Goal: Task Accomplishment & Management: Manage account settings

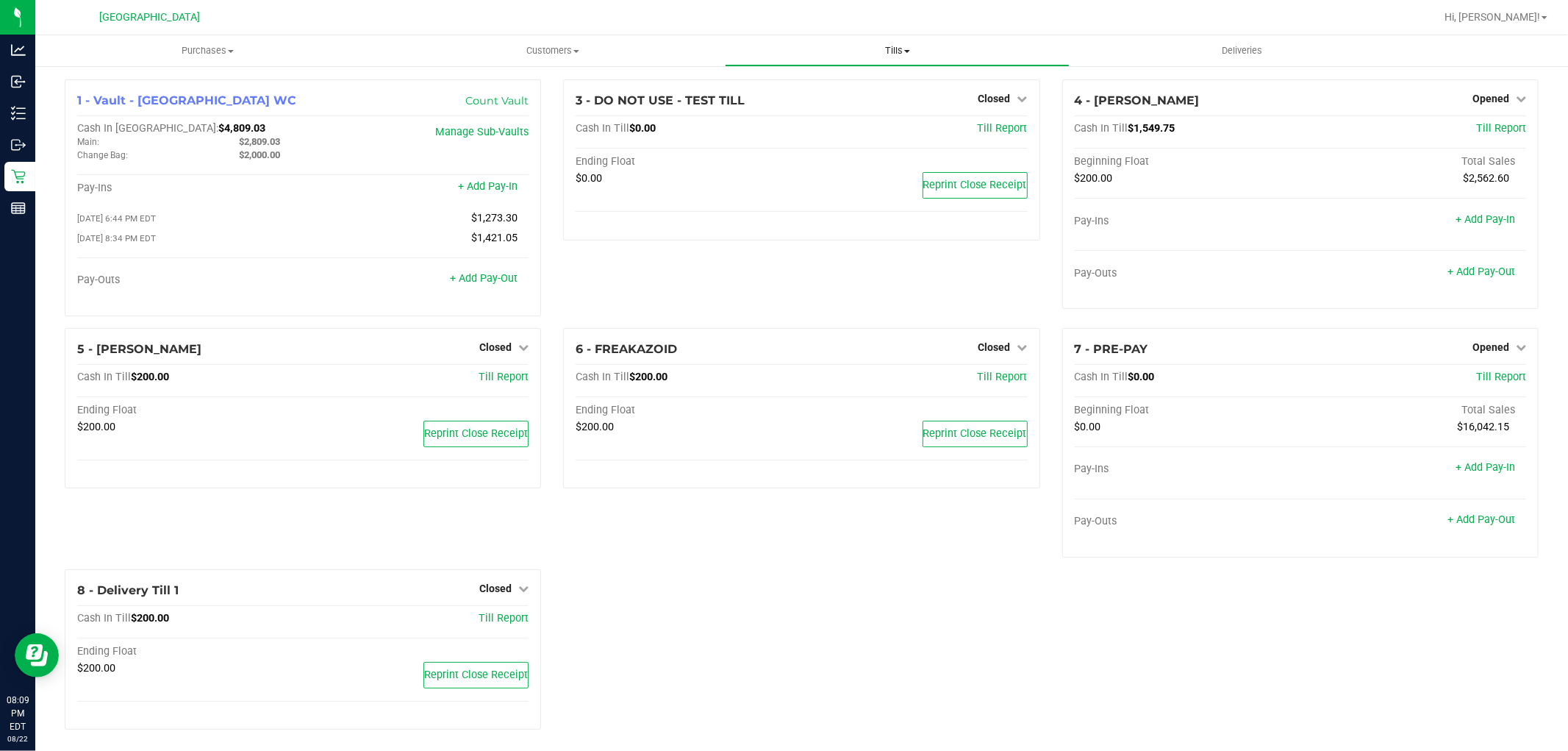
click at [893, 54] on span "Tills" at bounding box center [897, 50] width 343 height 13
click at [829, 111] on span "Reconcile e-payments" at bounding box center [798, 105] width 146 height 12
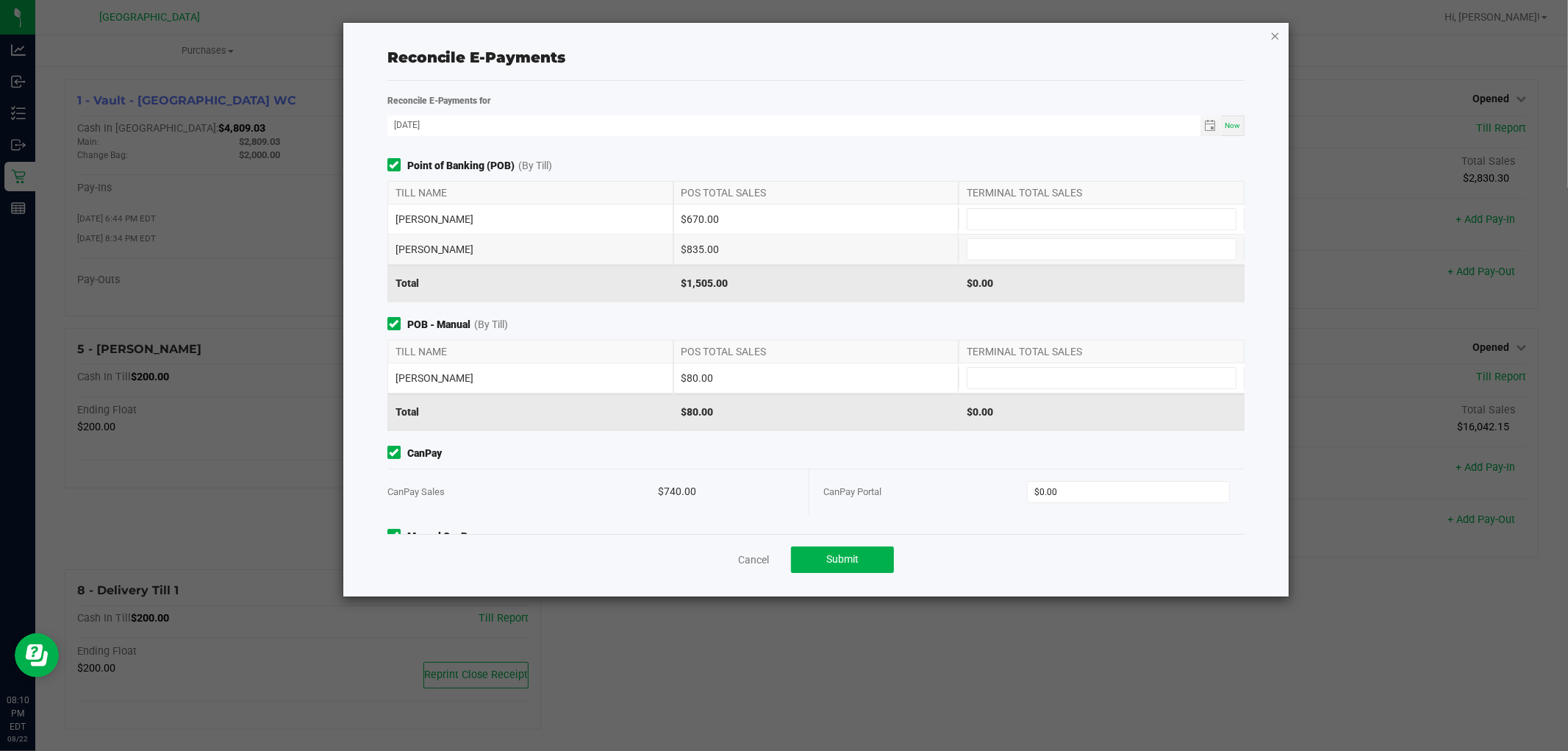
click at [1272, 41] on icon "button" at bounding box center [1275, 36] width 11 height 18
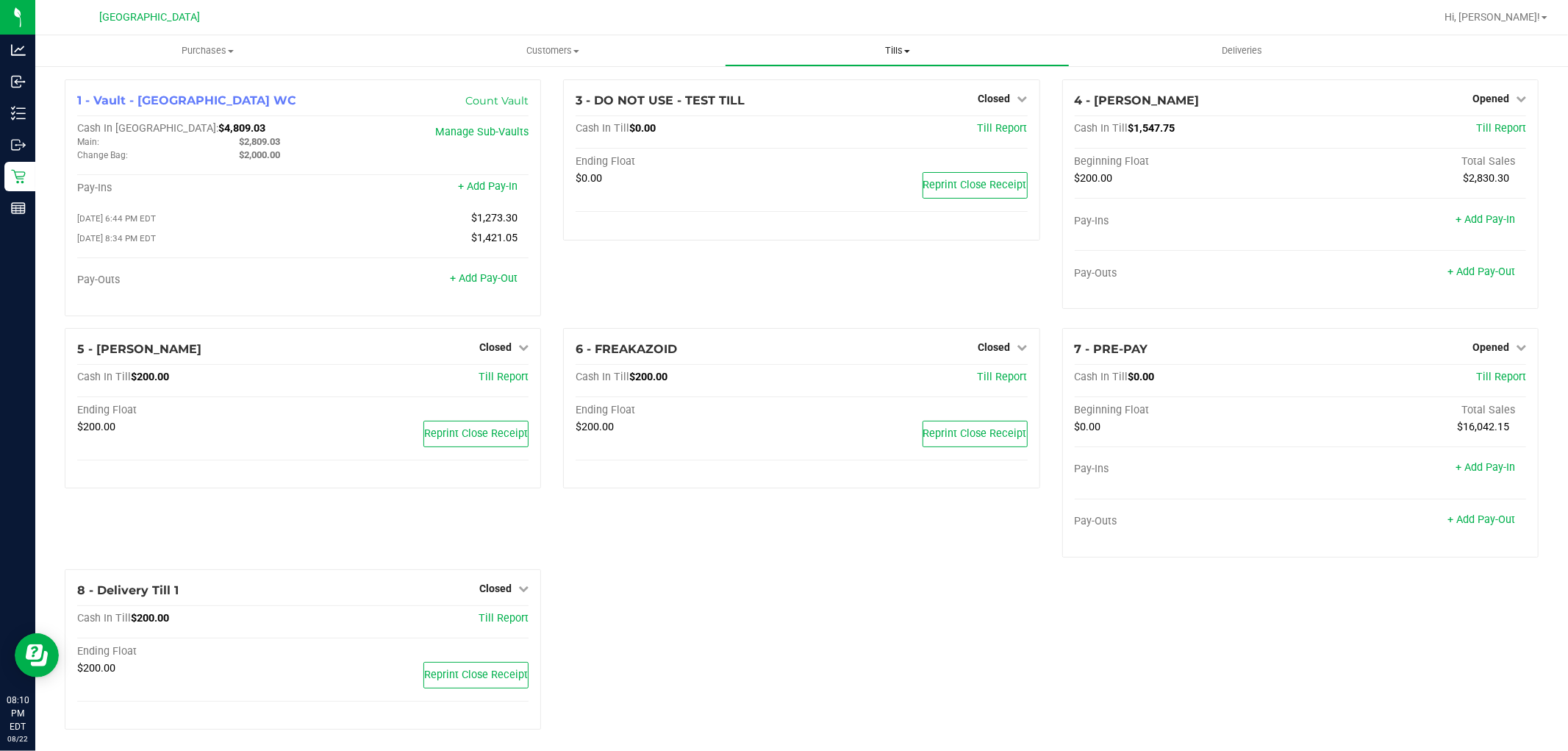
click at [885, 48] on span "Tills" at bounding box center [897, 50] width 343 height 13
click at [816, 98] on li "Reconcile e-payments" at bounding box center [897, 107] width 345 height 18
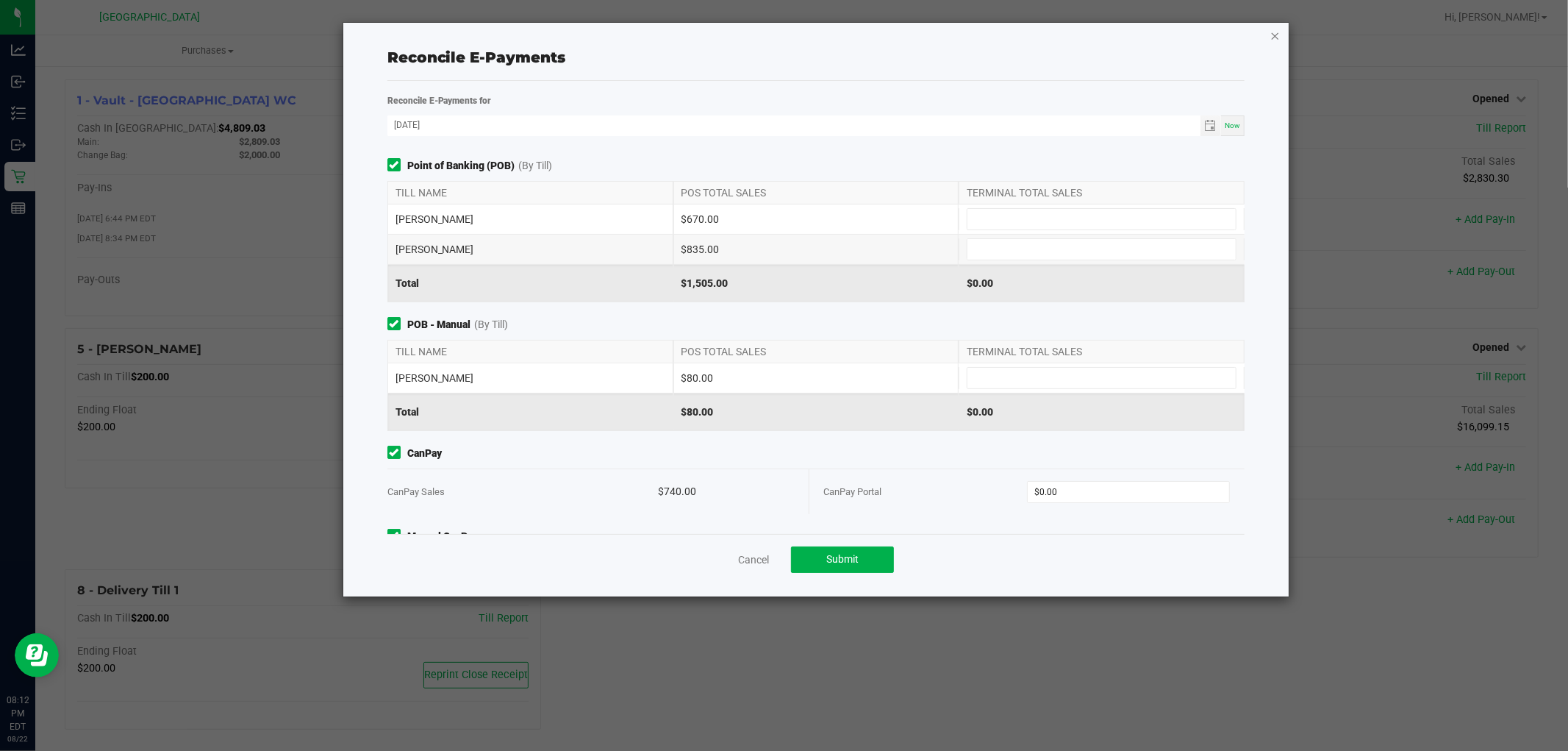
click at [1279, 35] on icon "button" at bounding box center [1275, 36] width 11 height 18
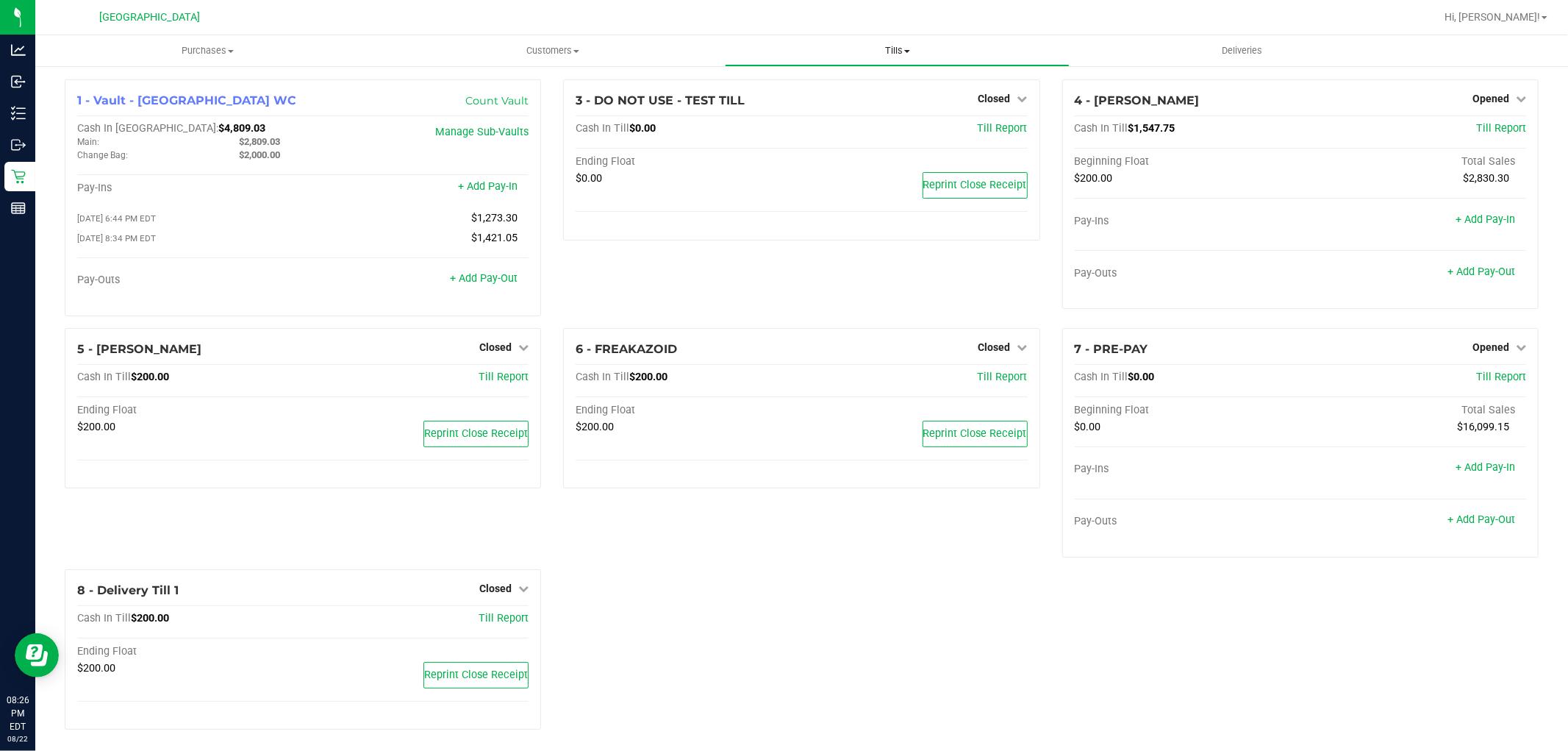
click at [905, 44] on span "Tills" at bounding box center [897, 50] width 343 height 13
click at [839, 104] on span "Reconcile e-payments" at bounding box center [798, 105] width 146 height 12
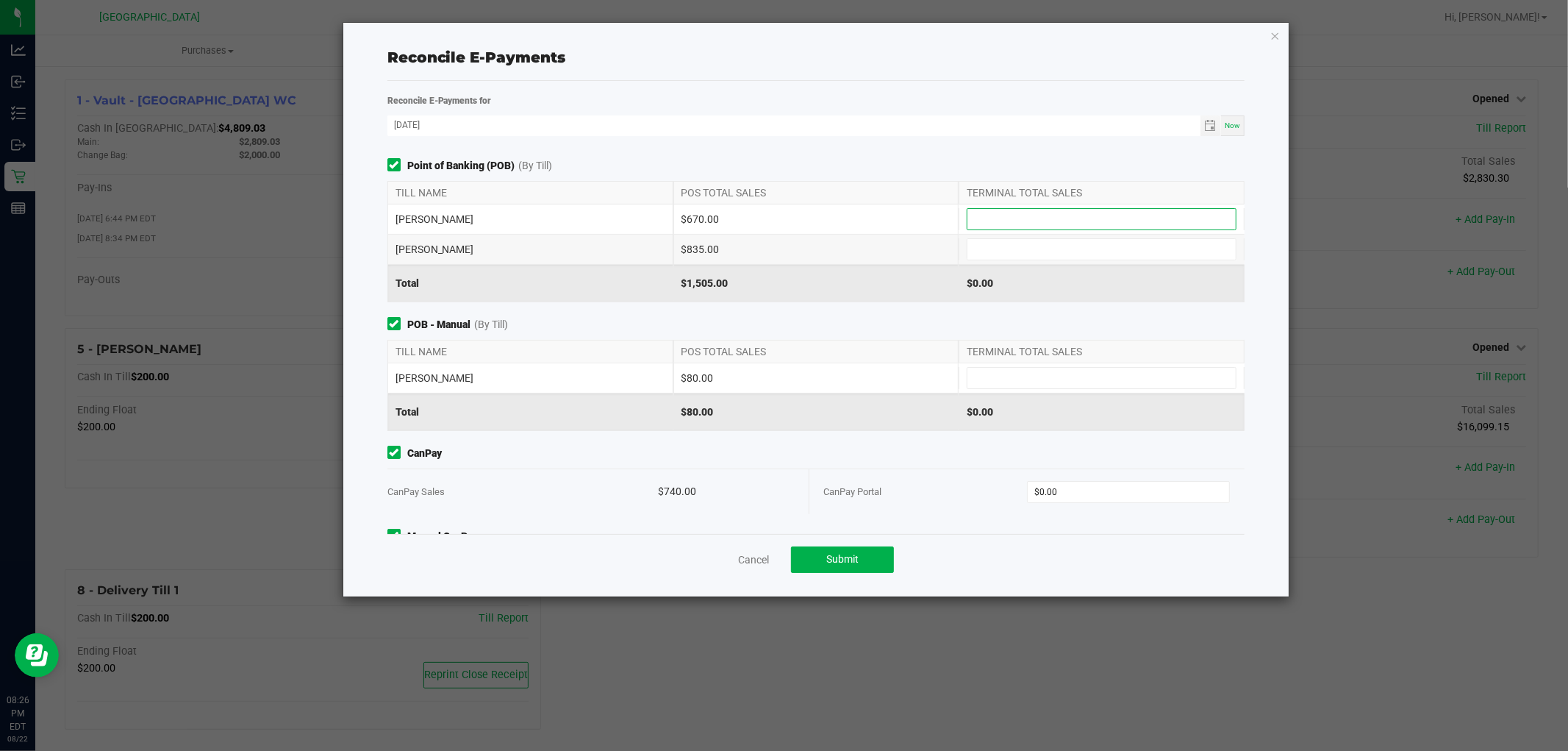
click at [1043, 221] on input at bounding box center [1101, 218] width 268 height 20
type input "$670.00"
click at [1052, 259] on input at bounding box center [1101, 249] width 268 height 20
type input "$835.00"
click at [1076, 383] on input at bounding box center [1101, 377] width 268 height 20
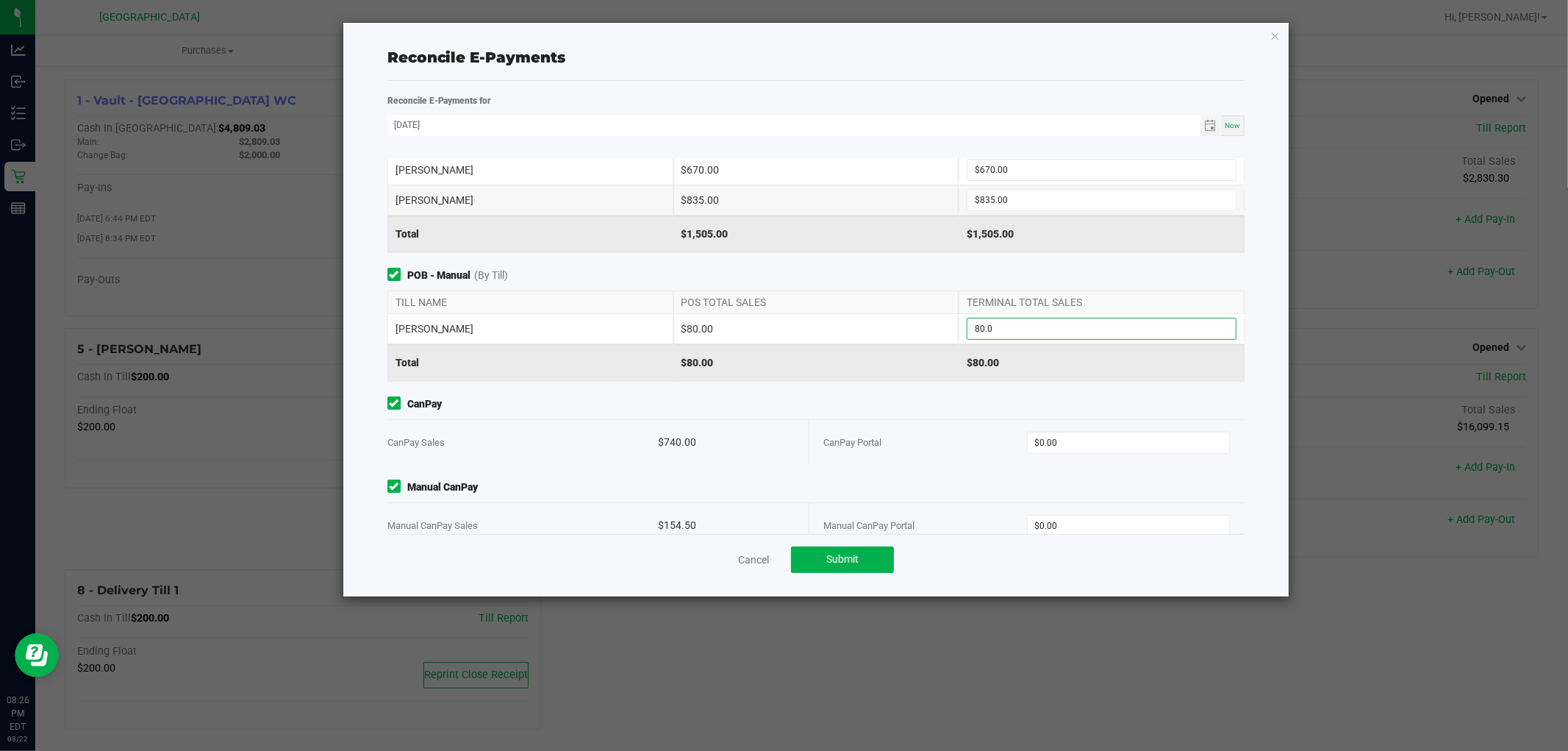
scroll to position [77, 0]
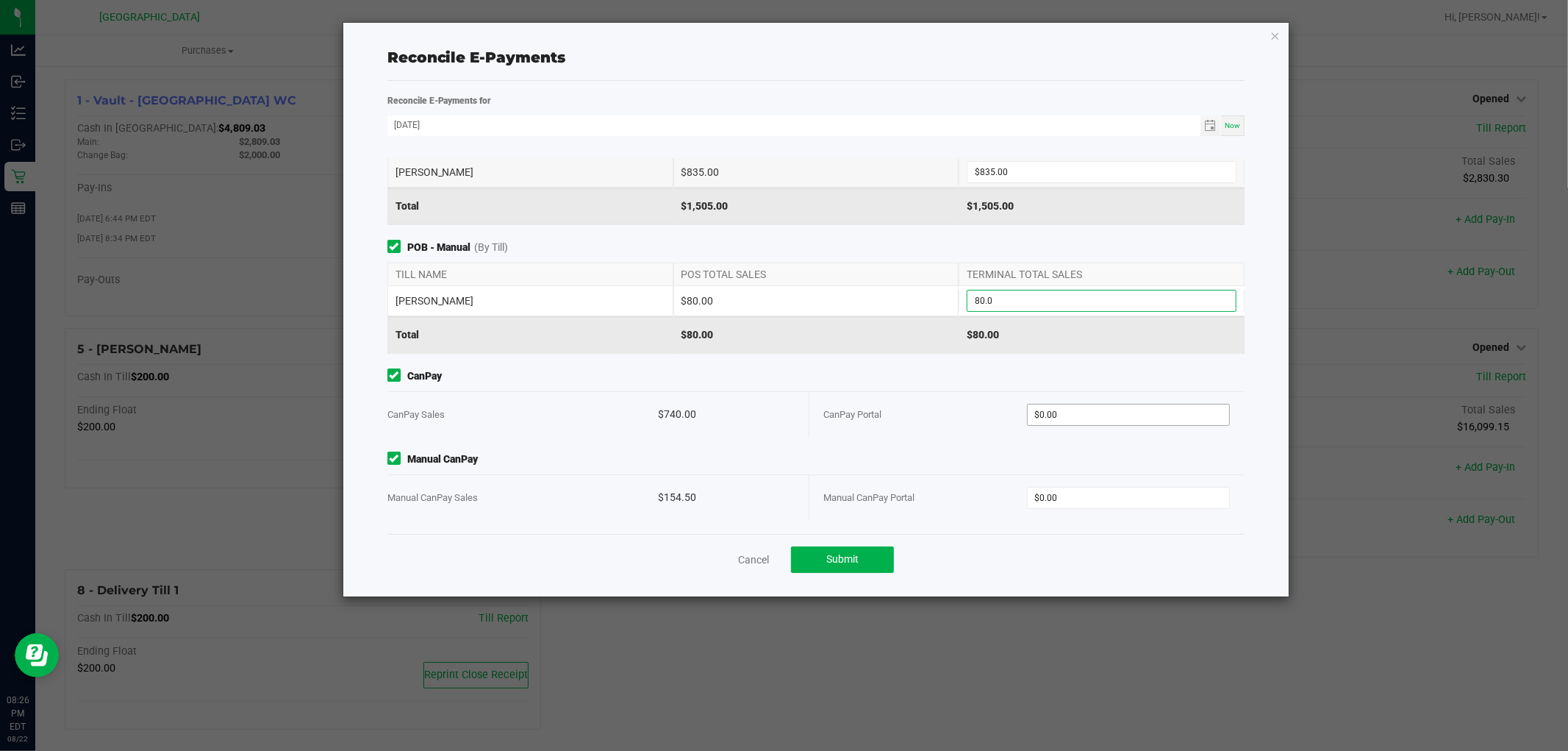
type input "$80.00"
click at [1120, 414] on input "0" at bounding box center [1129, 414] width 201 height 20
type input "$740.00"
click at [1122, 501] on input "0" at bounding box center [1129, 497] width 201 height 20
type input "$154.50"
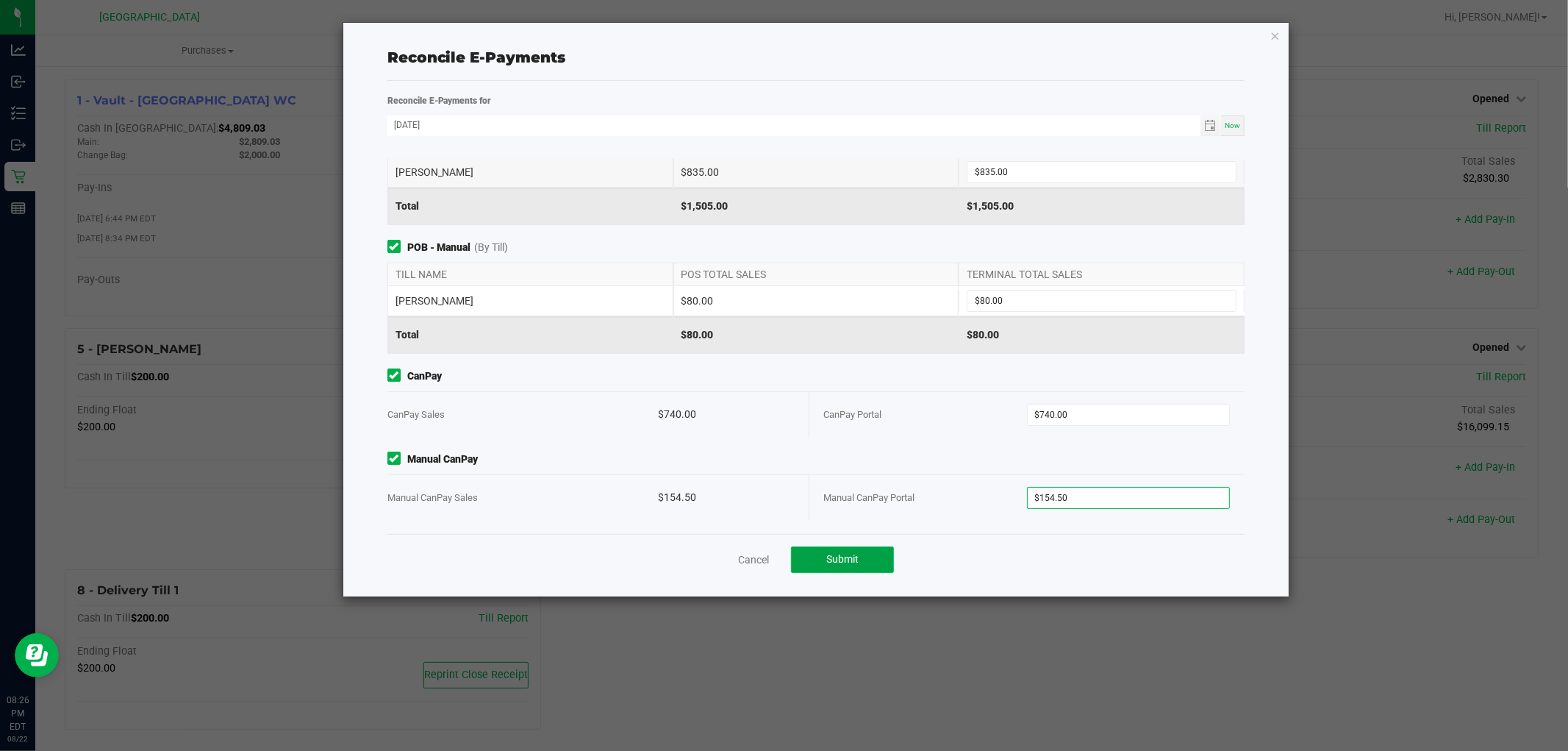
click at [851, 561] on span "Submit" at bounding box center [842, 559] width 32 height 12
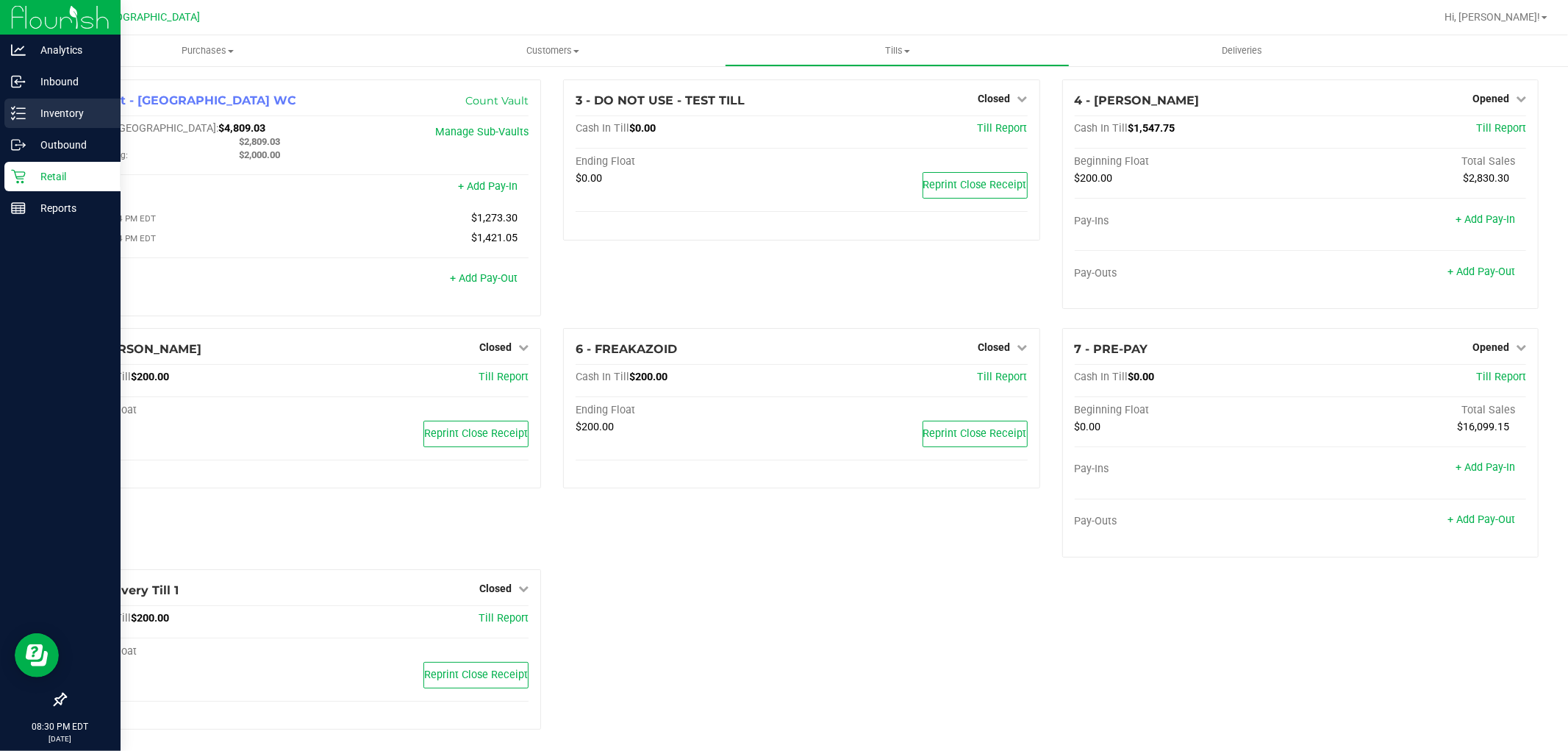
drag, startPoint x: 57, startPoint y: 112, endPoint x: 90, endPoint y: 118, distance: 33.5
click at [58, 112] on p "Inventory" at bounding box center [70, 114] width 88 height 18
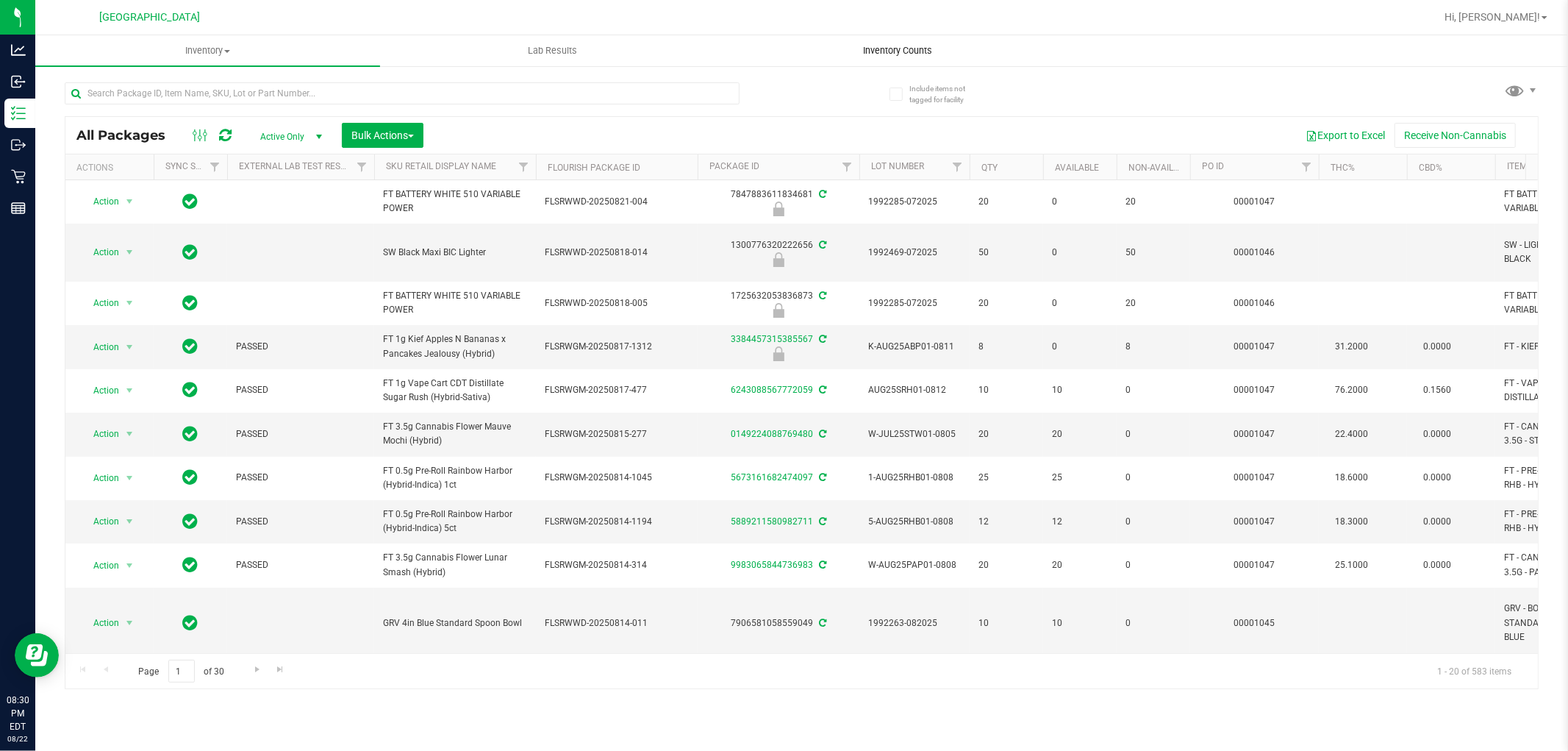
click at [906, 52] on span "Inventory Counts" at bounding box center [898, 50] width 109 height 13
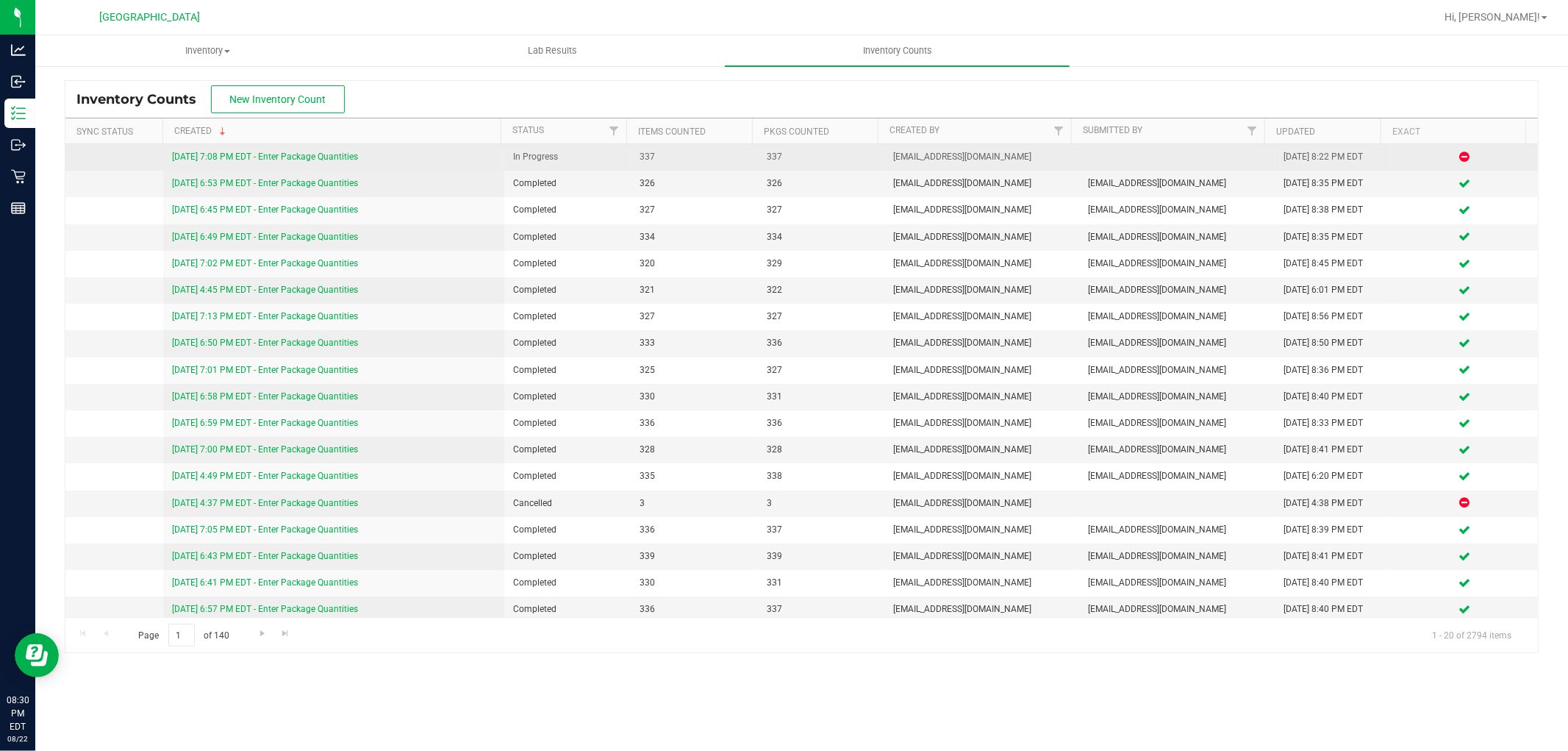
click at [245, 157] on link "[DATE] 7:08 PM EDT - Enter Package Quantities" at bounding box center [264, 157] width 186 height 11
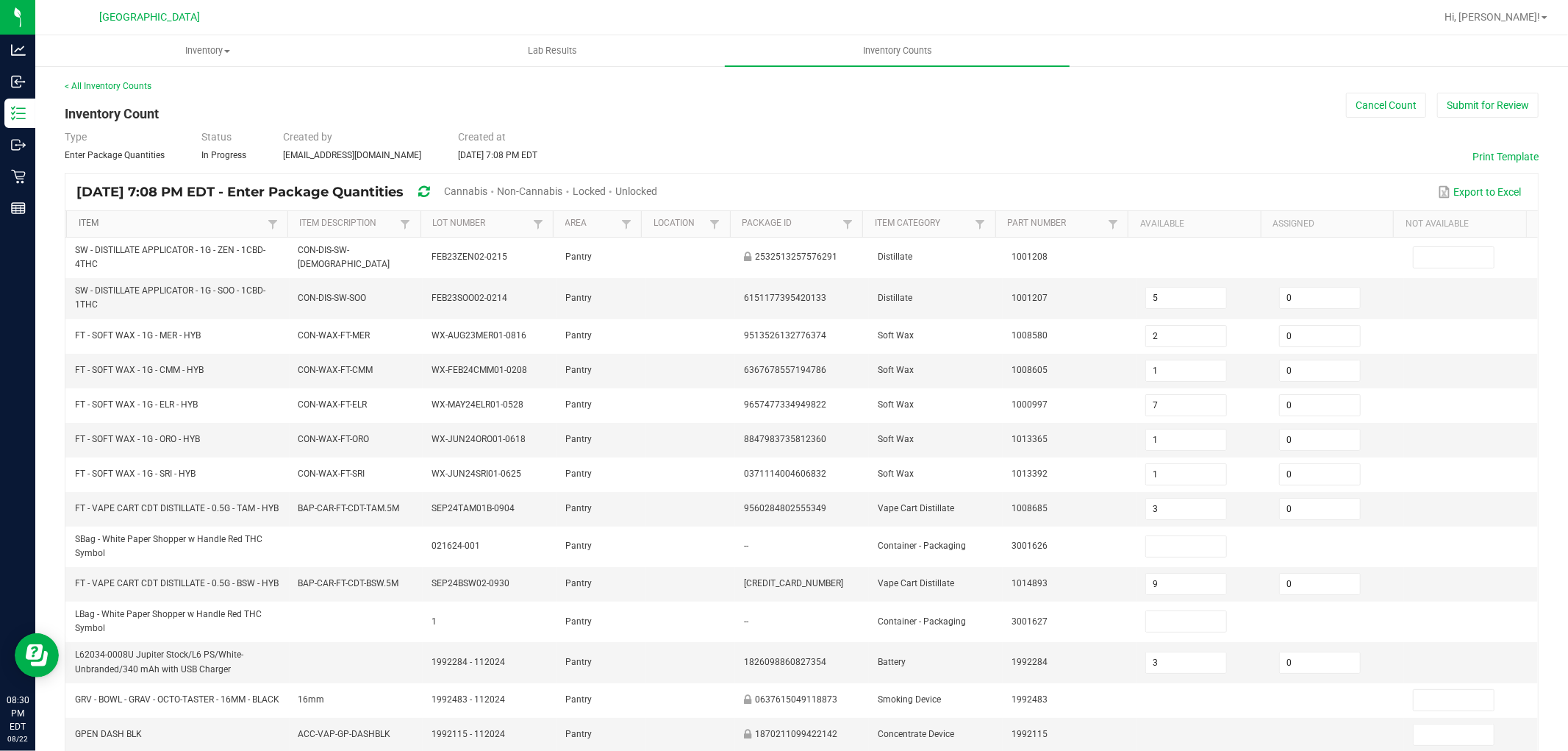
click at [90, 228] on link "Item" at bounding box center [171, 223] width 185 height 12
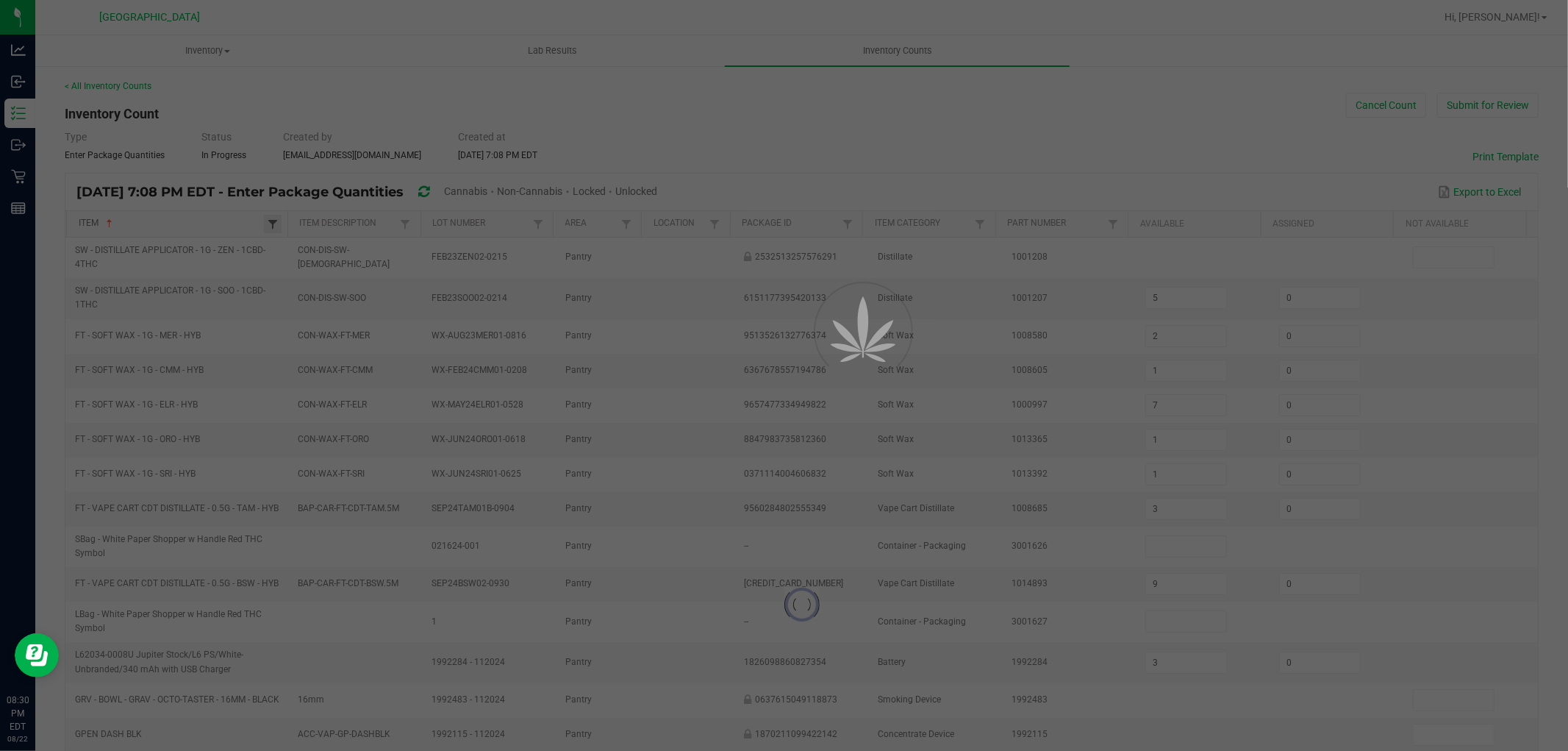
type input "3"
type input "17"
type input "13"
type input "11"
type input "9"
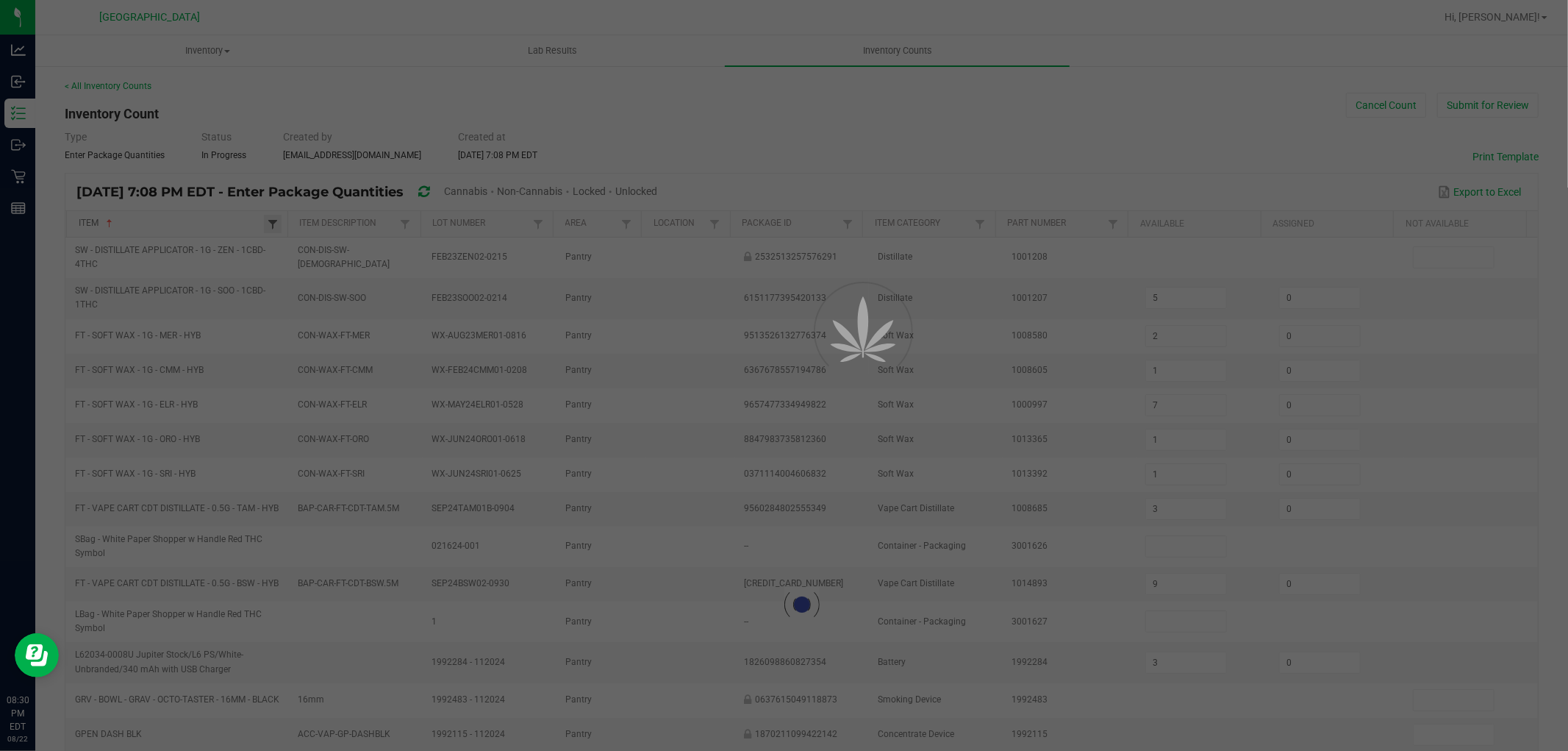
type input "9"
type input "6"
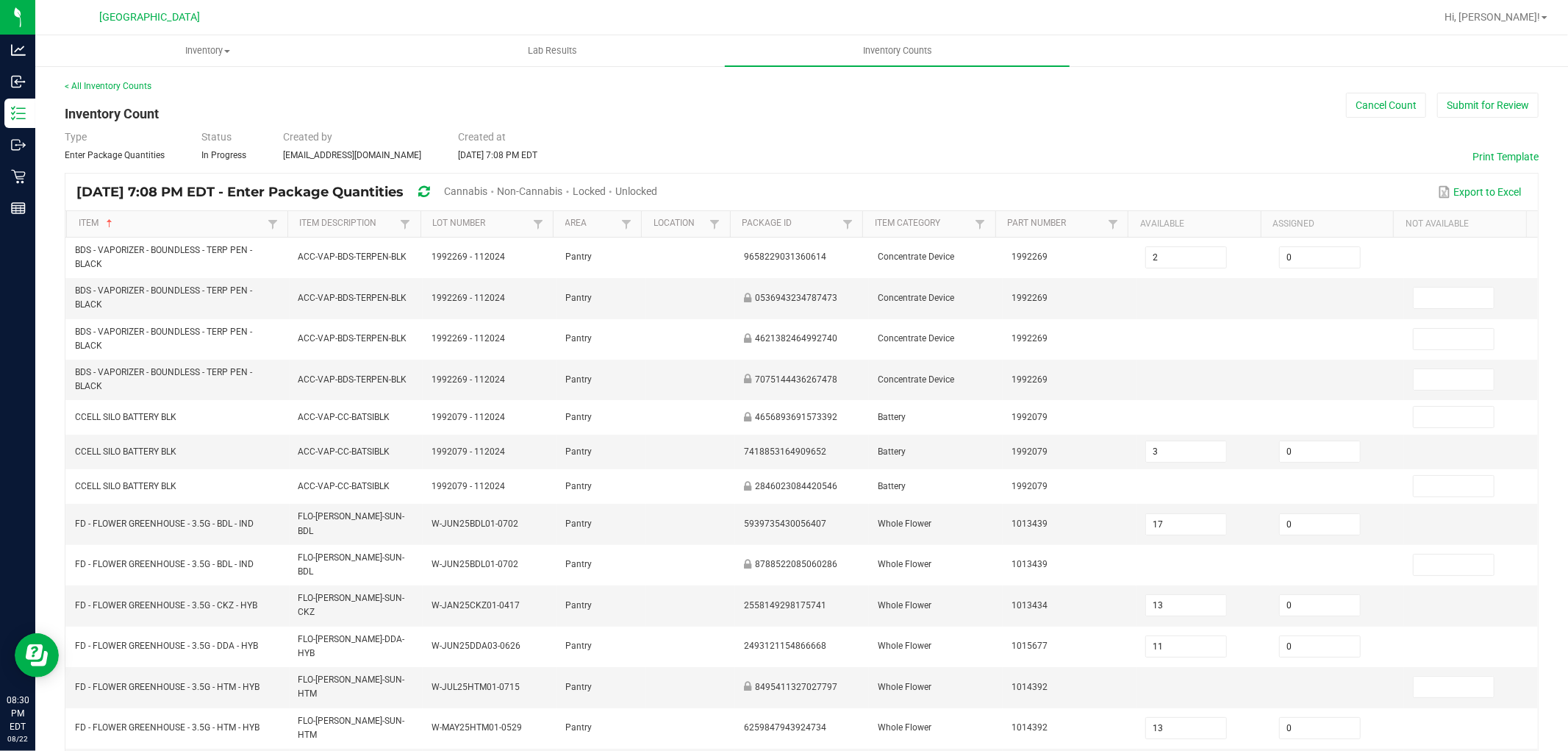
click at [487, 192] on span "Cannabis" at bounding box center [465, 191] width 43 height 12
drag, startPoint x: 679, startPoint y: 193, endPoint x: 687, endPoint y: 190, distance: 8.5
click at [658, 191] on span "Unlocked" at bounding box center [637, 191] width 42 height 12
type input "13"
type input "9"
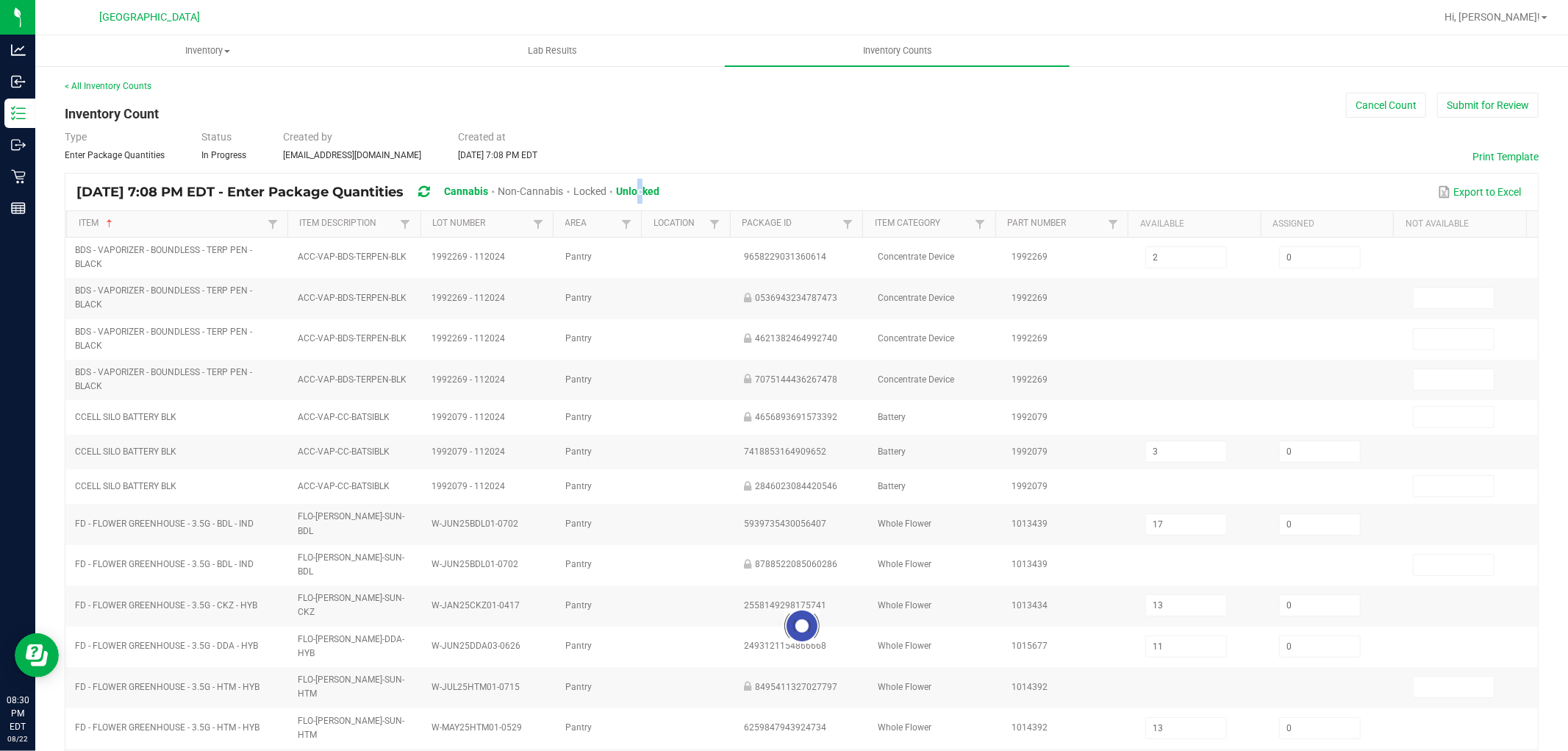
type input "9"
type input "6"
type input "7"
type input "19"
type input "8"
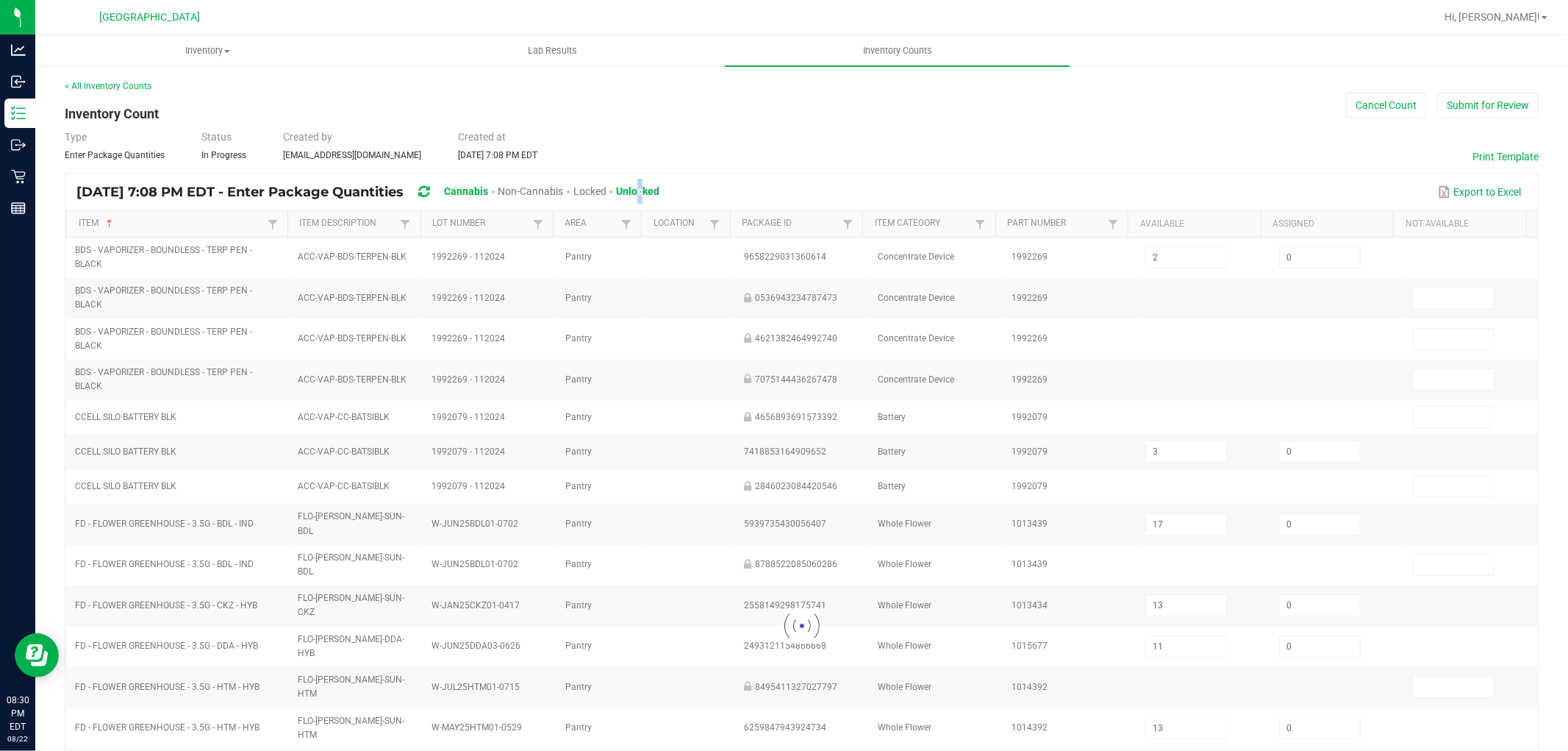
type input "10"
type input "11"
type input "8"
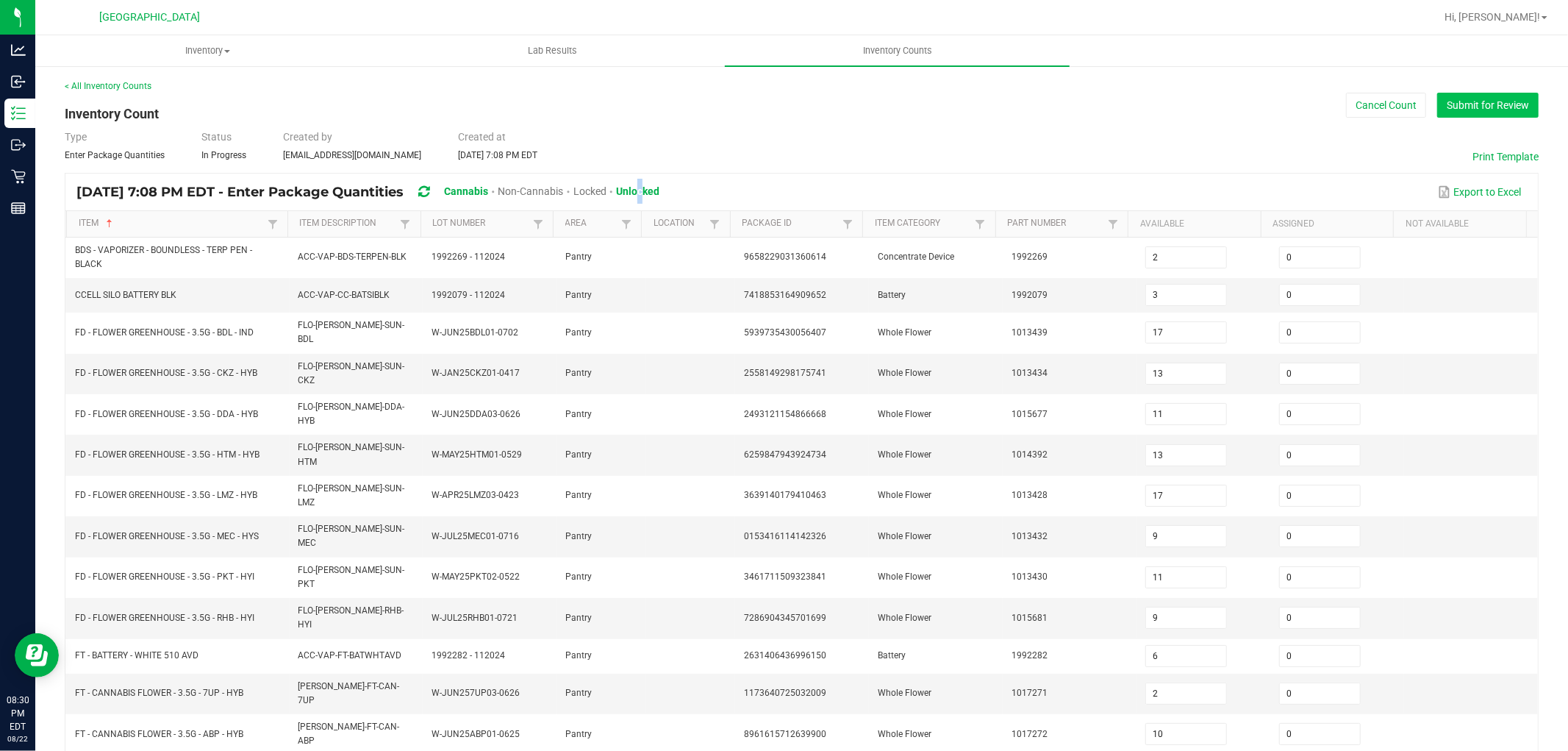
click at [1485, 109] on button "Submit for Review" at bounding box center [1488, 105] width 101 height 25
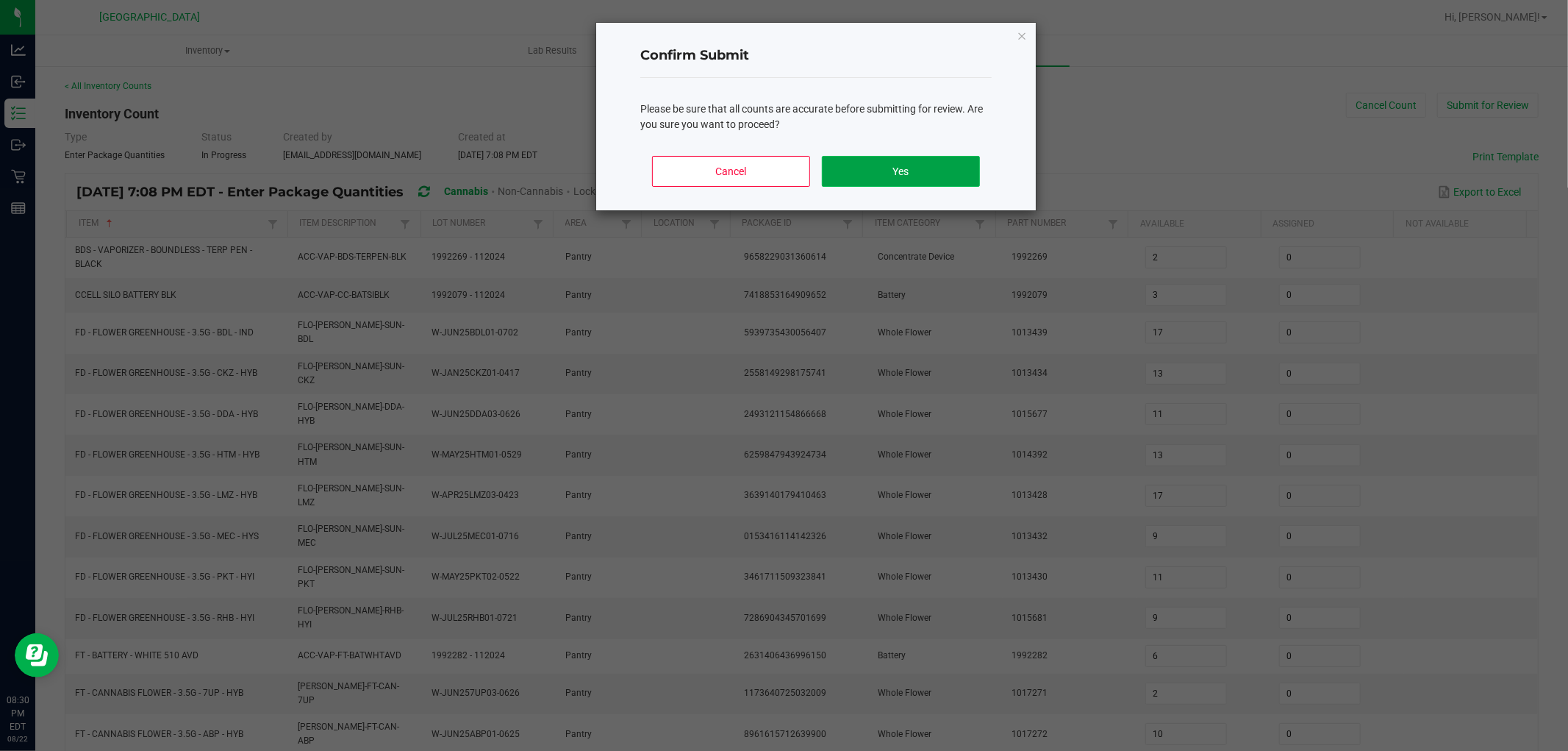
click at [931, 173] on button "Yes" at bounding box center [901, 171] width 158 height 31
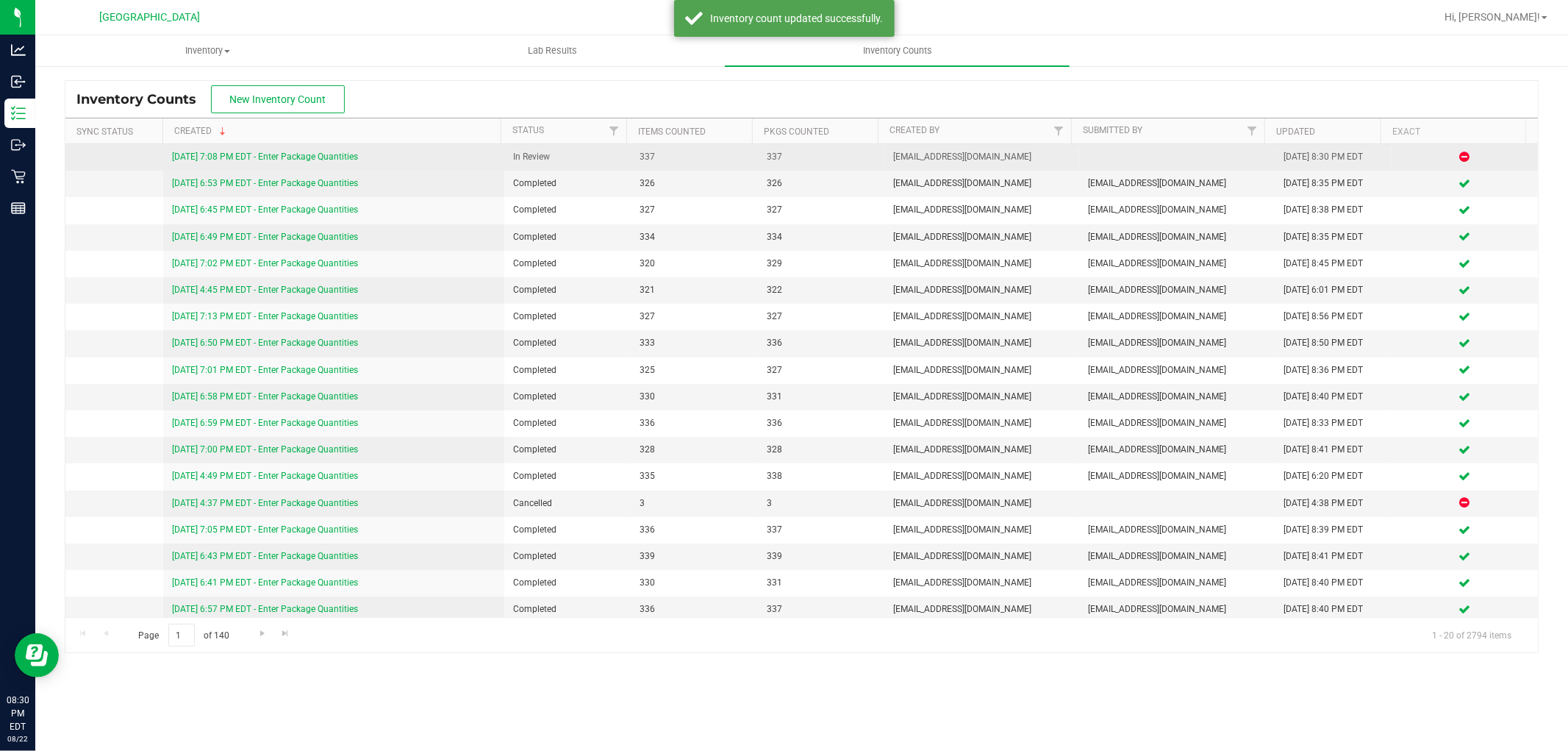
click at [276, 160] on link "[DATE] 7:08 PM EDT - Enter Package Quantities" at bounding box center [264, 157] width 186 height 11
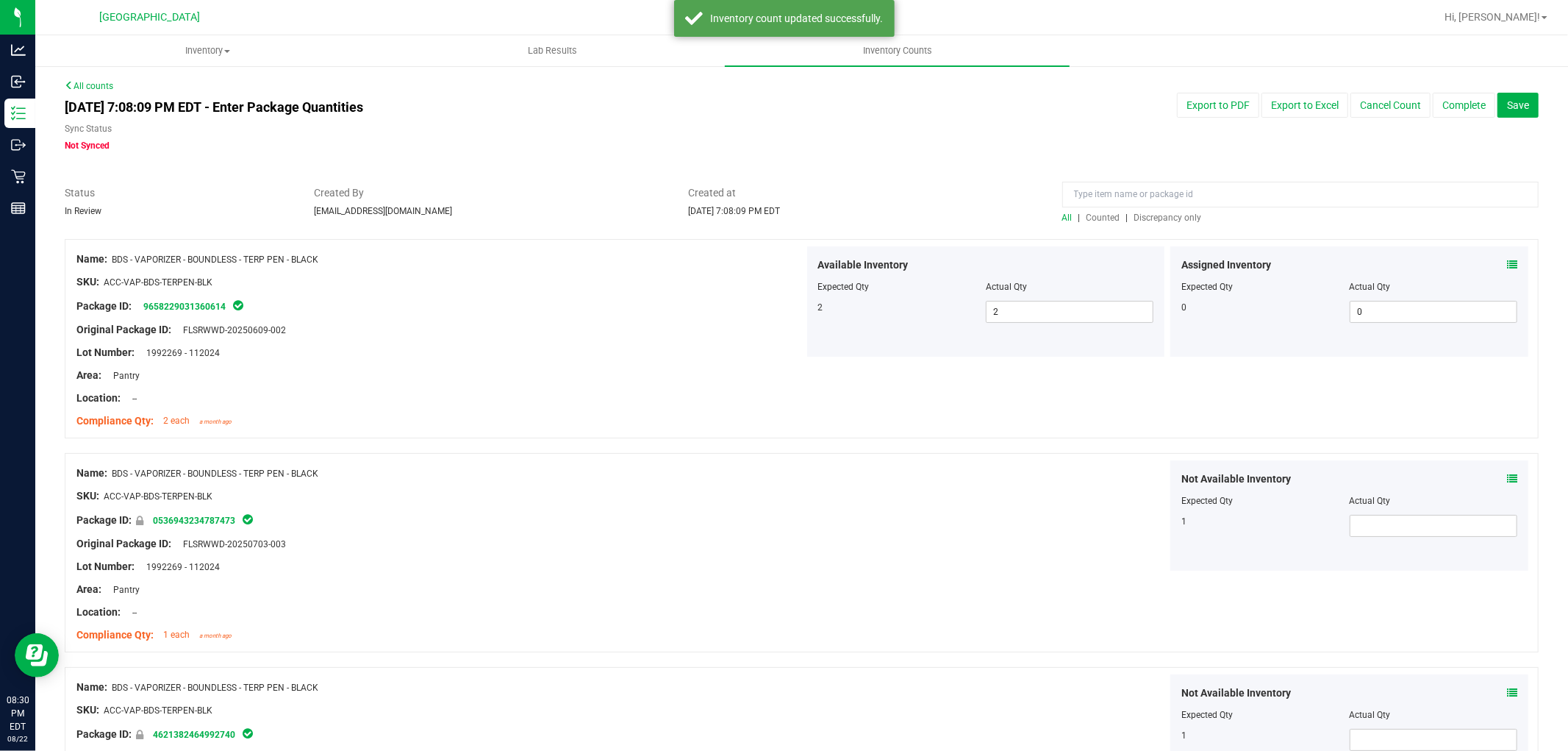
click at [1159, 217] on span "Discrepancy only" at bounding box center [1167, 217] width 67 height 11
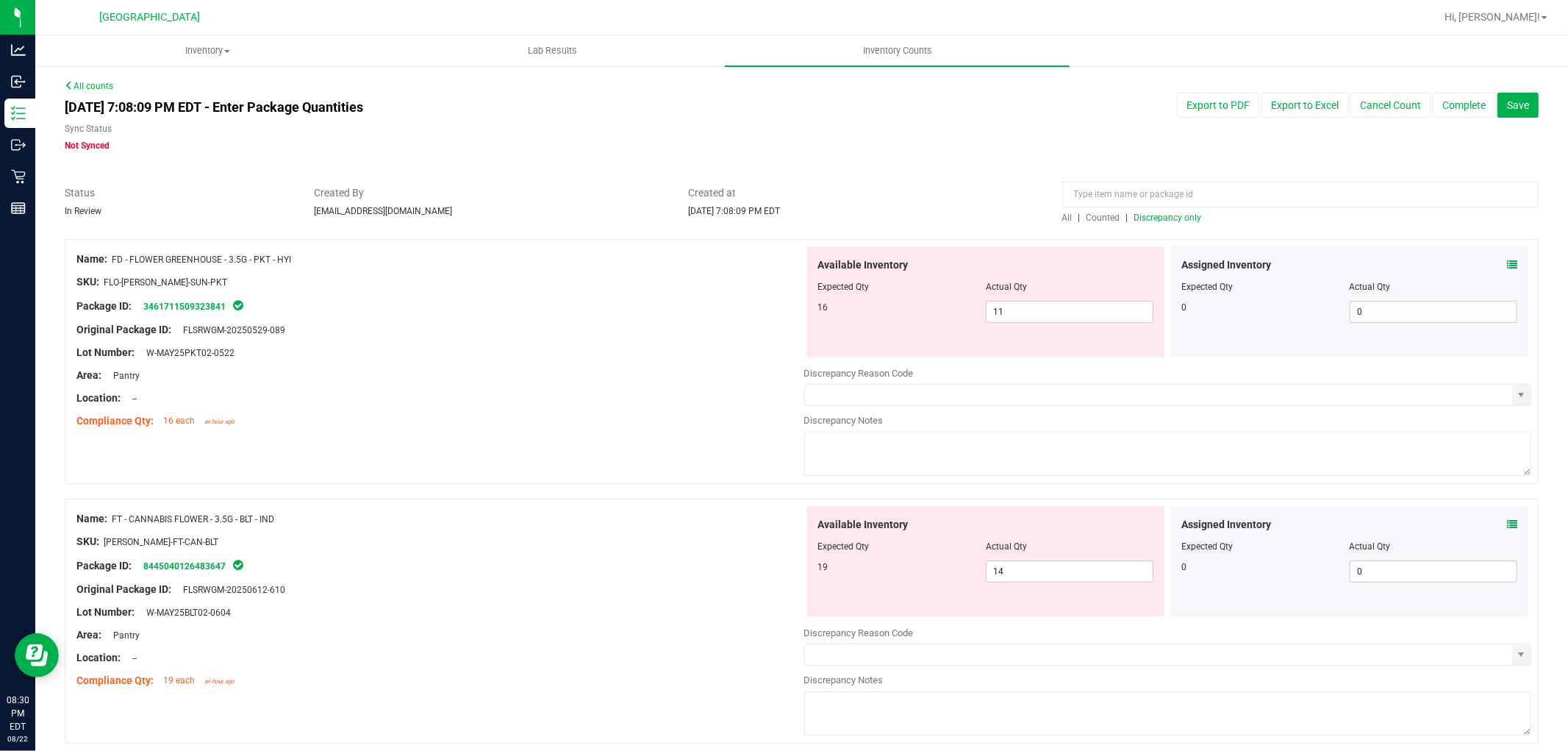
click at [1507, 268] on icon at bounding box center [1512, 264] width 11 height 11
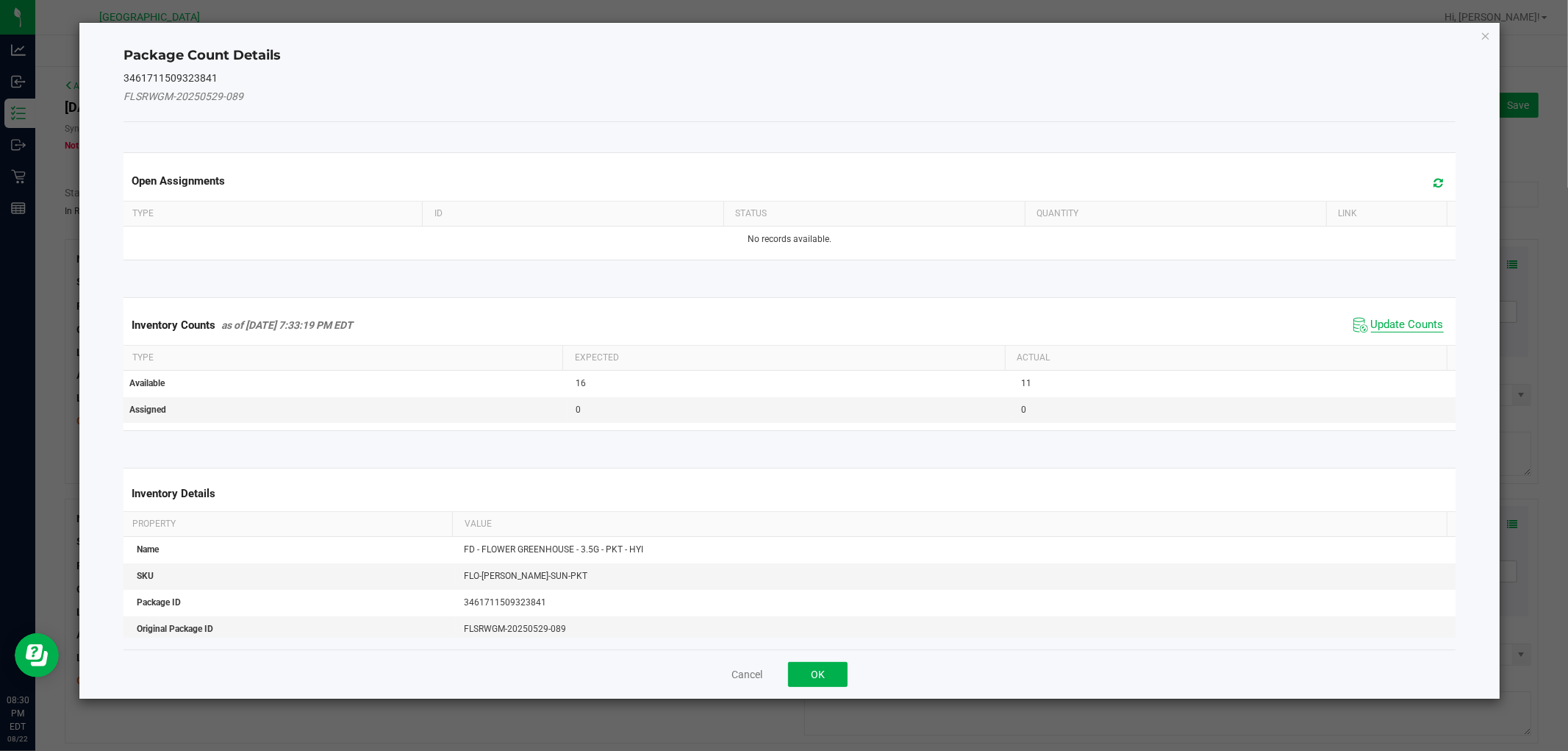
click at [1413, 327] on span "Update Counts" at bounding box center [1407, 325] width 73 height 15
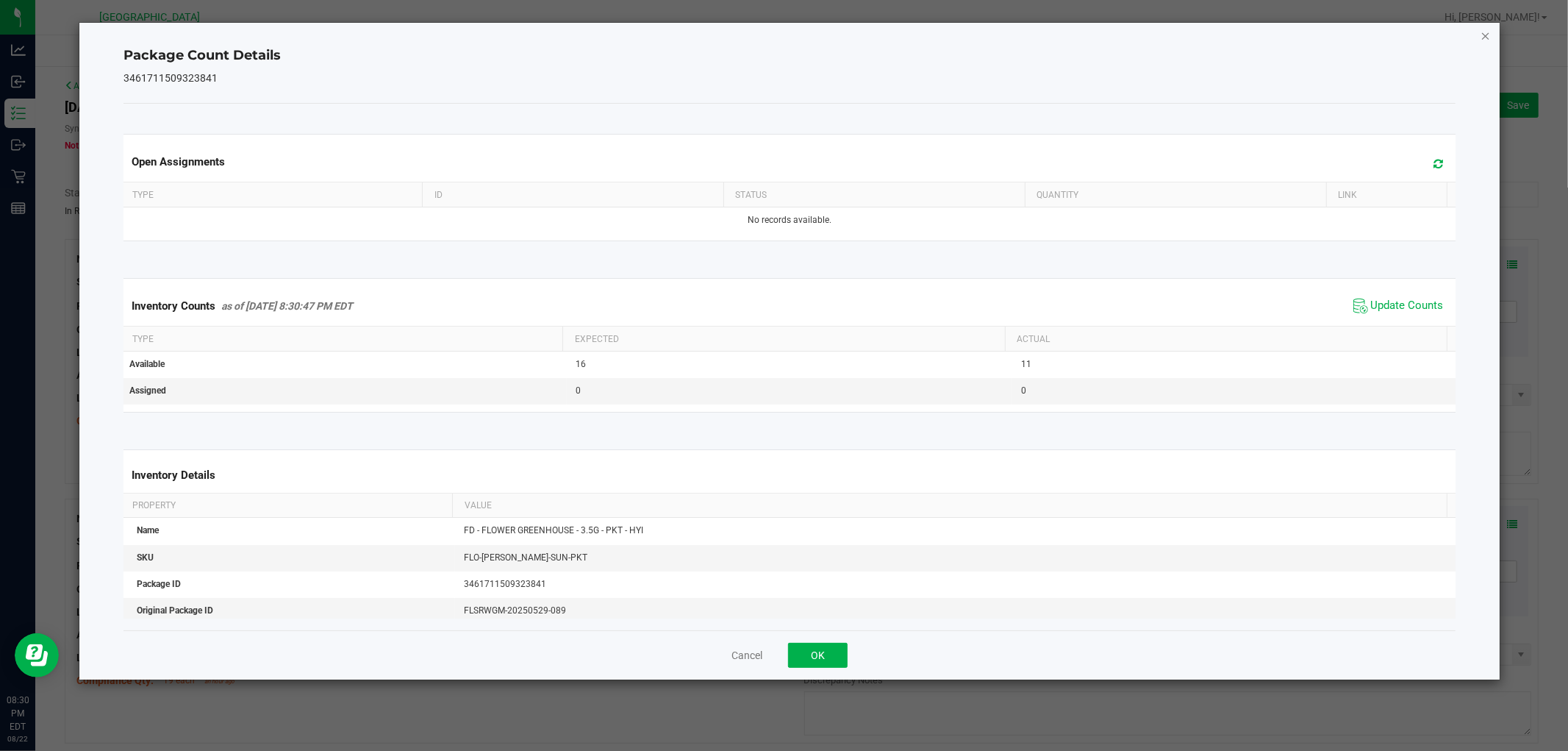
drag, startPoint x: 1486, startPoint y: 33, endPoint x: 1489, endPoint y: 79, distance: 46.1
click at [1487, 32] on icon "Close" at bounding box center [1485, 36] width 11 height 18
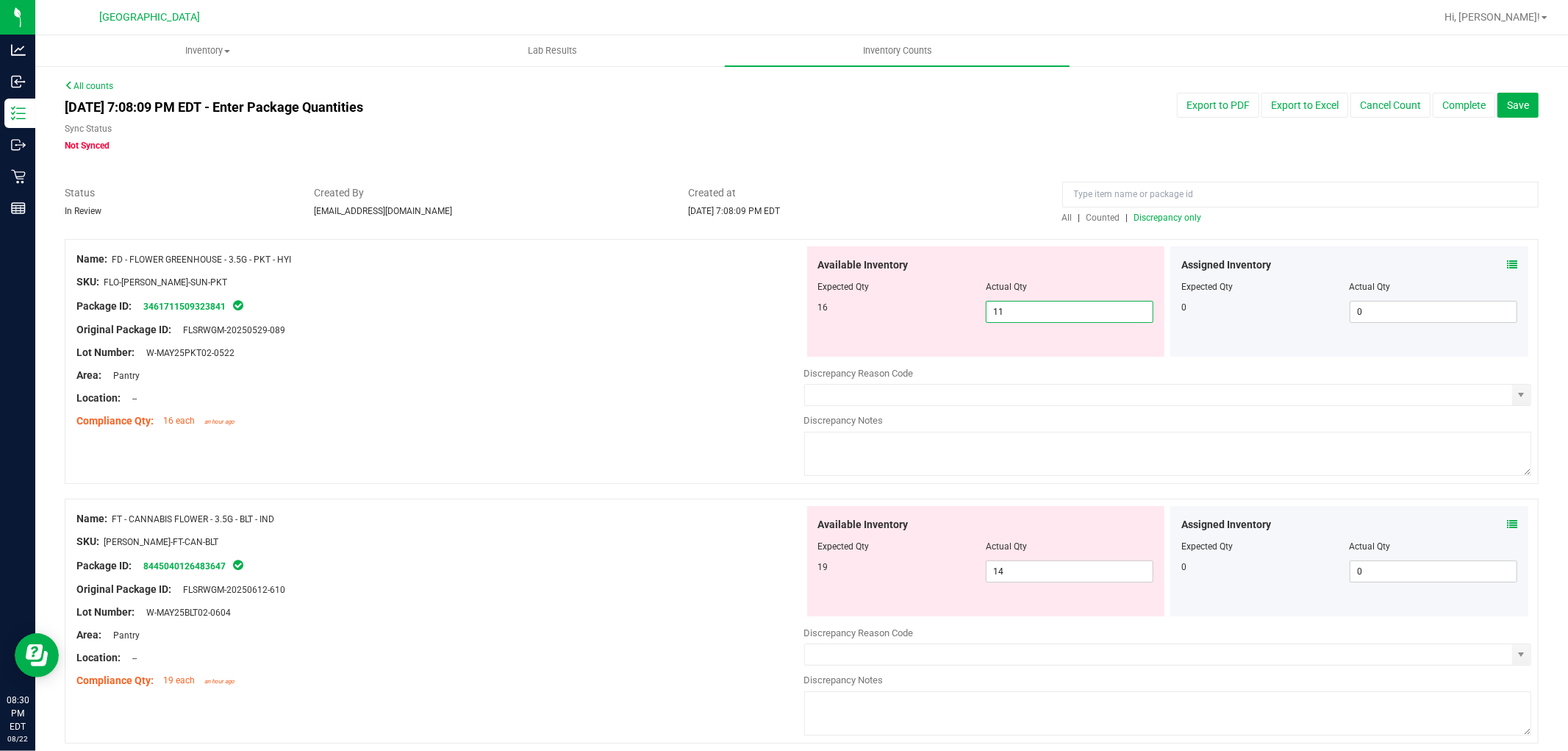
drag, startPoint x: 1047, startPoint y: 311, endPoint x: 317, endPoint y: 240, distance: 733.4
click at [317, 245] on div "Name: FD - FLOWER GREENHOUSE - 3.5G - PKT - HYI SKU: FLO-[PERSON_NAME]-SUN-PKT …" at bounding box center [802, 362] width 1474 height 245
type input "16"
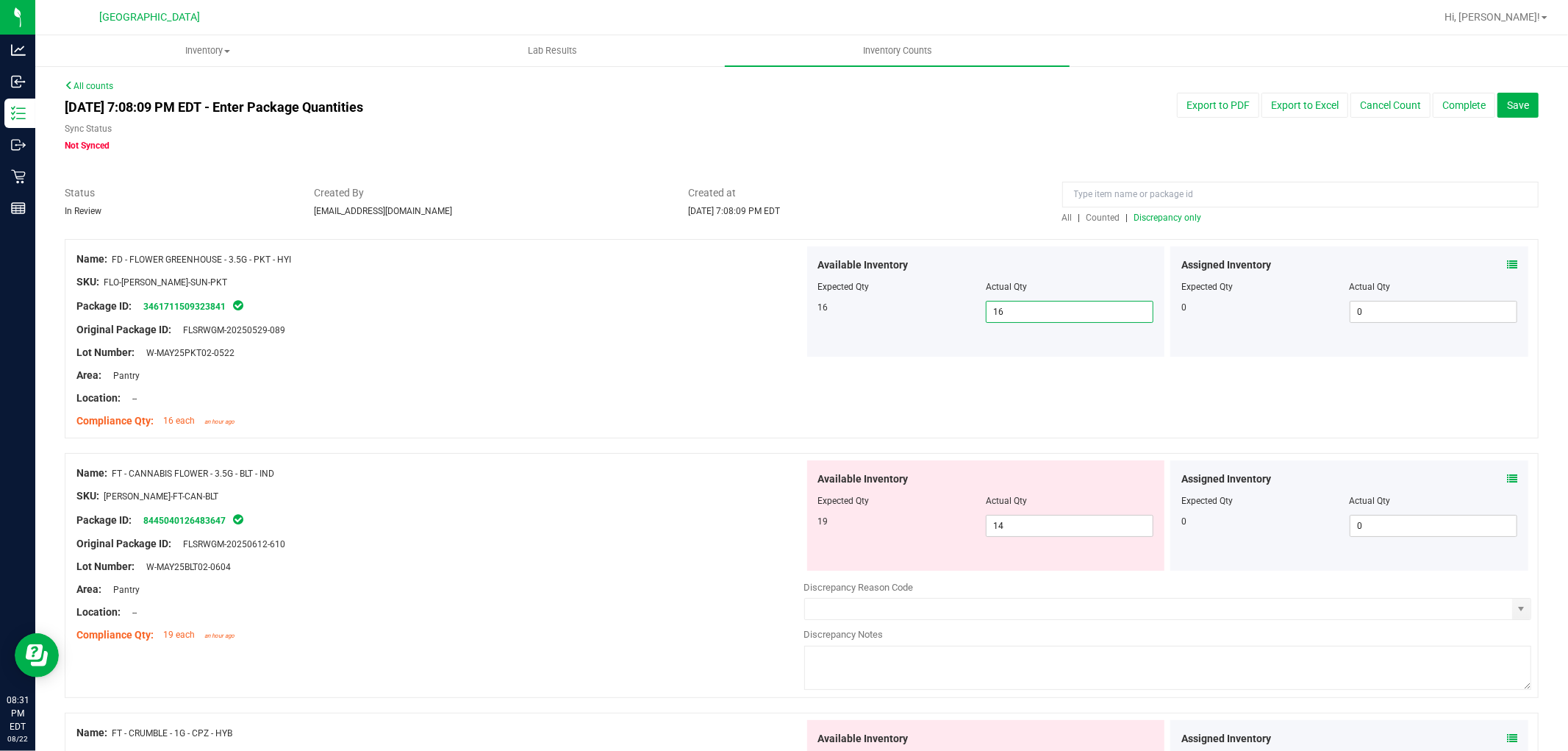
click at [1171, 216] on span "Discrepancy only" at bounding box center [1167, 217] width 67 height 11
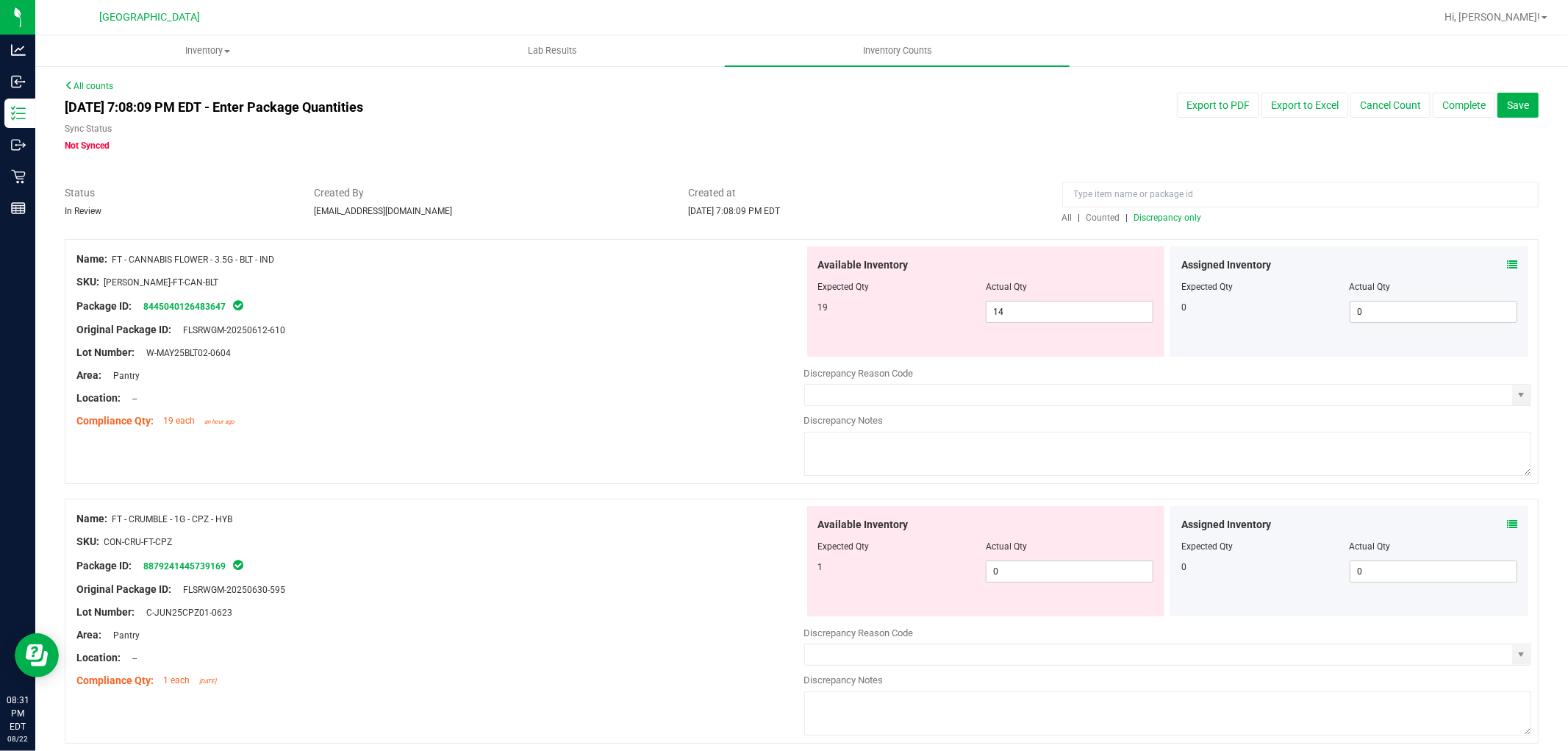
click at [1507, 263] on div "Assigned Inventory Expected Qty Actual Qty 0 0 0" at bounding box center [1349, 302] width 358 height 110
click at [1507, 263] on icon at bounding box center [1512, 264] width 11 height 11
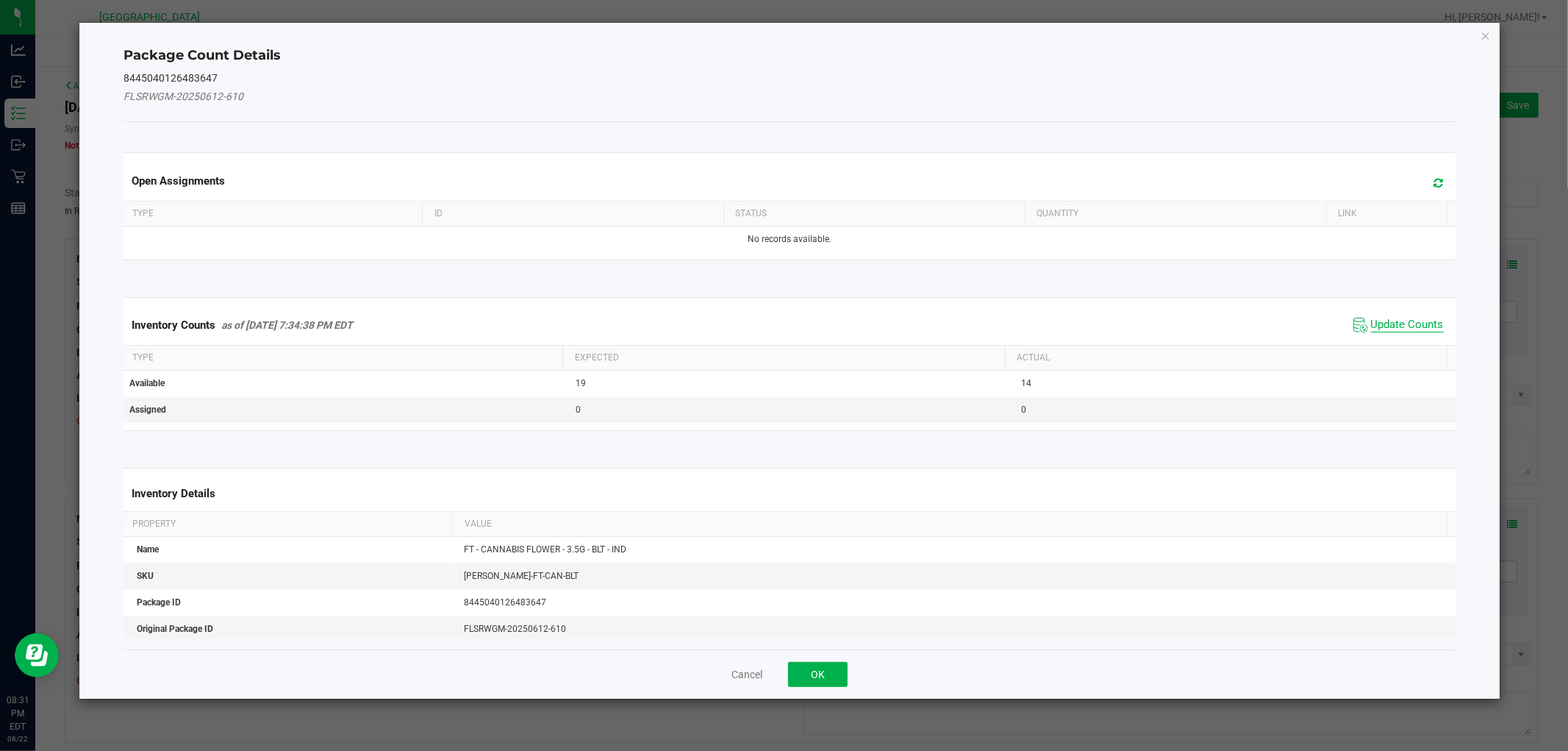
click at [1387, 318] on span "Update Counts" at bounding box center [1407, 325] width 73 height 15
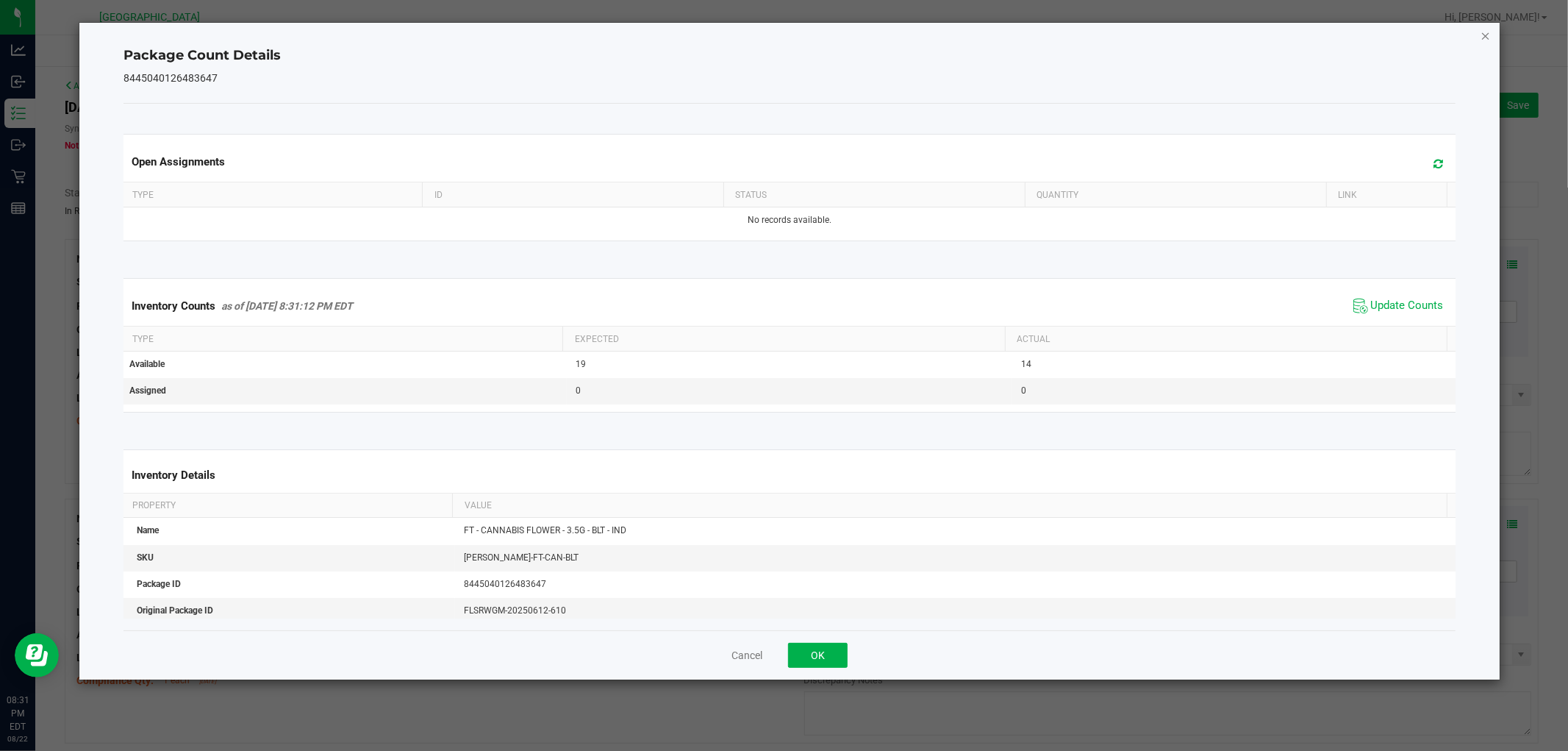
click at [1484, 35] on icon "Close" at bounding box center [1485, 36] width 11 height 18
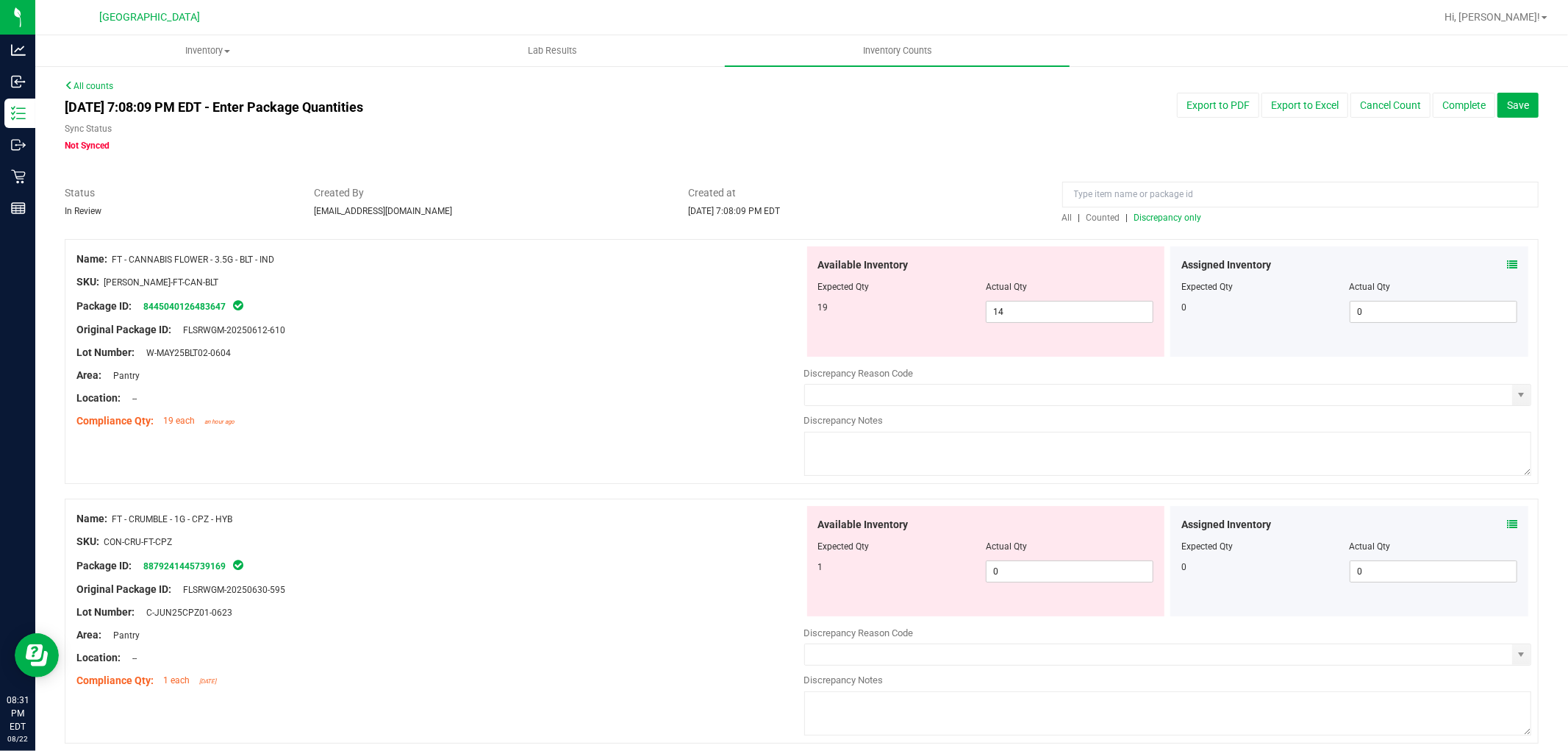
click at [1507, 266] on icon at bounding box center [1512, 264] width 11 height 11
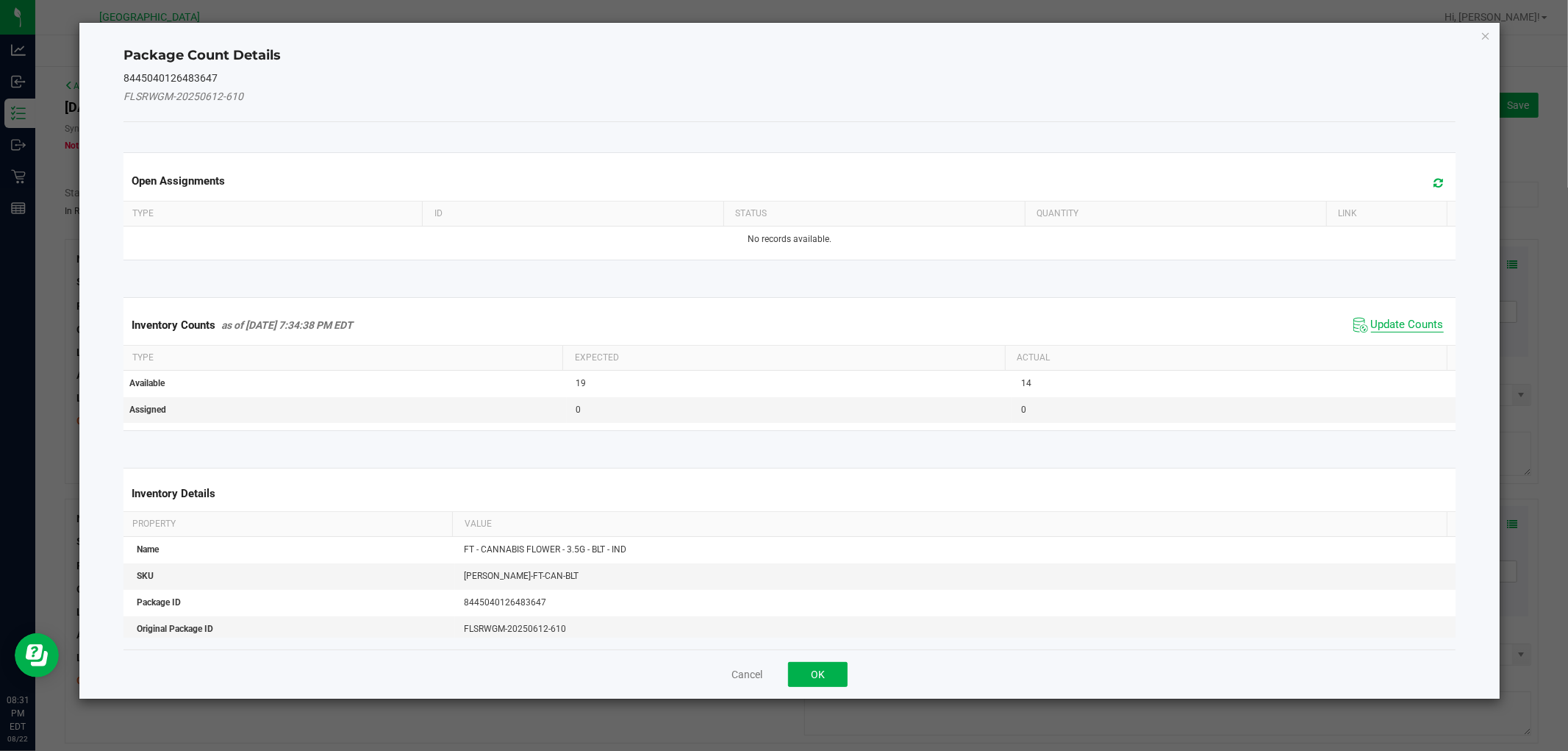
click at [1406, 322] on span "Update Counts" at bounding box center [1407, 325] width 73 height 15
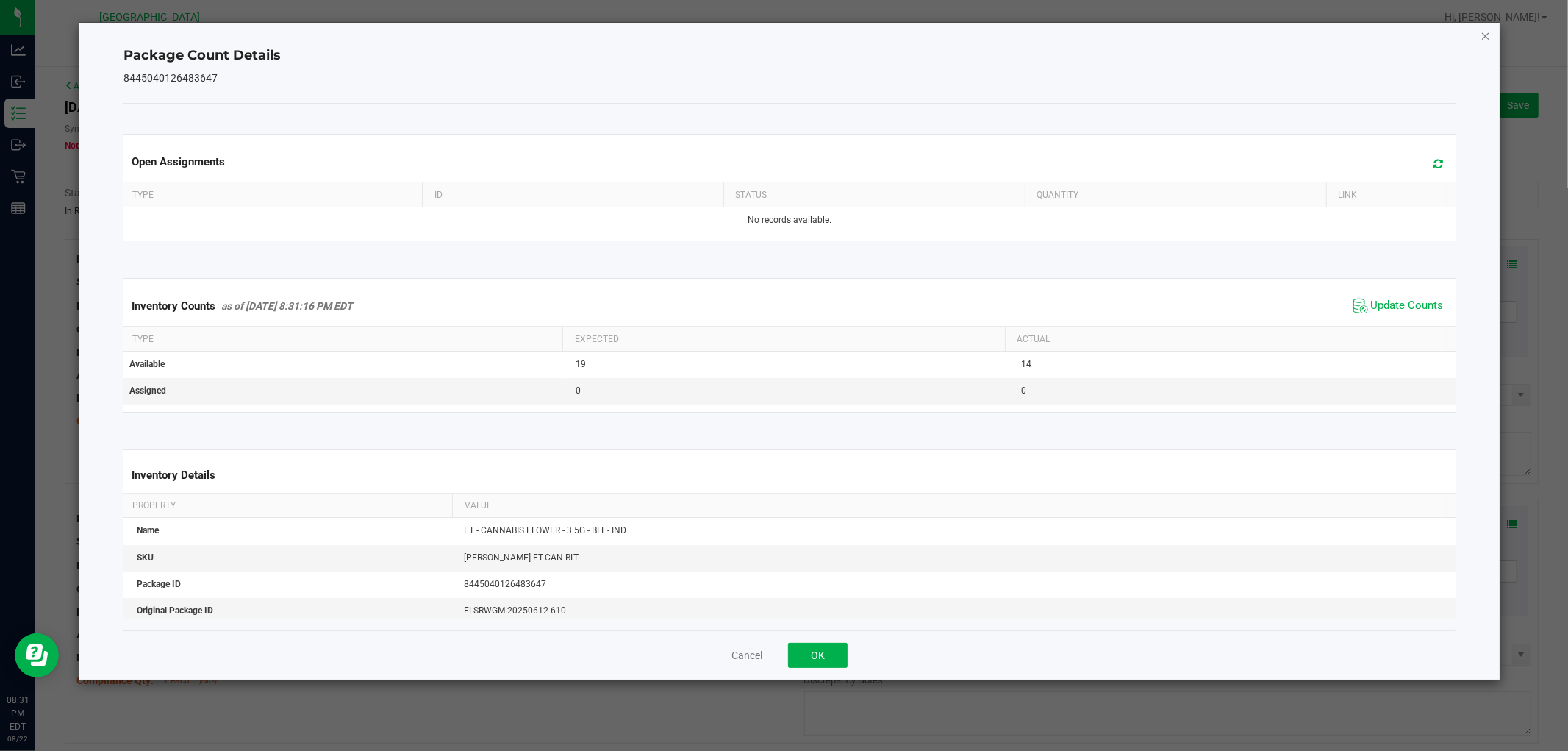
click at [1487, 36] on icon "Close" at bounding box center [1485, 36] width 11 height 18
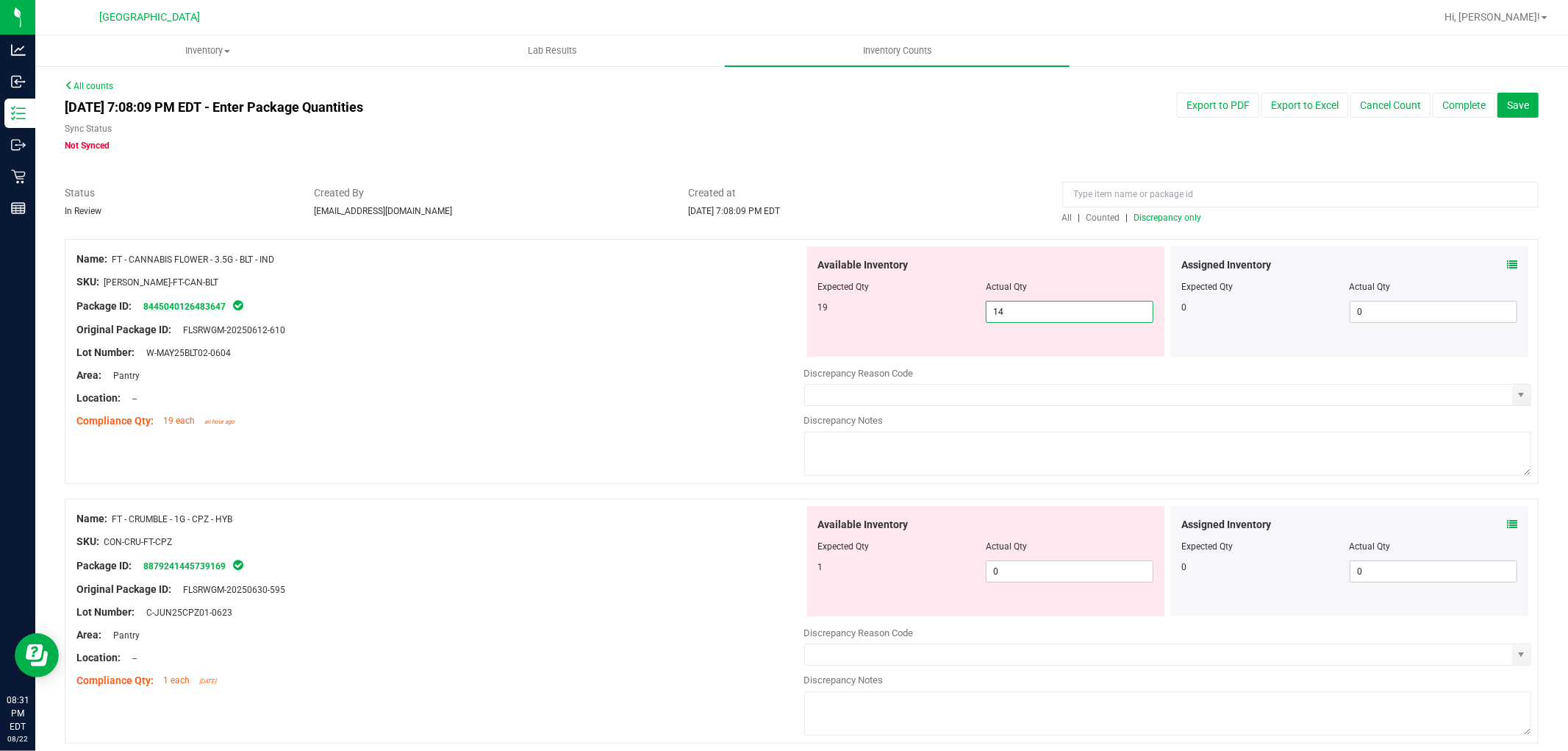
drag, startPoint x: 1059, startPoint y: 319, endPoint x: 619, endPoint y: 191, distance: 458.2
type input "19"
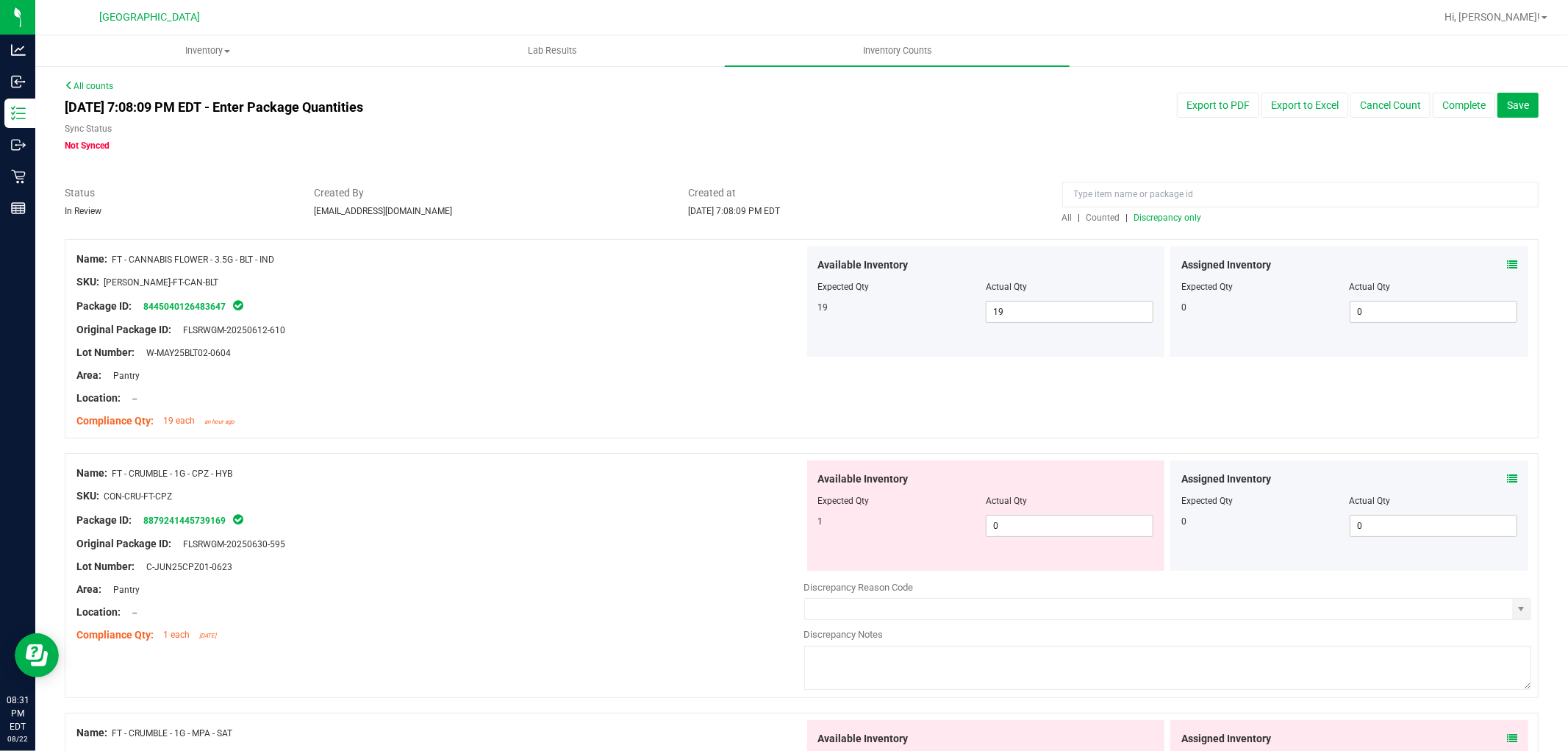
click at [1167, 221] on span "Discrepancy only" at bounding box center [1167, 217] width 67 height 11
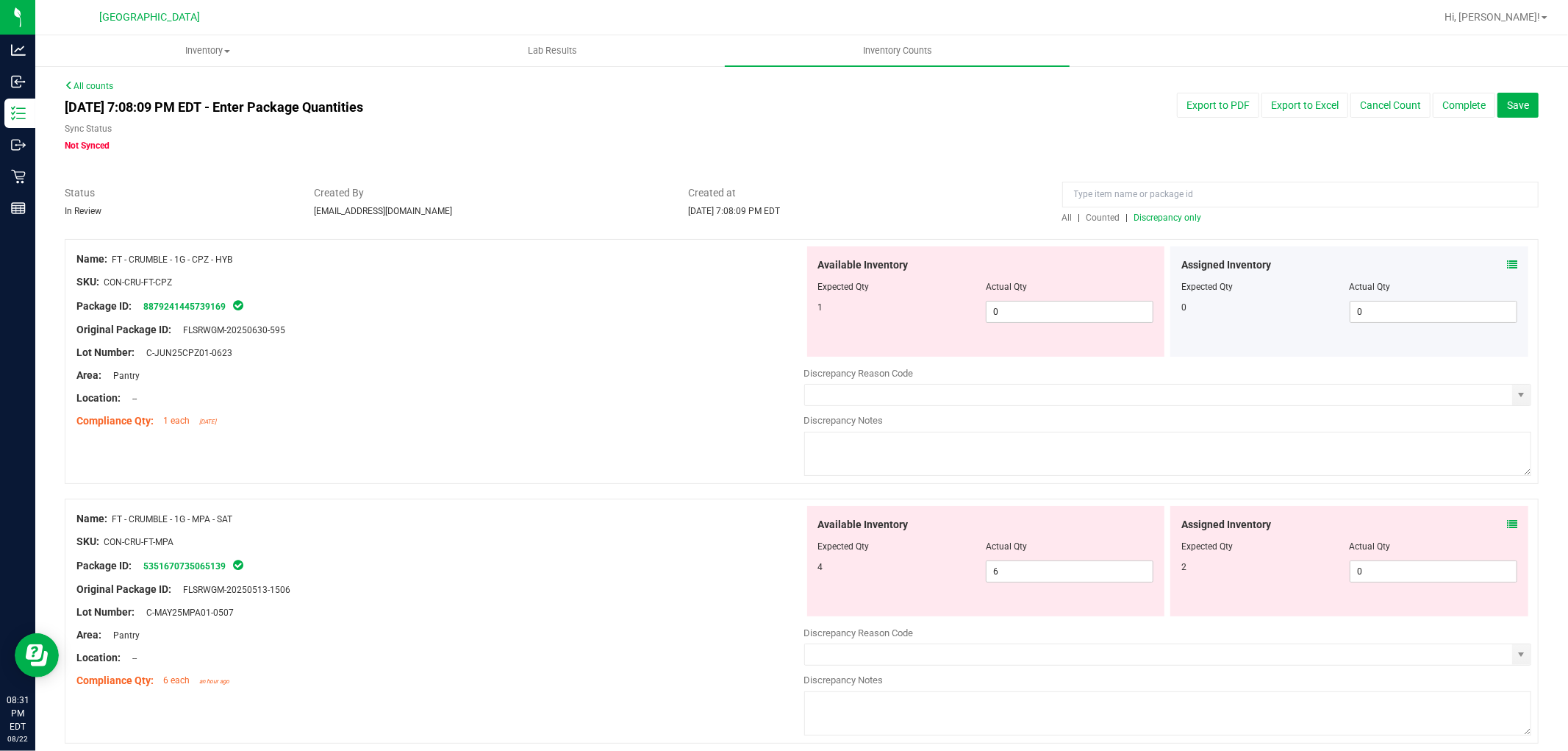
click at [1507, 260] on icon at bounding box center [1512, 264] width 11 height 11
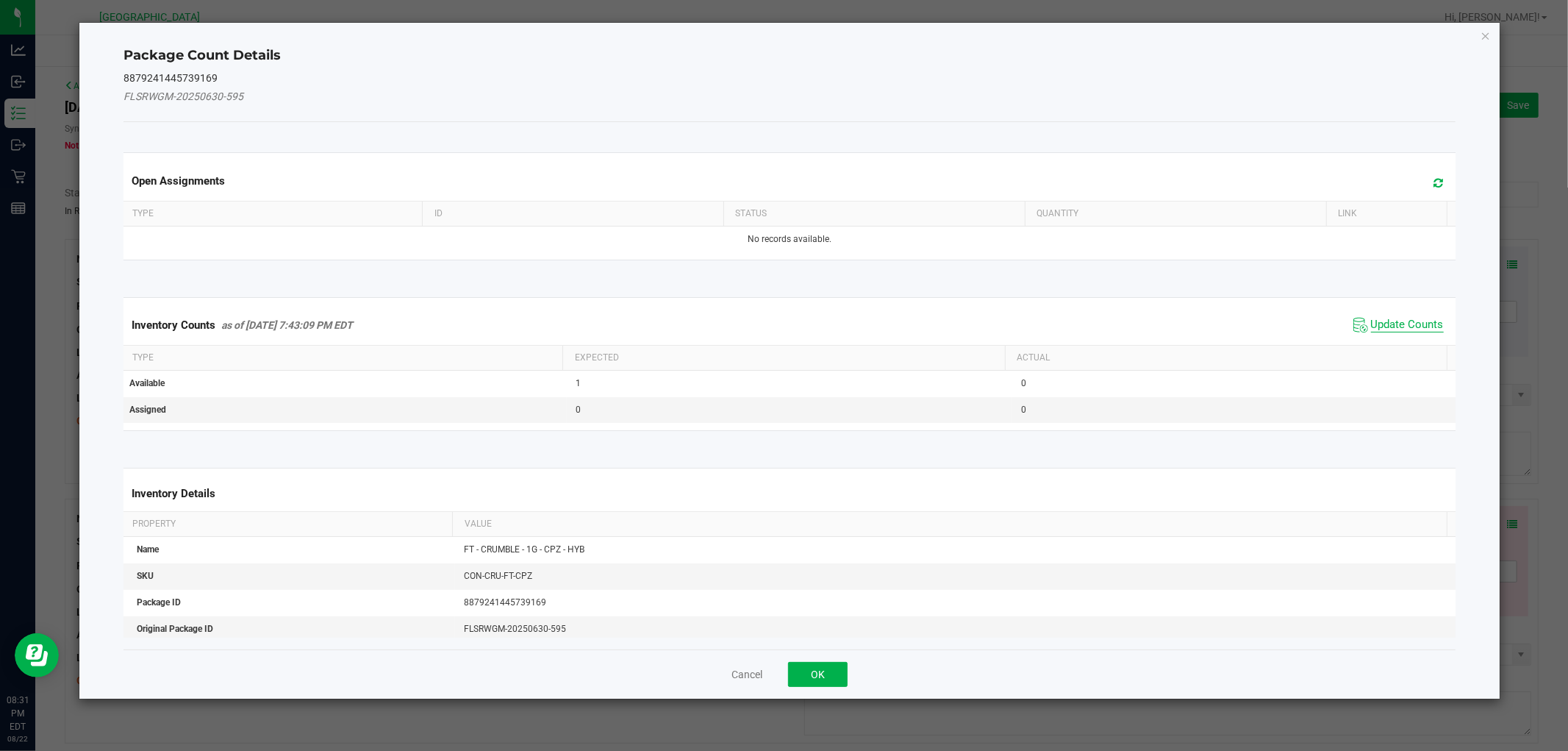
click at [1401, 327] on span "Update Counts" at bounding box center [1407, 325] width 73 height 15
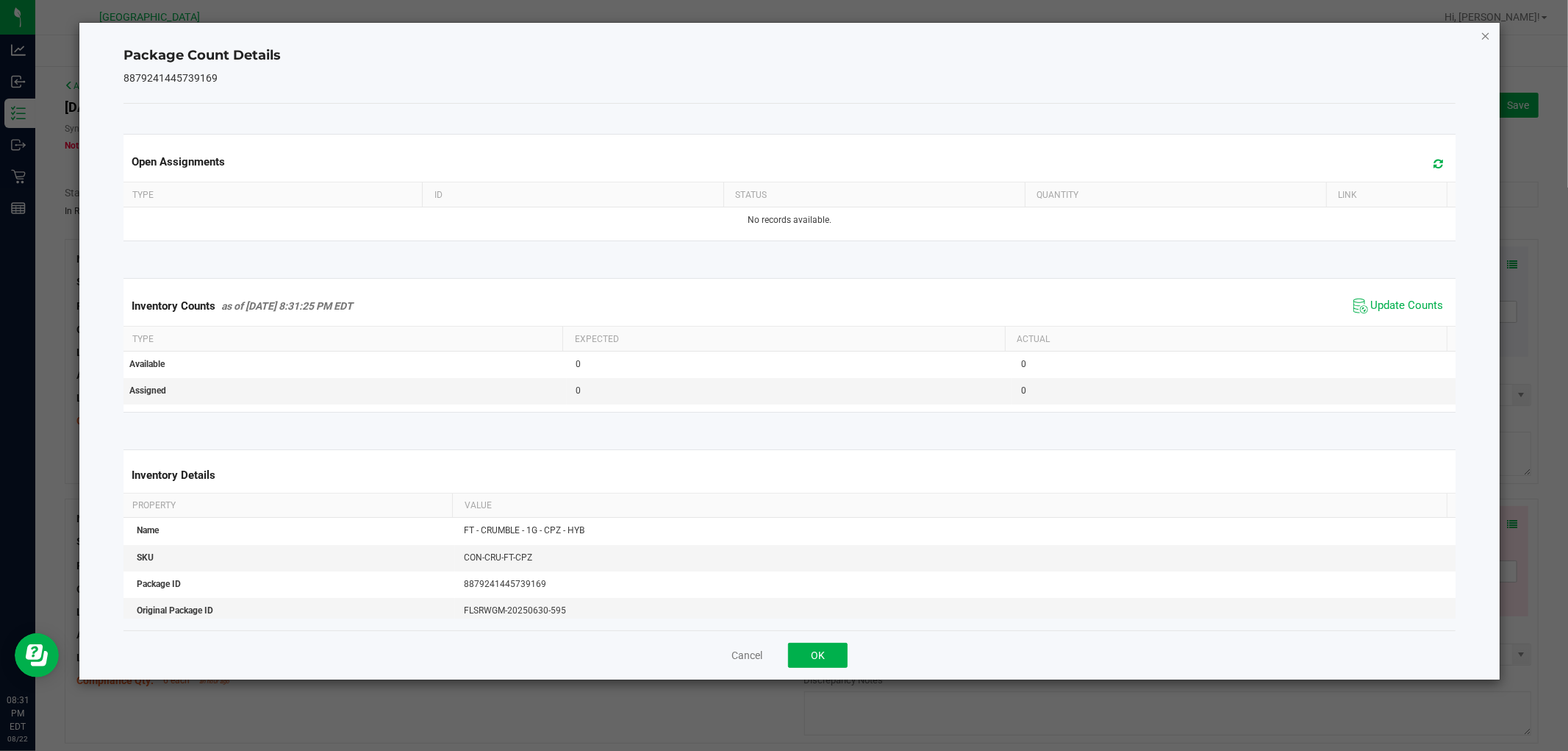
click at [1489, 32] on icon "Close" at bounding box center [1485, 36] width 11 height 18
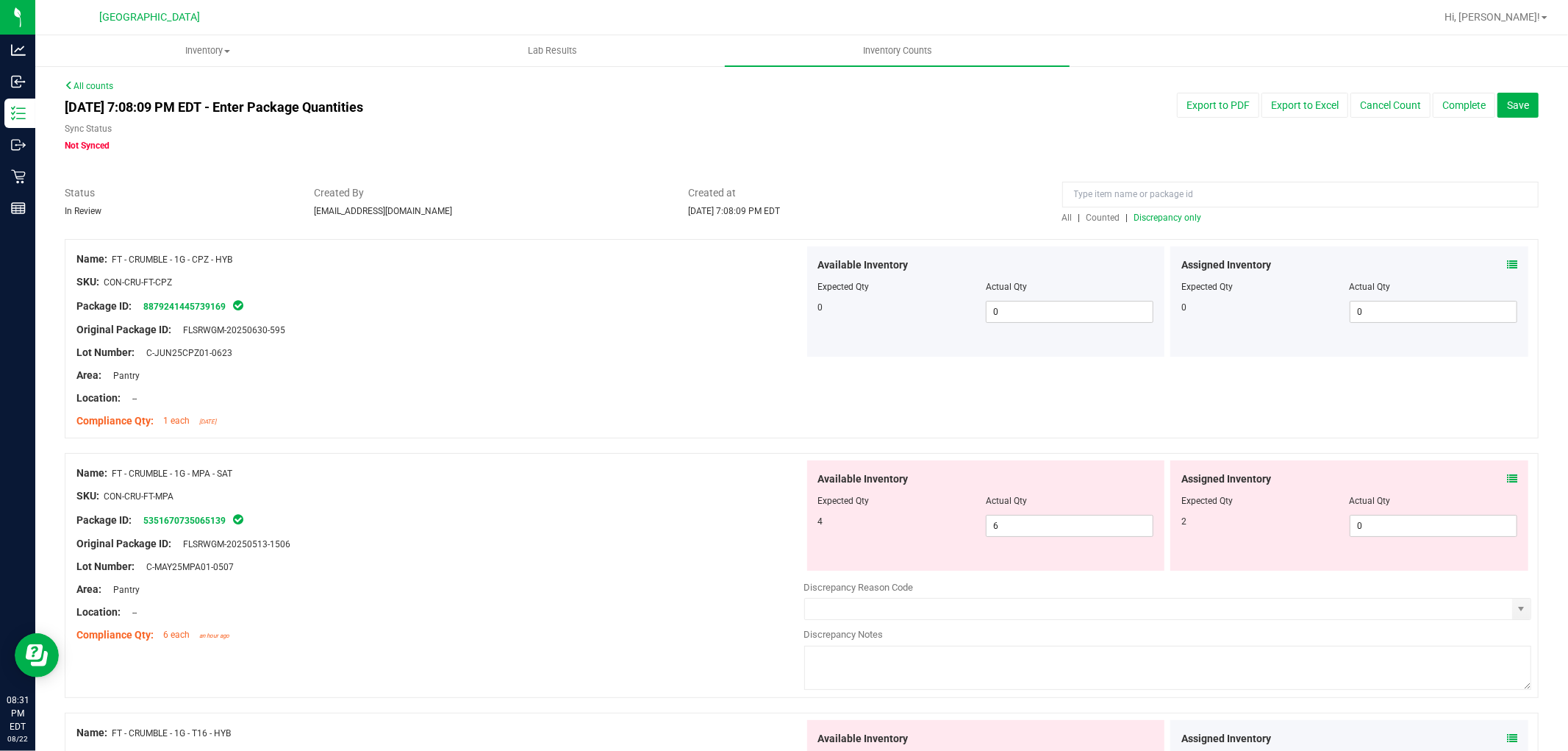
click at [1507, 478] on icon at bounding box center [1512, 478] width 11 height 11
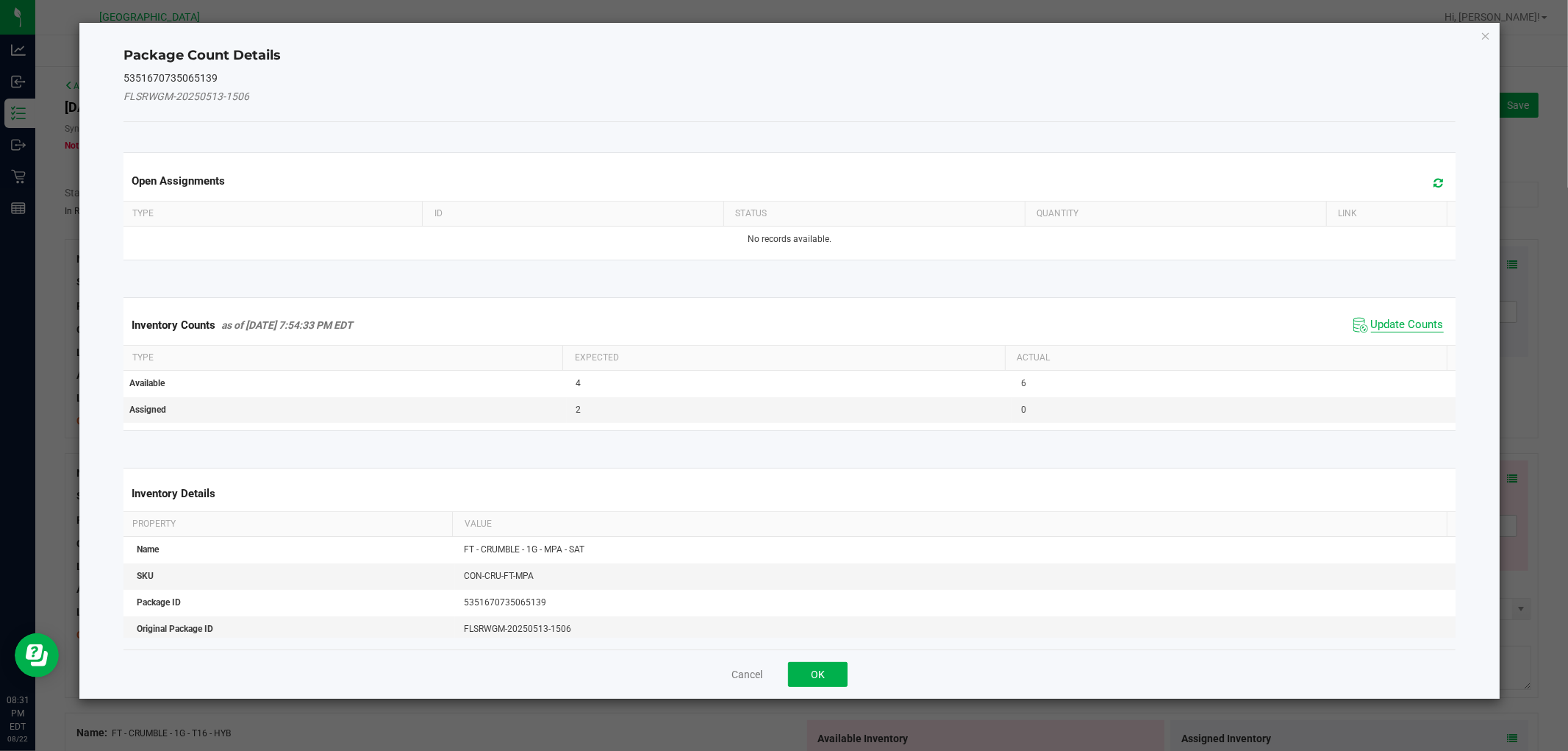
click at [1388, 320] on span "Update Counts" at bounding box center [1407, 325] width 73 height 15
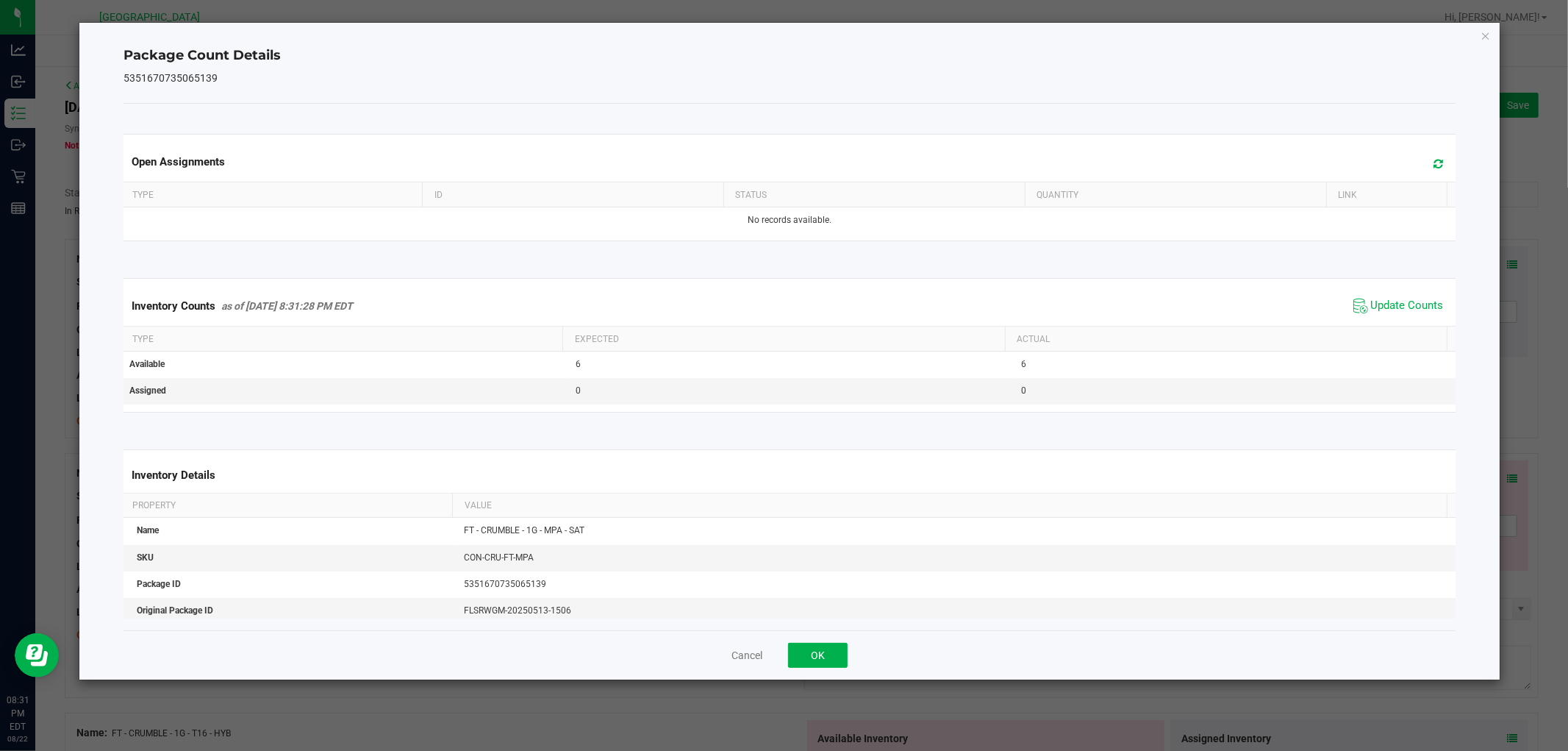
click at [1479, 30] on div "Package Count Details 5351670735065139 Open Assignments Type ID Status Quantity…" at bounding box center [789, 351] width 1420 height 657
click at [1487, 35] on icon "Close" at bounding box center [1485, 36] width 11 height 18
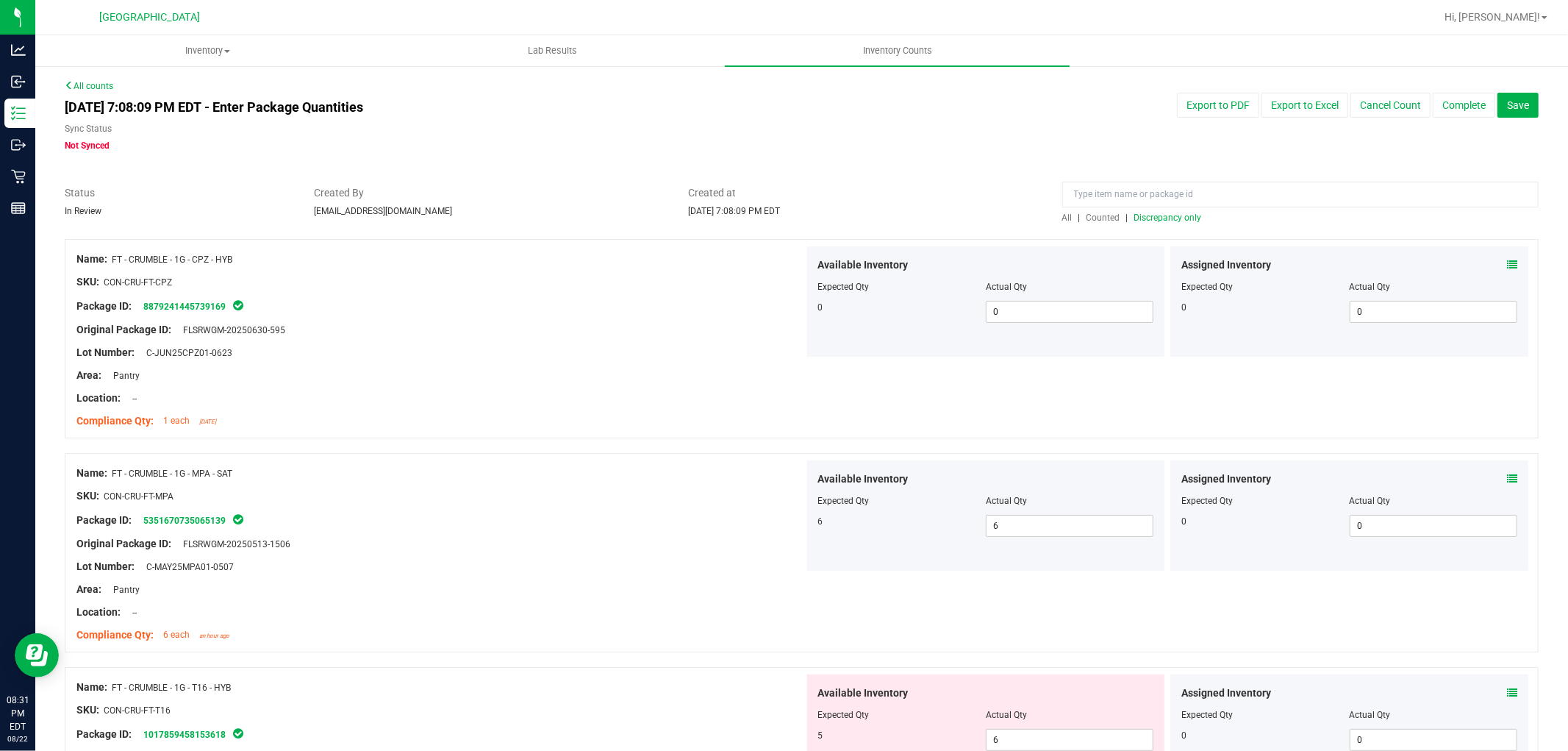
click at [1507, 694] on icon at bounding box center [1512, 693] width 11 height 11
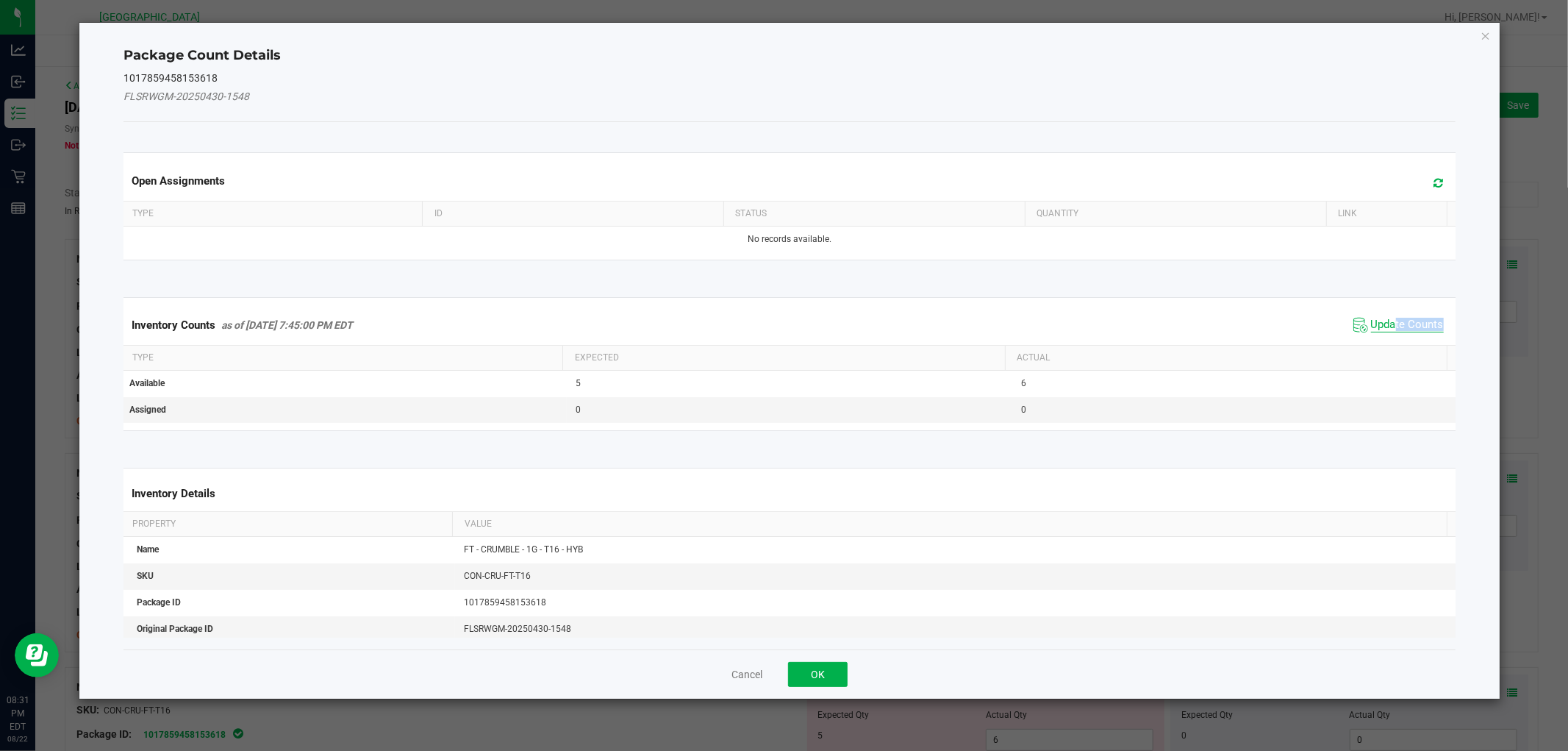
click at [1383, 327] on span "Update Counts" at bounding box center [1407, 325] width 73 height 15
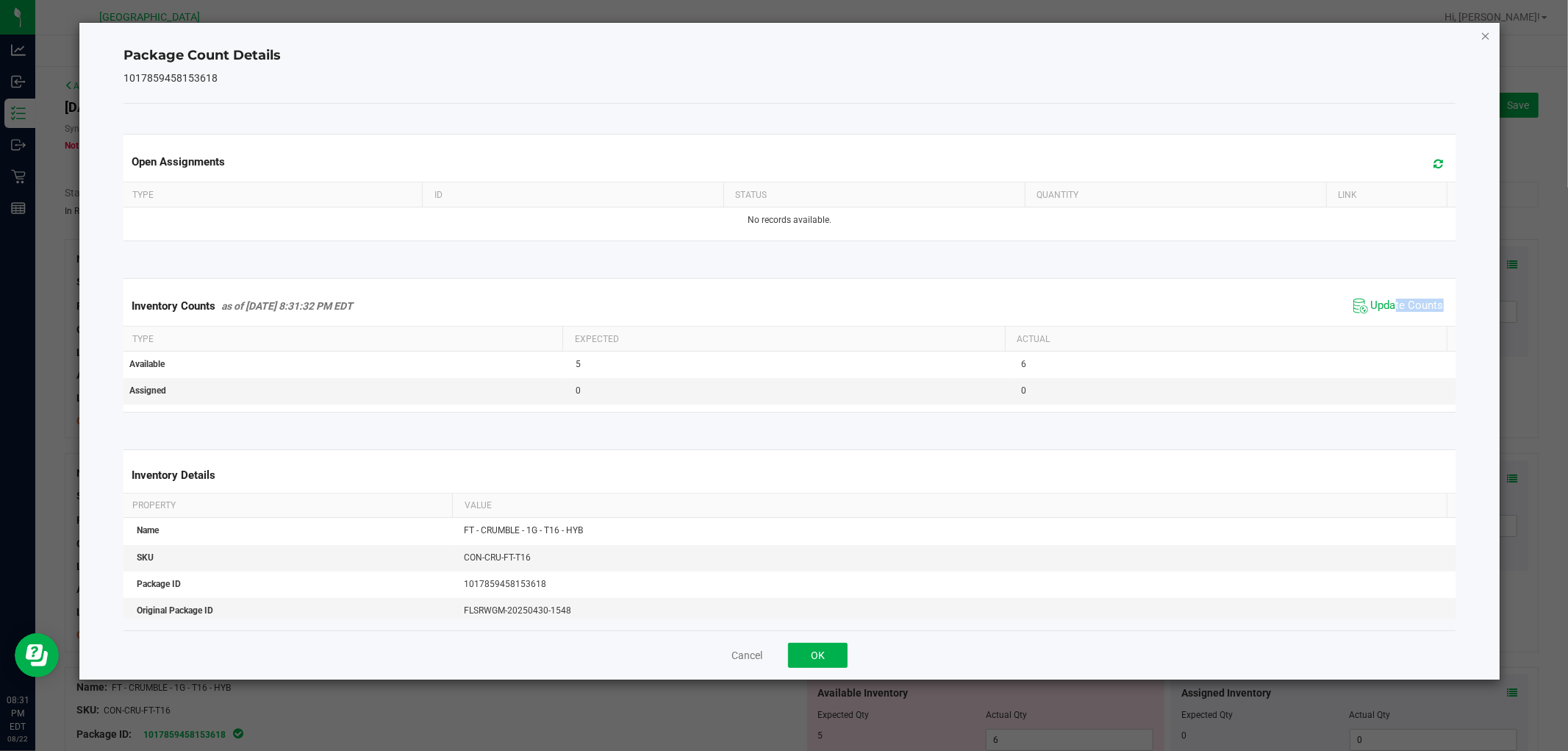
click at [1481, 35] on icon "Close" at bounding box center [1485, 36] width 11 height 18
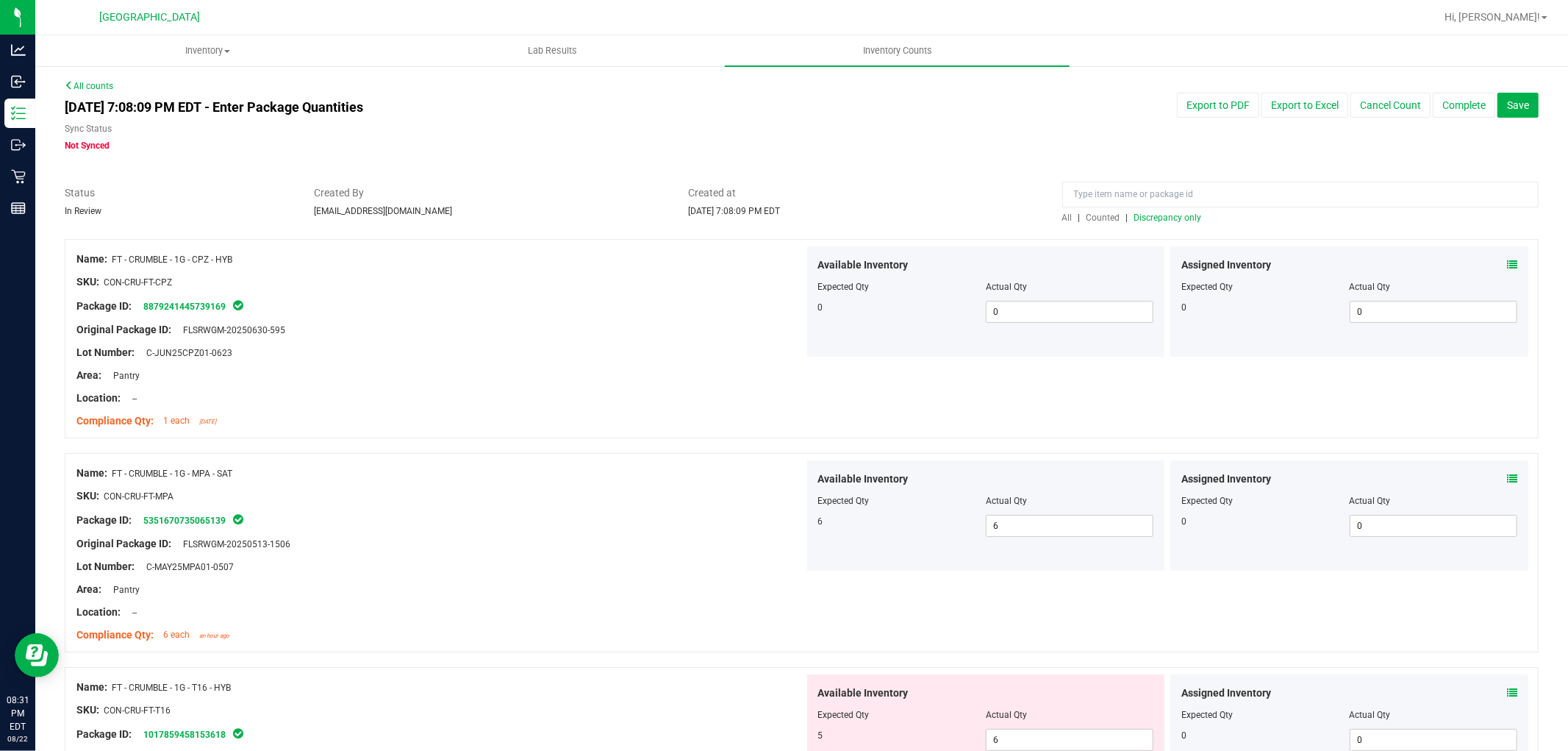
click at [1162, 221] on span "Discrepancy only" at bounding box center [1167, 217] width 67 height 11
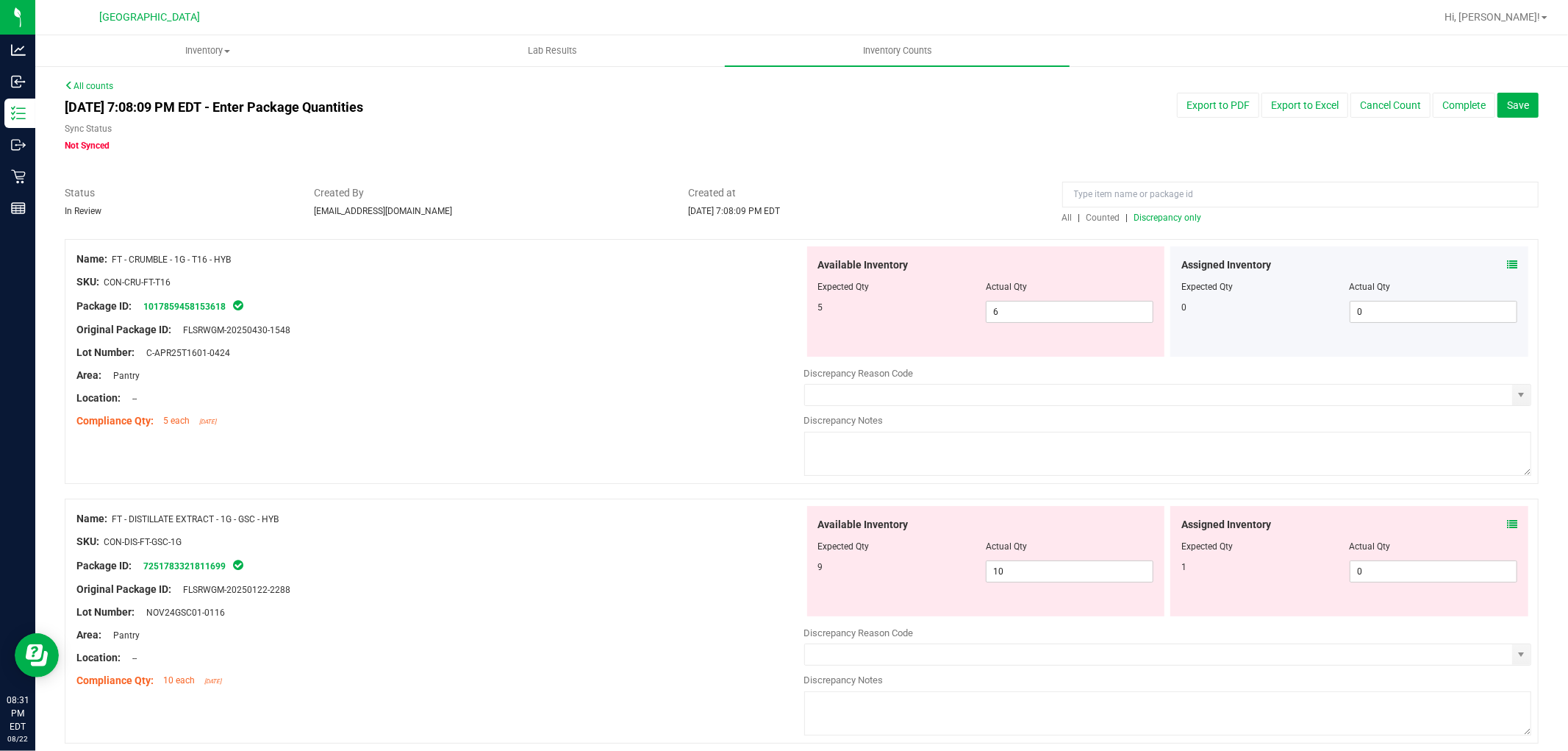
click at [1507, 265] on icon at bounding box center [1512, 264] width 11 height 11
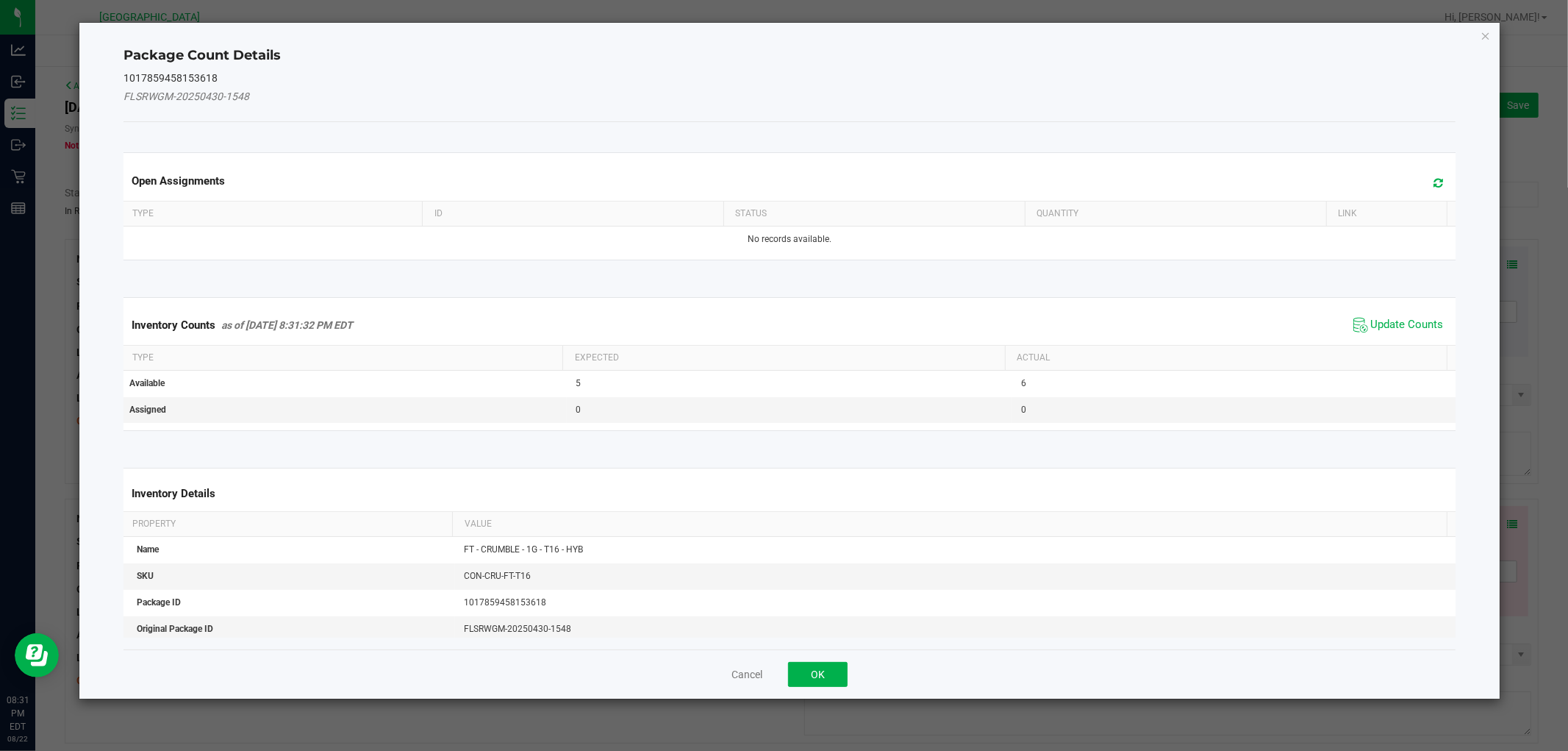
drag, startPoint x: 1415, startPoint y: 319, endPoint x: 1437, endPoint y: 299, distance: 29.7
click at [1415, 318] on span "Update Counts" at bounding box center [1407, 325] width 73 height 15
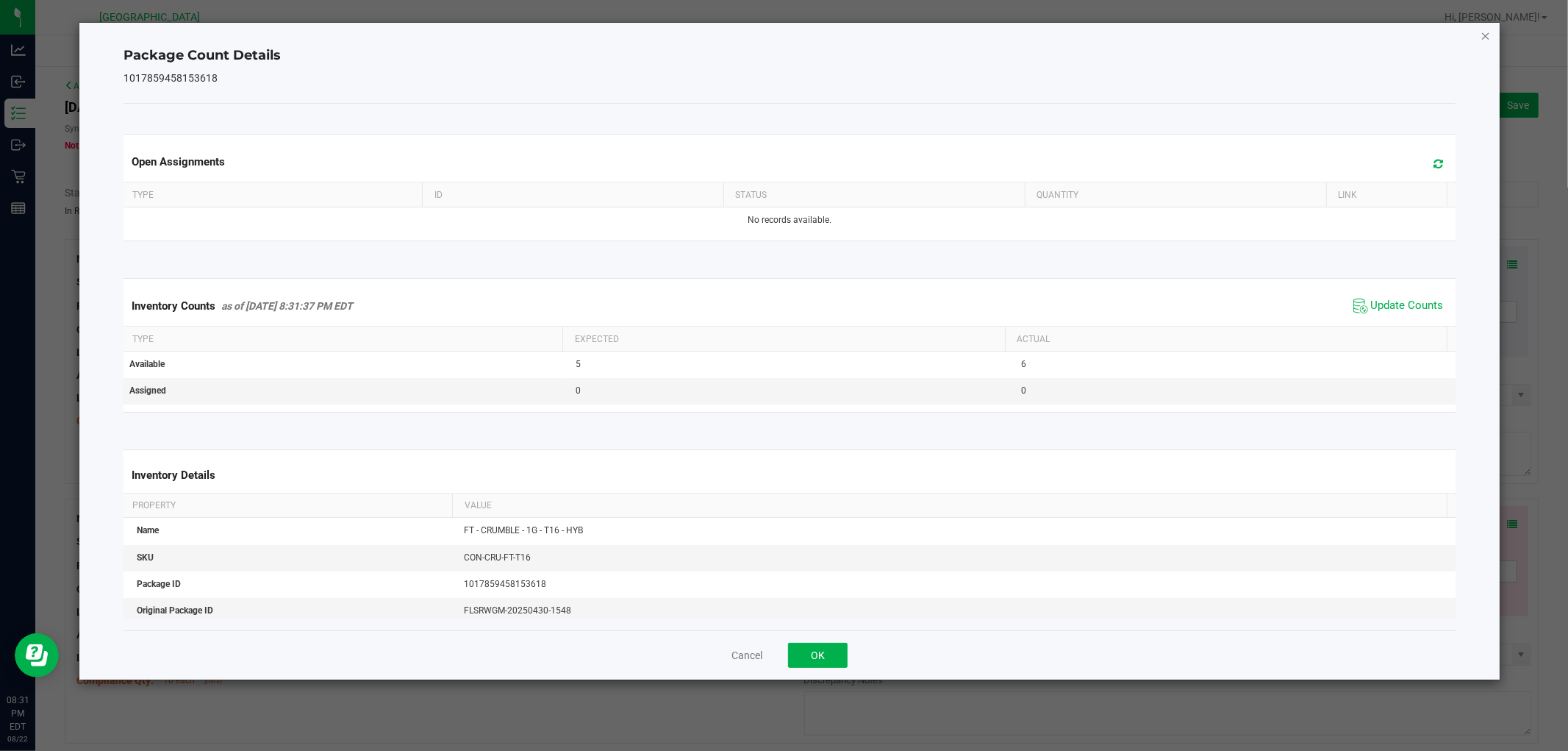
click at [1487, 35] on icon "Close" at bounding box center [1485, 36] width 11 height 18
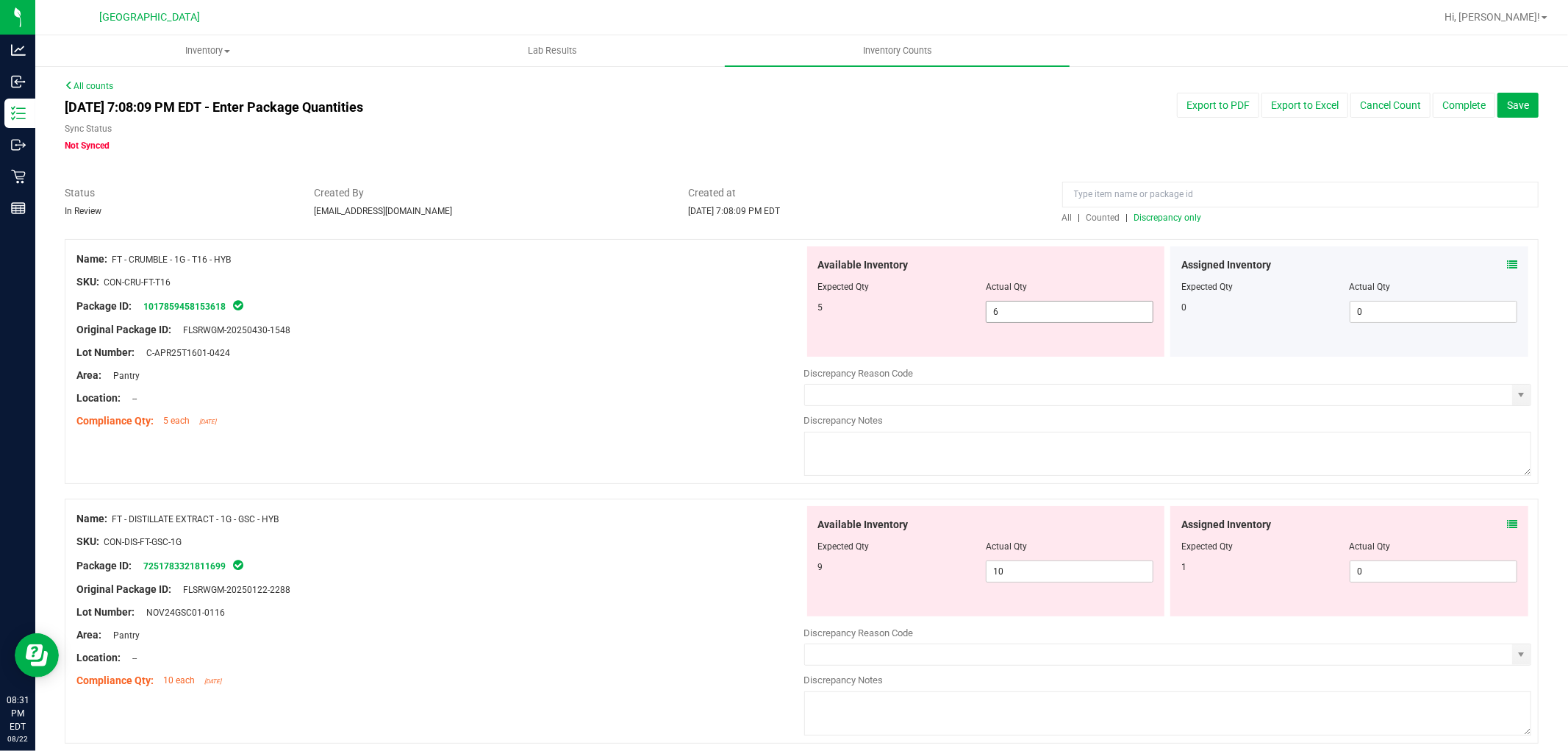
drag, startPoint x: 998, startPoint y: 316, endPoint x: 781, endPoint y: 303, distance: 217.4
click at [778, 307] on div "Name: FT - CRUMBLE - 1G - T16 - HYB SKU: CON-CRU-FT-T16 Package ID: 10178594581…" at bounding box center [802, 362] width 1474 height 245
type input "5"
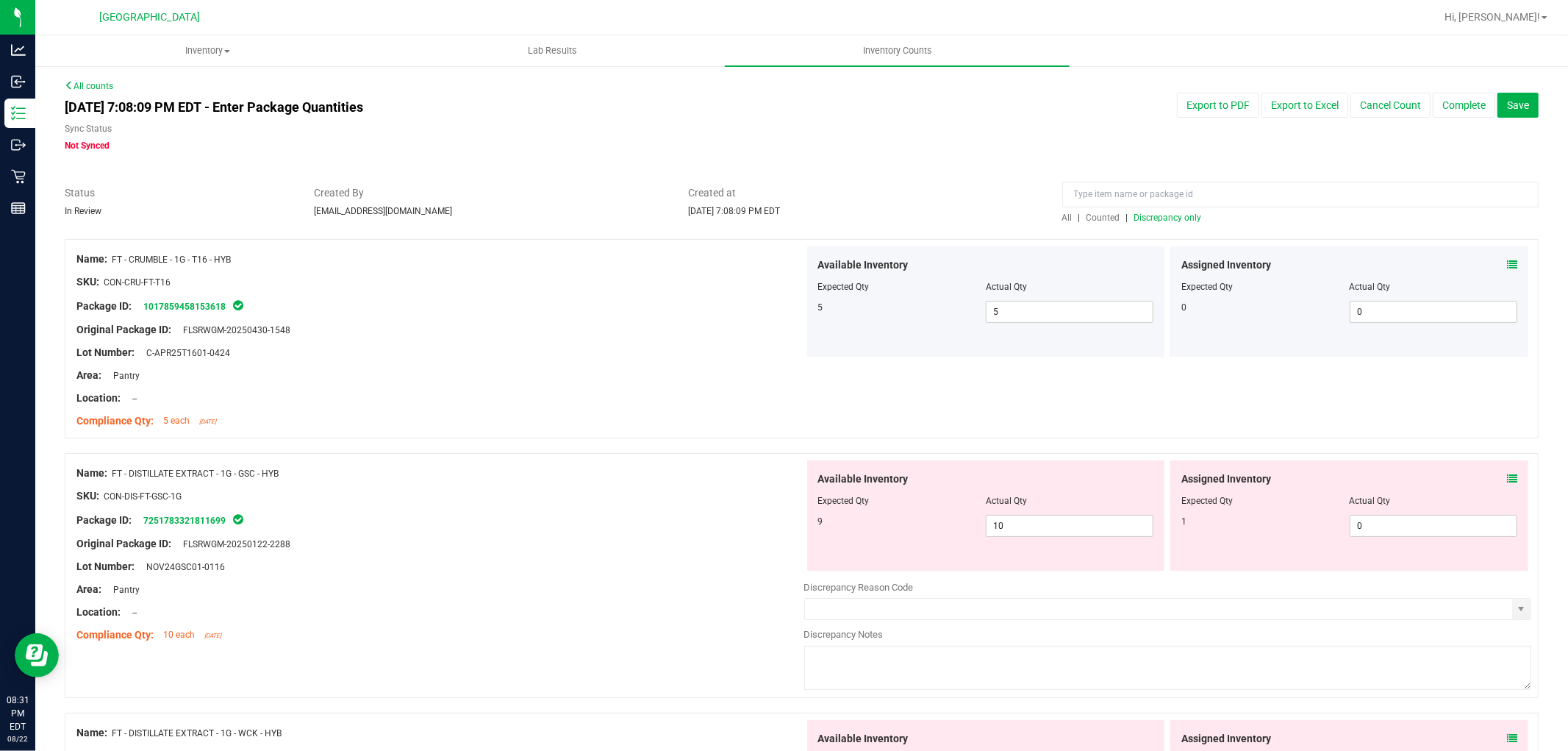
click at [1149, 219] on span "Discrepancy only" at bounding box center [1167, 217] width 67 height 11
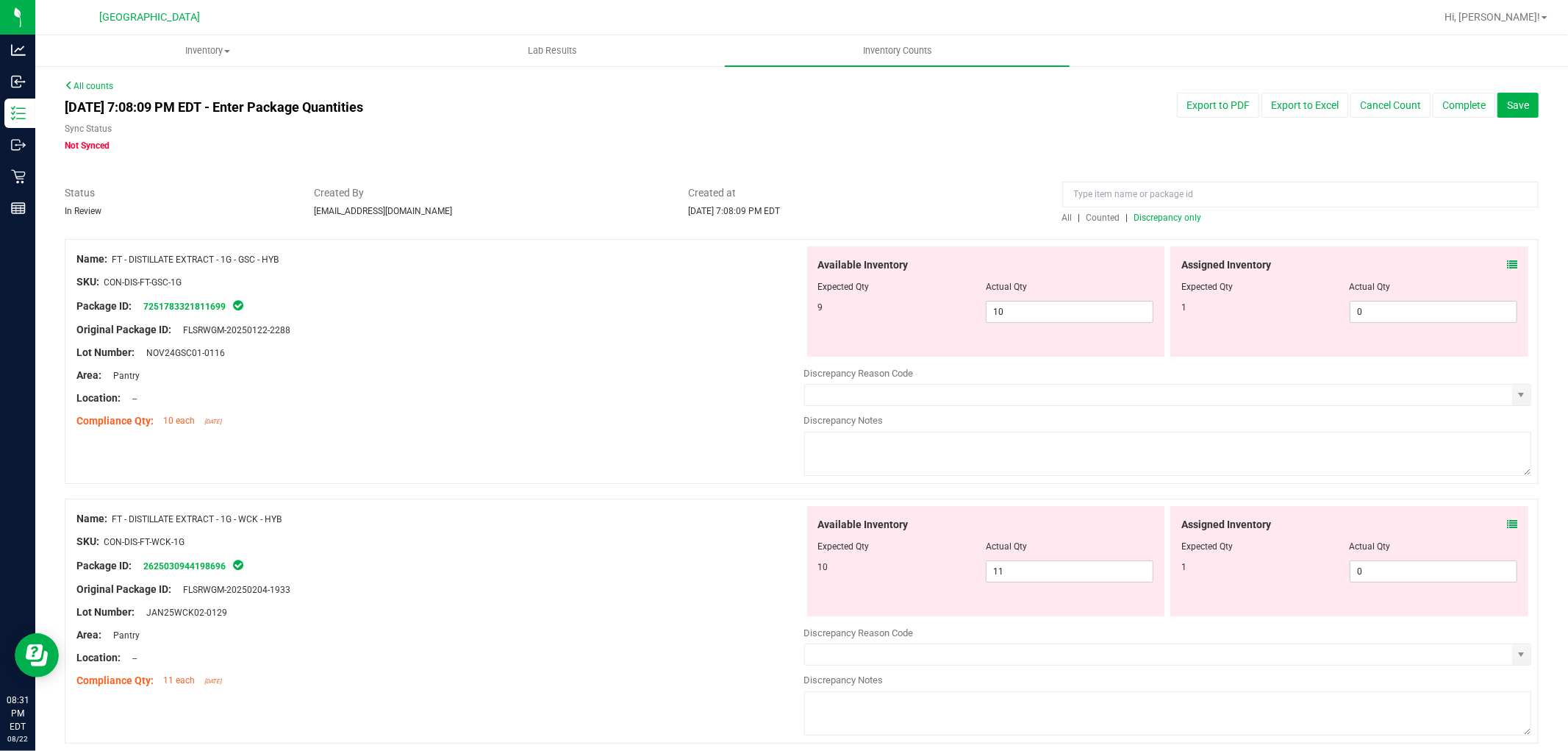
click at [1508, 259] on div "Assigned Inventory Expected Qty Actual Qty 1 0 0" at bounding box center [1349, 302] width 358 height 110
click at [1507, 264] on icon at bounding box center [1512, 264] width 11 height 11
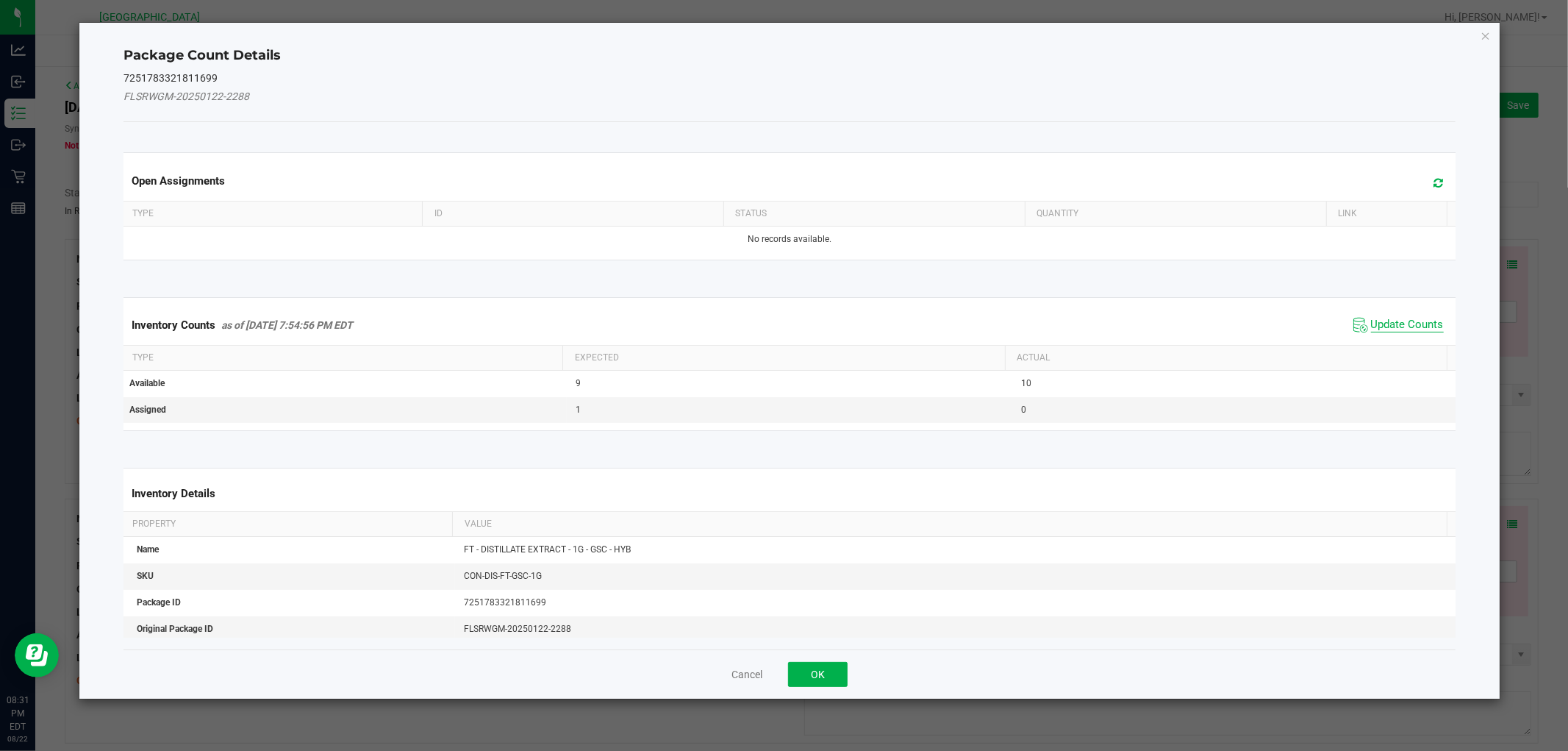
click at [1426, 326] on span "Update Counts" at bounding box center [1407, 325] width 73 height 15
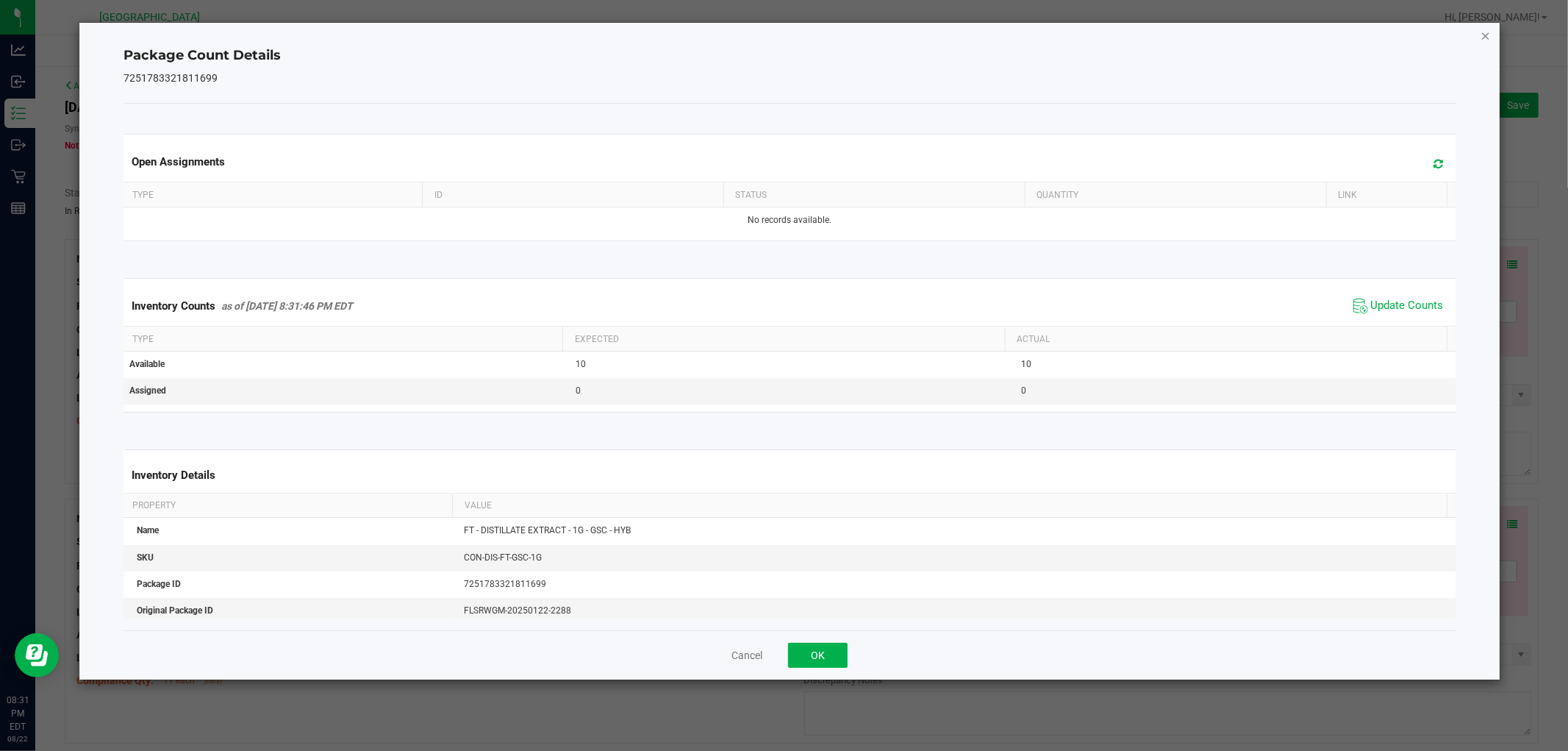
drag, startPoint x: 1485, startPoint y: 36, endPoint x: 1463, endPoint y: 156, distance: 122.0
click at [1485, 36] on icon "Close" at bounding box center [1485, 36] width 11 height 18
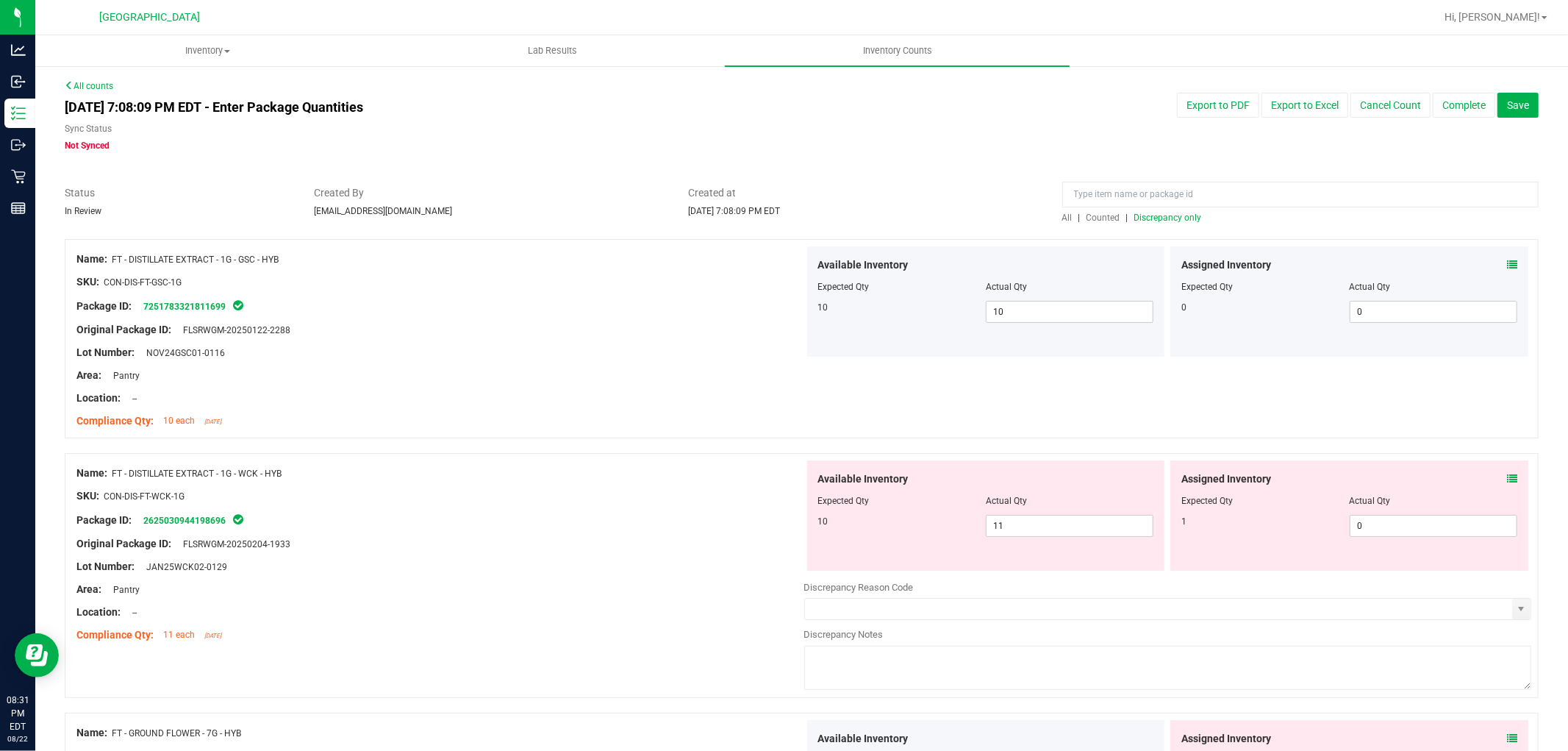
click at [1507, 474] on icon at bounding box center [1512, 478] width 11 height 11
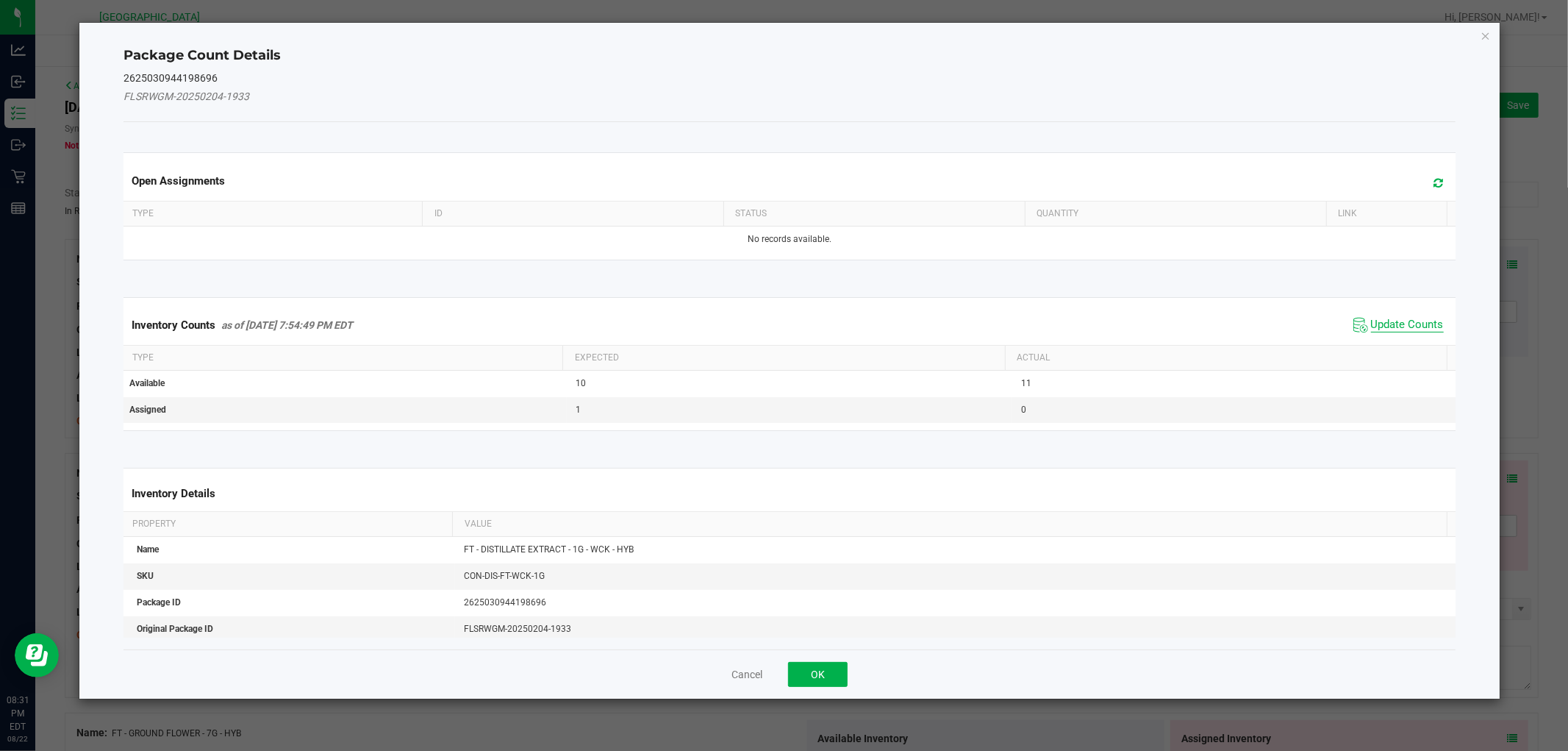
click at [1408, 324] on span "Update Counts" at bounding box center [1407, 325] width 73 height 15
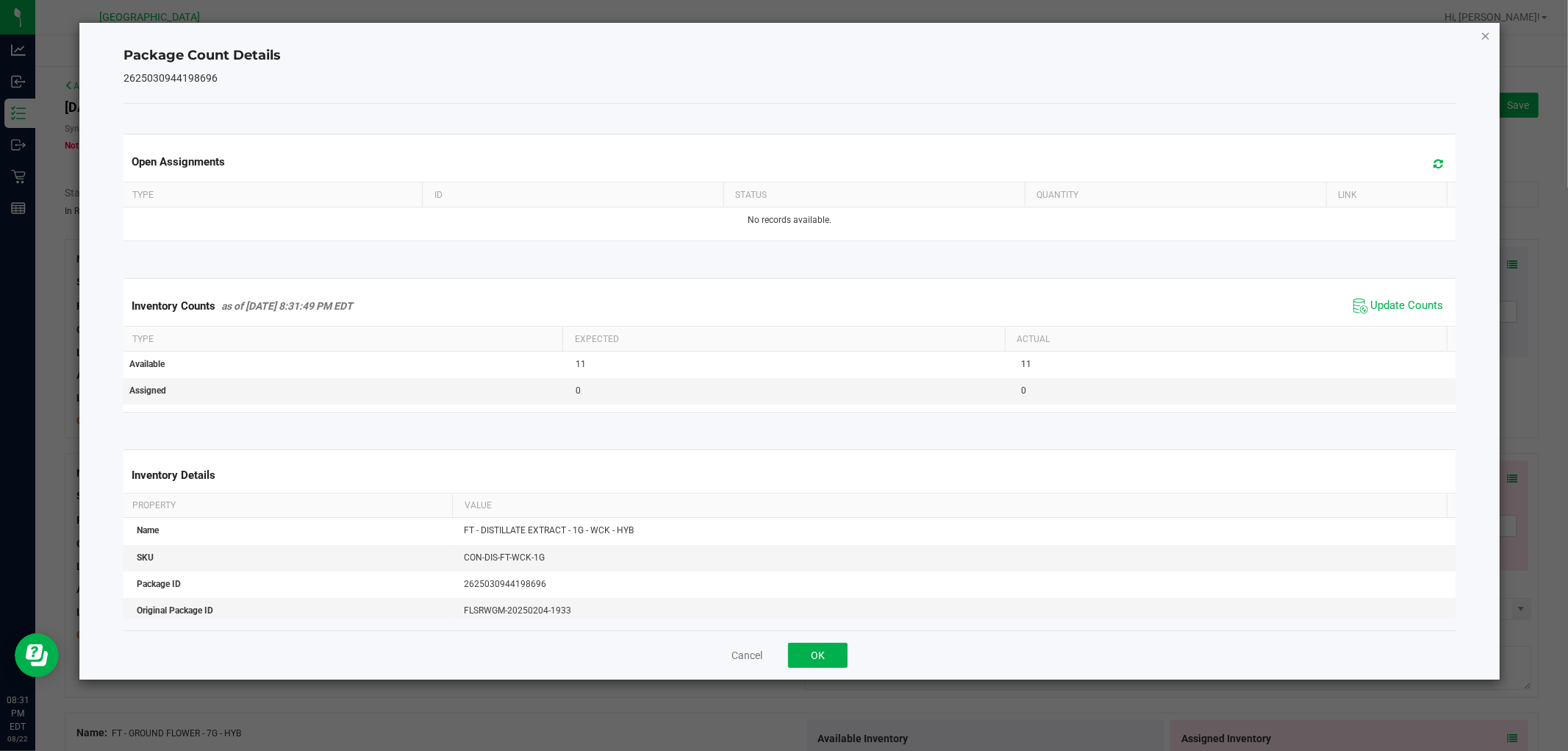
click at [1484, 37] on icon "Close" at bounding box center [1485, 36] width 11 height 18
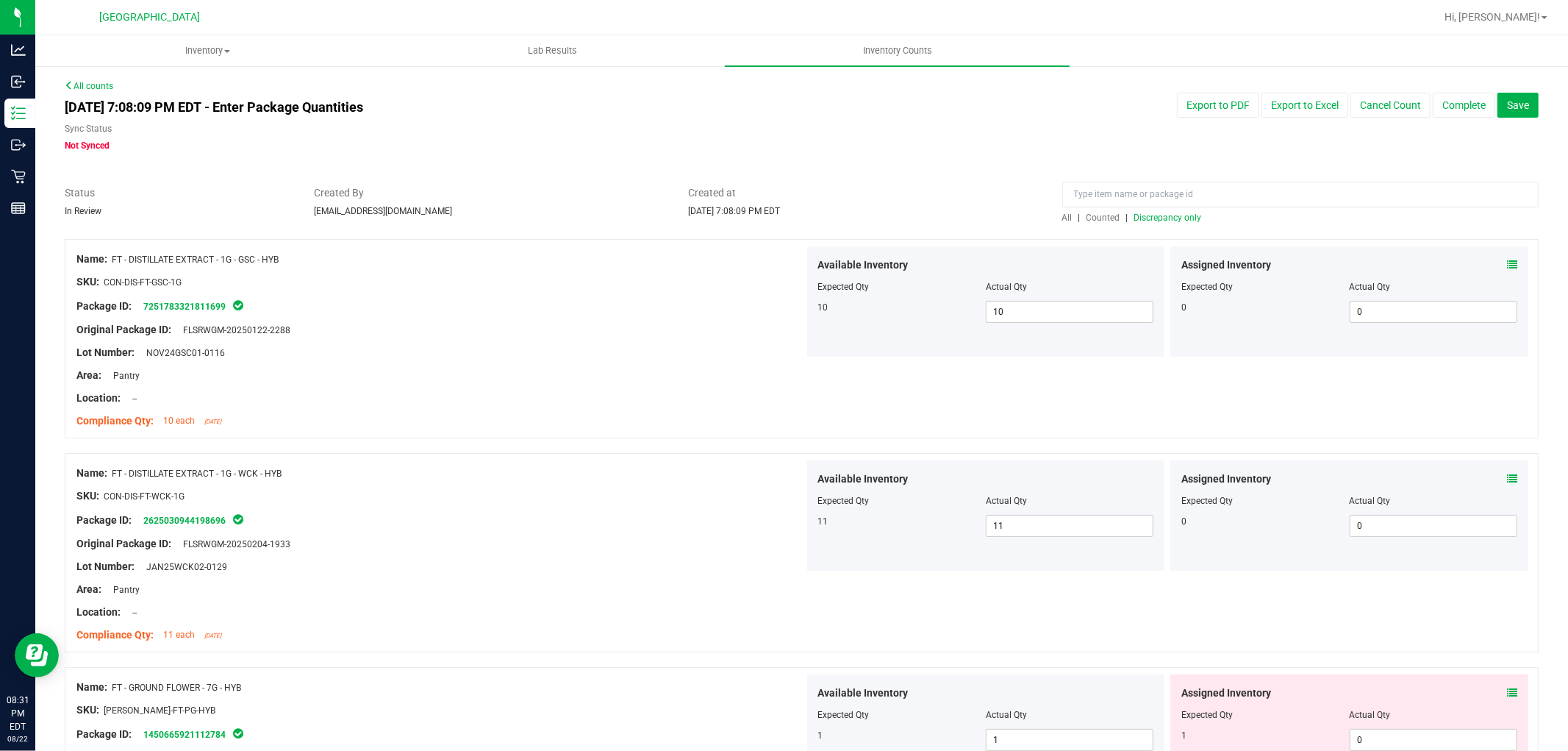
click at [1507, 689] on icon at bounding box center [1512, 693] width 11 height 11
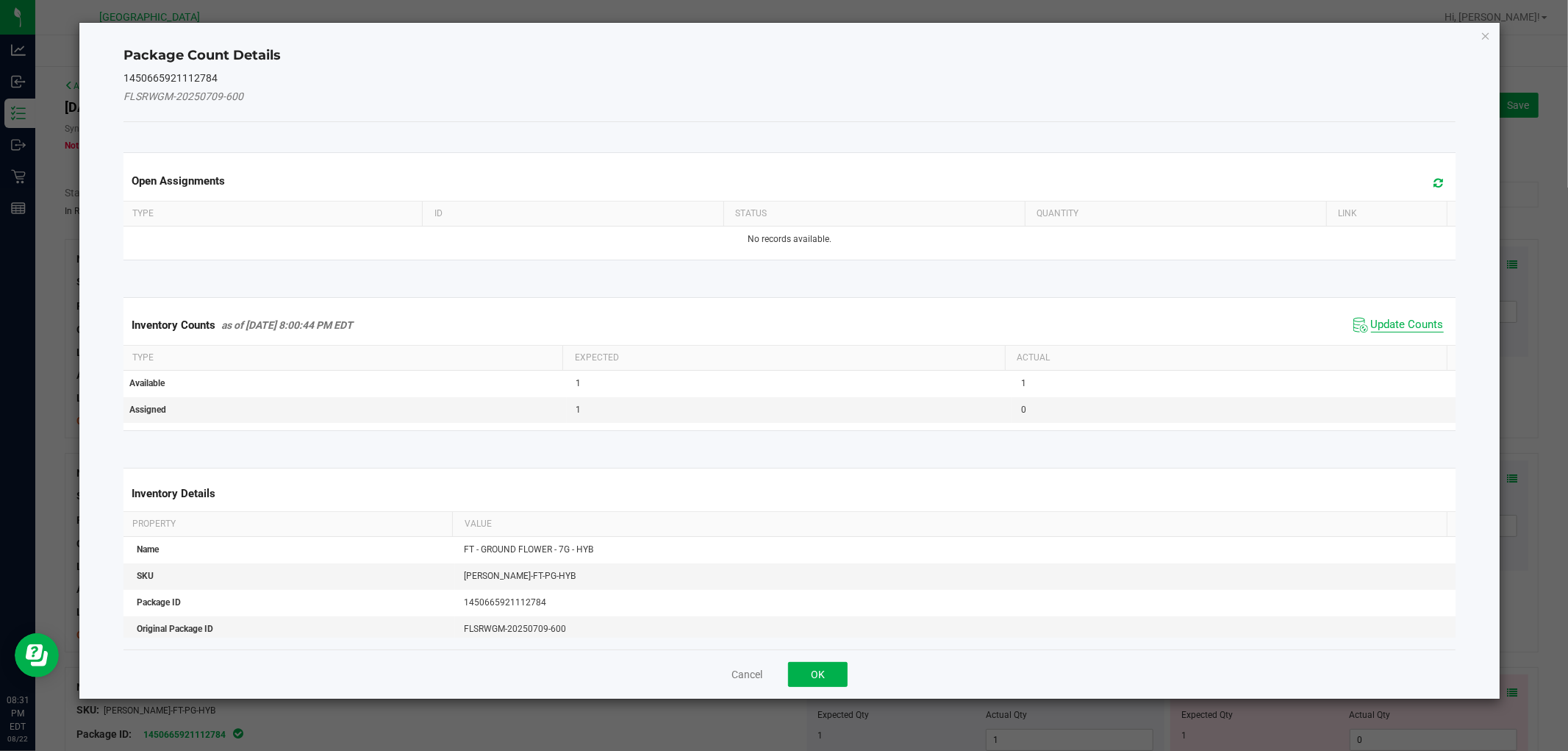
click at [1390, 328] on span "Update Counts" at bounding box center [1407, 325] width 73 height 15
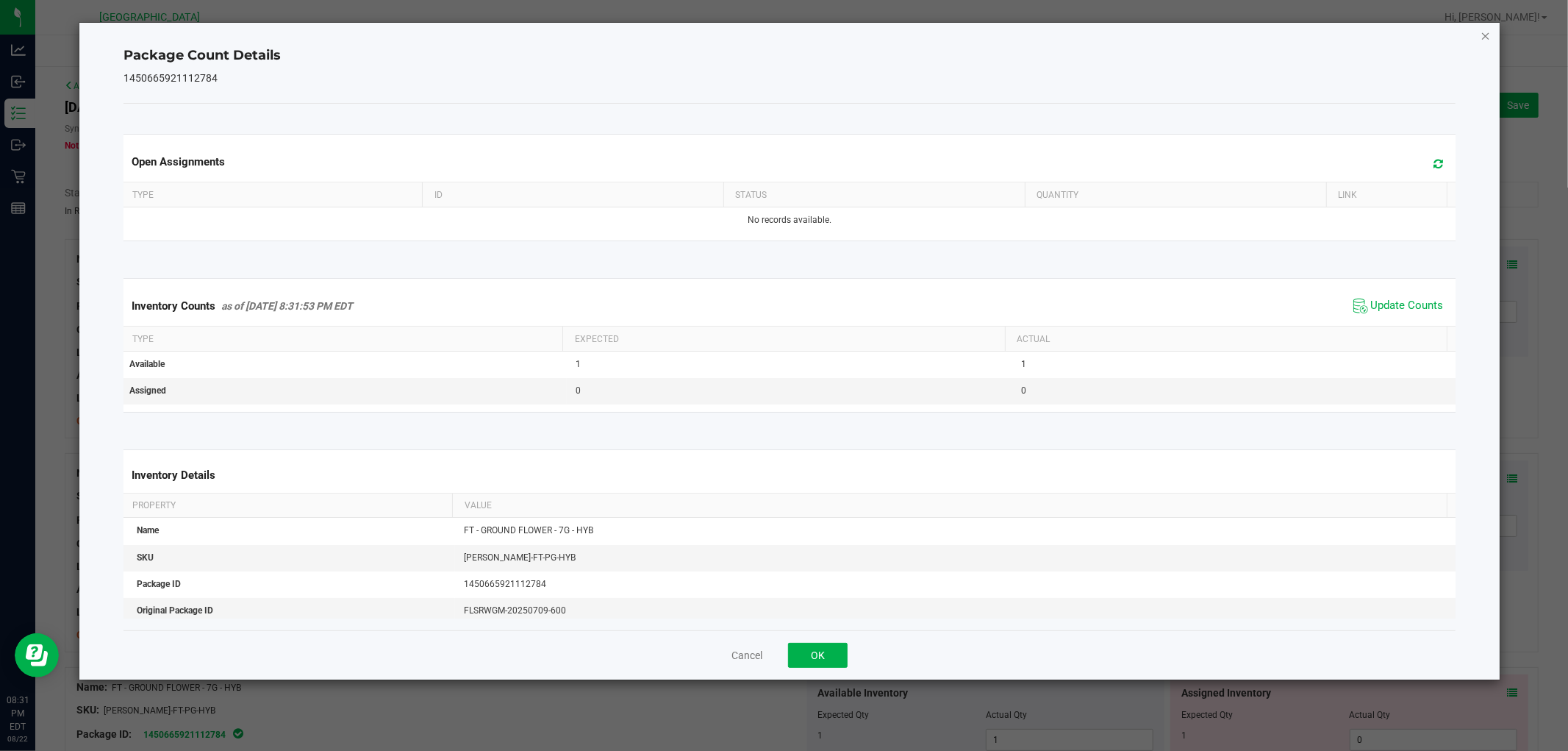
click at [1483, 35] on icon "Close" at bounding box center [1485, 36] width 11 height 18
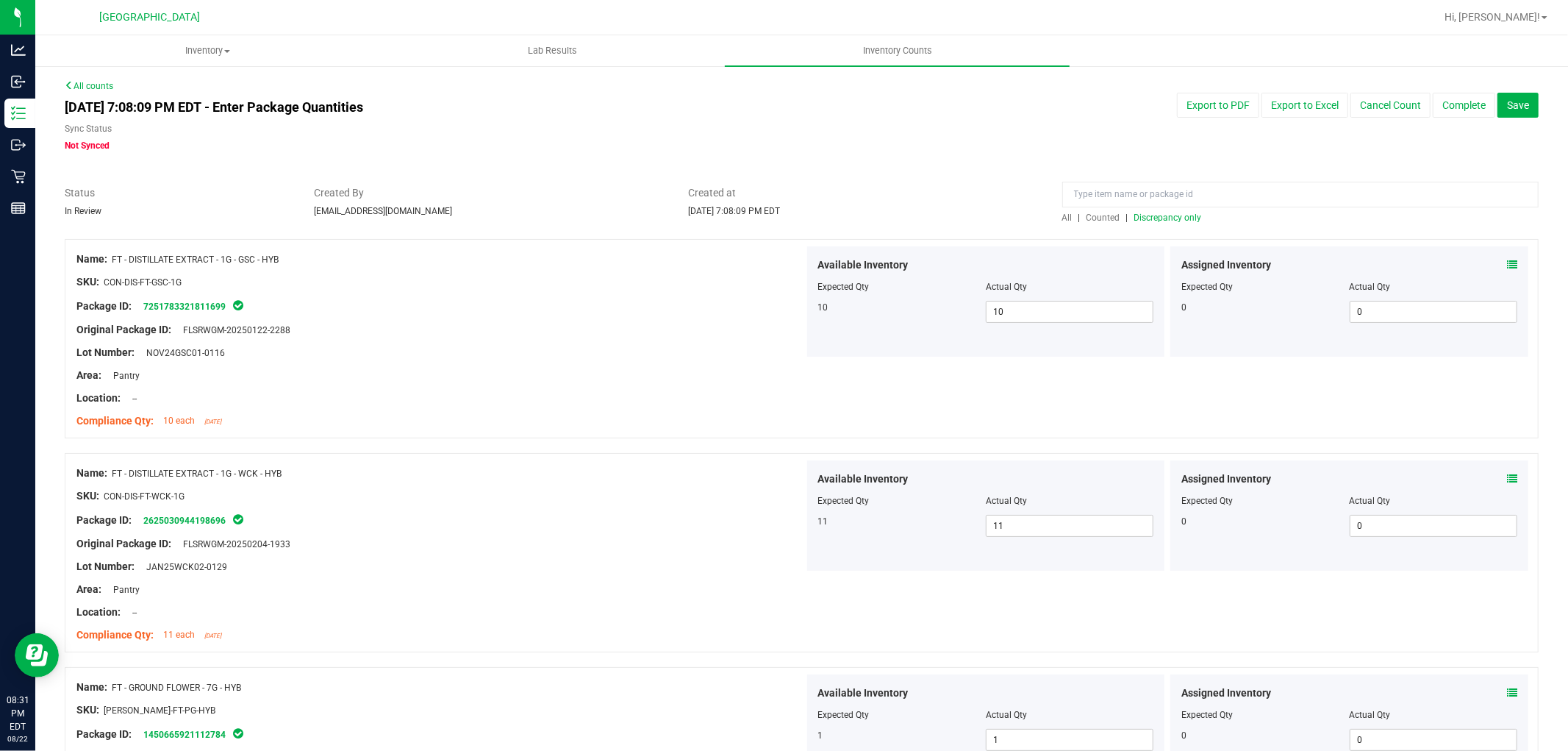
click at [1150, 217] on span "Discrepancy only" at bounding box center [1167, 217] width 67 height 11
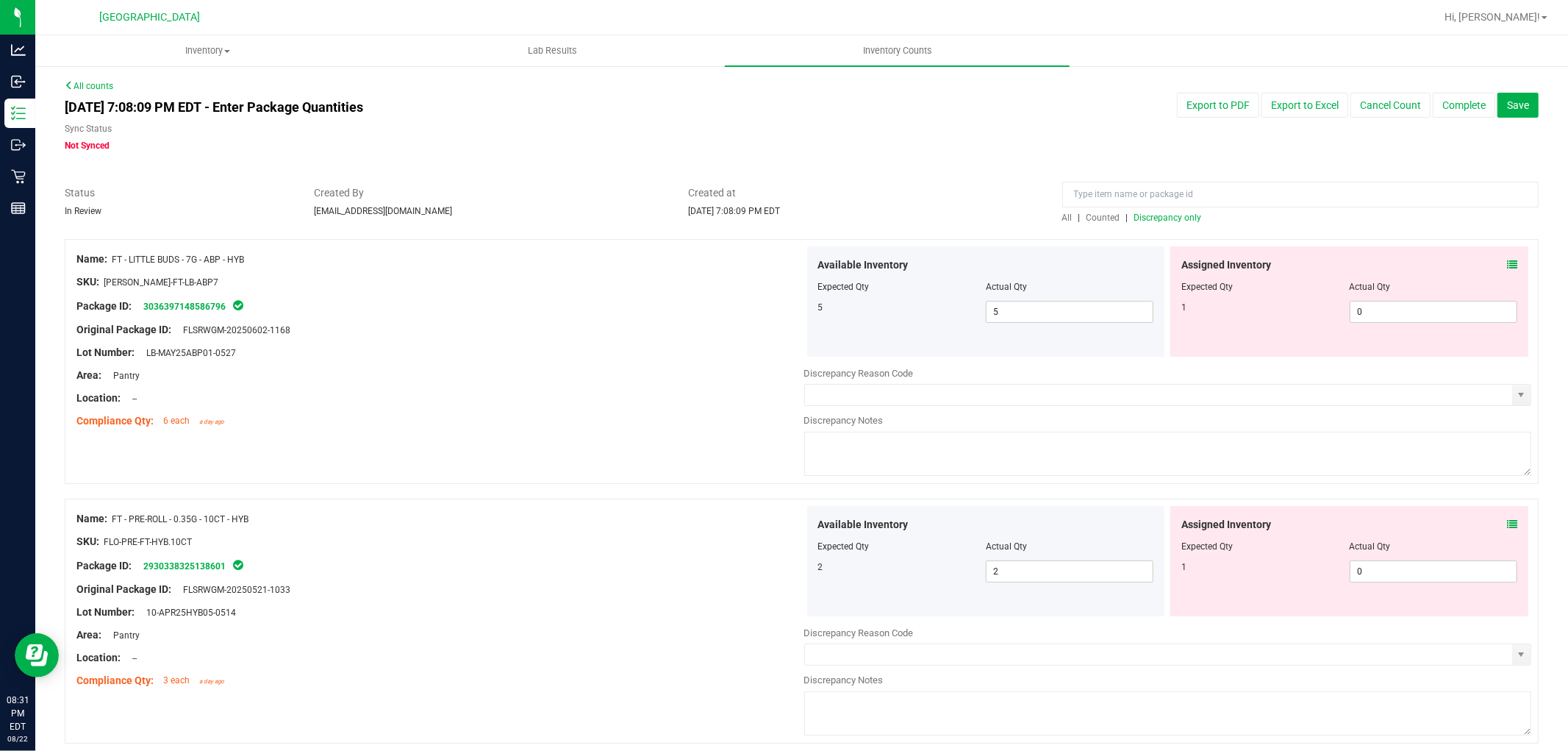
click at [1507, 268] on icon at bounding box center [1512, 264] width 11 height 11
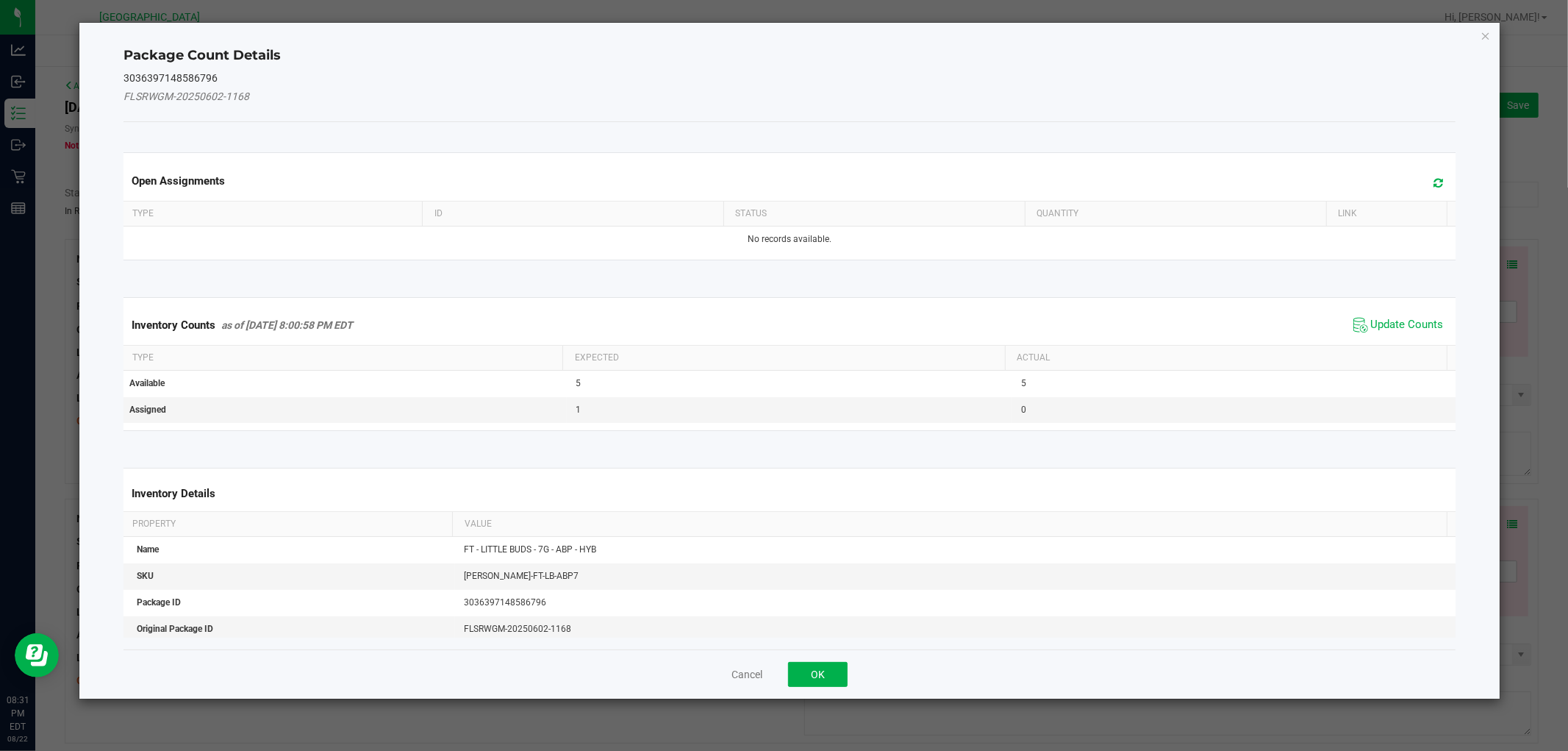
drag, startPoint x: 1392, startPoint y: 325, endPoint x: 1414, endPoint y: 299, distance: 34.1
click at [1393, 319] on span "Update Counts" at bounding box center [1407, 325] width 73 height 15
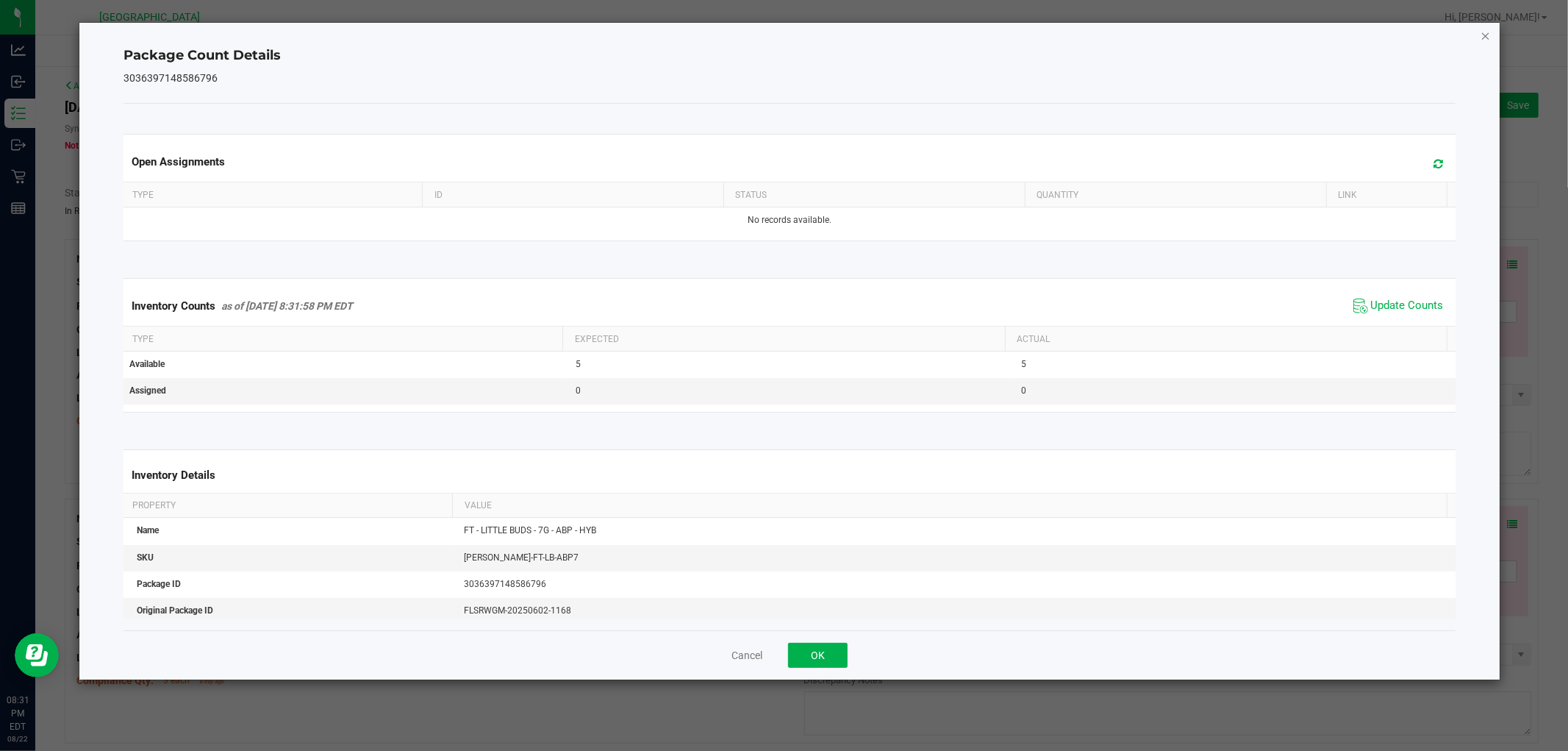
click at [1485, 35] on icon "Close" at bounding box center [1485, 36] width 11 height 18
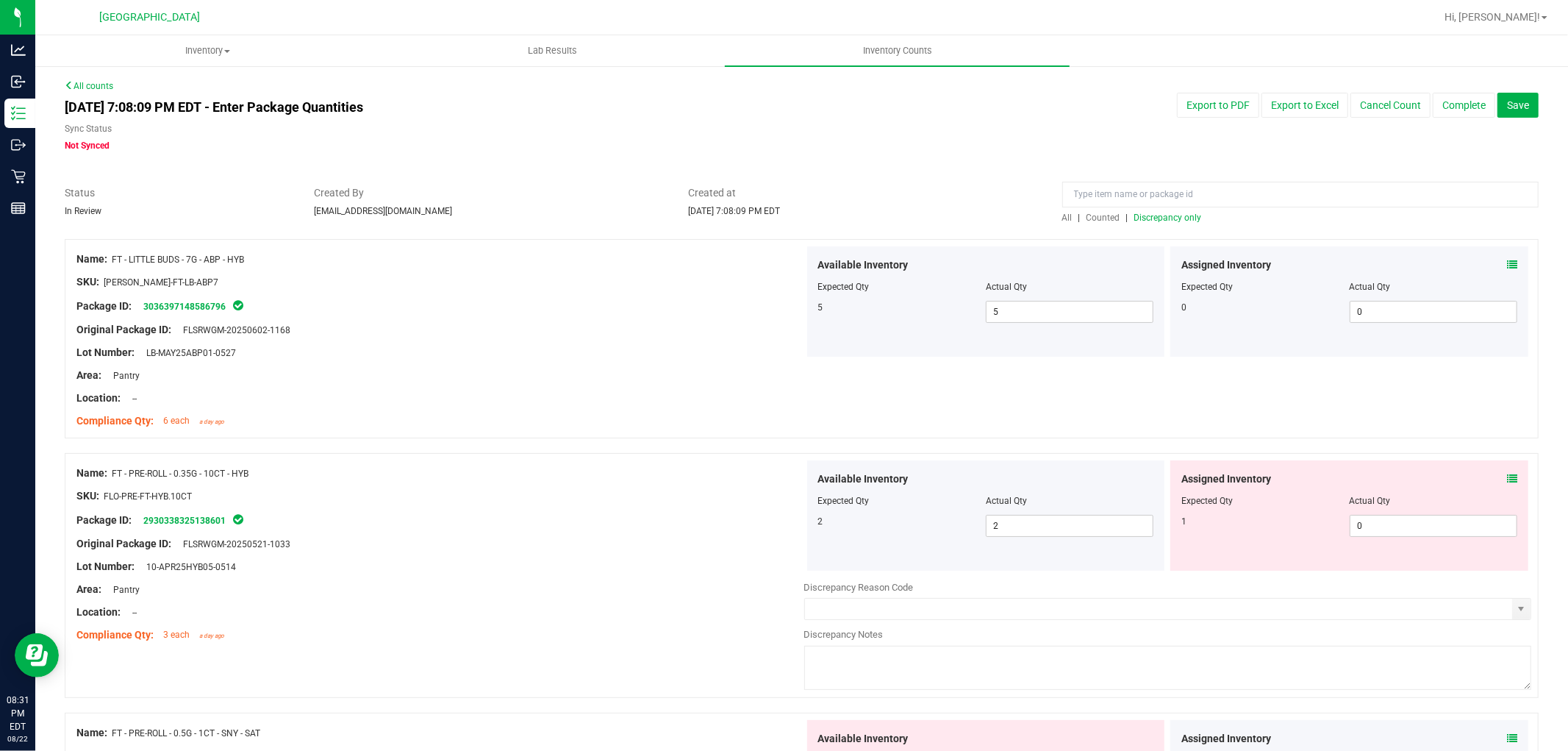
click at [1507, 476] on icon at bounding box center [1512, 478] width 11 height 11
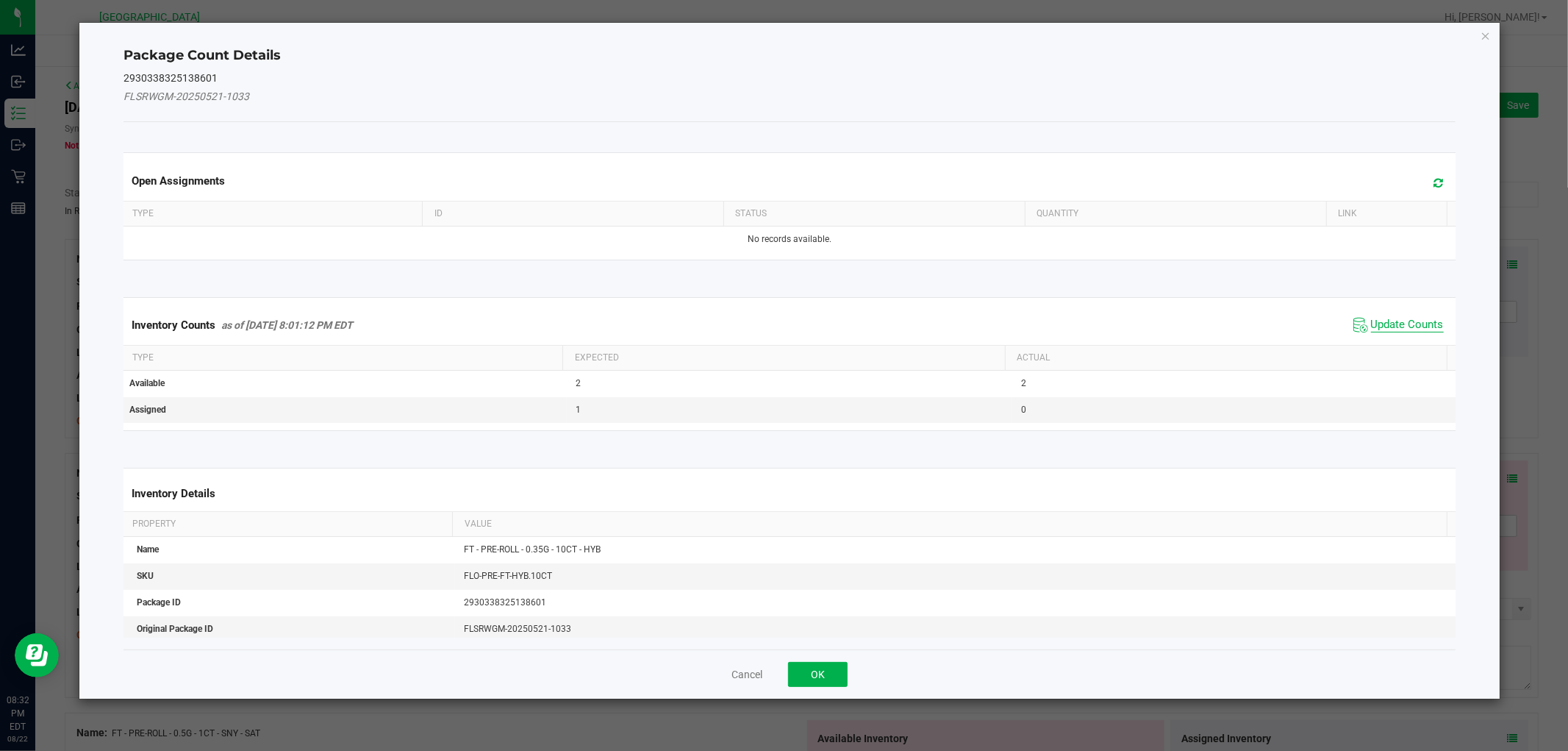
click at [1382, 327] on span "Update Counts" at bounding box center [1407, 325] width 73 height 15
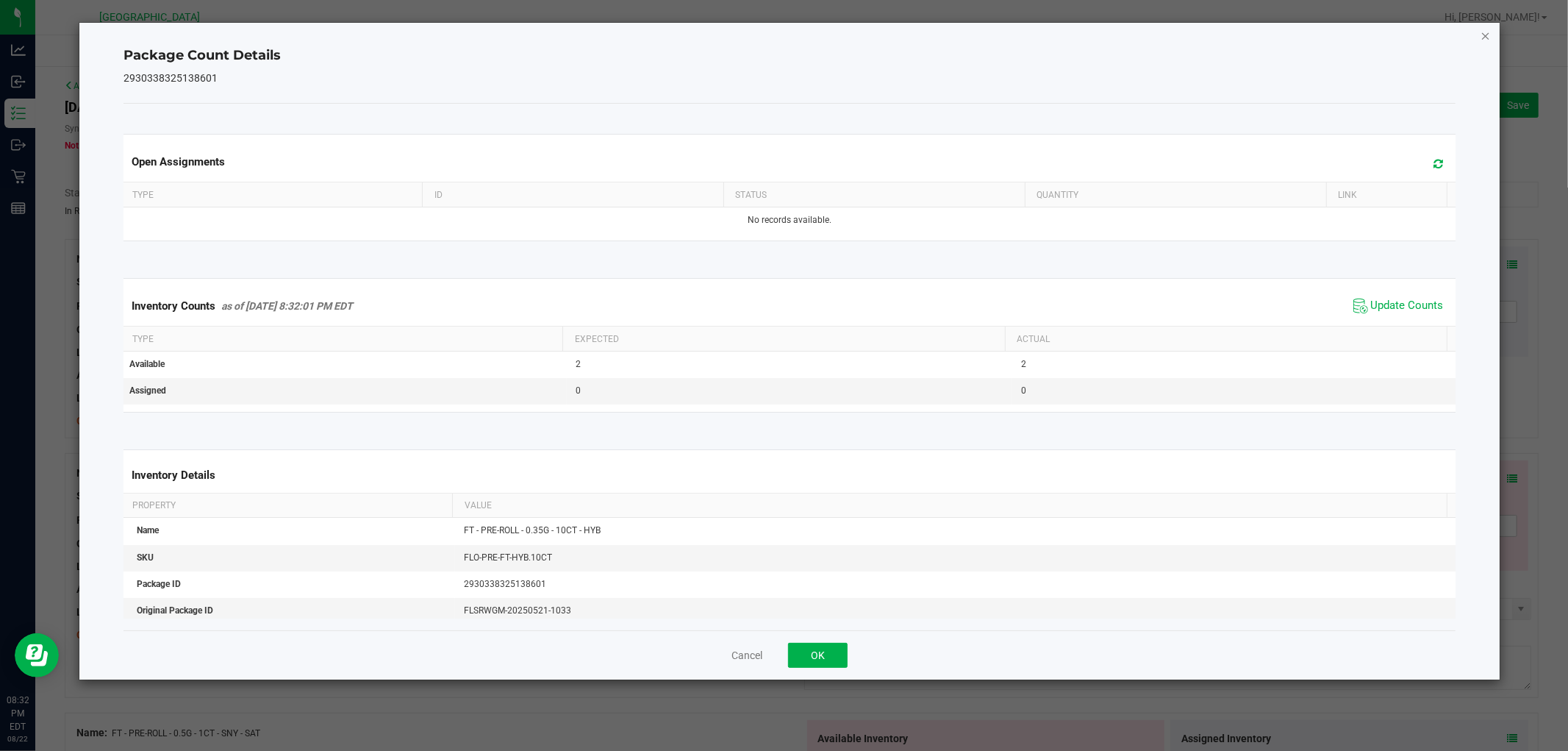
click at [1483, 33] on icon "Close" at bounding box center [1485, 36] width 11 height 18
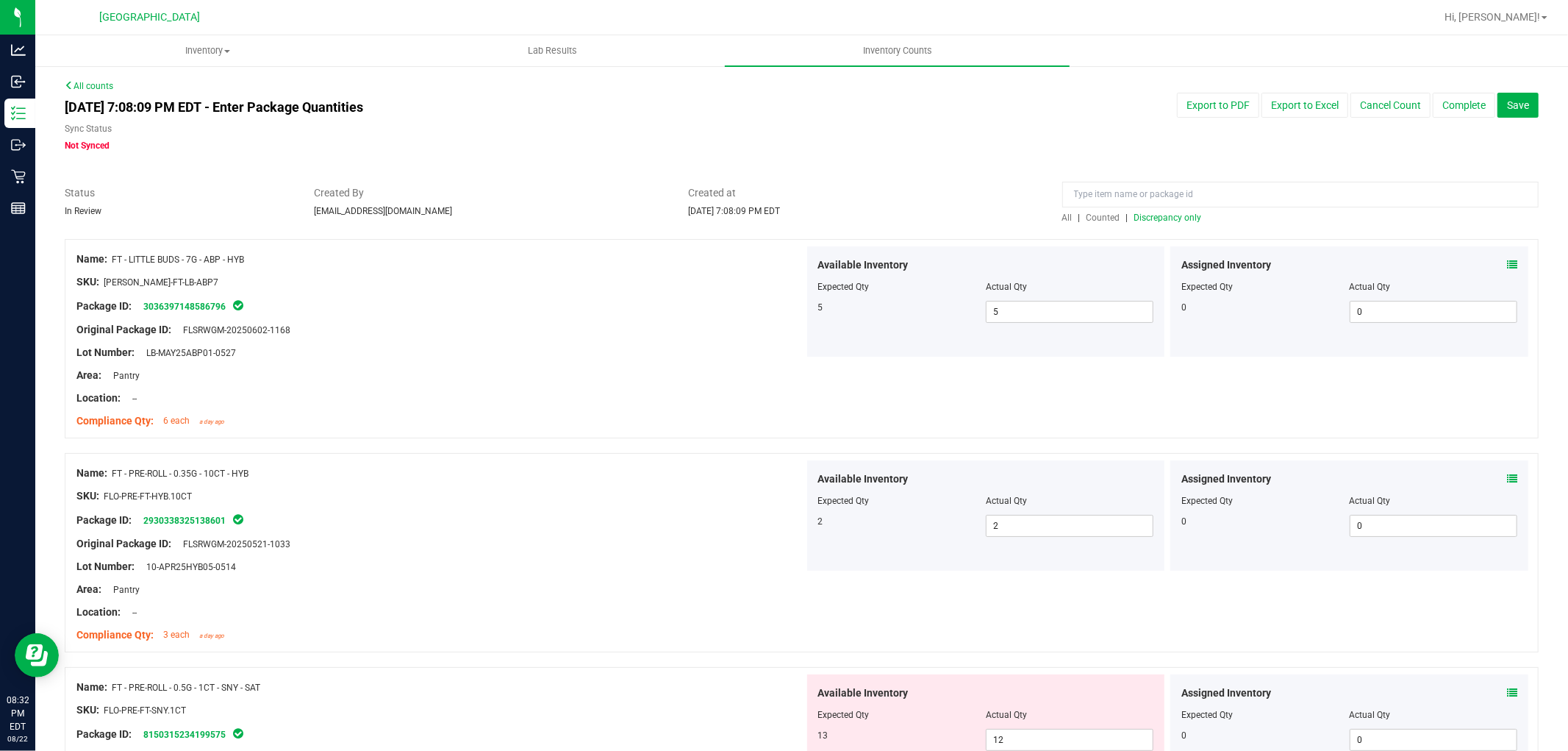
click at [1177, 217] on span "Discrepancy only" at bounding box center [1167, 217] width 67 height 11
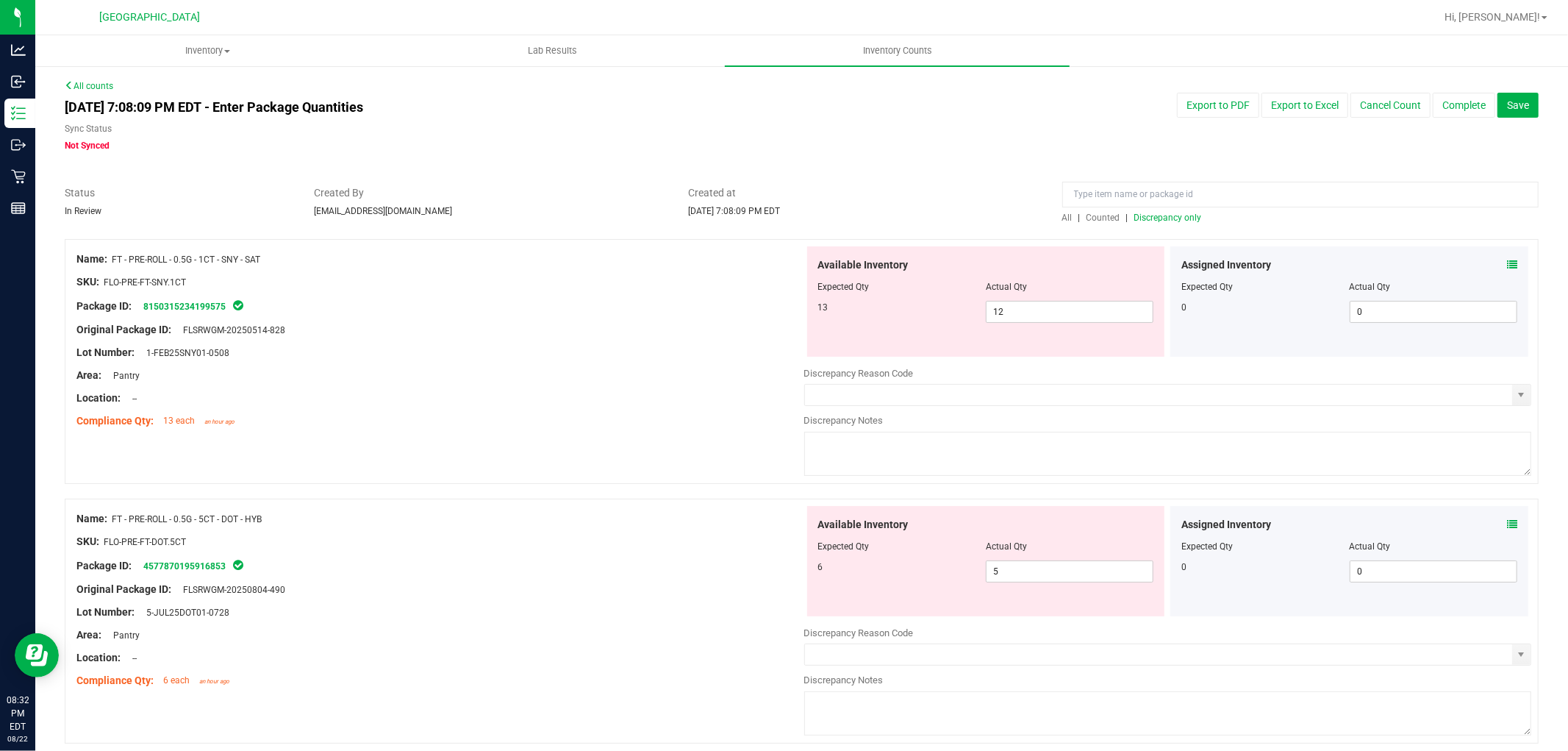
click at [1507, 264] on icon at bounding box center [1512, 264] width 11 height 11
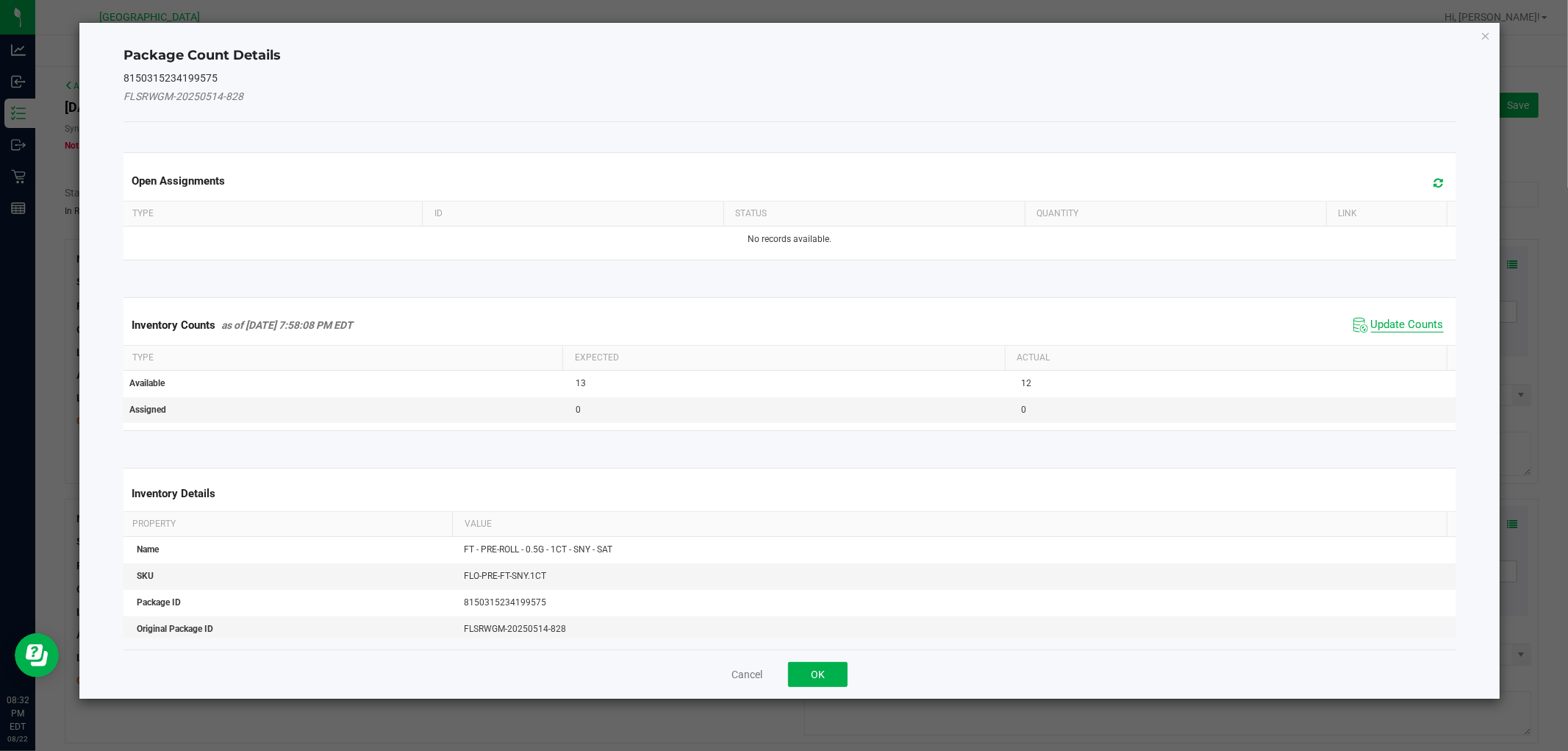
click at [1371, 318] on span "Update Counts" at bounding box center [1407, 325] width 73 height 15
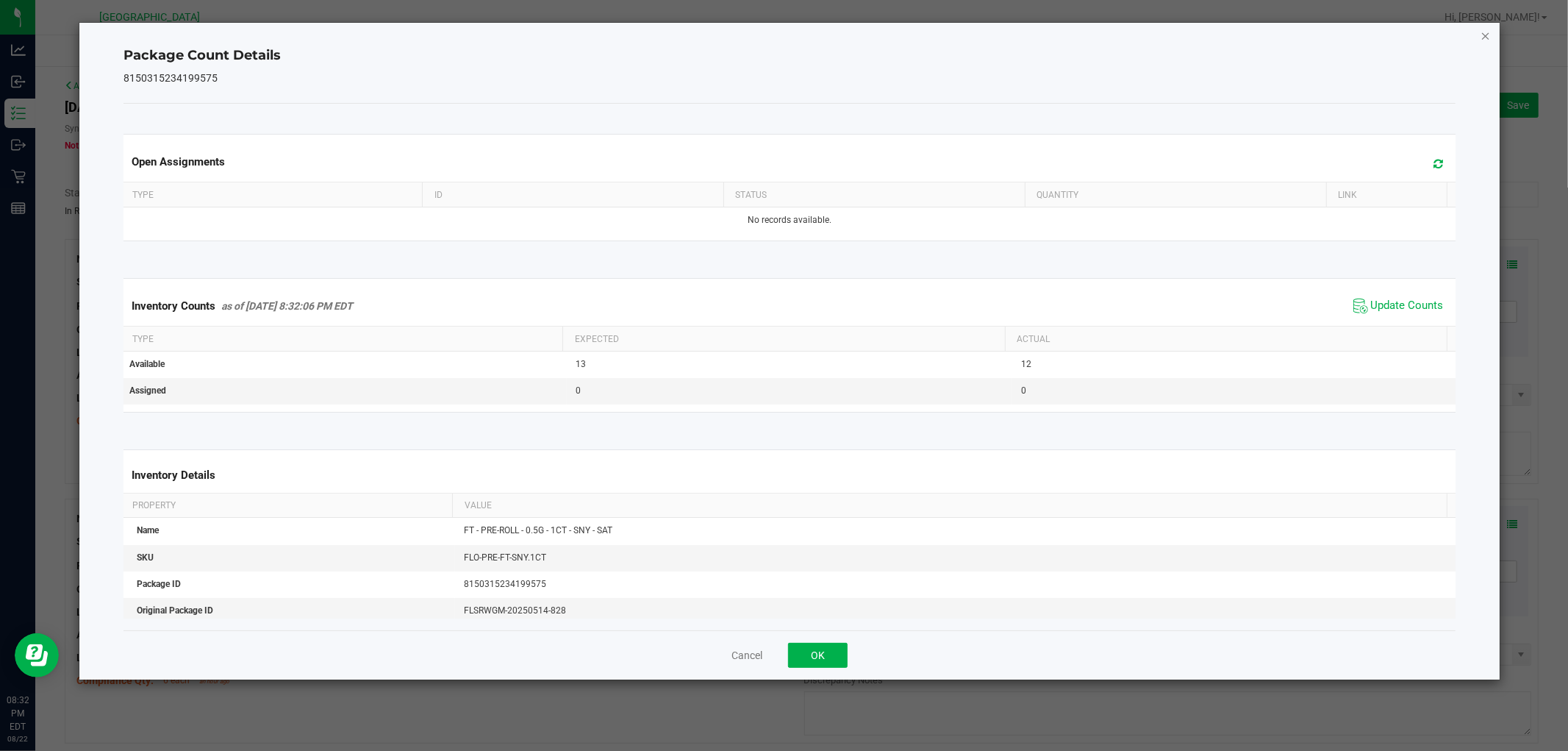
click at [1485, 39] on icon "Close" at bounding box center [1485, 36] width 11 height 18
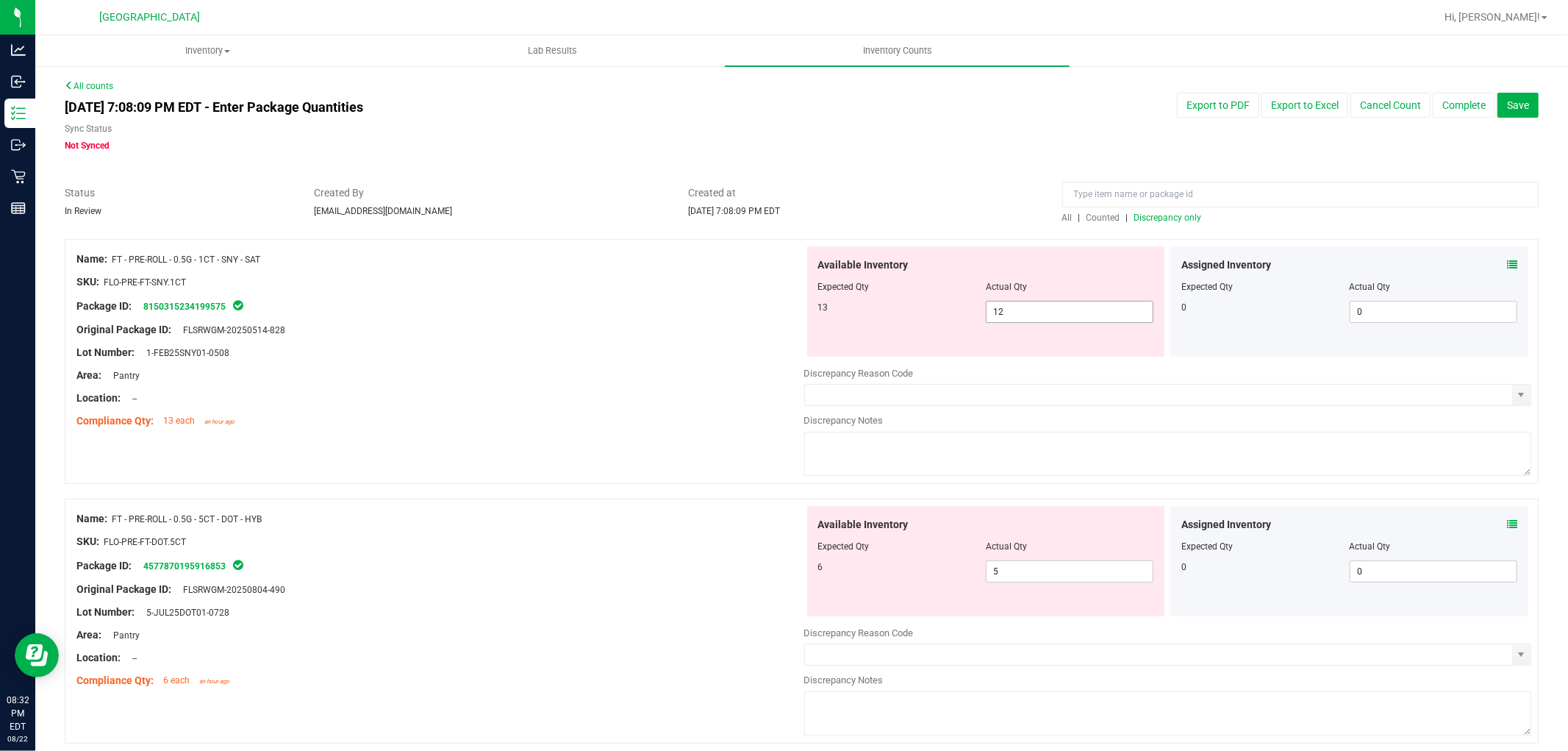
drag, startPoint x: 1002, startPoint y: 295, endPoint x: 1008, endPoint y: 307, distance: 13.4
click at [1000, 295] on div at bounding box center [986, 297] width 336 height 7
drag, startPoint x: 1010, startPoint y: 307, endPoint x: 687, endPoint y: 241, distance: 329.7
click at [693, 258] on div "Name: FT - PRE-ROLL - 0.5G - 1CT - SNY - SAT SKU: FLO-PRE-FT-SNY.1CT Package ID…" at bounding box center [802, 362] width 1474 height 245
type input "13"
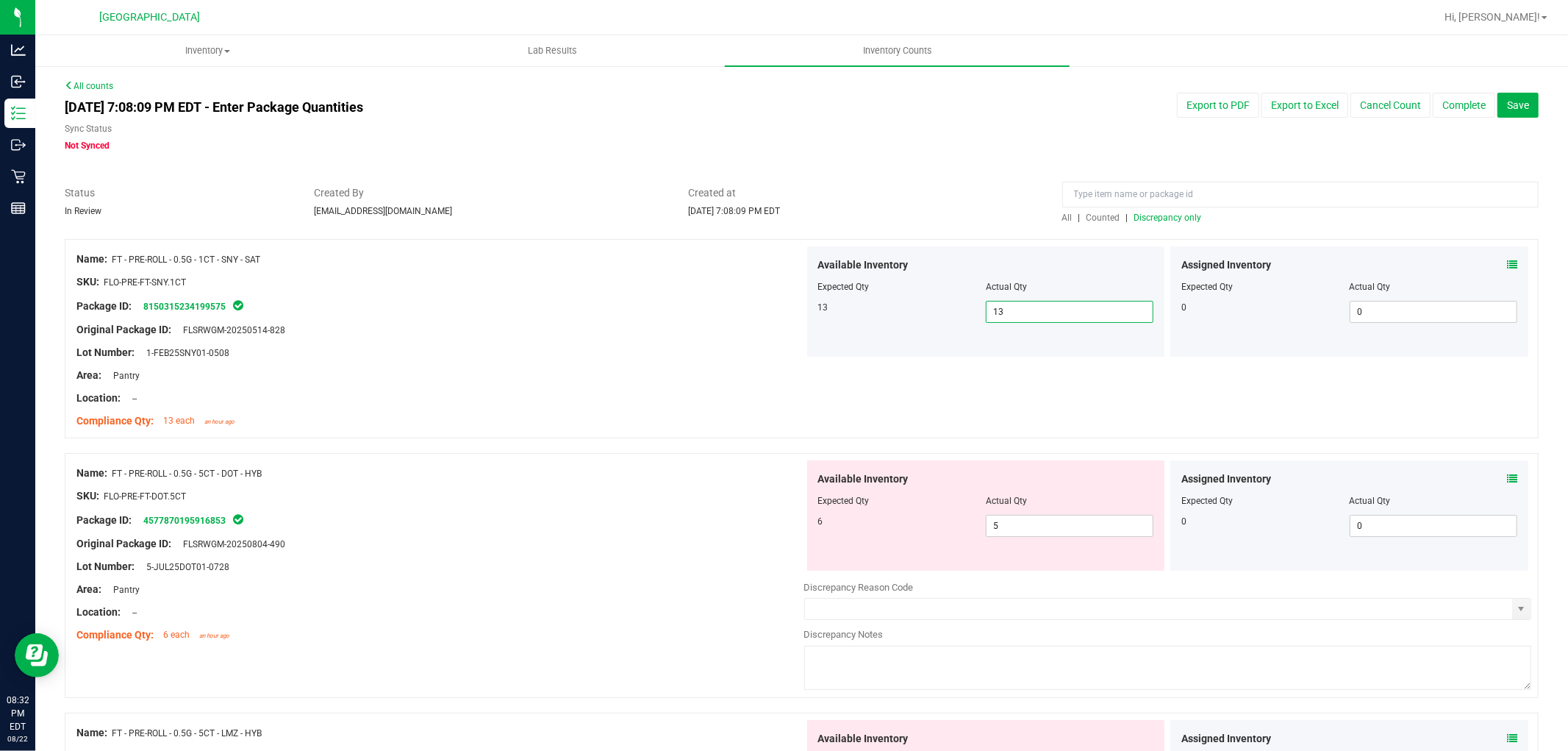
click at [1187, 222] on span "Discrepancy only" at bounding box center [1167, 217] width 67 height 11
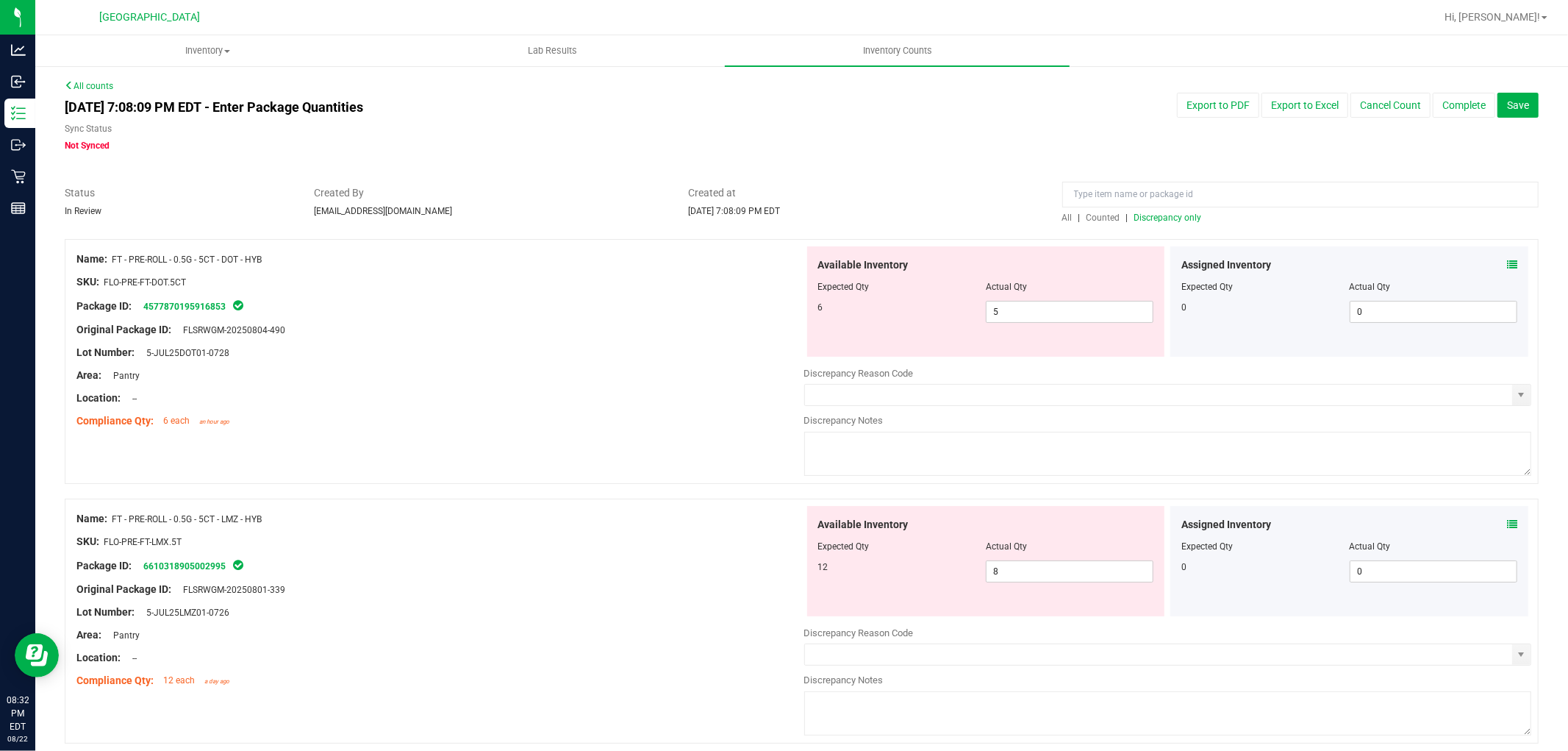
click at [1507, 263] on icon at bounding box center [1512, 264] width 11 height 11
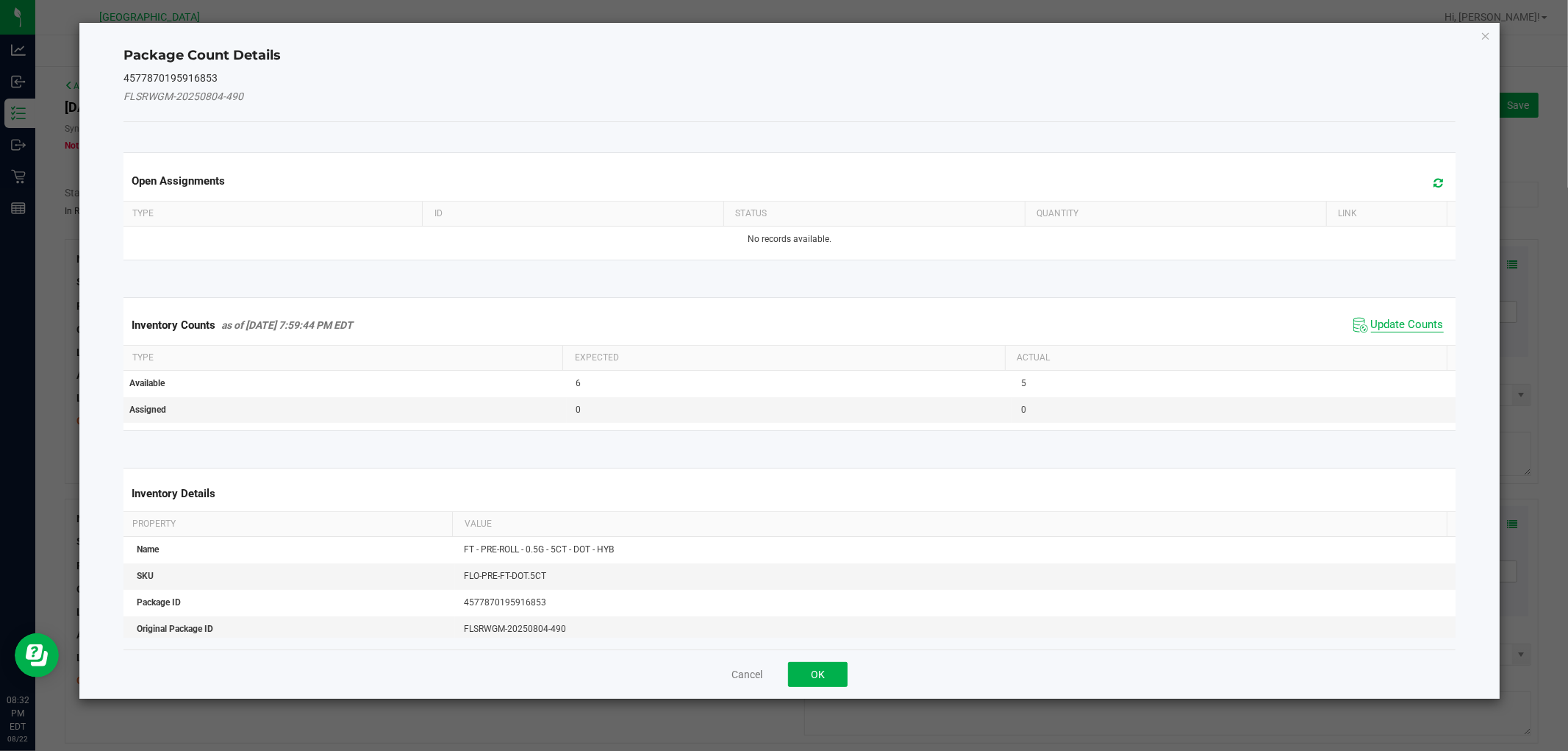
click at [1406, 324] on span "Update Counts" at bounding box center [1407, 325] width 73 height 15
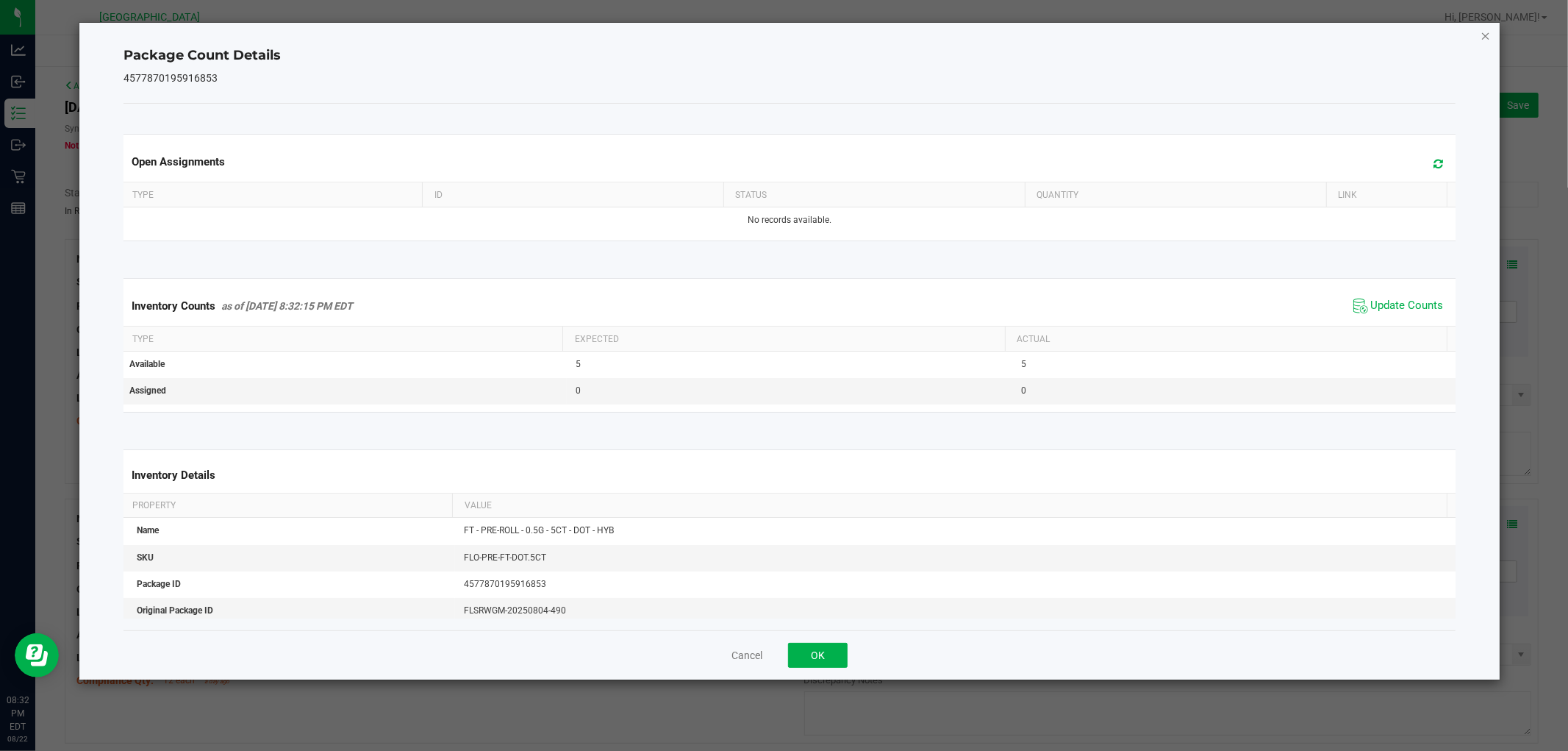
click at [1484, 37] on icon "Close" at bounding box center [1485, 36] width 11 height 18
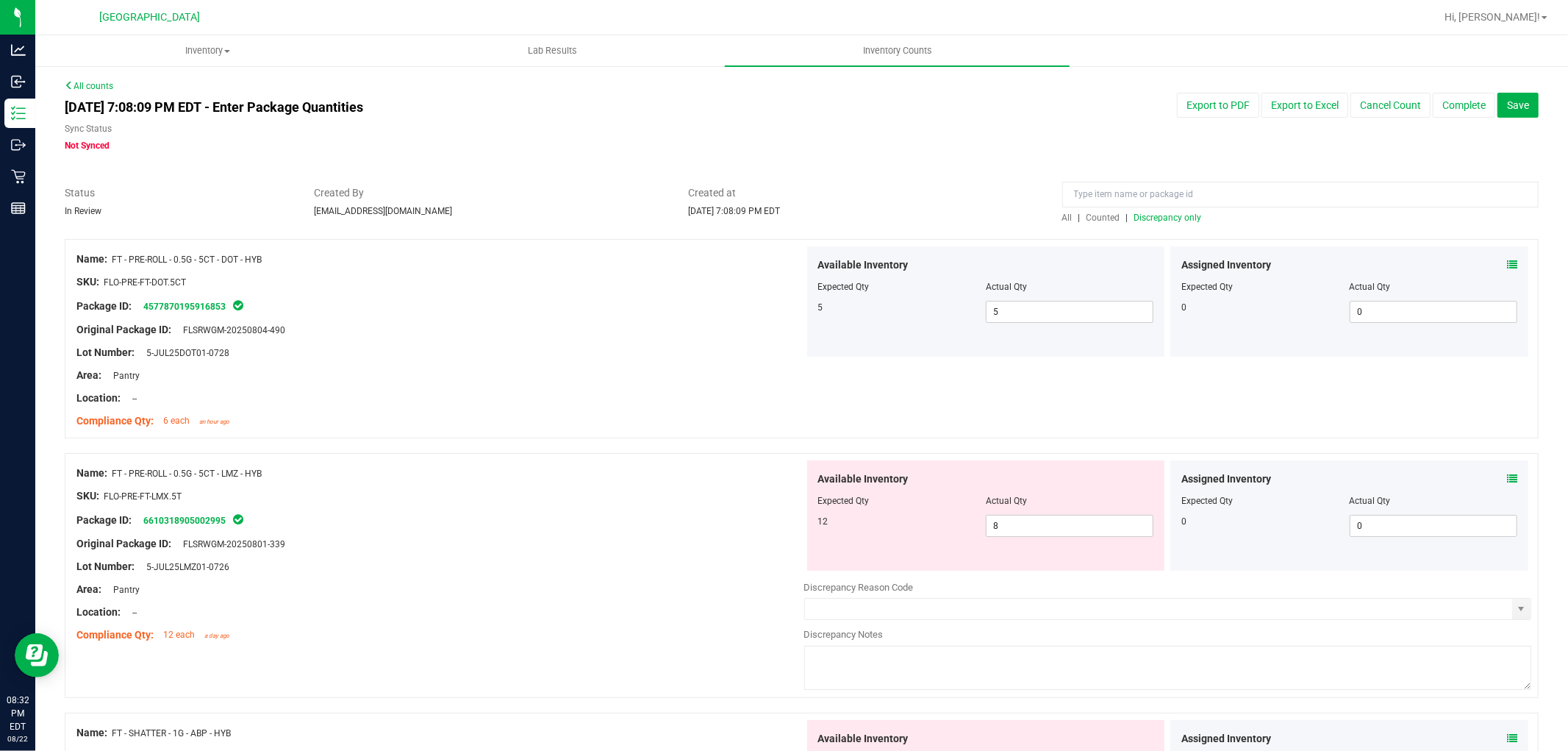
click at [1507, 478] on icon at bounding box center [1512, 478] width 11 height 11
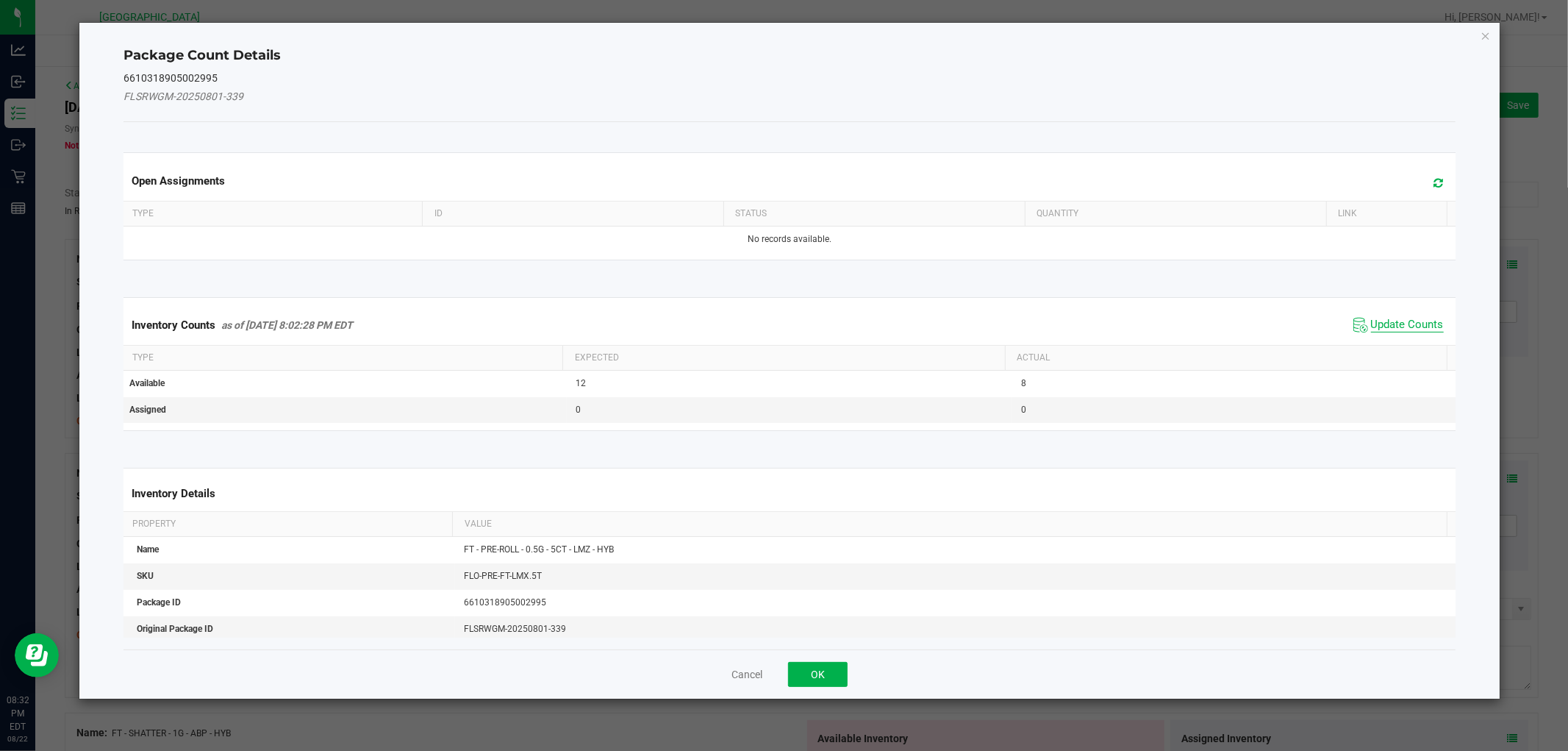
click at [1386, 326] on span "Update Counts" at bounding box center [1407, 325] width 73 height 15
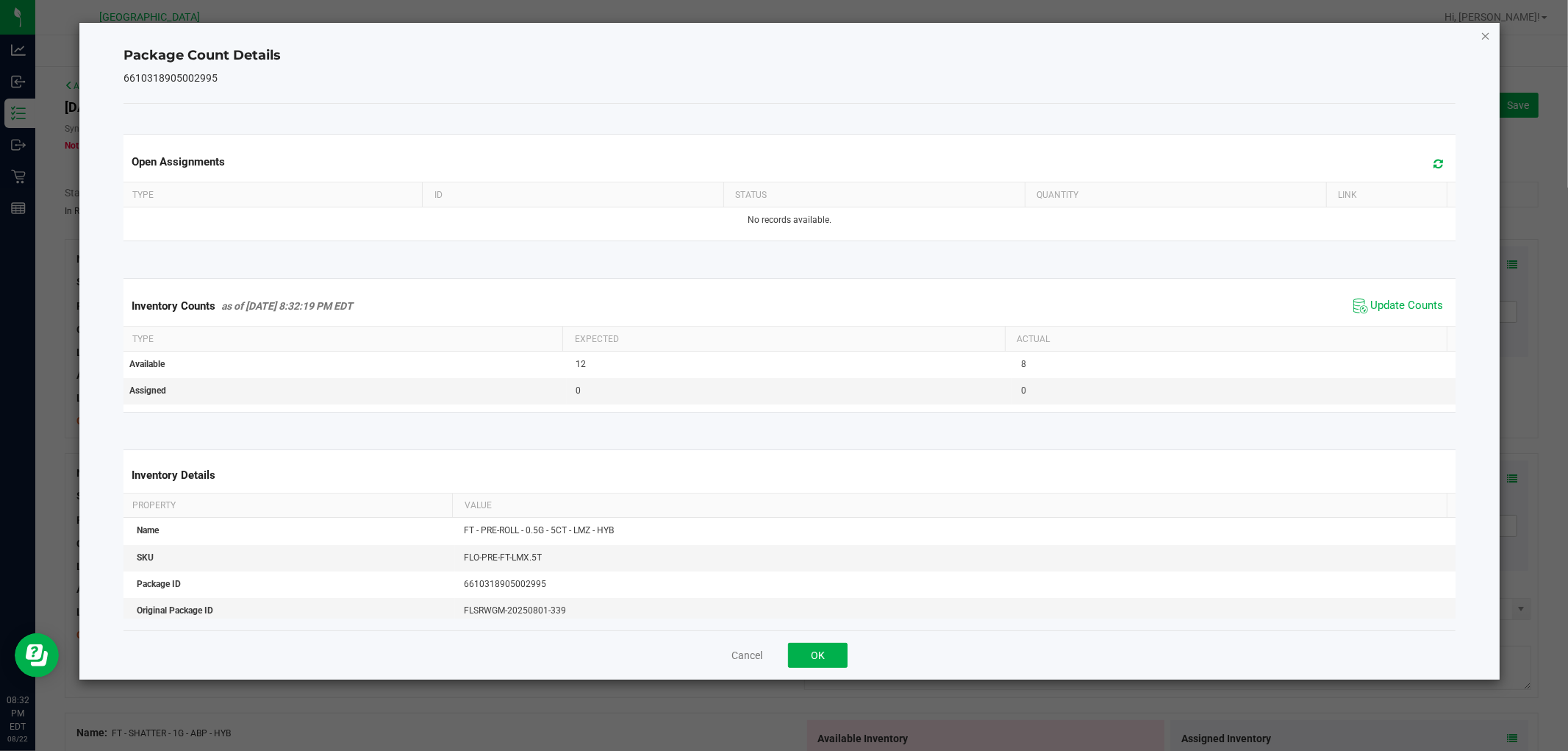
click at [1486, 33] on icon "Close" at bounding box center [1485, 36] width 11 height 18
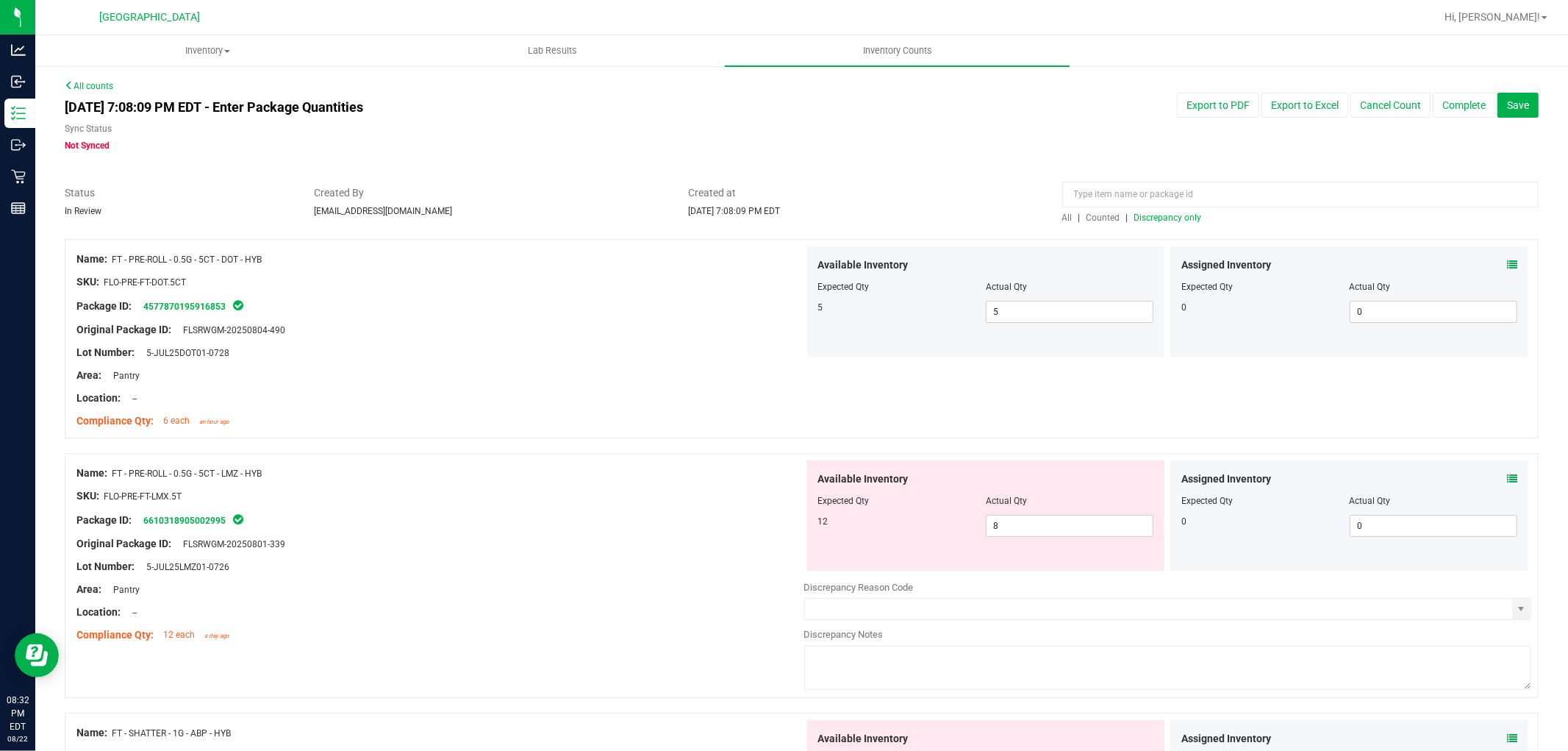
click at [1156, 217] on span "Discrepancy only" at bounding box center [1167, 217] width 67 height 11
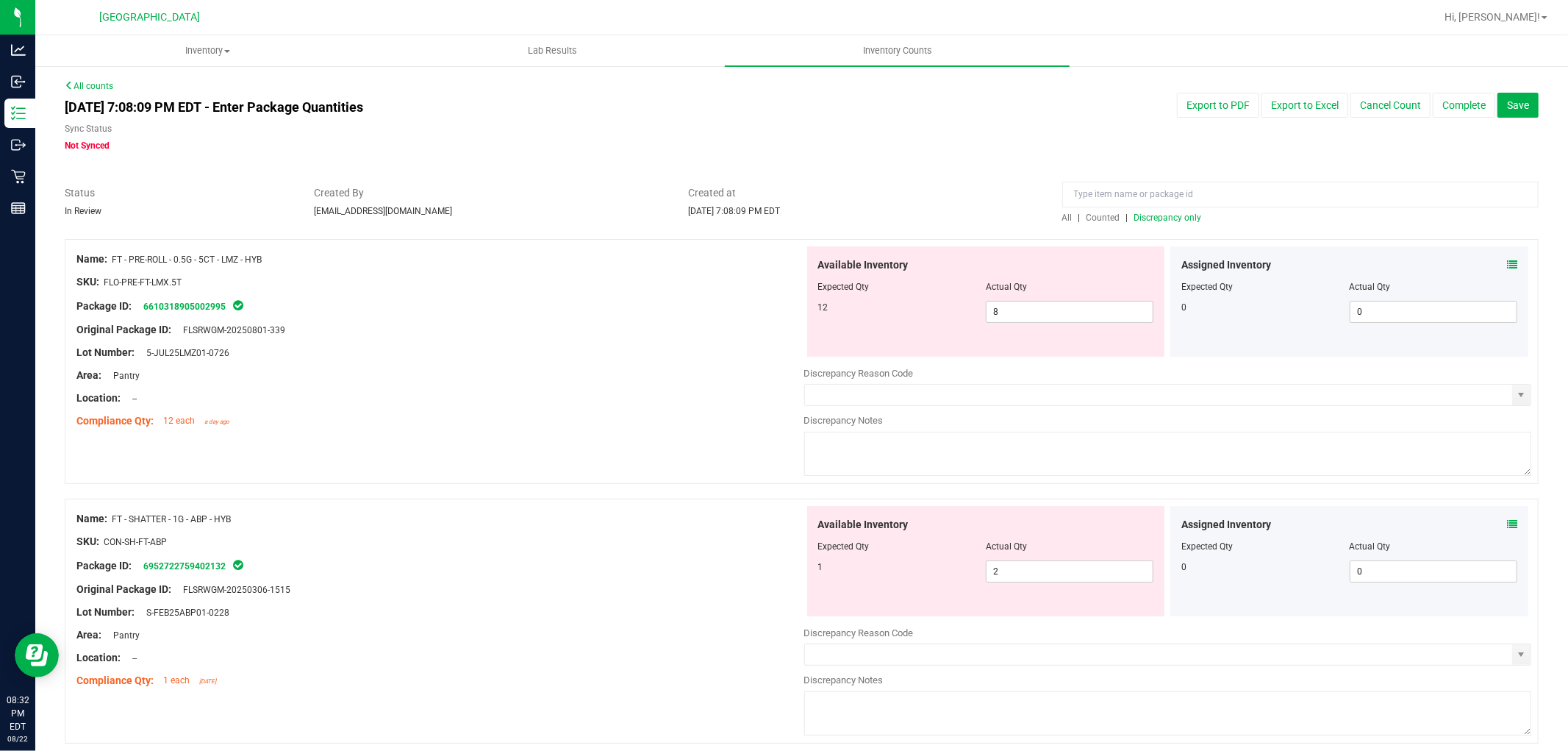
click at [1507, 260] on icon at bounding box center [1512, 264] width 11 height 11
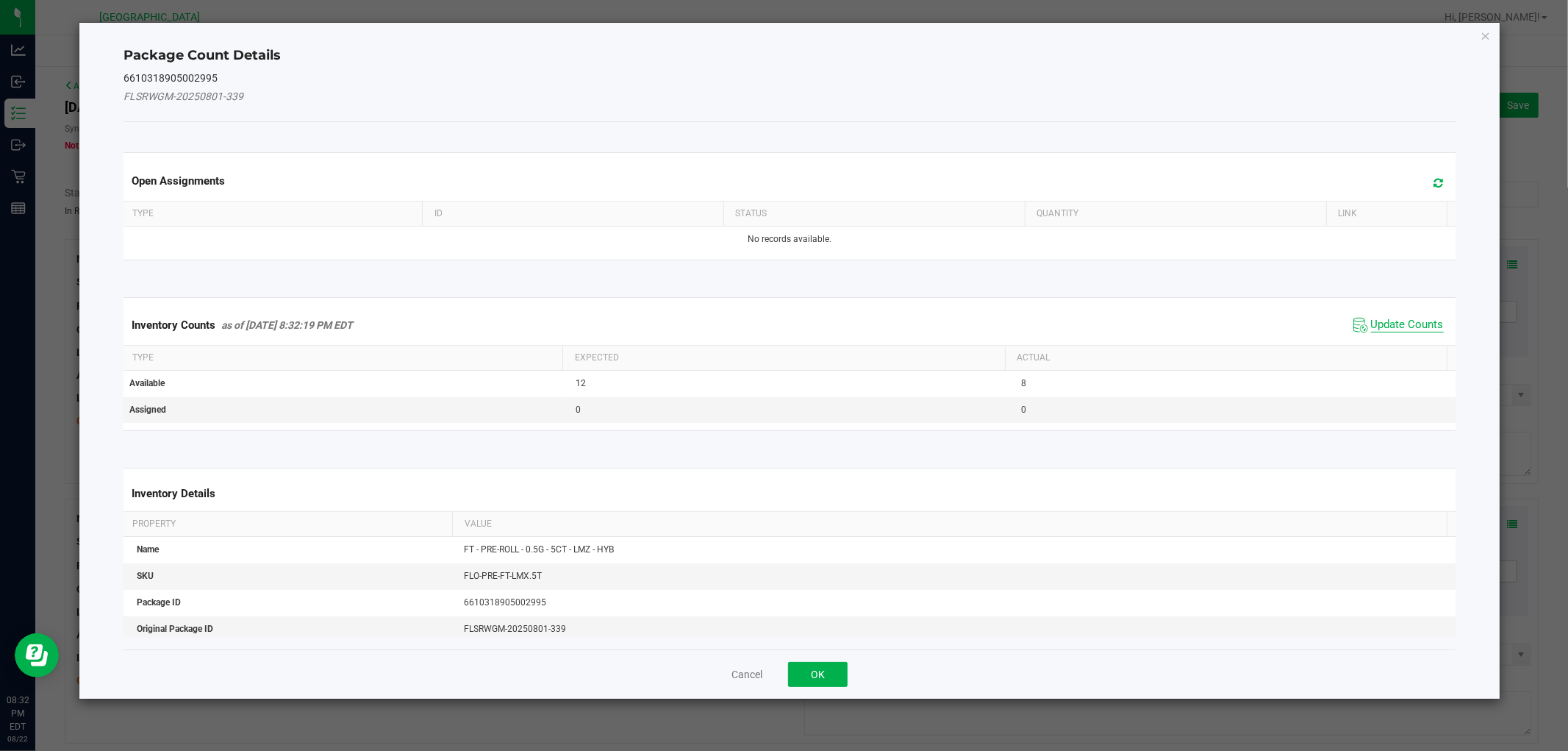
click at [1397, 321] on span "Update Counts" at bounding box center [1407, 325] width 73 height 15
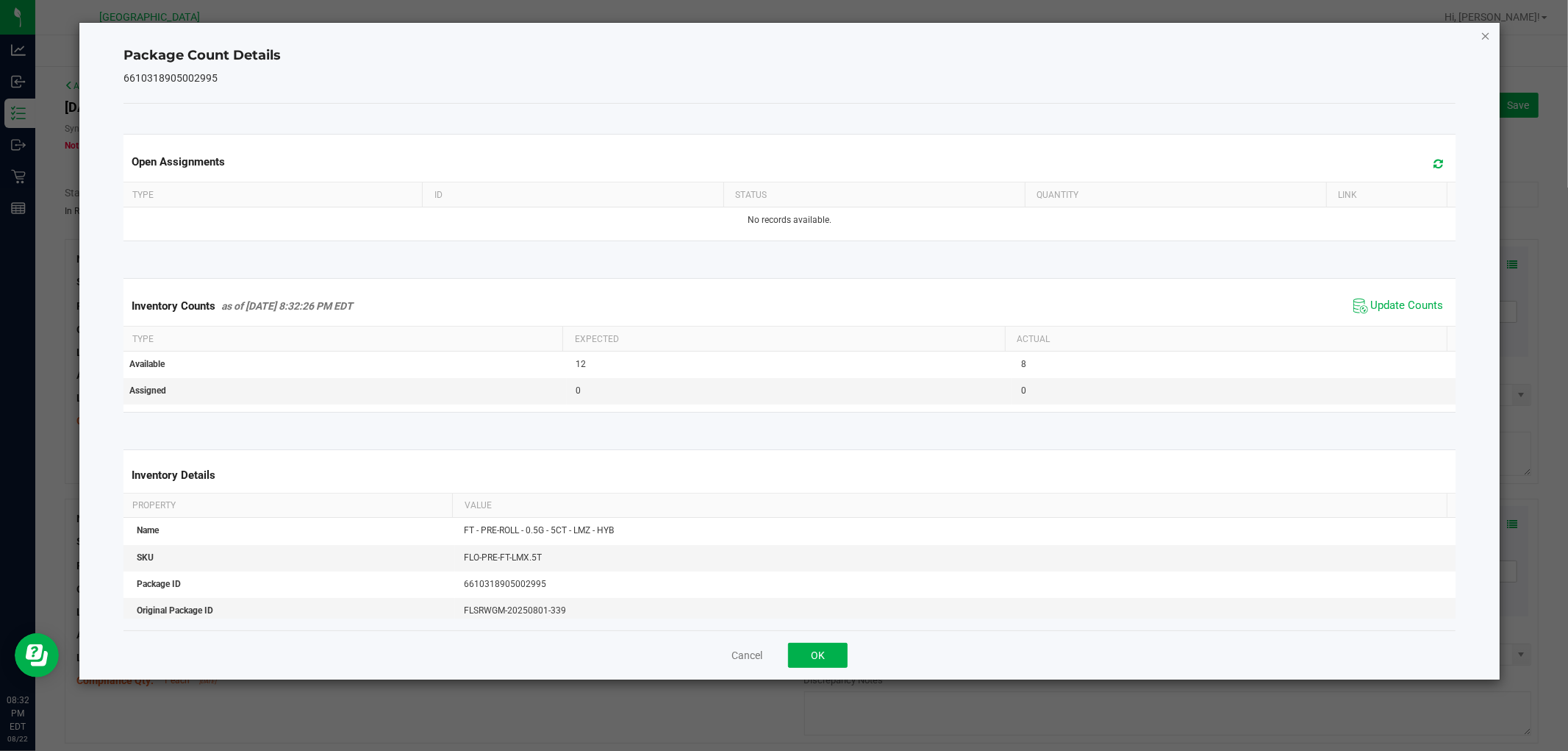
click at [1485, 36] on icon "Close" at bounding box center [1485, 36] width 11 height 18
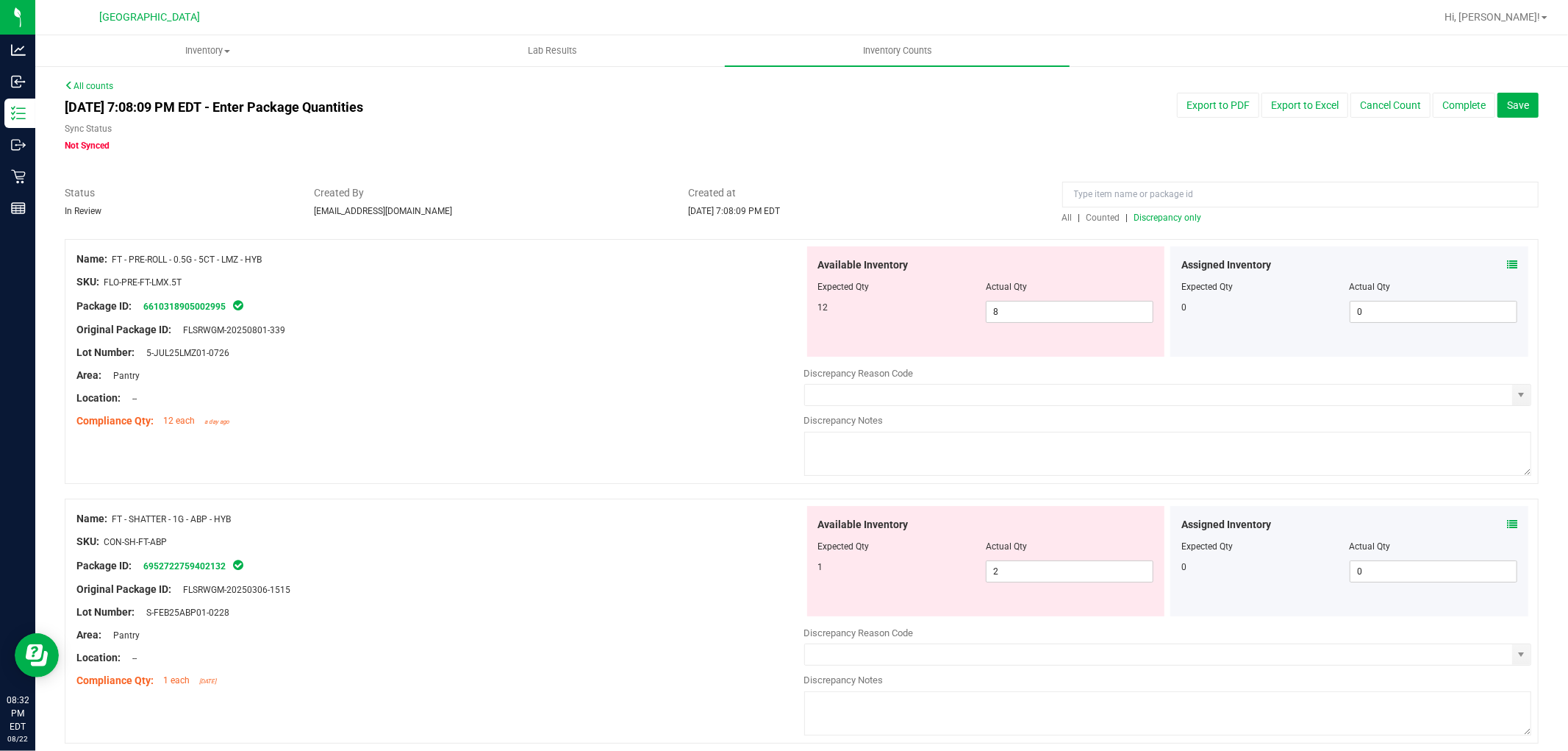
click at [1507, 526] on icon at bounding box center [1512, 524] width 11 height 11
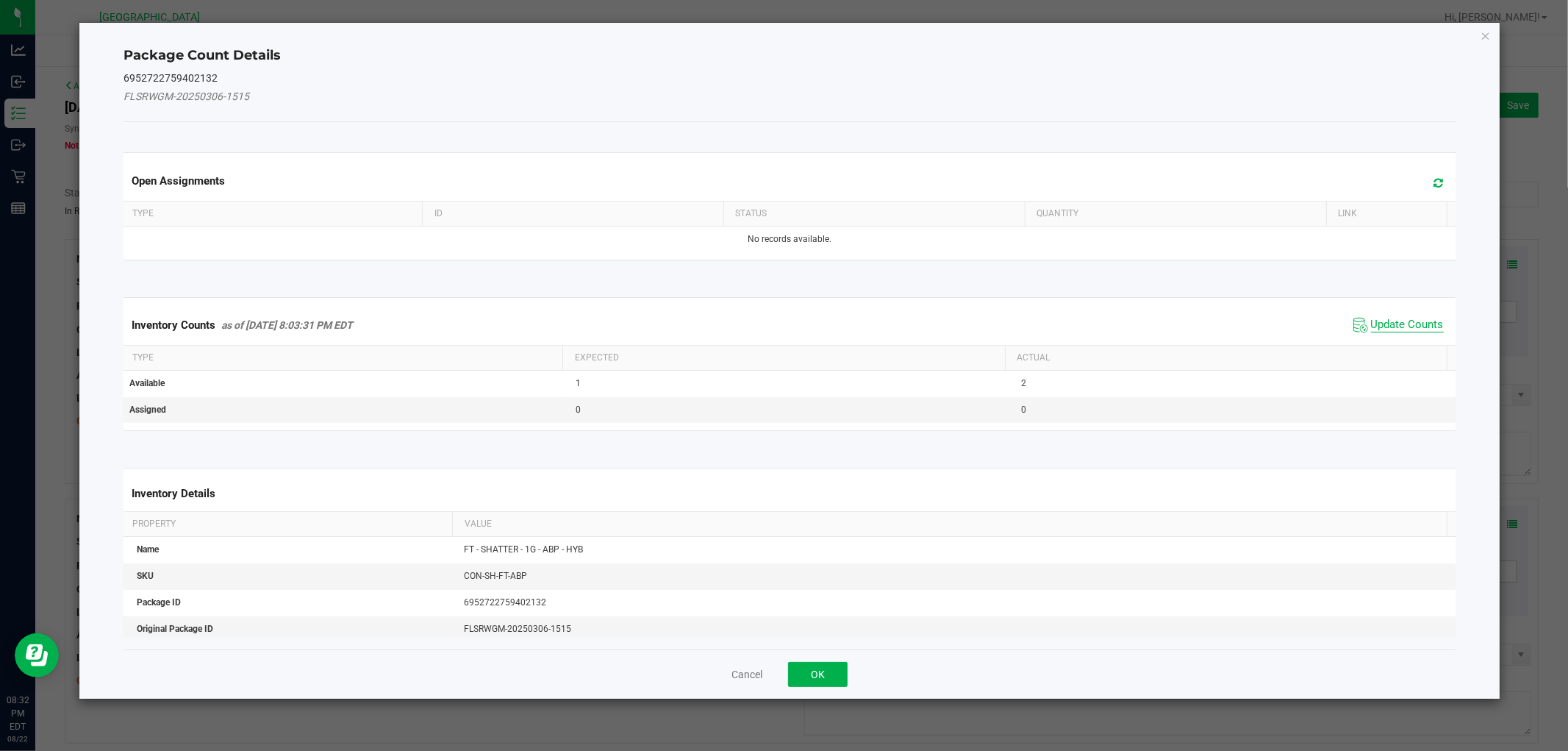
click at [1371, 318] on span "Update Counts" at bounding box center [1407, 325] width 73 height 15
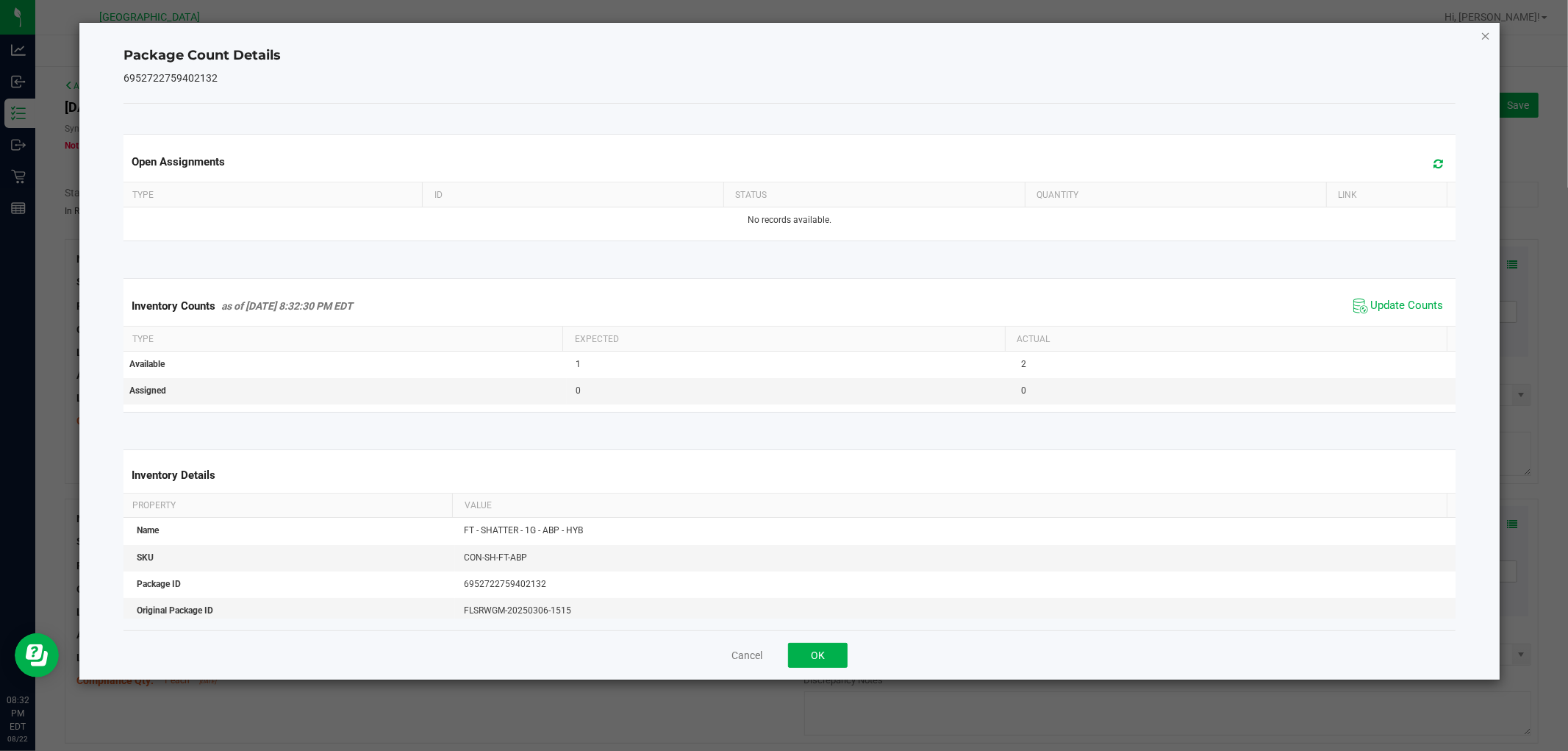
drag, startPoint x: 1485, startPoint y: 27, endPoint x: 1477, endPoint y: 30, distance: 8.5
click at [1484, 27] on icon "Close" at bounding box center [1485, 36] width 11 height 18
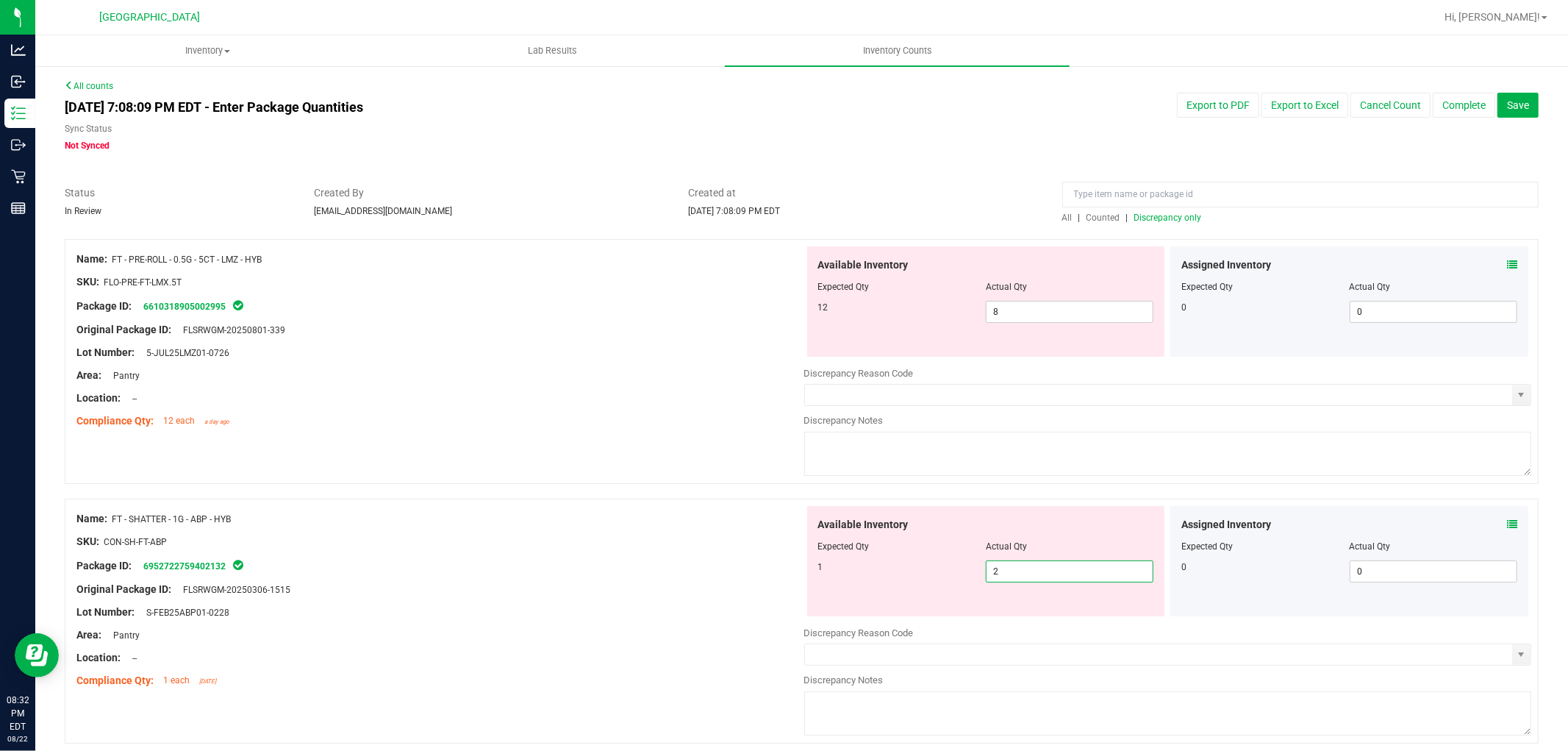
drag, startPoint x: 1026, startPoint y: 581, endPoint x: 736, endPoint y: 516, distance: 297.2
click at [741, 518] on div "Name: FT - SHATTER - 1G - ABP - HYB SKU: CON-SH-FT-ABP Package ID: 695272275940…" at bounding box center [802, 621] width 1474 height 245
type input "1"
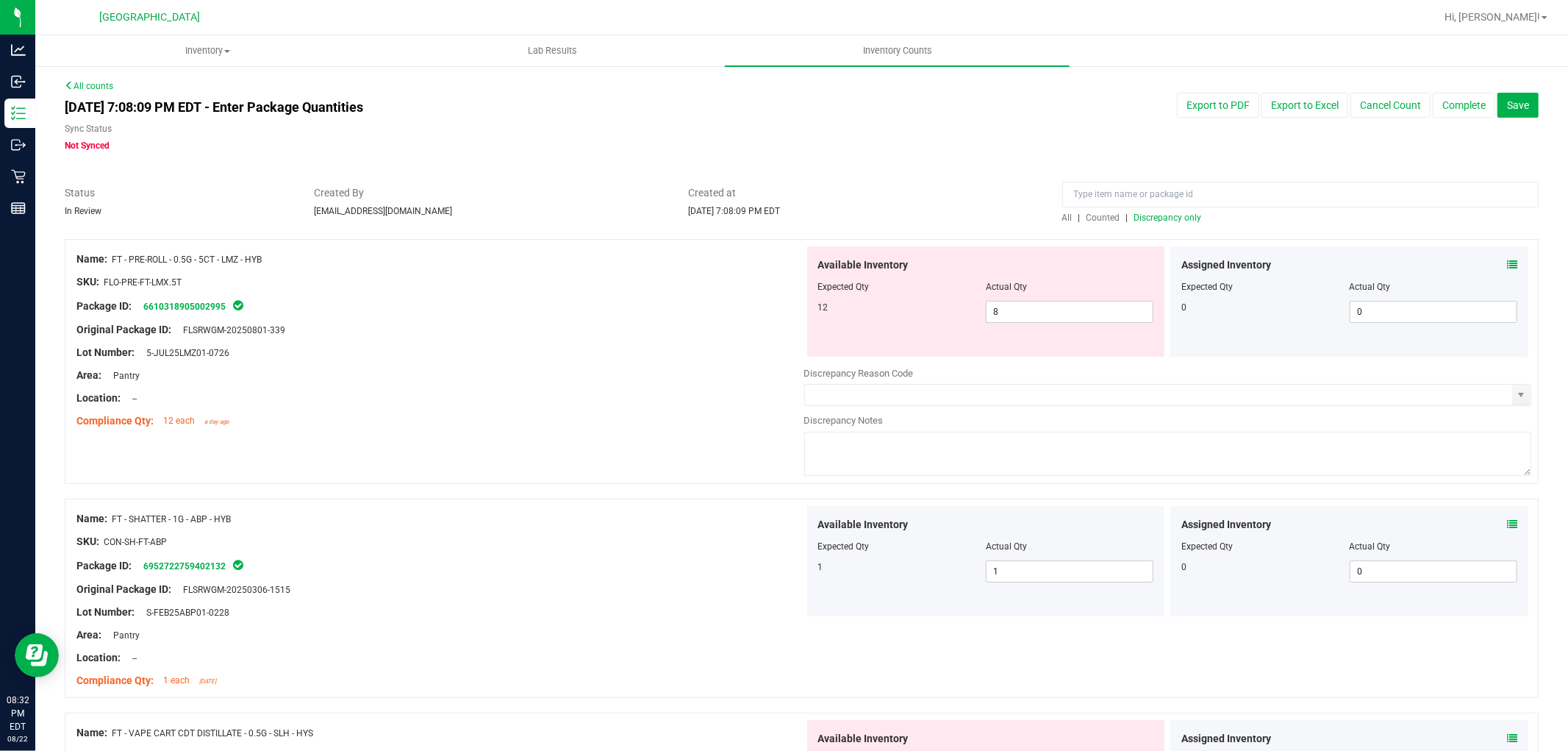
click at [1157, 217] on span "Discrepancy only" at bounding box center [1167, 217] width 67 height 11
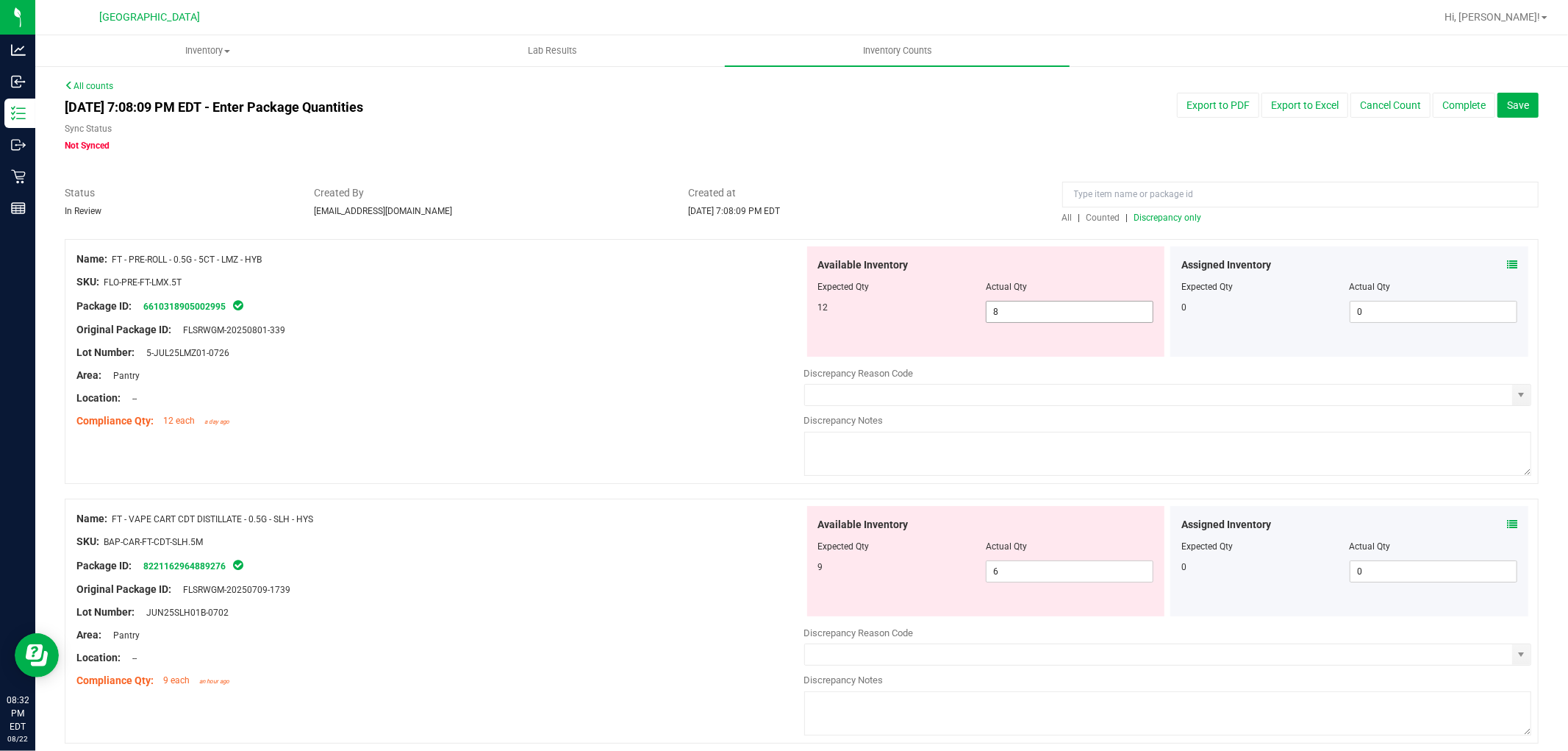
drag, startPoint x: 1035, startPoint y: 307, endPoint x: 942, endPoint y: 289, distance: 94.7
click at [942, 289] on div "Available Inventory Expected Qty Actual Qty 12 8 8" at bounding box center [987, 302] width 358 height 110
type input "12"
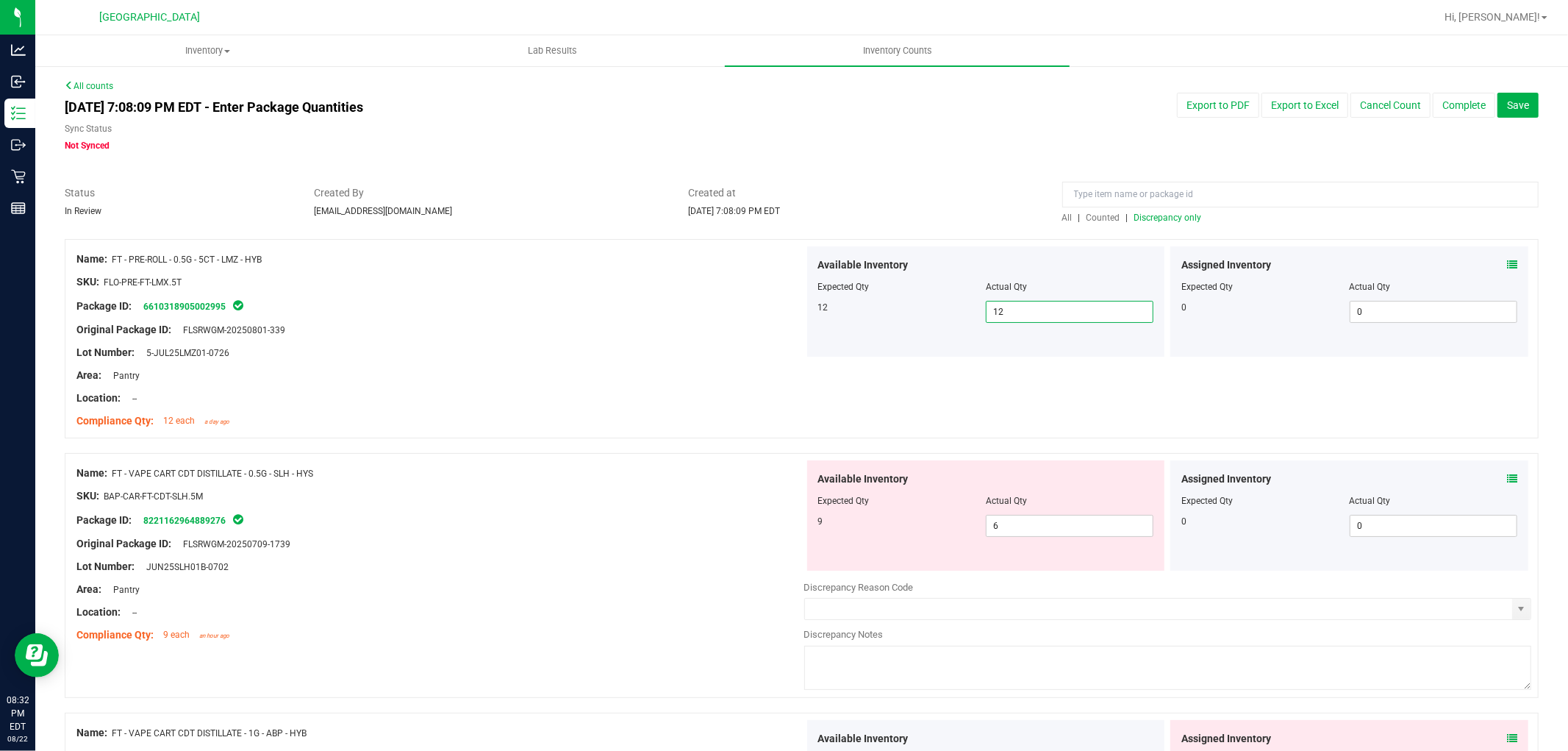
click at [1140, 218] on span "Discrepancy only" at bounding box center [1167, 217] width 67 height 11
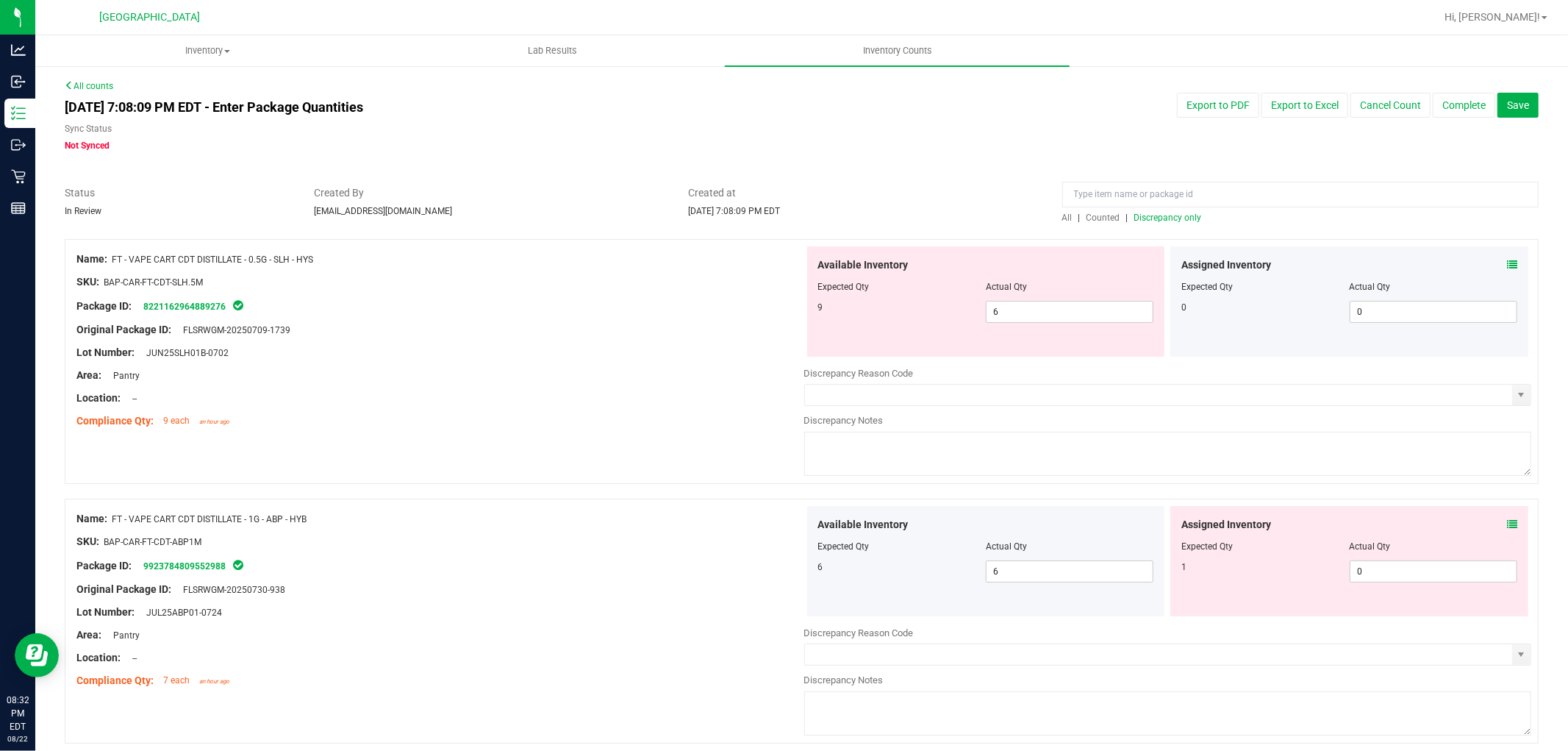
click at [1507, 264] on icon at bounding box center [1512, 264] width 11 height 11
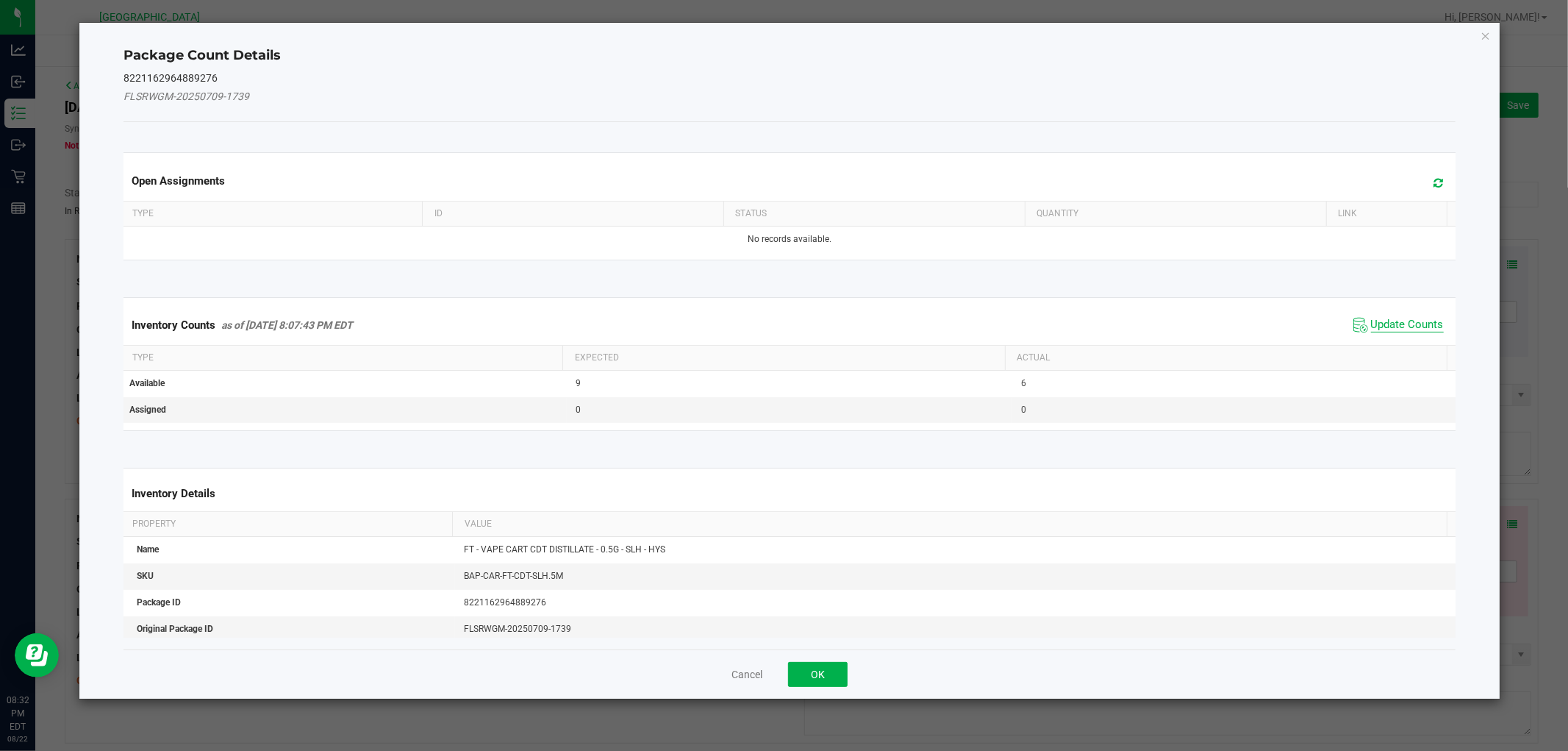
click at [1415, 325] on span "Update Counts" at bounding box center [1407, 325] width 73 height 15
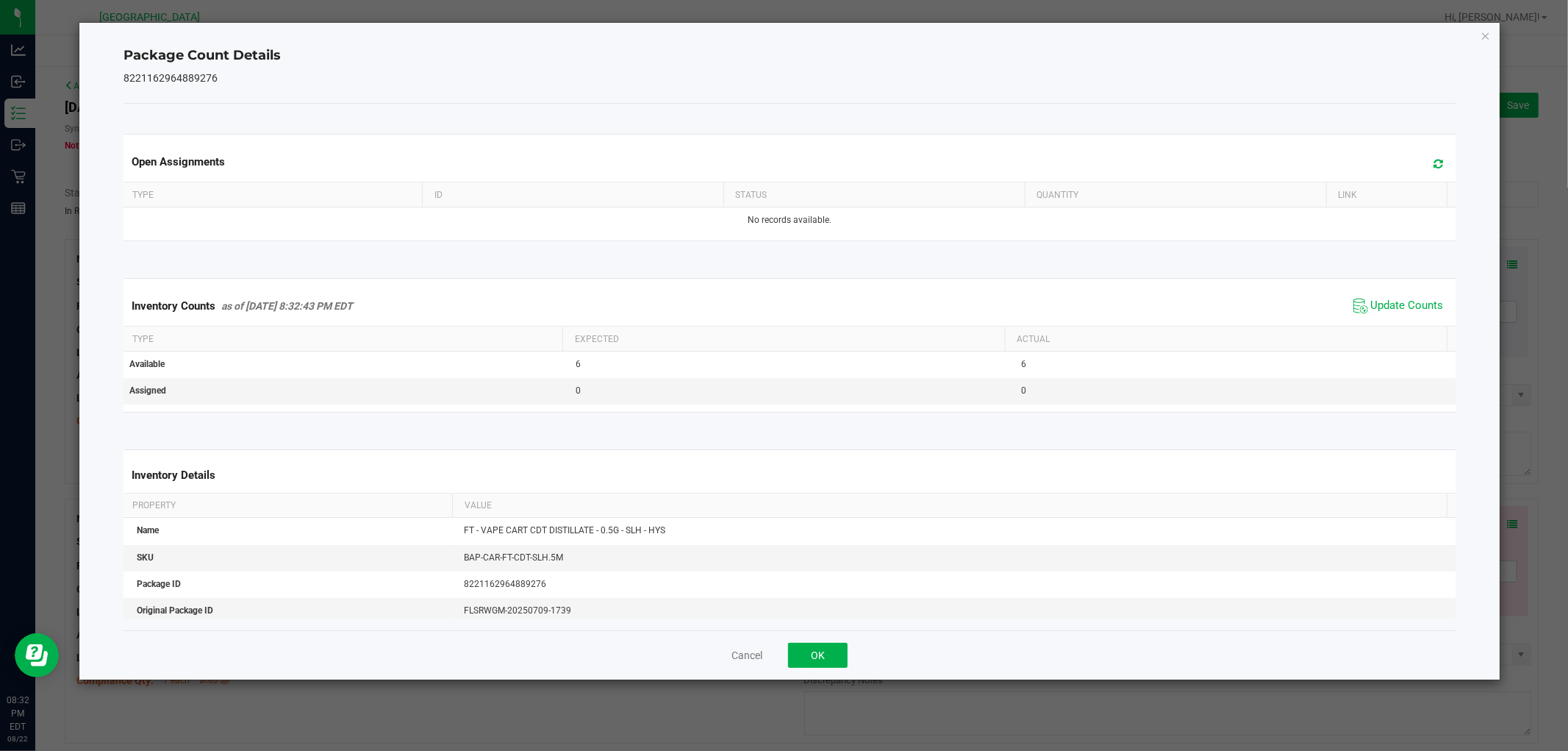
click at [1487, 36] on icon "Close" at bounding box center [1485, 36] width 11 height 18
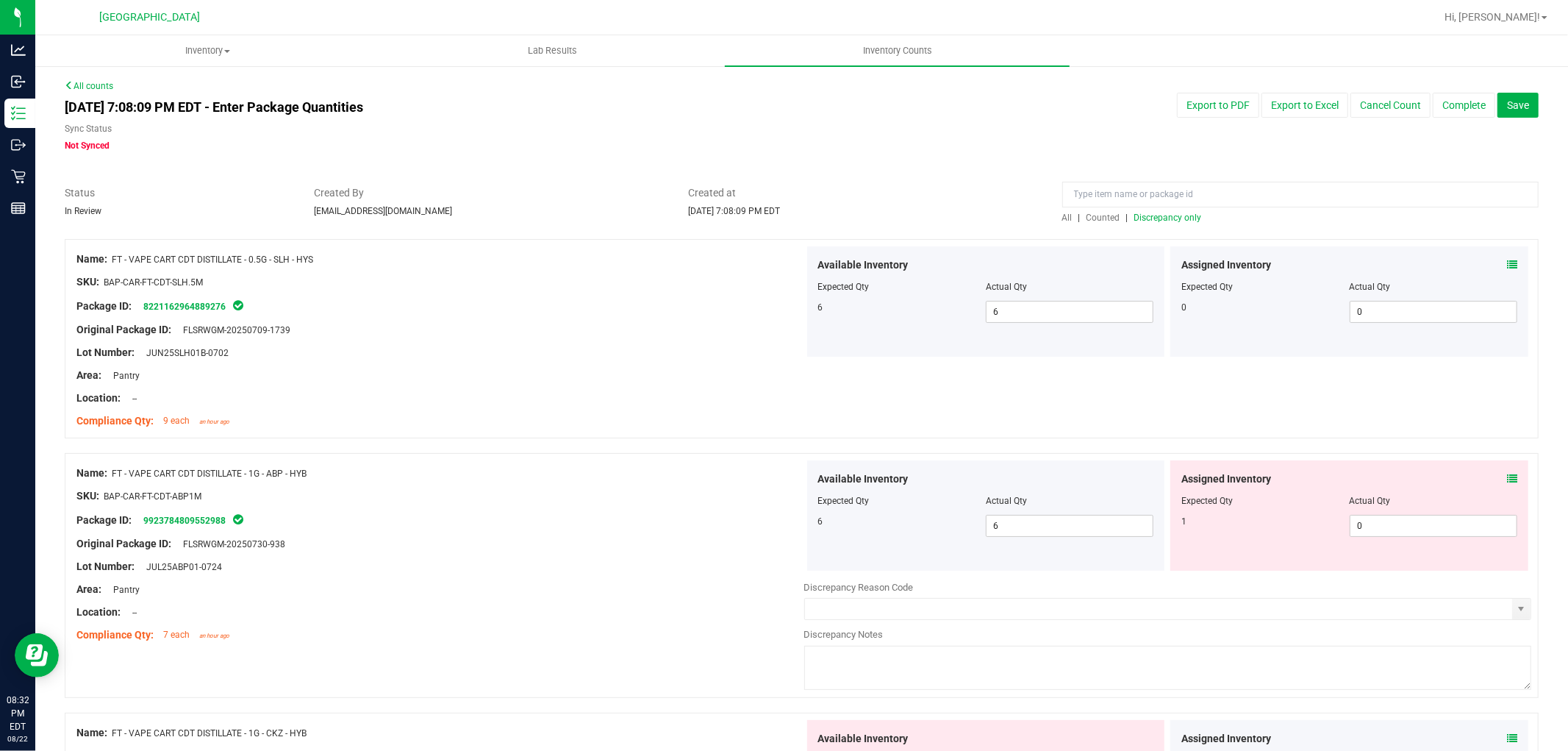
click at [1507, 476] on icon at bounding box center [1512, 478] width 11 height 11
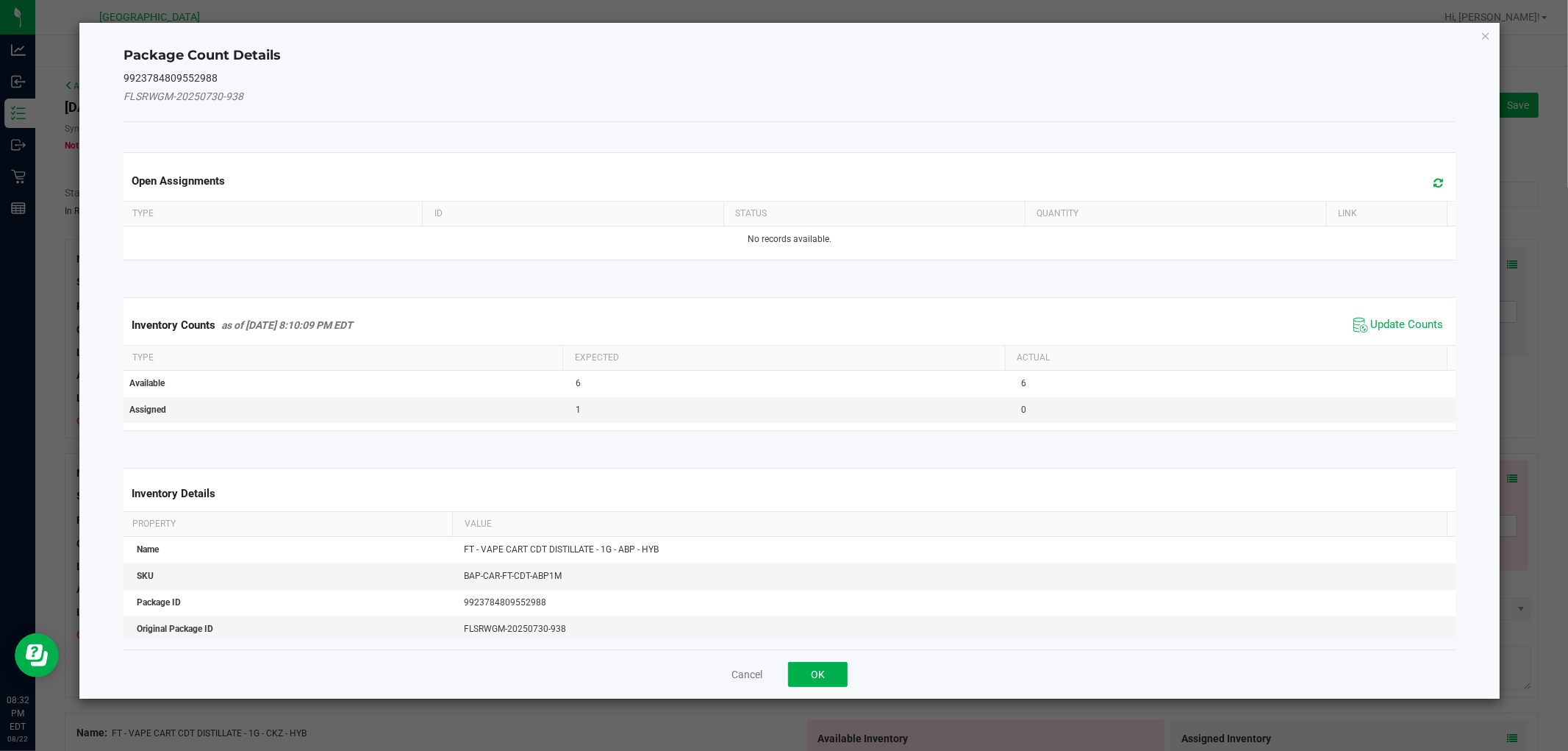
drag, startPoint x: 1406, startPoint y: 321, endPoint x: 1428, endPoint y: 295, distance: 34.1
click at [1405, 322] on span "Update Counts" at bounding box center [1407, 325] width 73 height 15
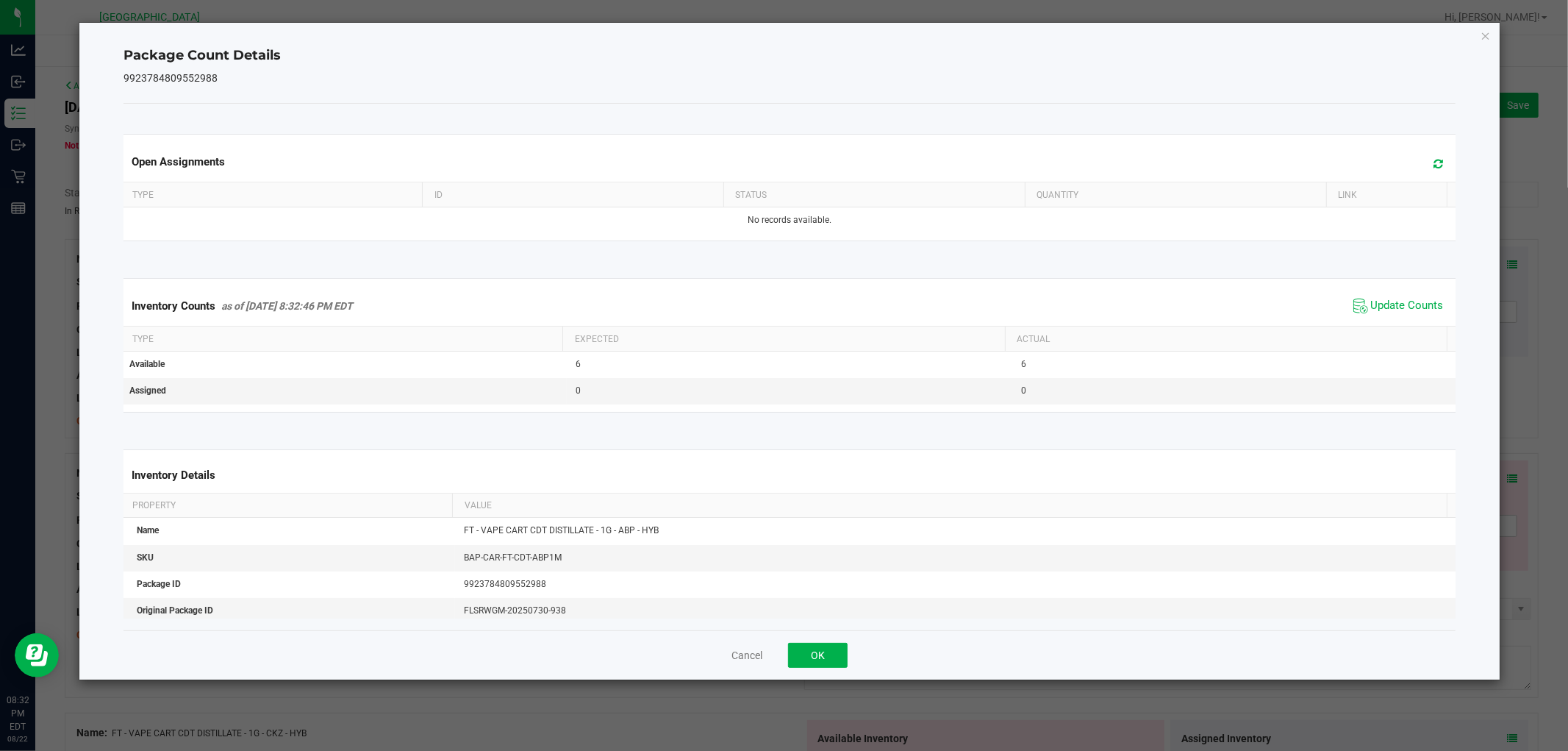
click at [1487, 32] on icon "Close" at bounding box center [1485, 36] width 11 height 18
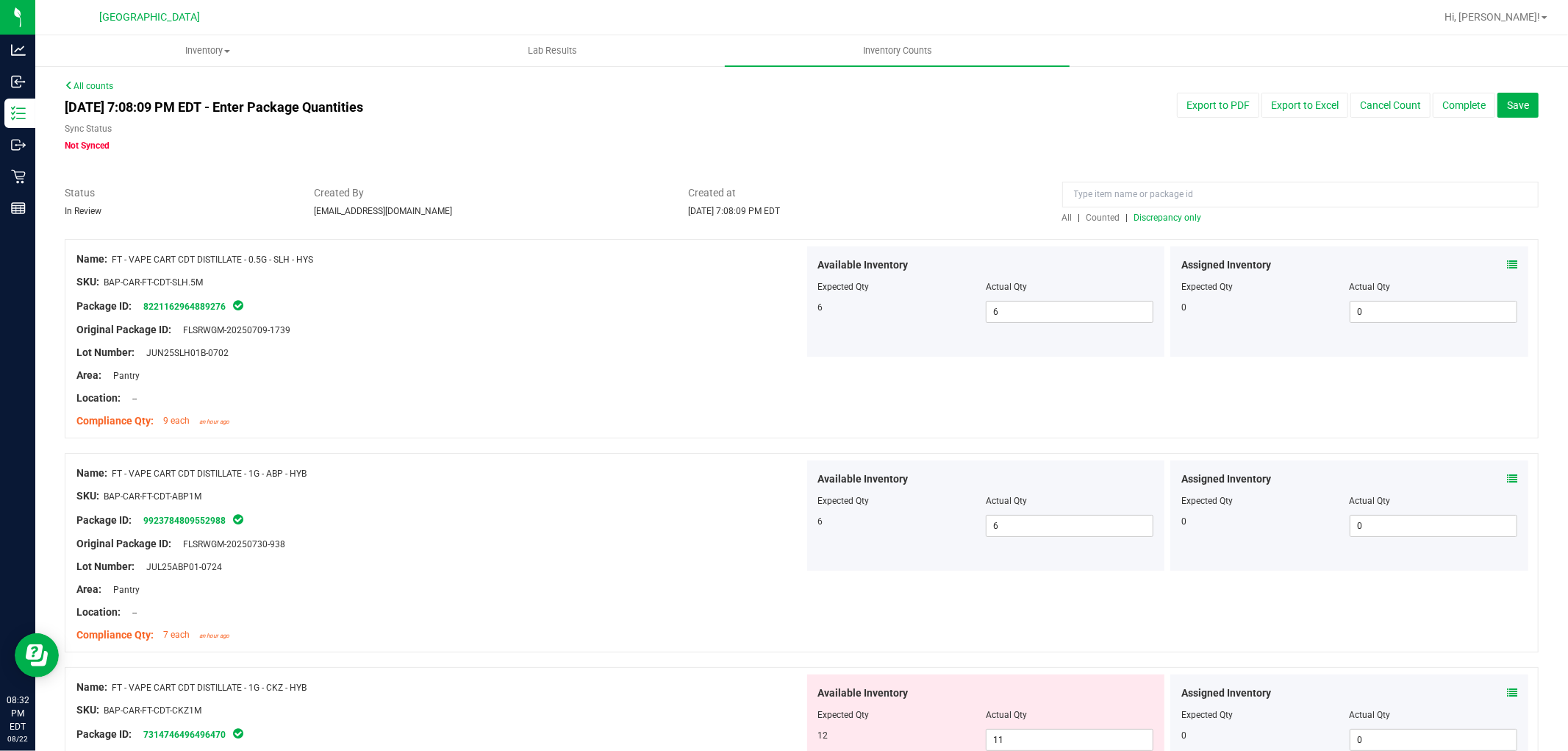
click at [1507, 693] on icon at bounding box center [1512, 693] width 11 height 11
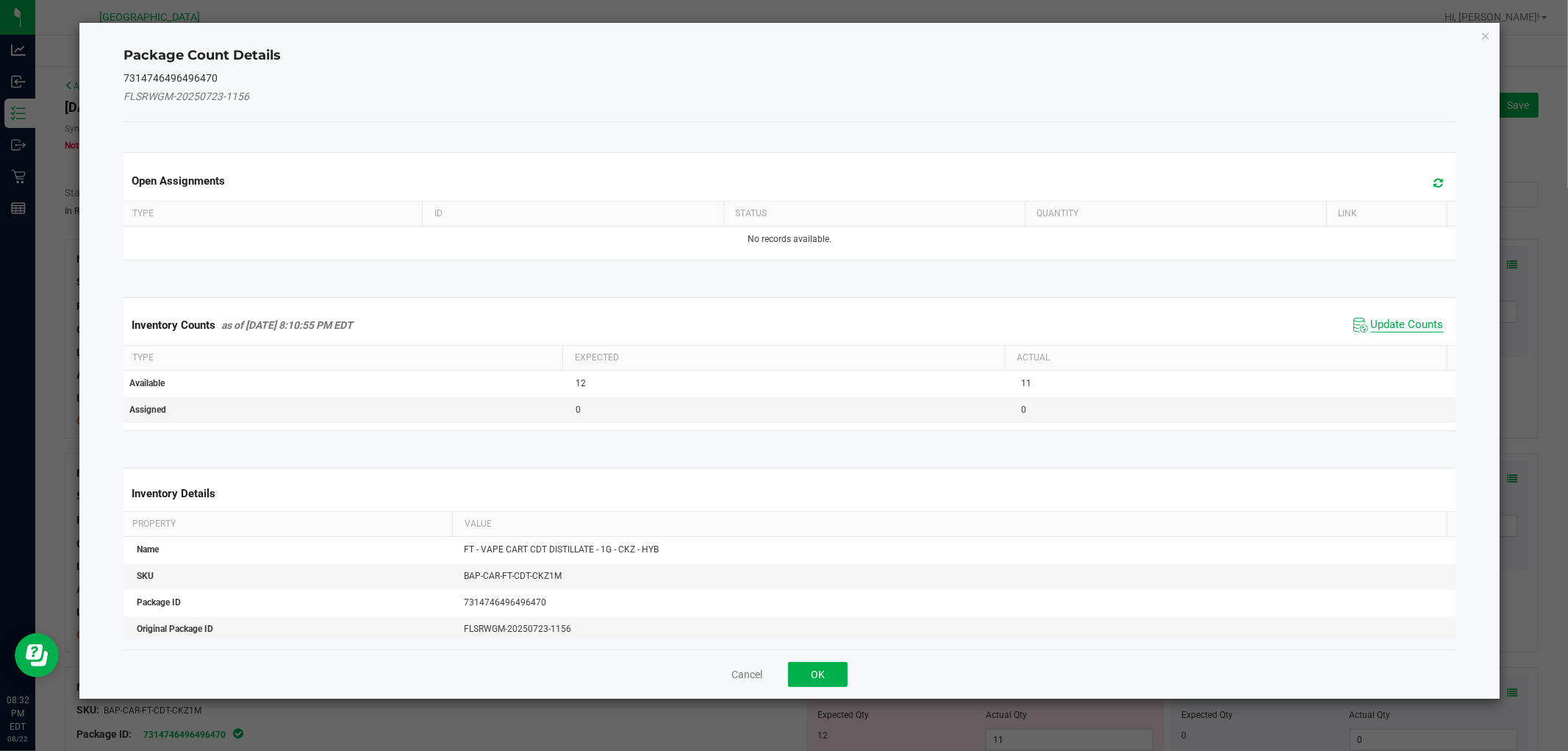
click at [1371, 319] on span "Update Counts" at bounding box center [1407, 325] width 73 height 15
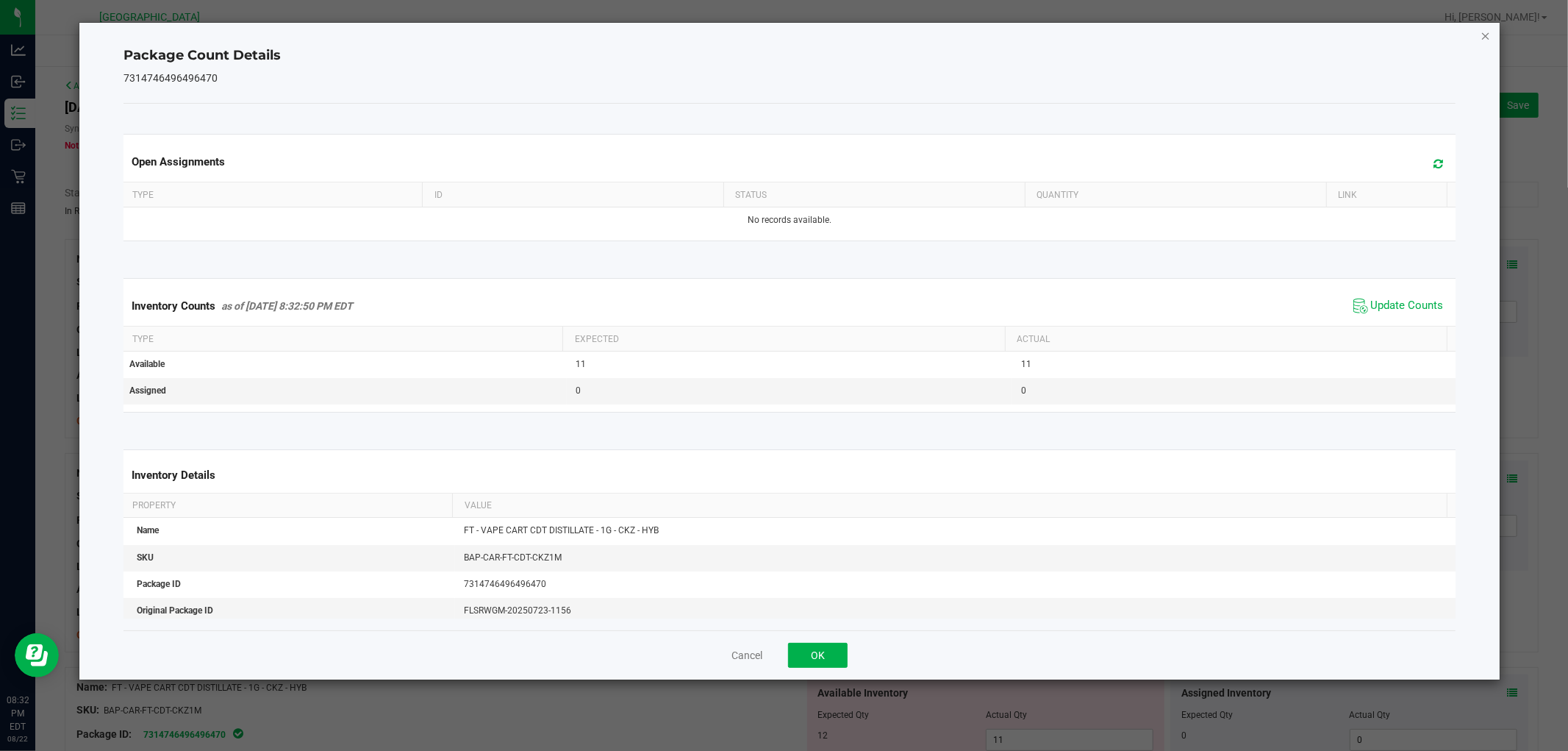
click at [1484, 34] on icon "Close" at bounding box center [1485, 36] width 11 height 18
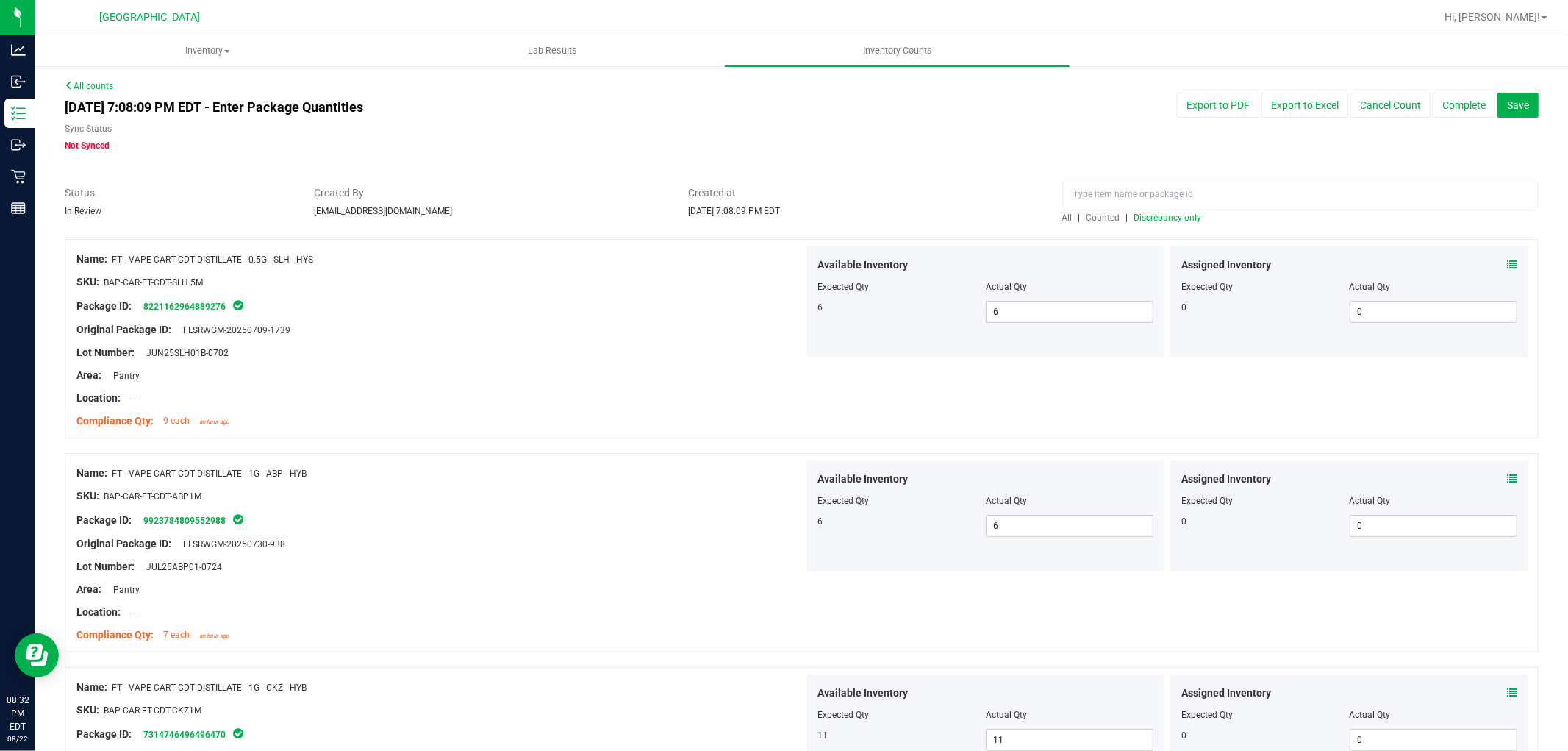
click at [1185, 219] on span "Discrepancy only" at bounding box center [1167, 217] width 67 height 11
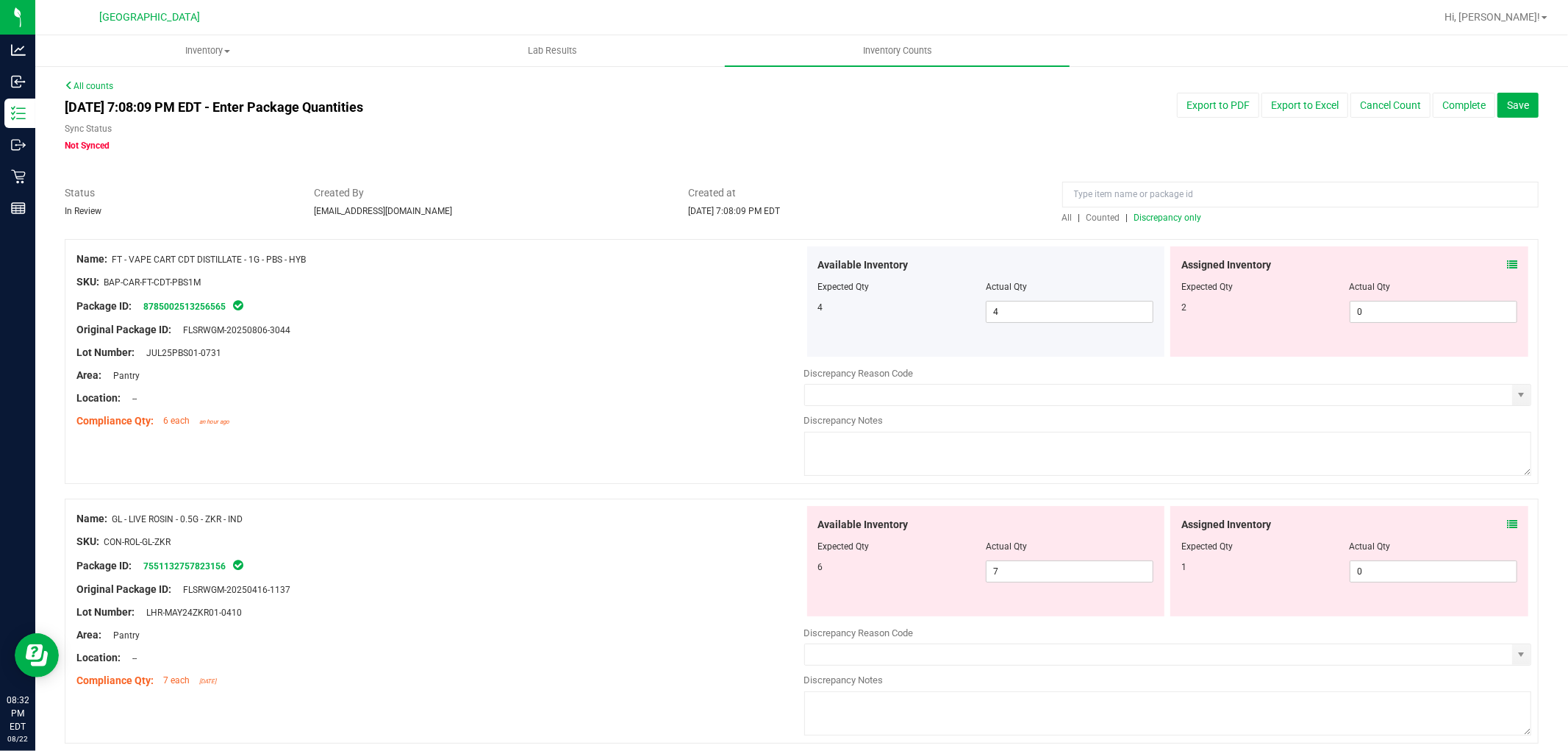
click at [1507, 267] on icon at bounding box center [1512, 264] width 11 height 11
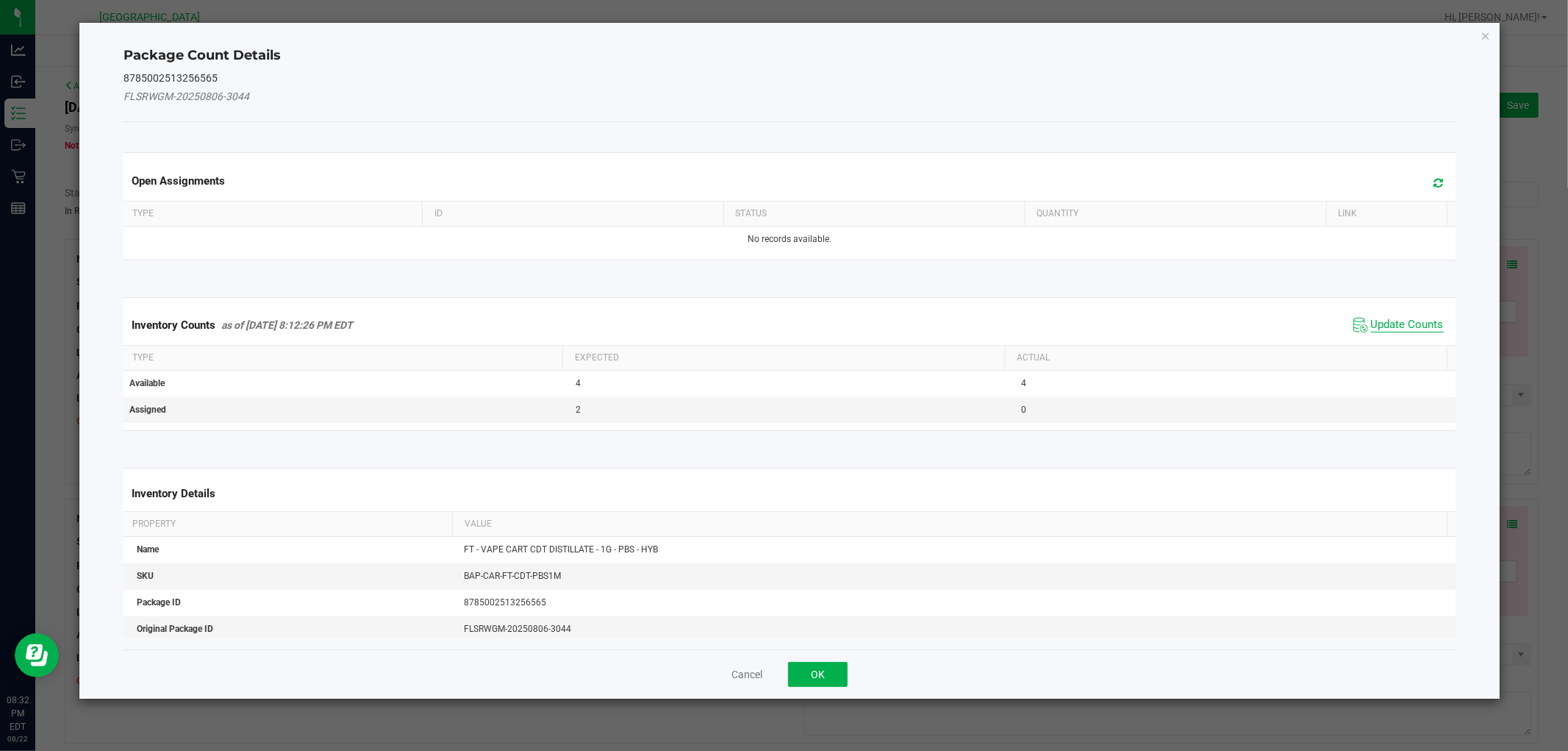
click at [1398, 325] on span "Update Counts" at bounding box center [1407, 325] width 73 height 15
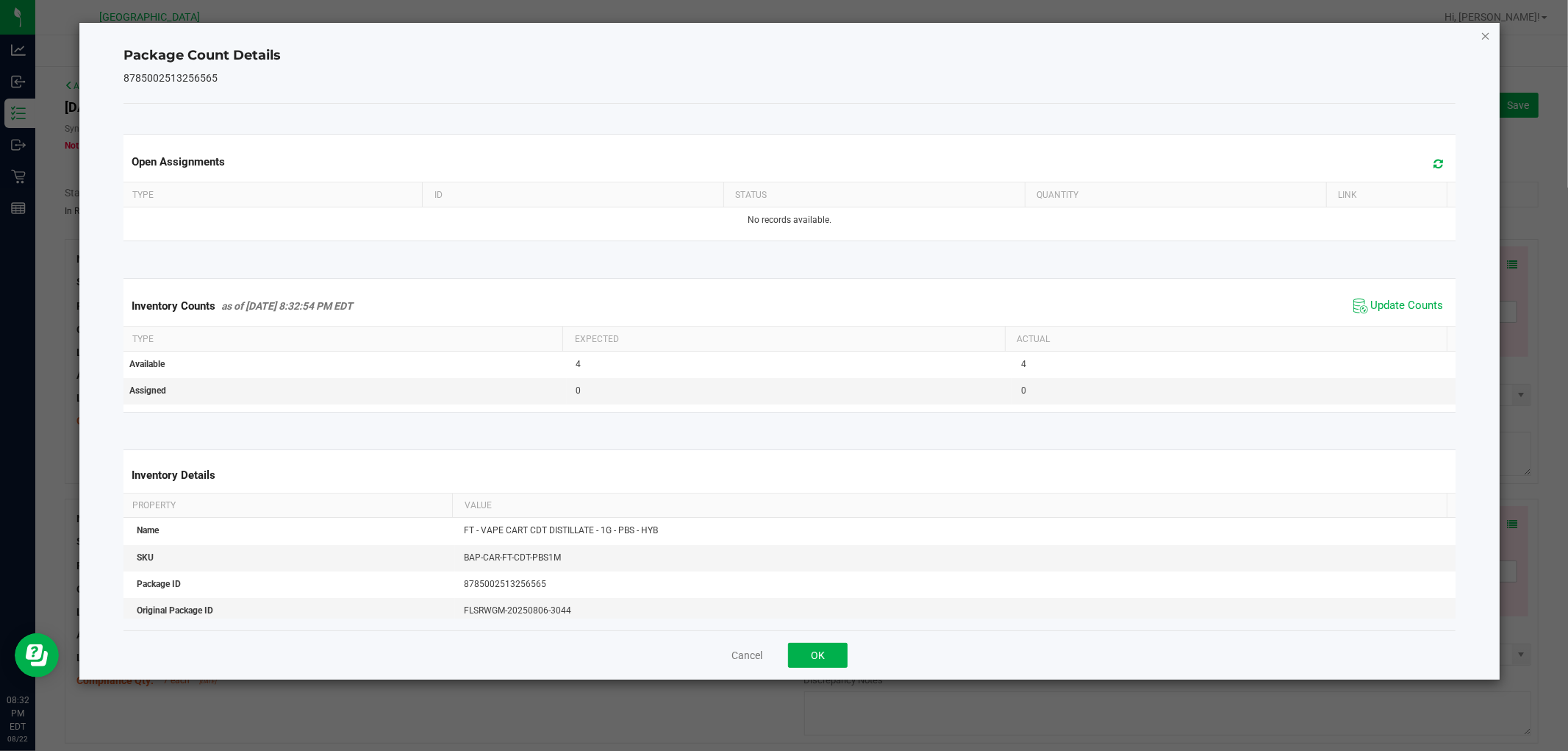
click at [1481, 36] on icon "Close" at bounding box center [1485, 36] width 11 height 18
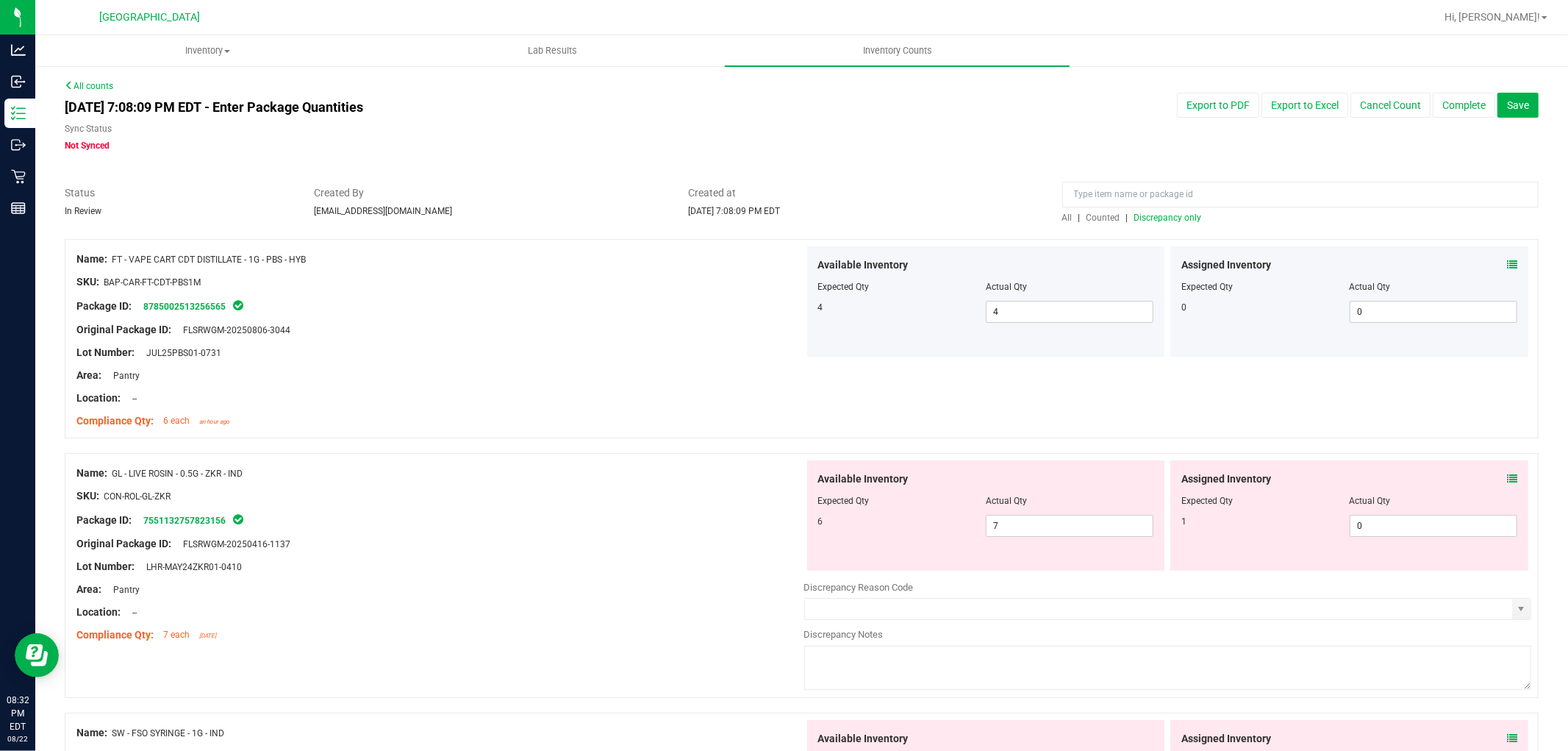
click at [1507, 476] on icon at bounding box center [1512, 478] width 11 height 11
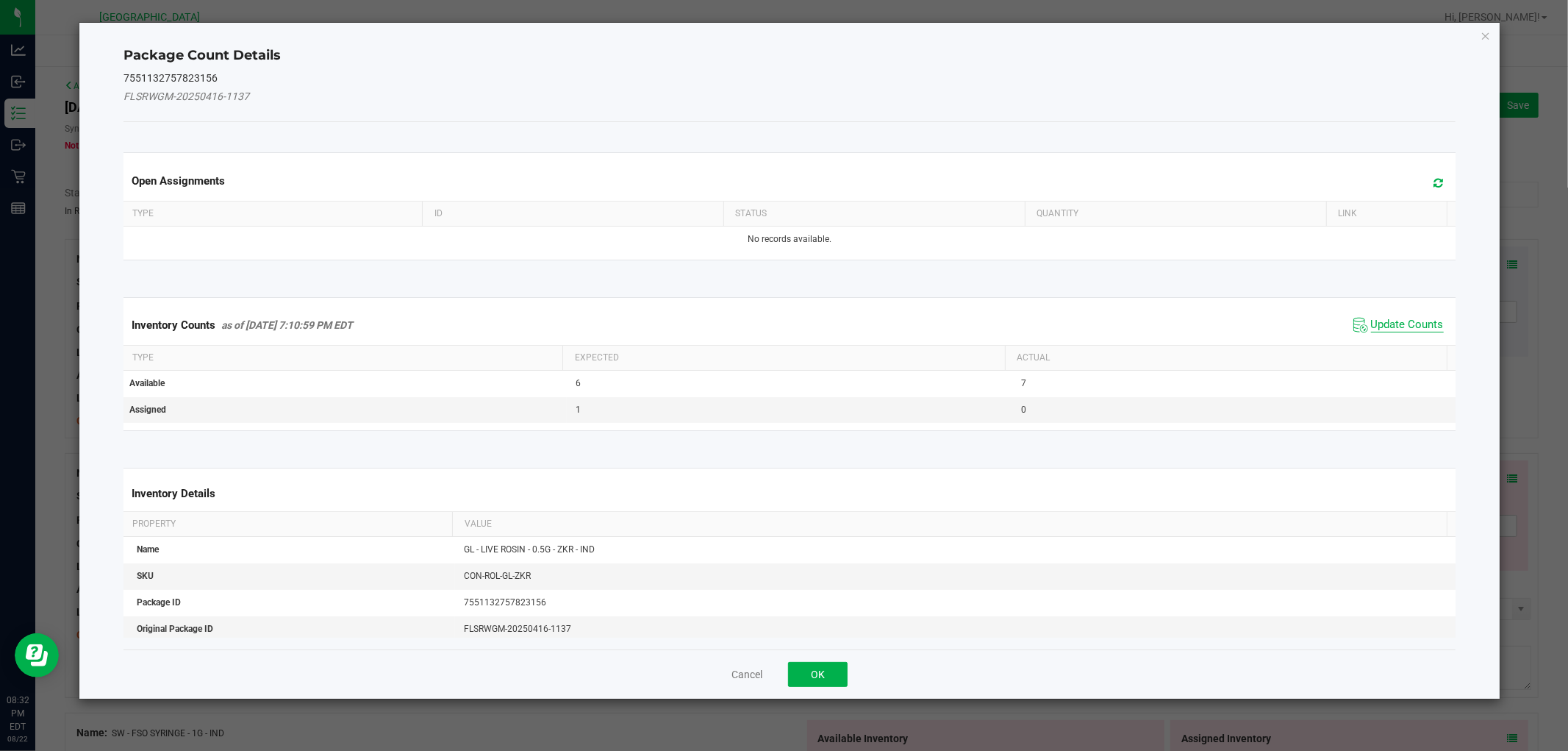
click at [1414, 320] on span "Update Counts" at bounding box center [1407, 325] width 73 height 15
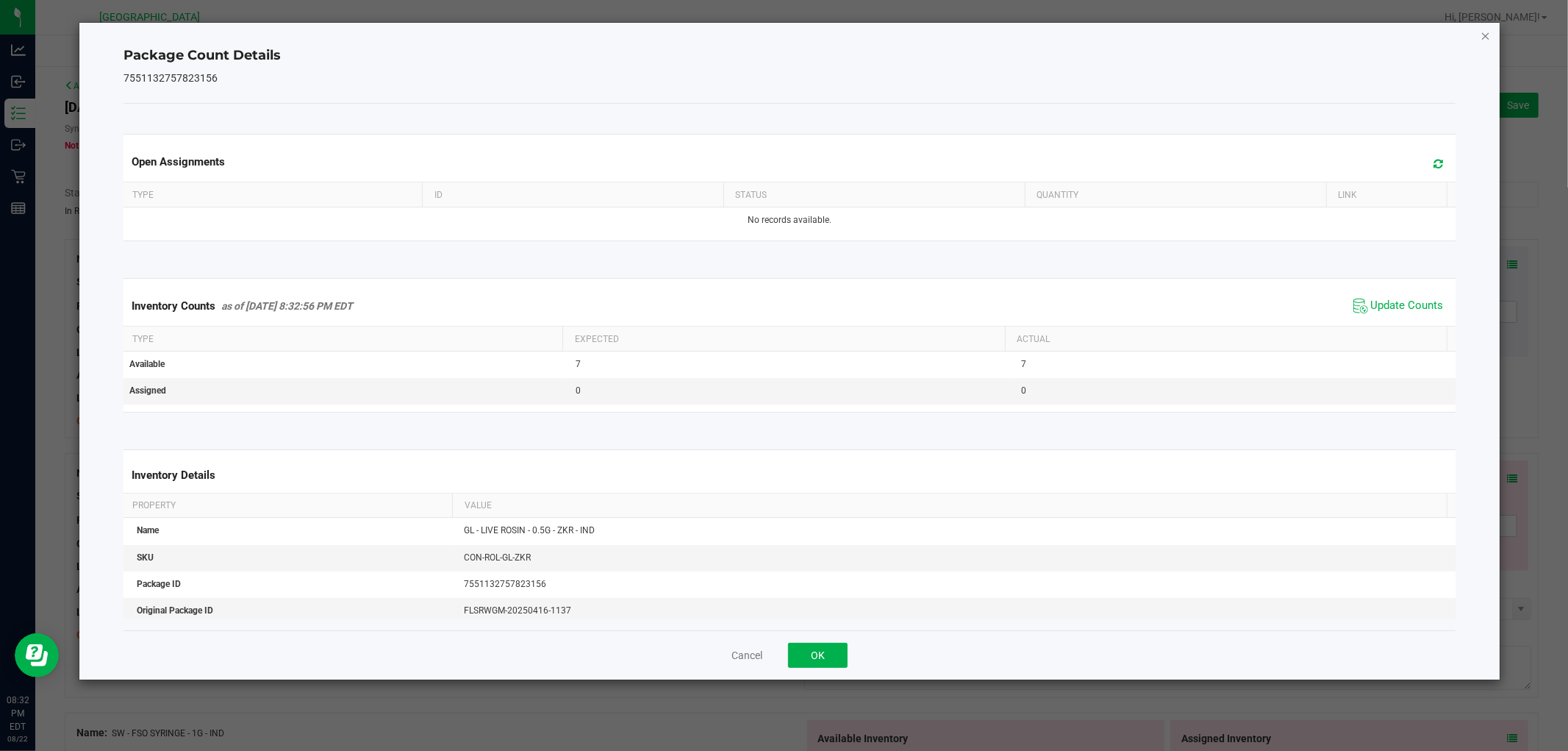
click at [1484, 32] on icon "Close" at bounding box center [1485, 36] width 11 height 18
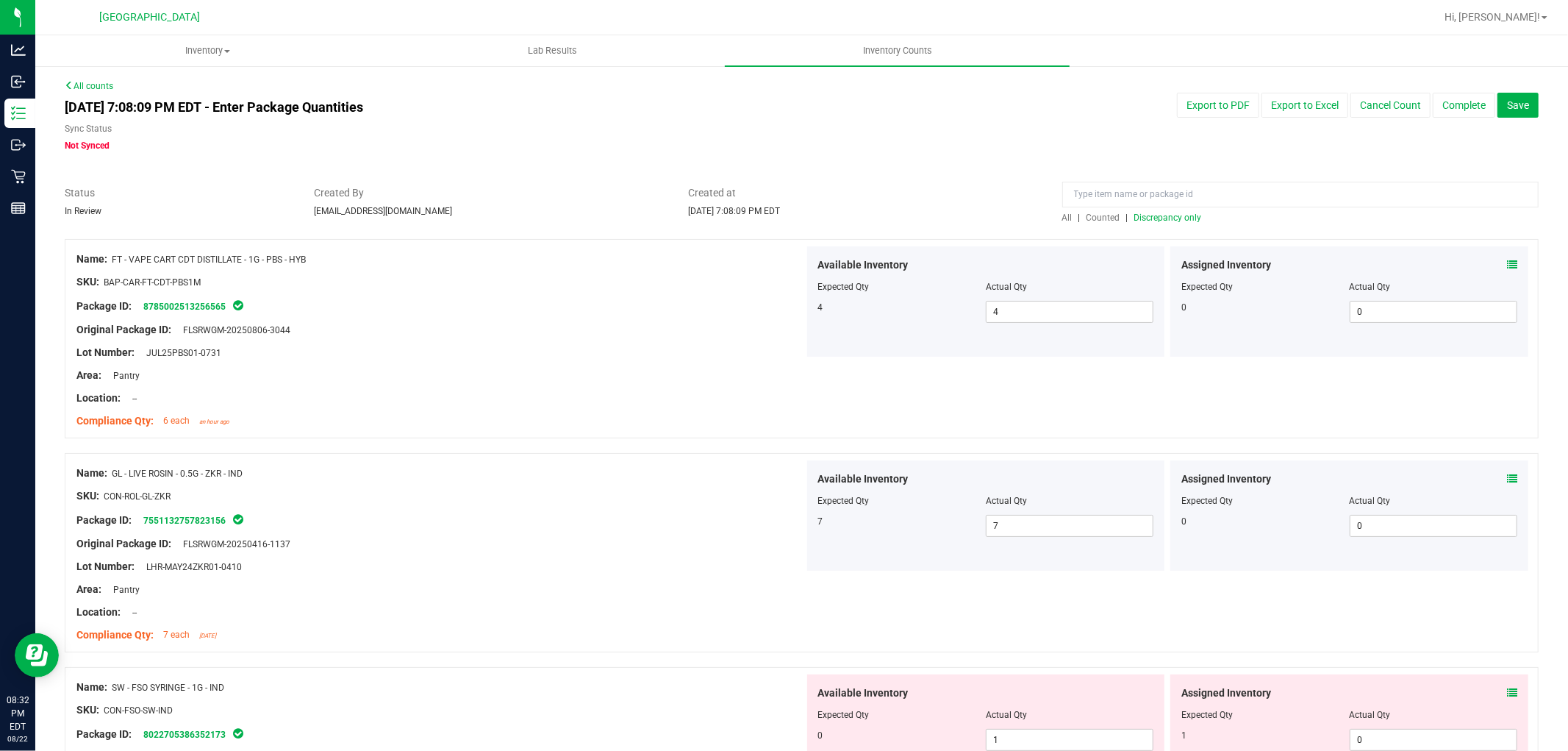
click at [1507, 696] on icon at bounding box center [1512, 693] width 11 height 11
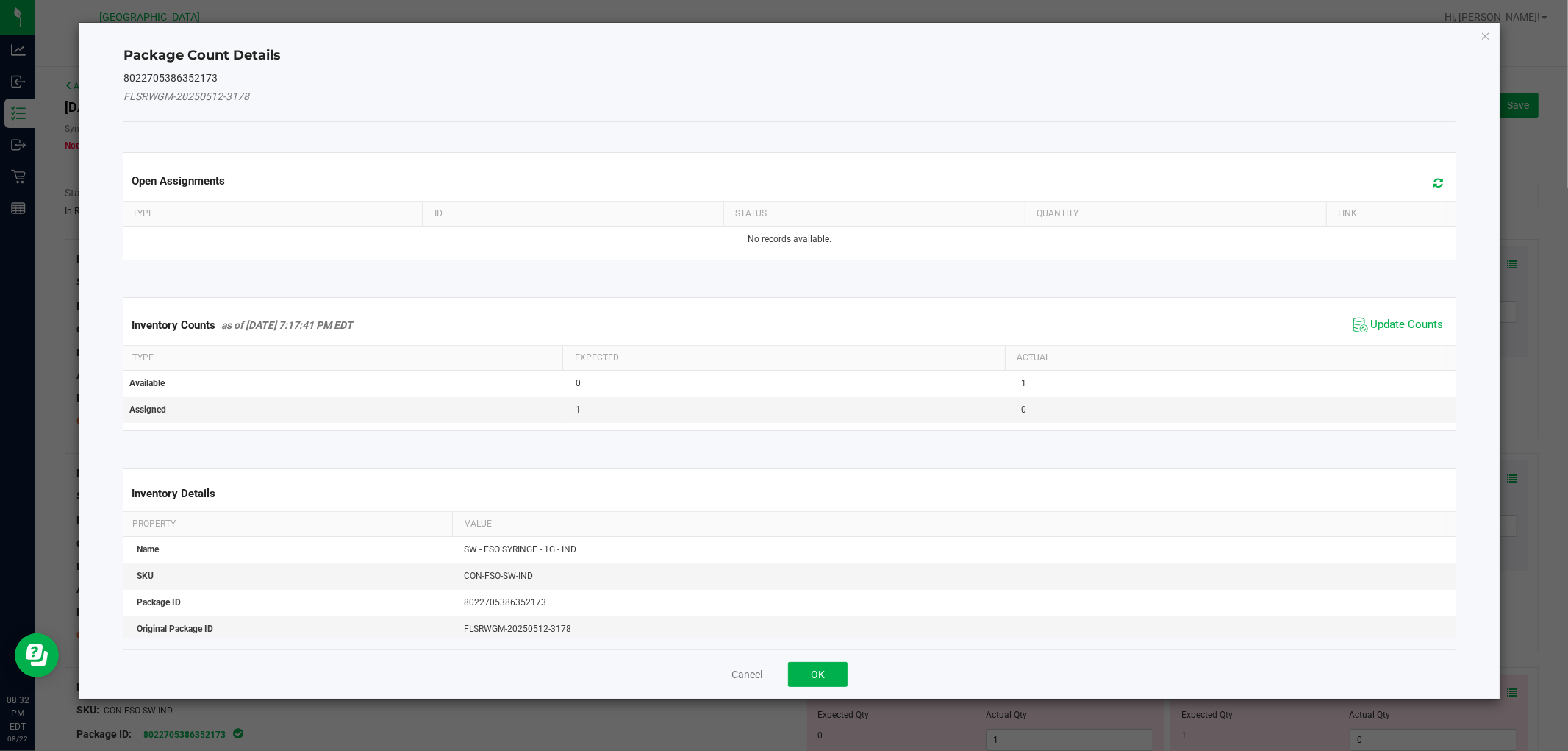
drag, startPoint x: 1413, startPoint y: 321, endPoint x: 1398, endPoint y: 311, distance: 18.0
click at [1412, 324] on span "Update Counts" at bounding box center [1407, 325] width 73 height 15
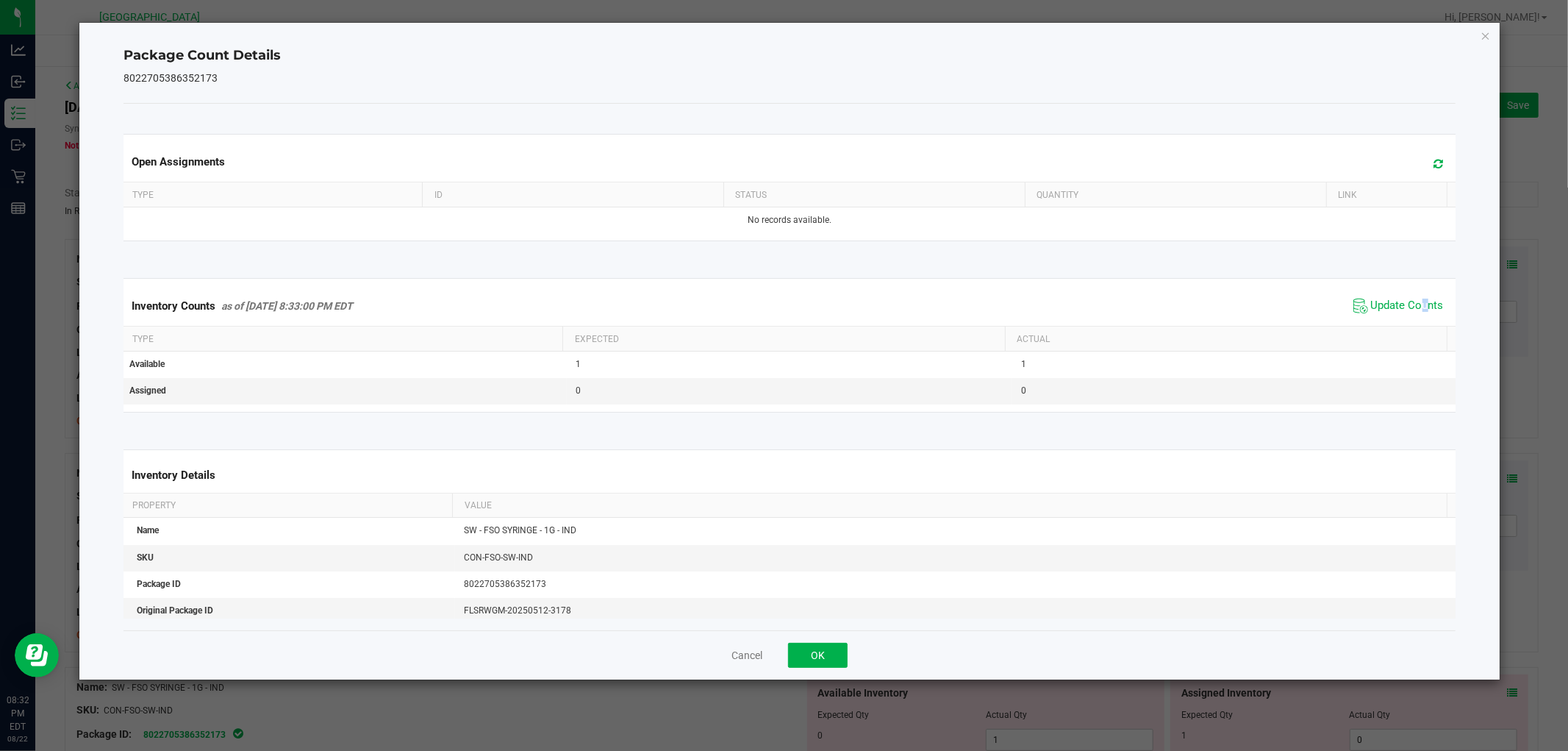
drag, startPoint x: 1482, startPoint y: 28, endPoint x: 1299, endPoint y: 111, distance: 200.9
click at [1482, 29] on icon "Close" at bounding box center [1485, 36] width 11 height 18
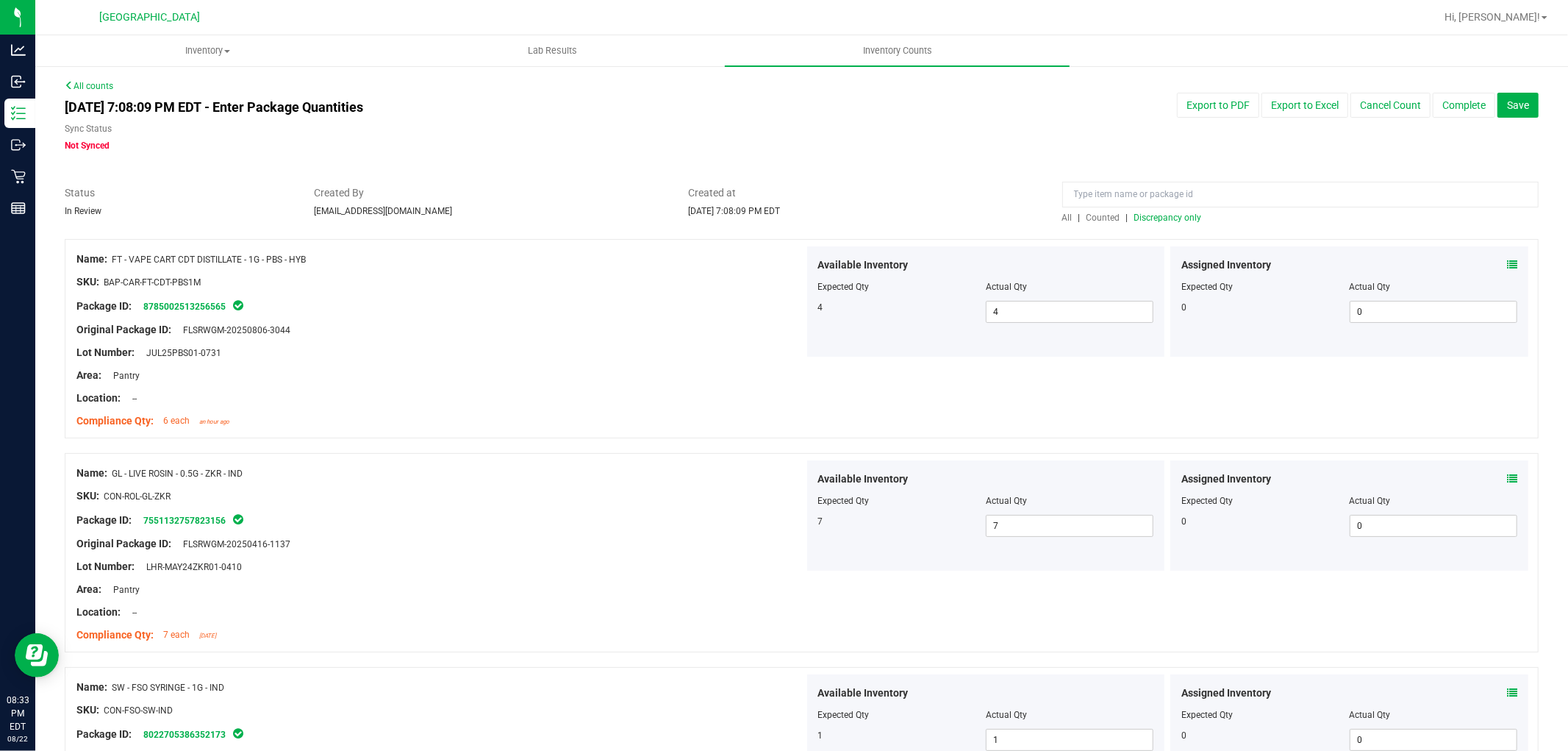
click at [1160, 221] on div "All | Counted | Discrepancy only" at bounding box center [1300, 217] width 477 height 13
click at [1162, 217] on span "Discrepancy only" at bounding box center [1167, 217] width 67 height 11
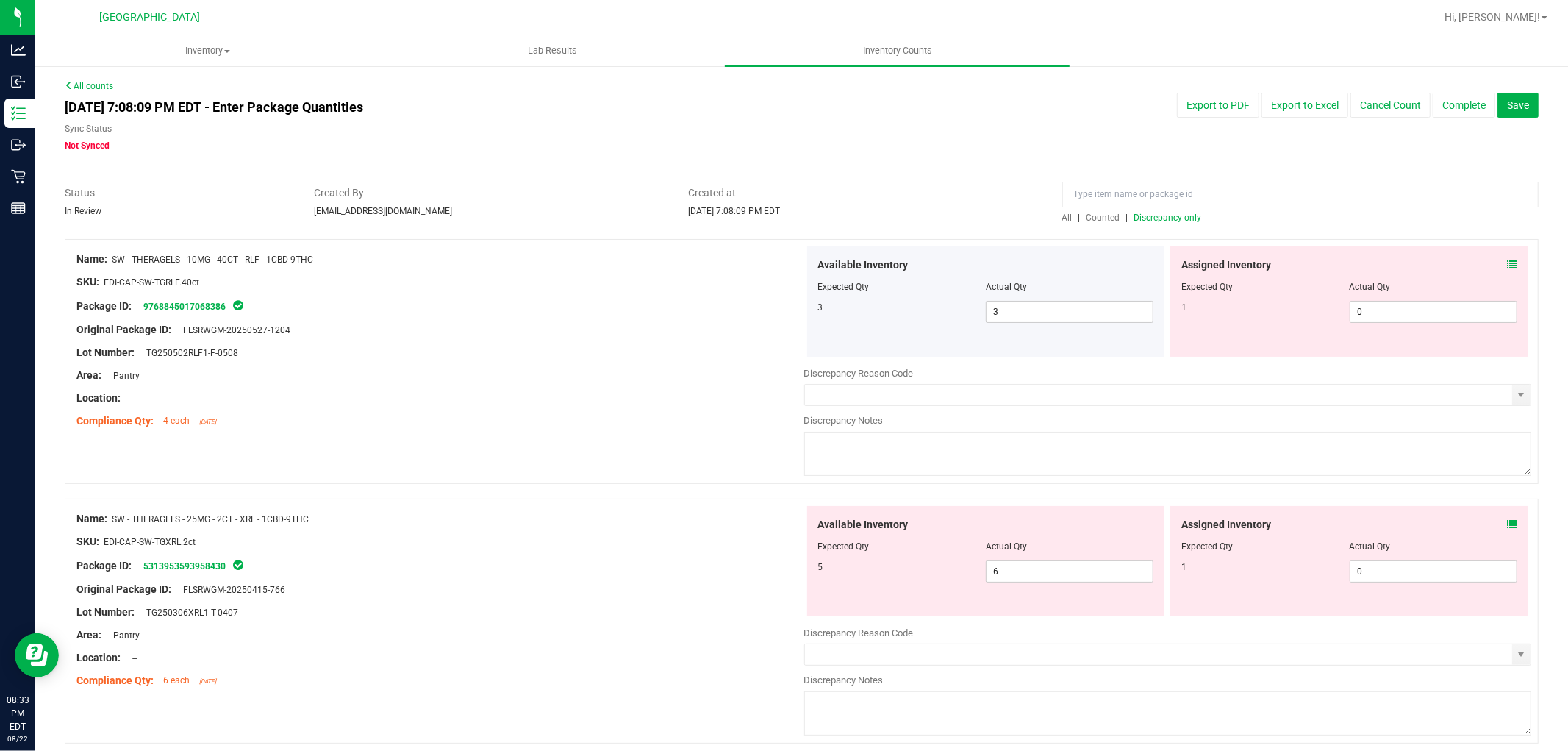
click at [1507, 267] on icon at bounding box center [1512, 264] width 11 height 11
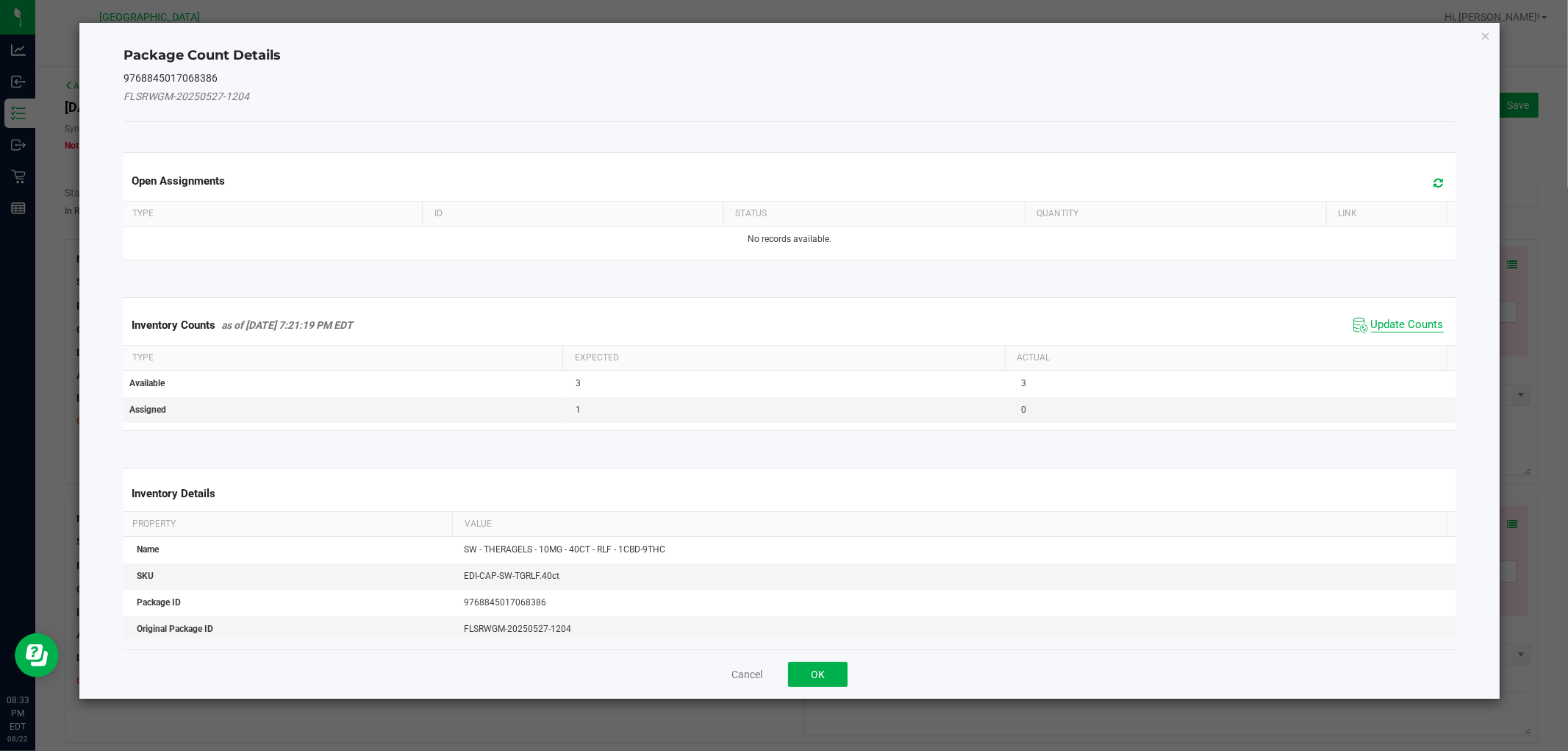
click at [1407, 321] on span "Update Counts" at bounding box center [1407, 325] width 73 height 15
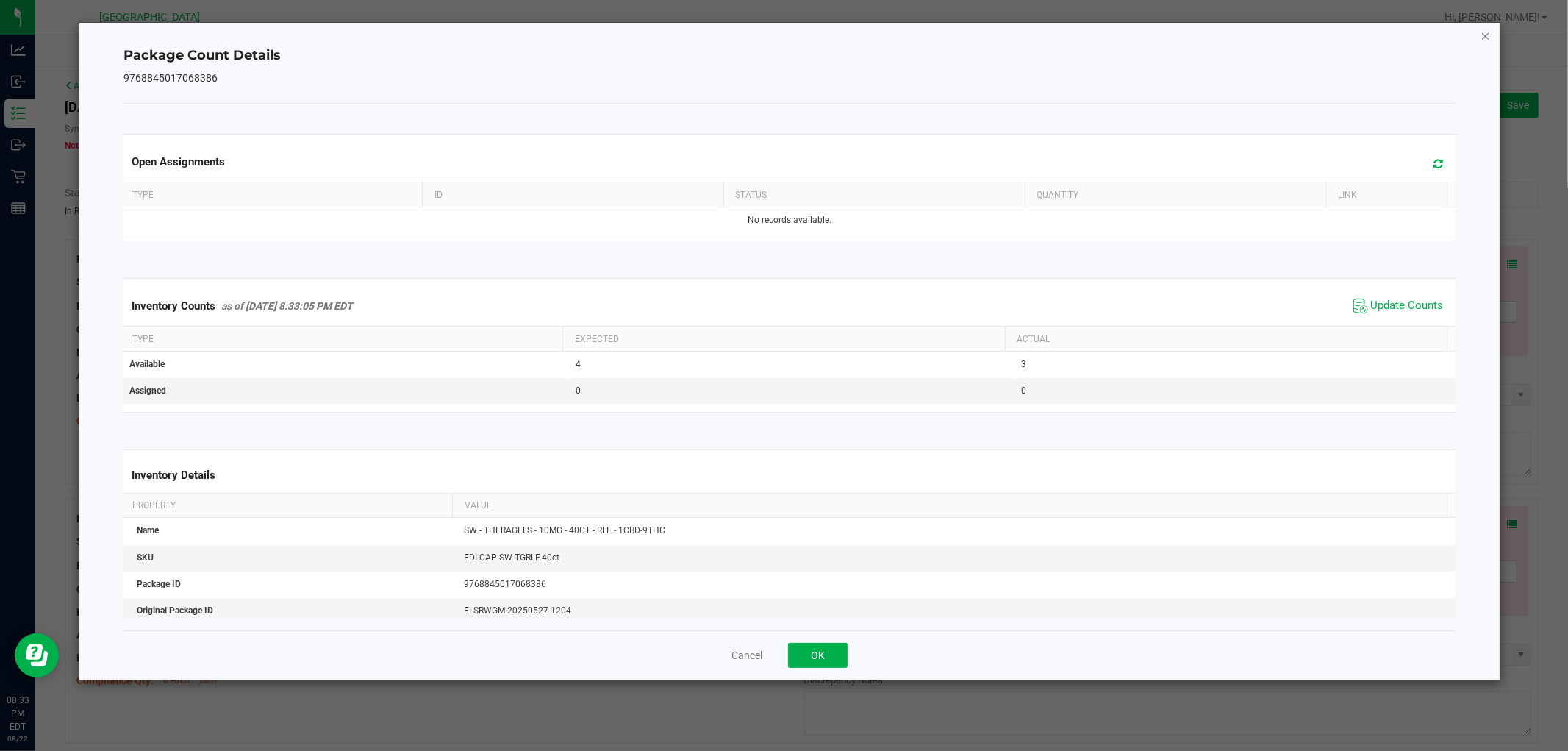
click at [1484, 36] on icon "Close" at bounding box center [1485, 36] width 11 height 18
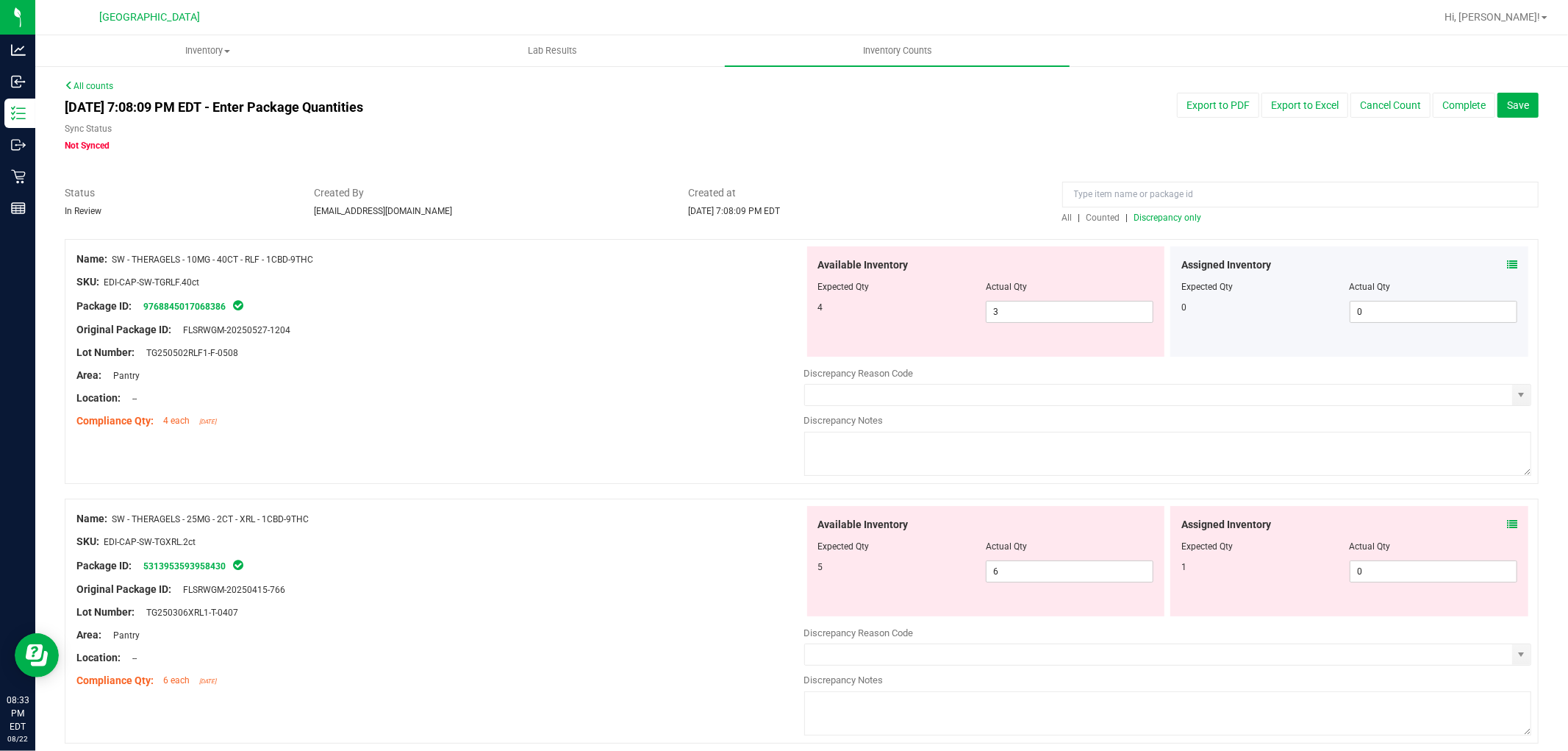
click at [1507, 258] on span at bounding box center [1512, 264] width 11 height 15
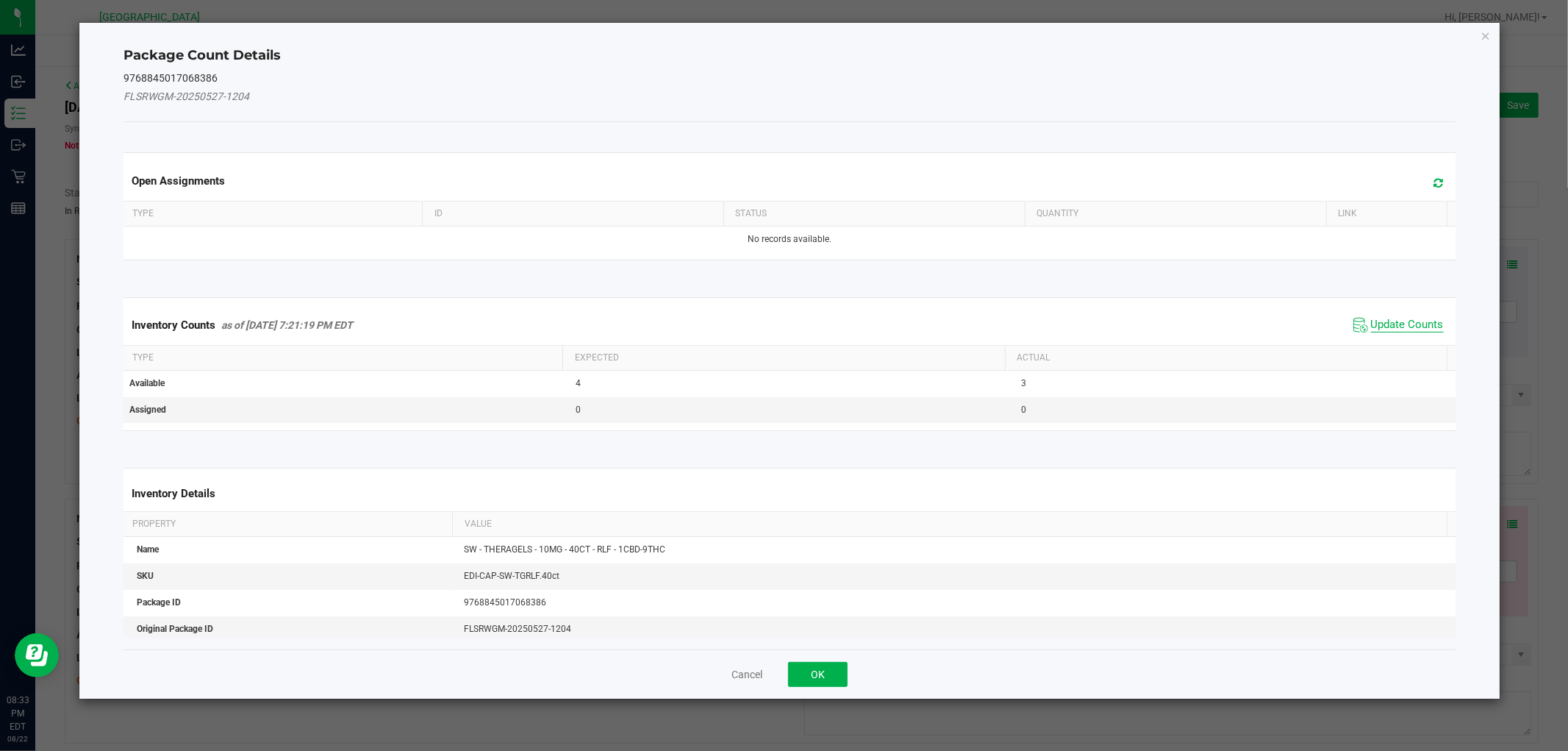
drag, startPoint x: 1399, startPoint y: 324, endPoint x: 1566, endPoint y: 57, distance: 314.9
click at [1401, 322] on span "Update Counts" at bounding box center [1407, 325] width 73 height 15
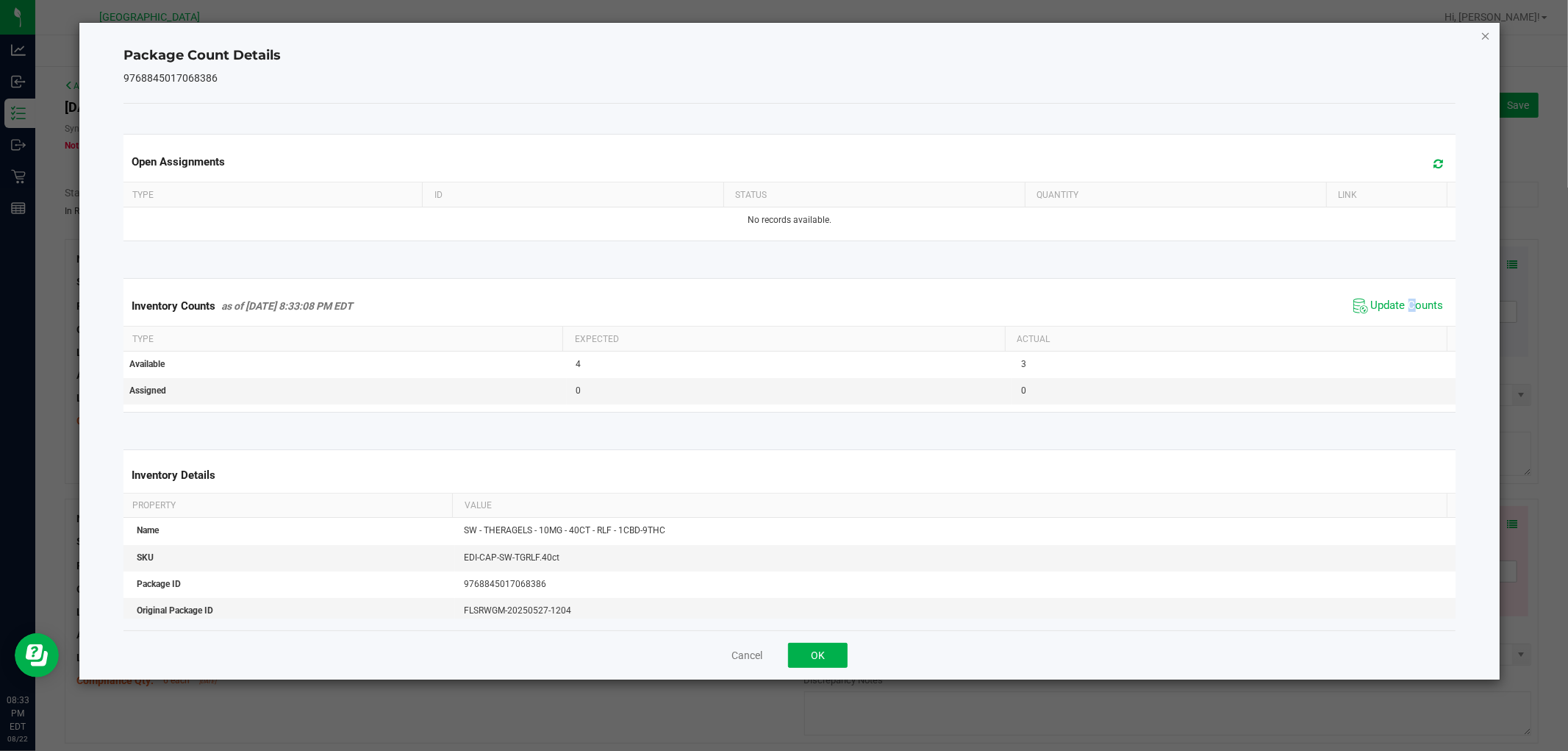
click at [1484, 36] on icon "Close" at bounding box center [1485, 36] width 11 height 18
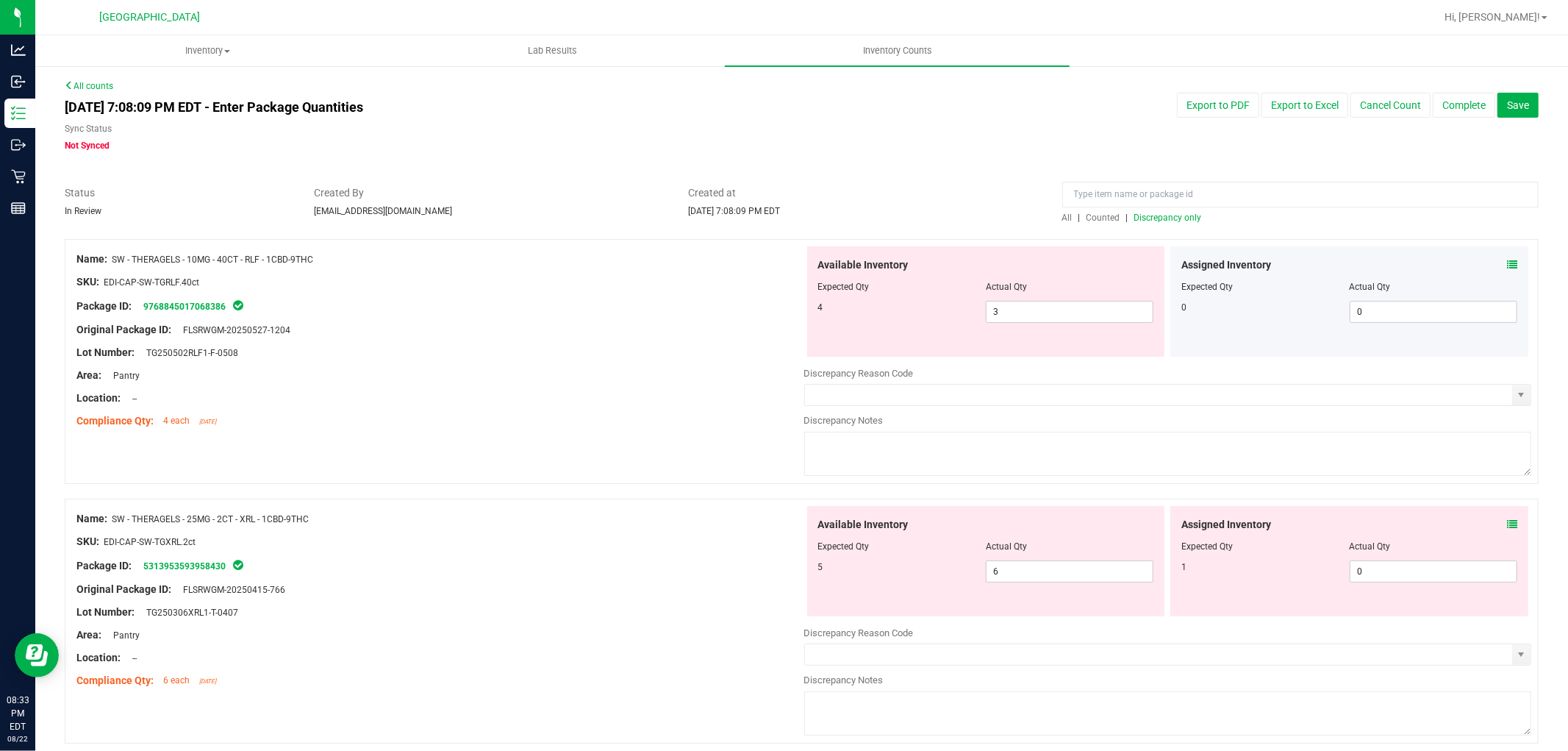
click at [1507, 523] on icon at bounding box center [1512, 524] width 11 height 11
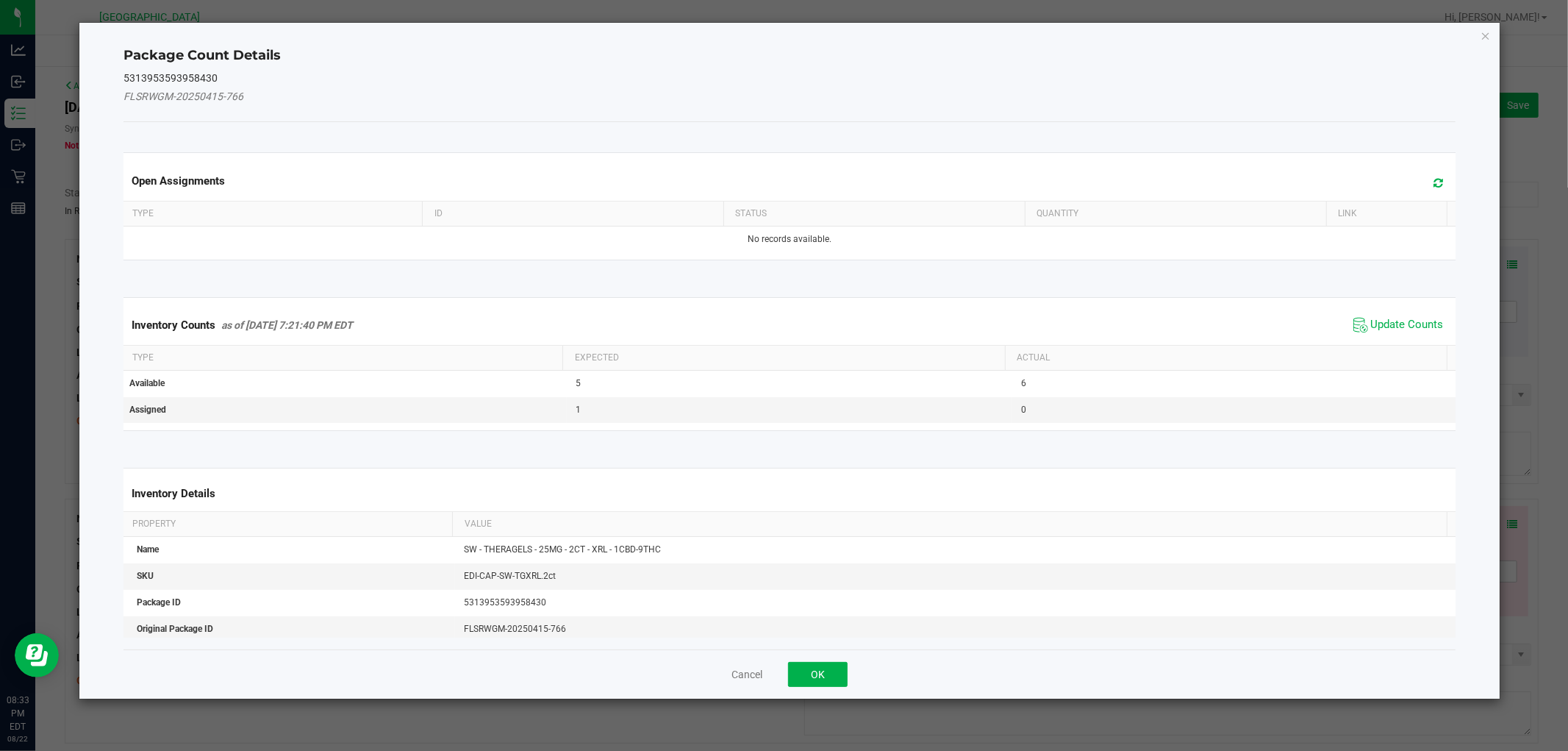
click at [1414, 303] on kendo-grid "Inventory Counts as of [DATE] 7:21:40 PM EDT Update Counts Type Expected Actual…" at bounding box center [789, 363] width 1353 height 134
click at [1412, 320] on span "Update Counts" at bounding box center [1407, 325] width 73 height 15
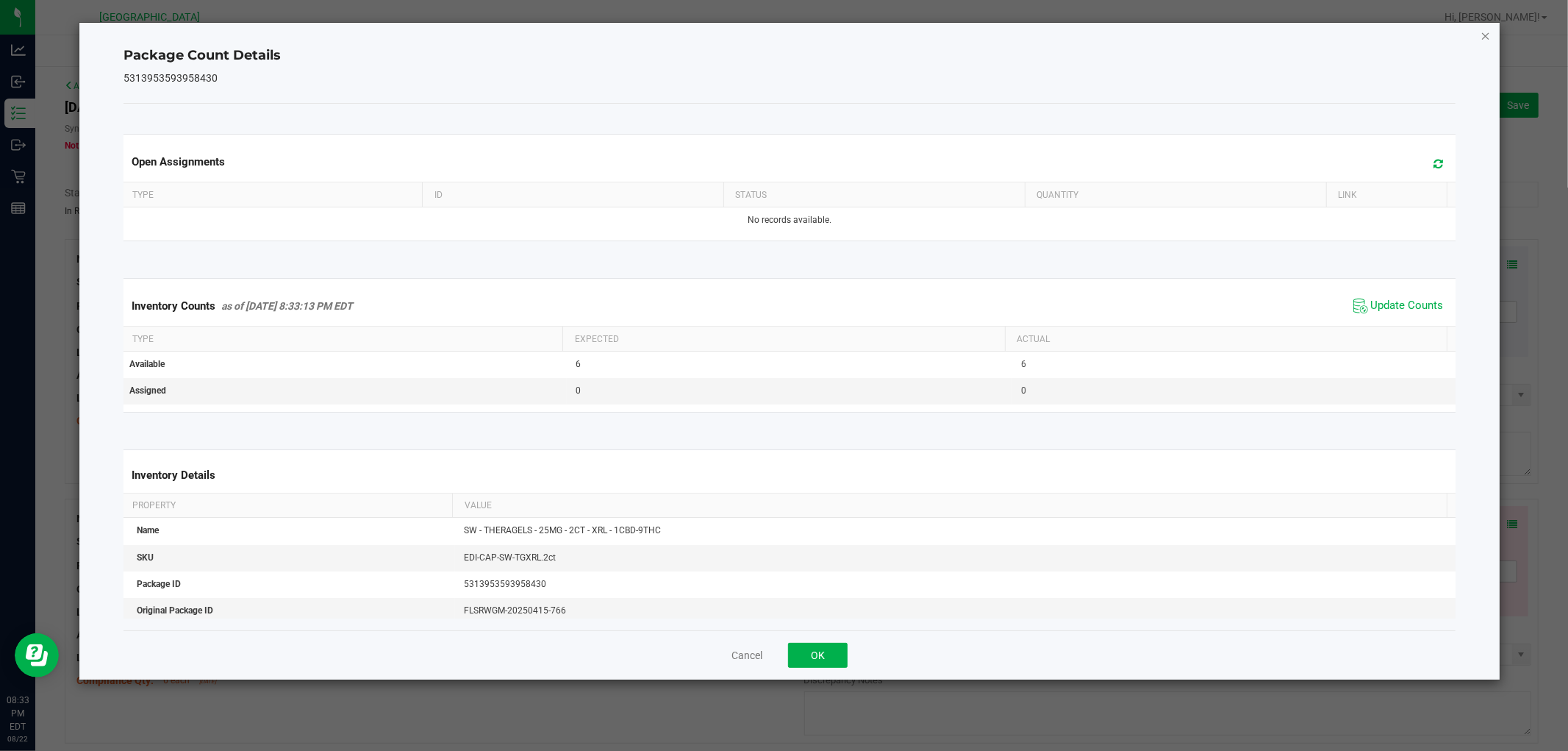
click at [1482, 35] on icon "Close" at bounding box center [1485, 36] width 11 height 18
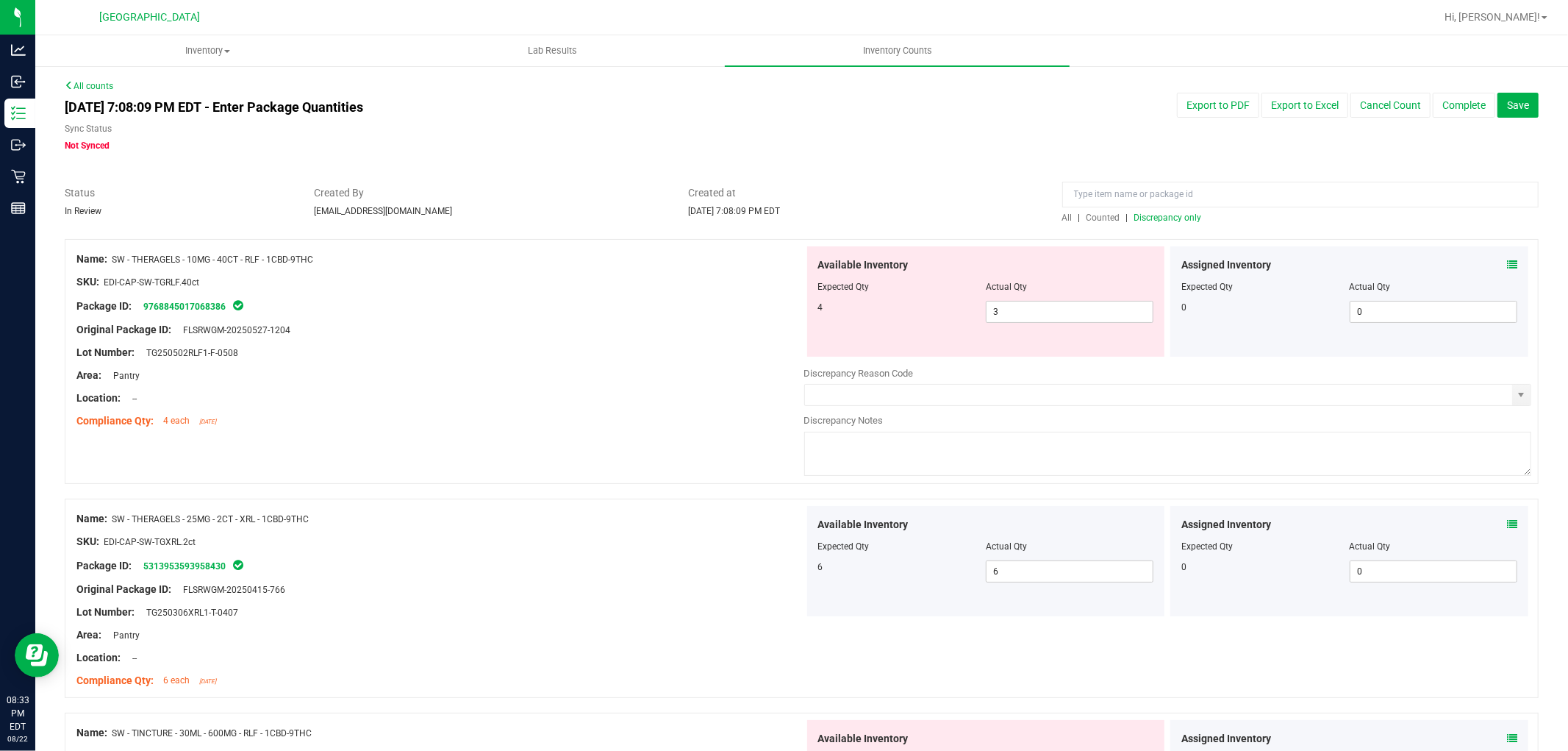
scroll to position [82, 0]
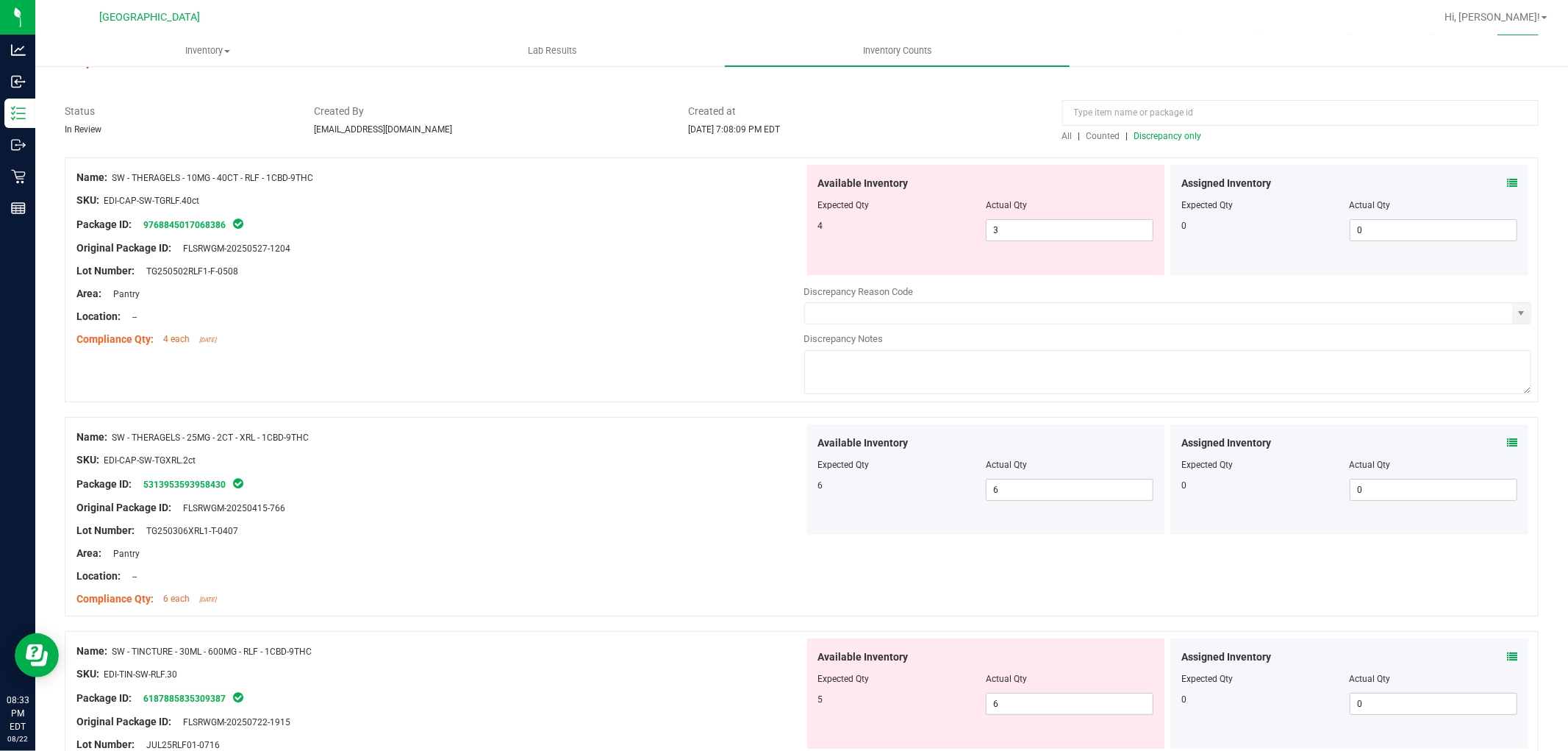
drag, startPoint x: 1501, startPoint y: 652, endPoint x: 1445, endPoint y: 544, distance: 121.7
click at [1497, 647] on div "Assigned Inventory Expected Qty Actual Qty 0 0 0" at bounding box center [1349, 693] width 358 height 110
click at [1507, 650] on span at bounding box center [1512, 657] width 11 height 15
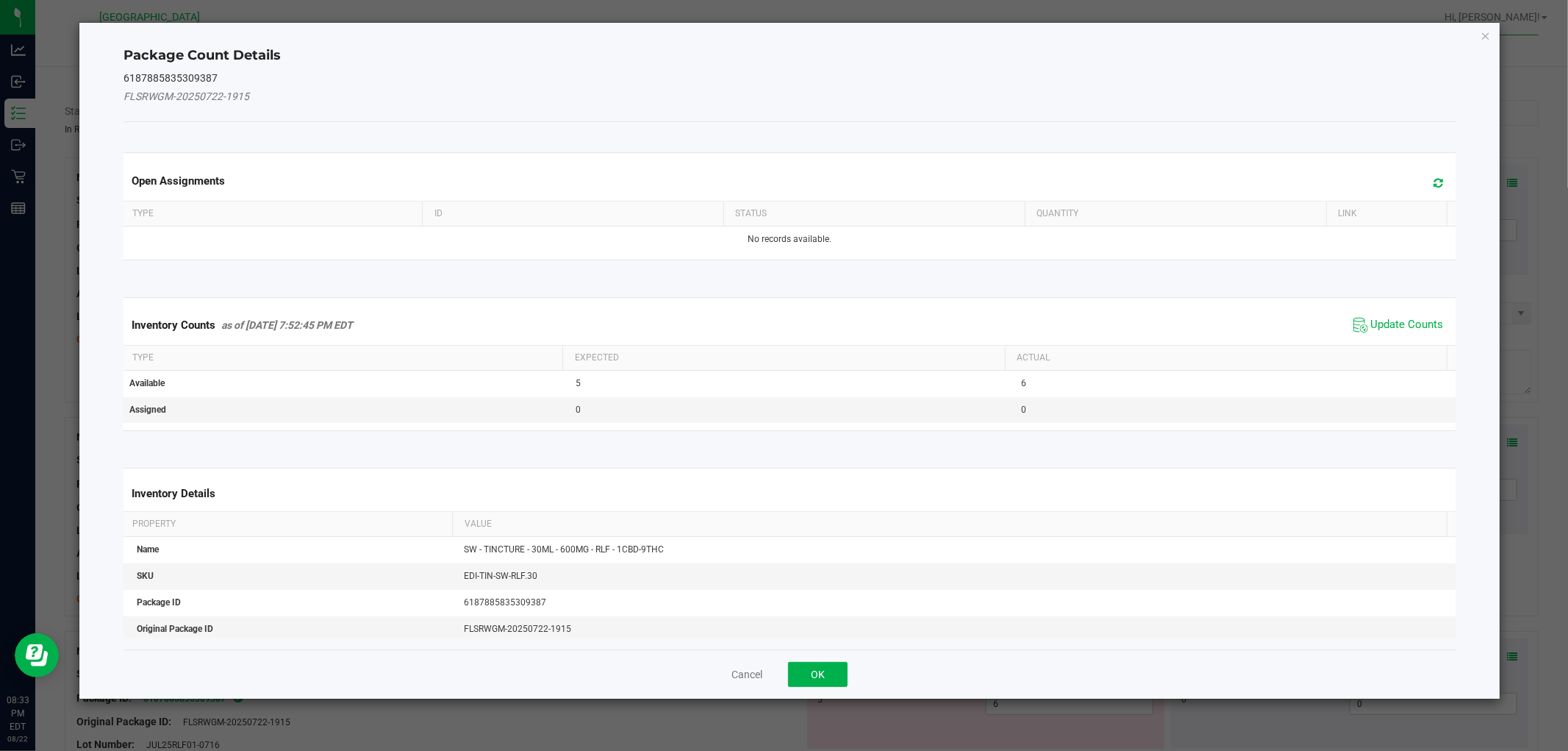
drag, startPoint x: 1390, startPoint y: 324, endPoint x: 1520, endPoint y: 116, distance: 245.3
click at [1390, 318] on span "Update Counts" at bounding box center [1407, 325] width 73 height 15
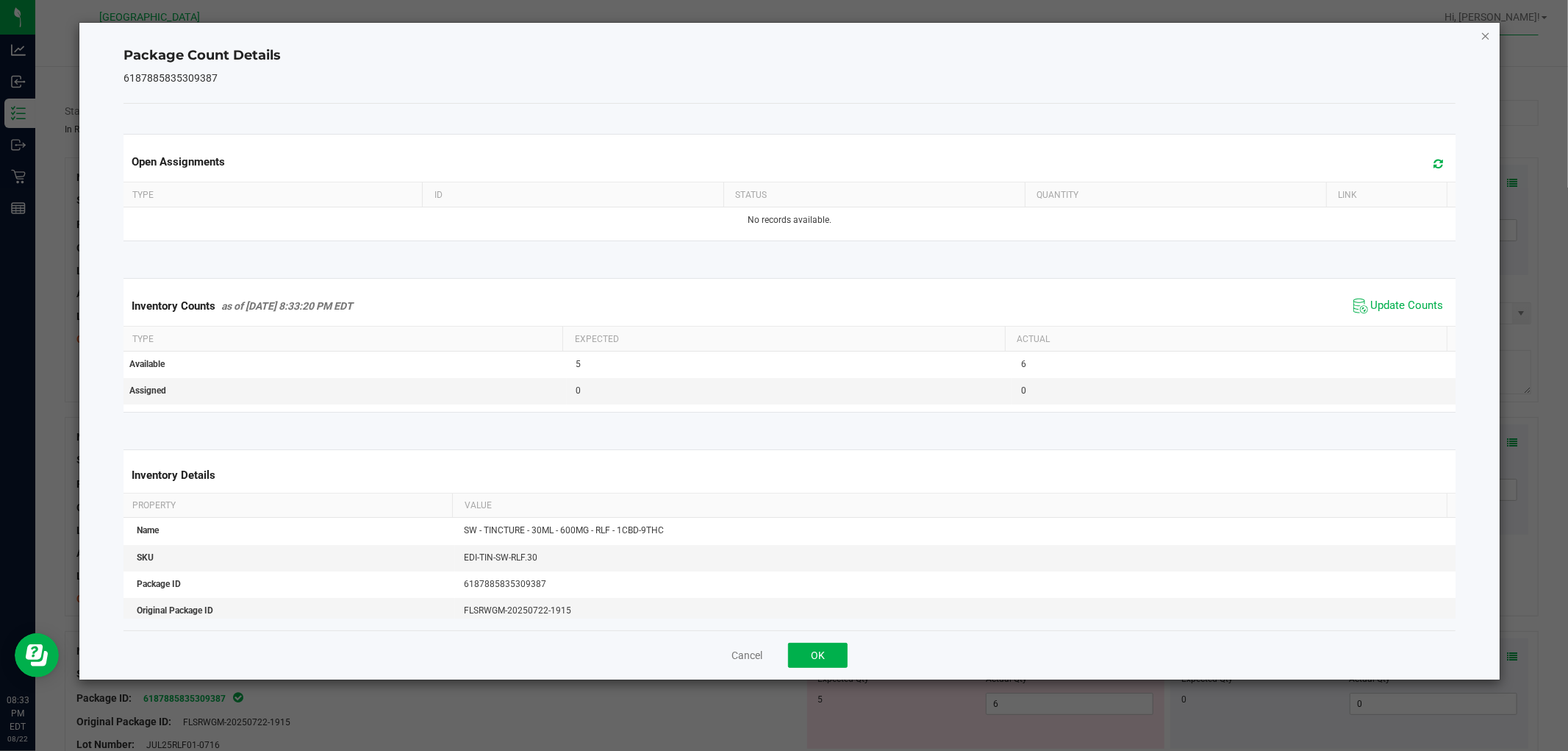
click at [1486, 34] on icon "Close" at bounding box center [1485, 36] width 11 height 18
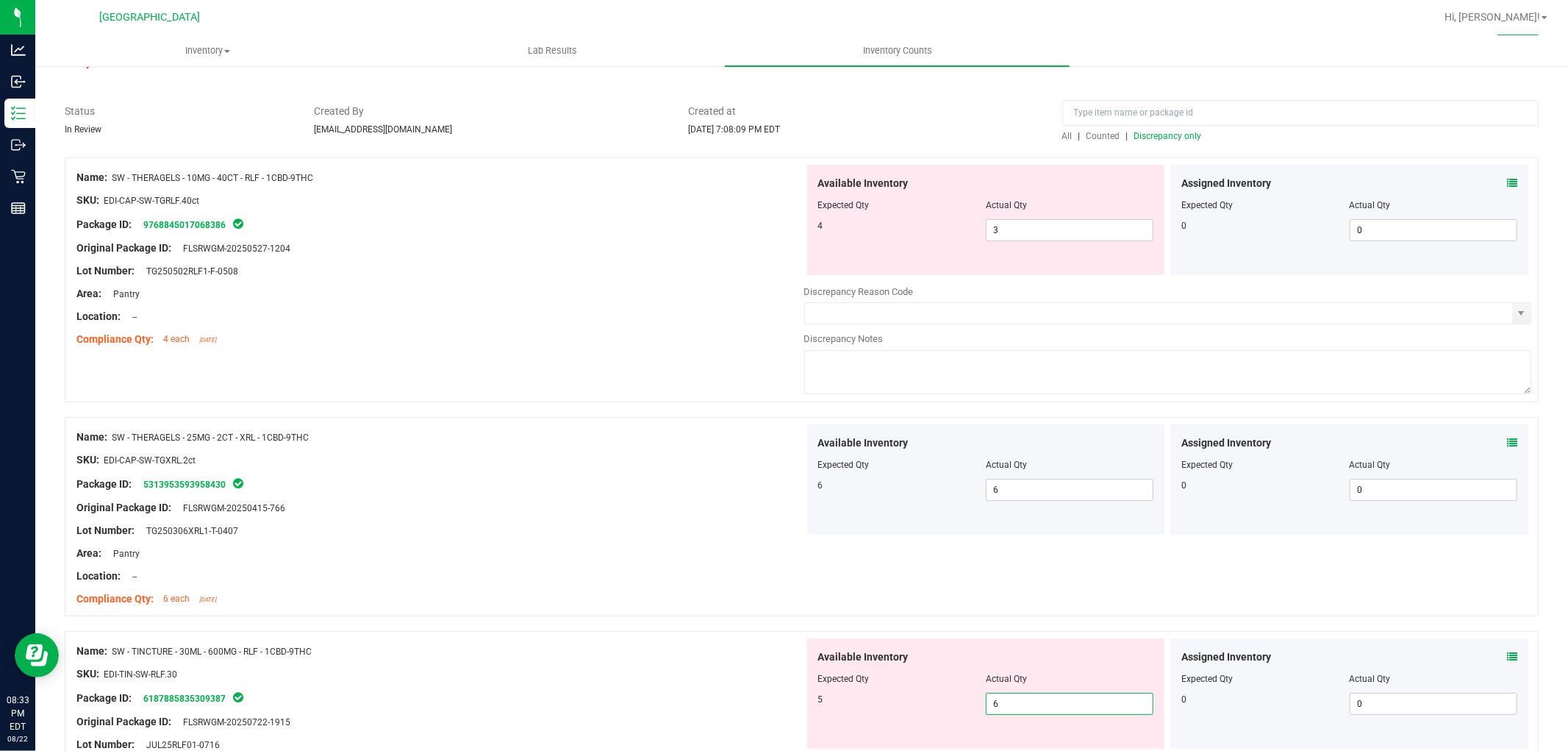
drag, startPoint x: 1017, startPoint y: 707, endPoint x: 531, endPoint y: 637, distance: 491.0
click at [575, 649] on div "Name: SW - TINCTURE - 30ML - 600MG - RLF - 1CBD-9THC SKU: EDI-TIN-SW-RLF.30 Pac…" at bounding box center [802, 753] width 1474 height 245
type input "5"
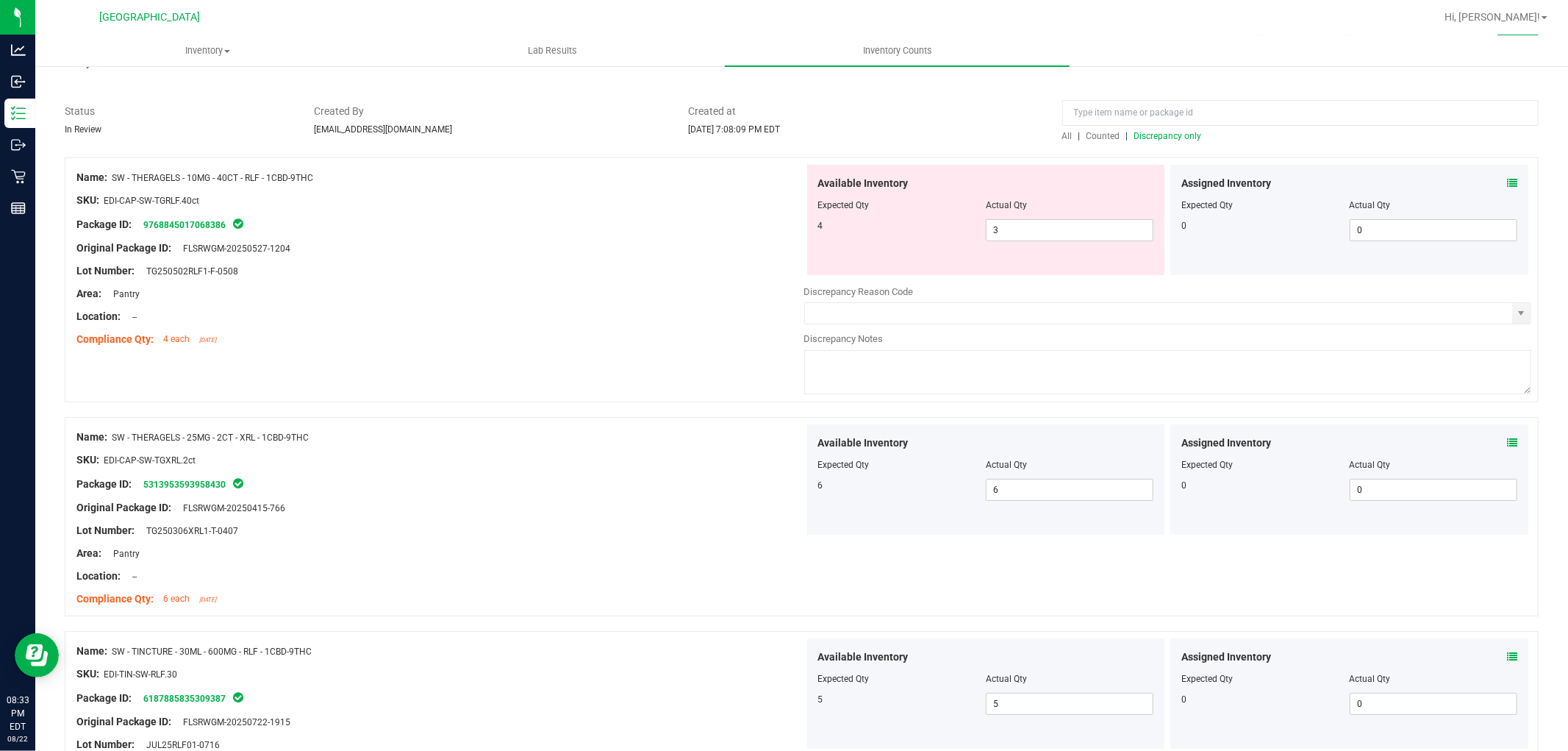
drag, startPoint x: 526, startPoint y: 630, endPoint x: 861, endPoint y: 512, distance: 355.2
click at [532, 628] on div at bounding box center [802, 624] width 1474 height 15
drag, startPoint x: 1121, startPoint y: 232, endPoint x: 858, endPoint y: 196, distance: 265.5
click at [858, 196] on div "Available Inventory Expected Qty Actual Qty 4 3 3" at bounding box center [987, 220] width 358 height 110
type input "4"
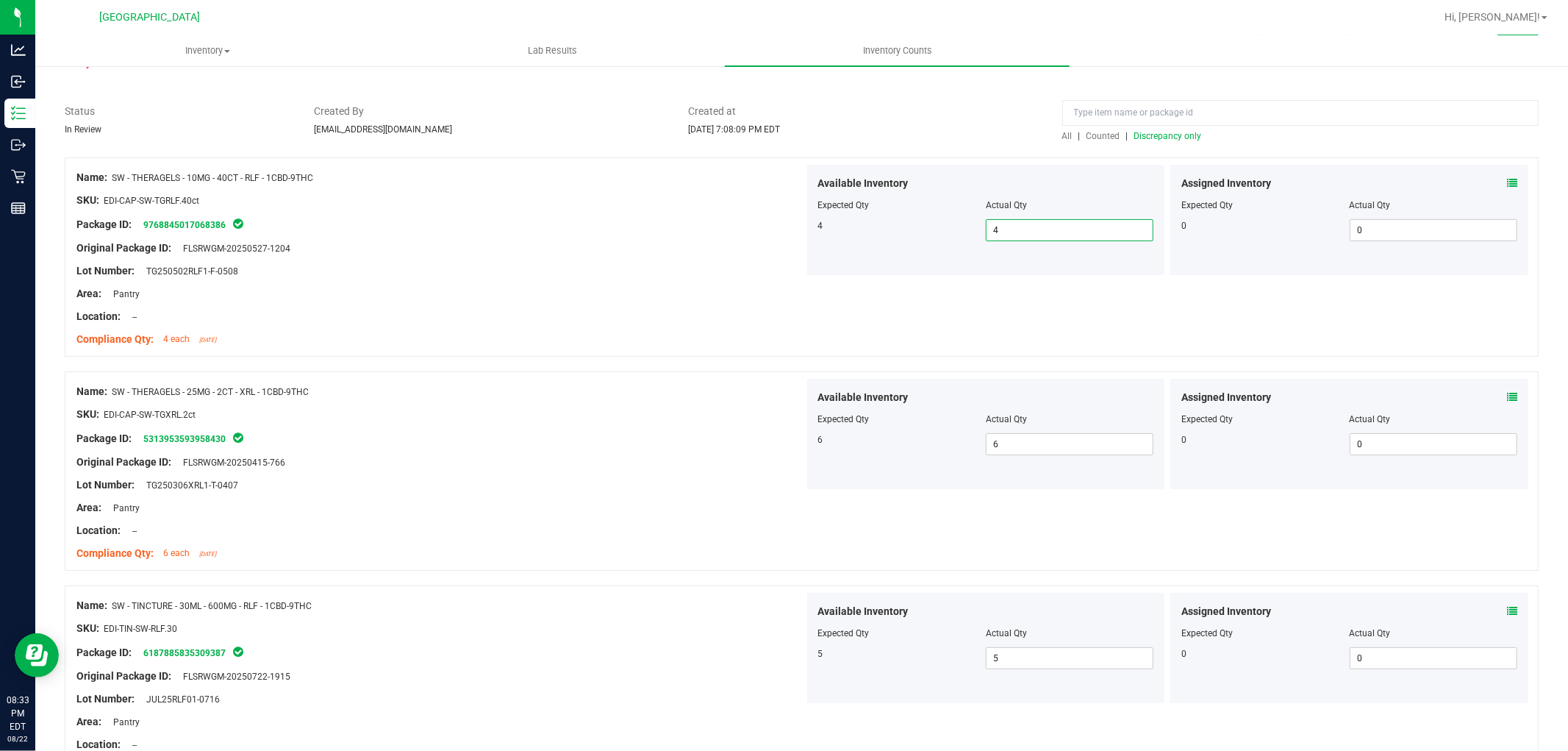
click at [1155, 133] on span "Discrepancy only" at bounding box center [1167, 135] width 67 height 11
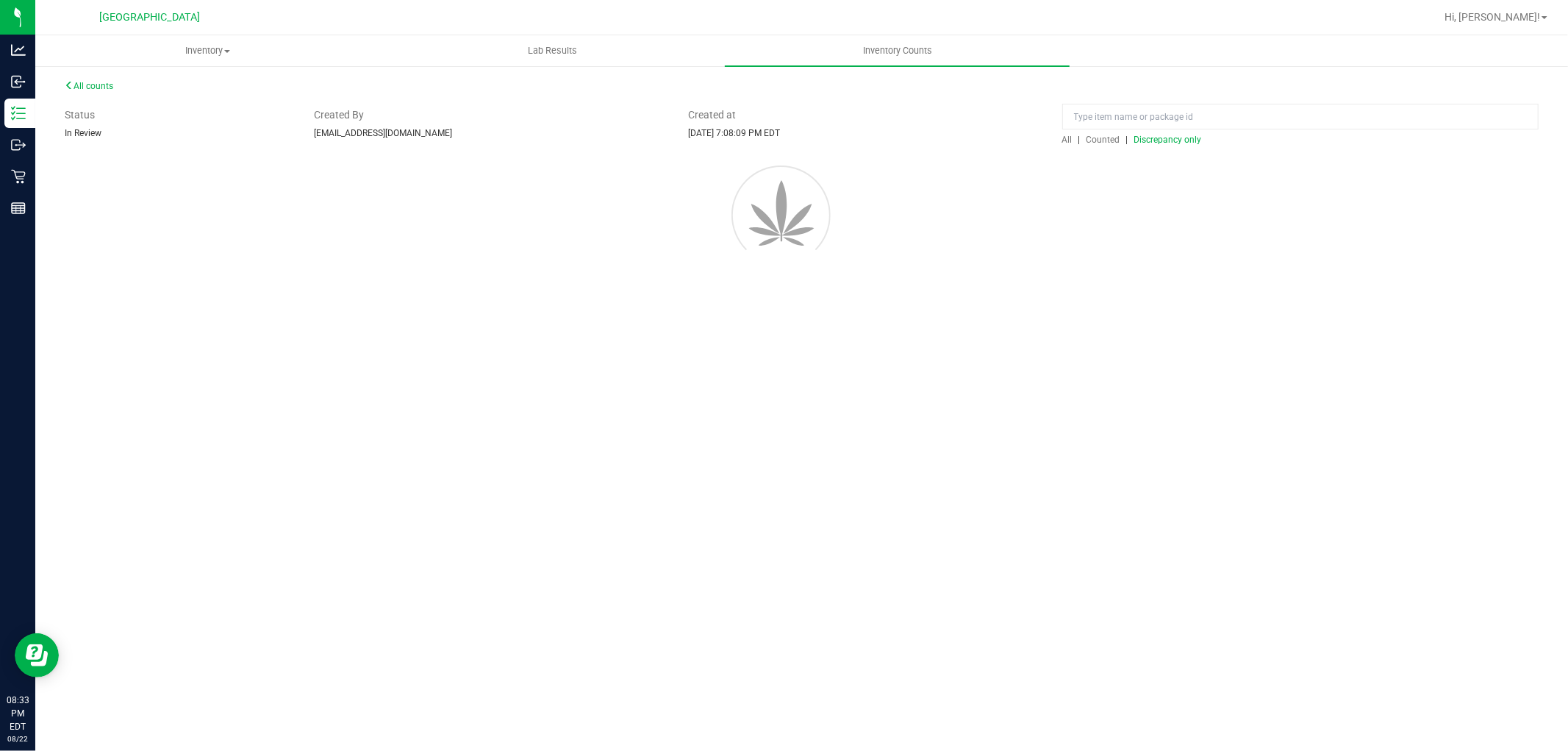
scroll to position [0, 0]
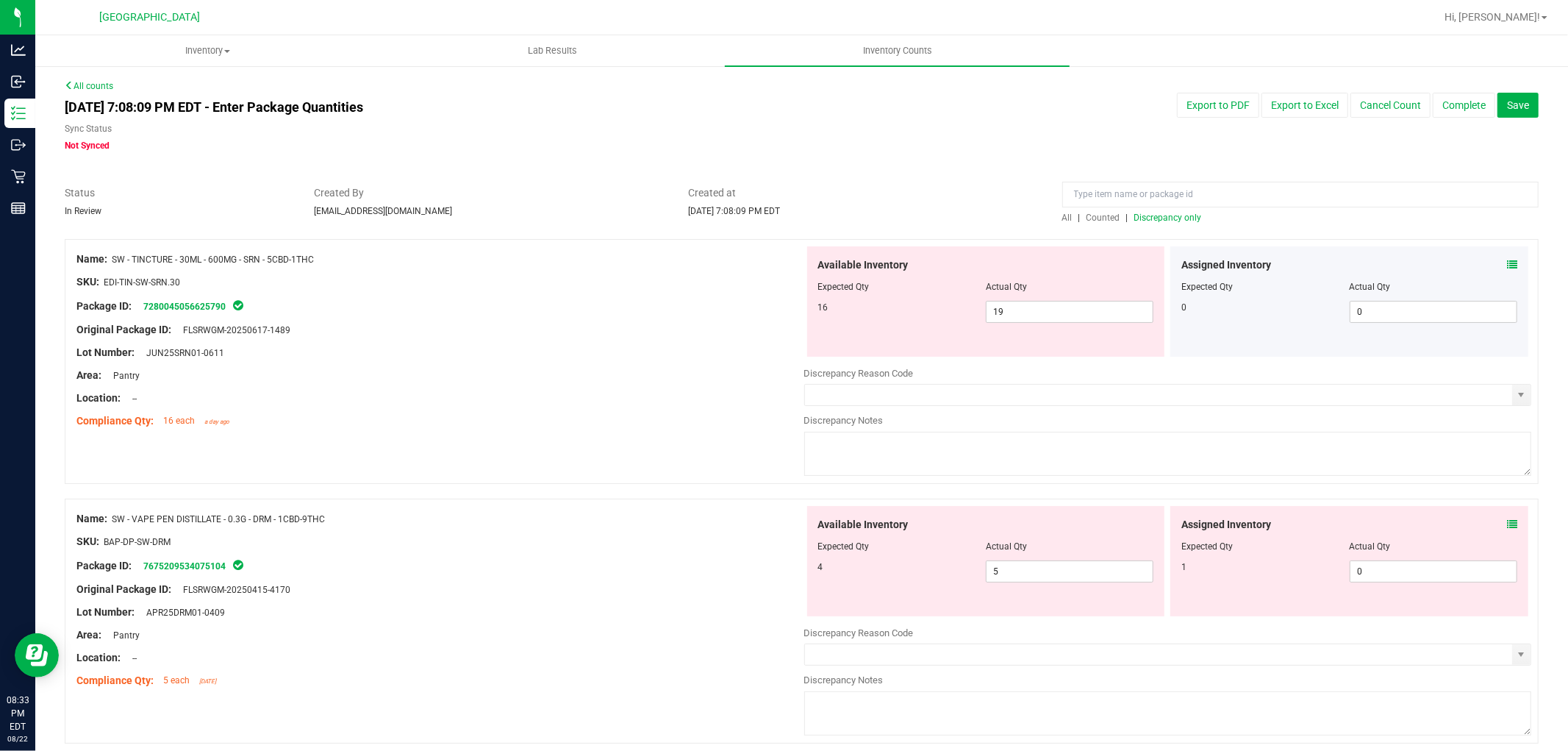
click at [1507, 264] on icon at bounding box center [1512, 264] width 11 height 11
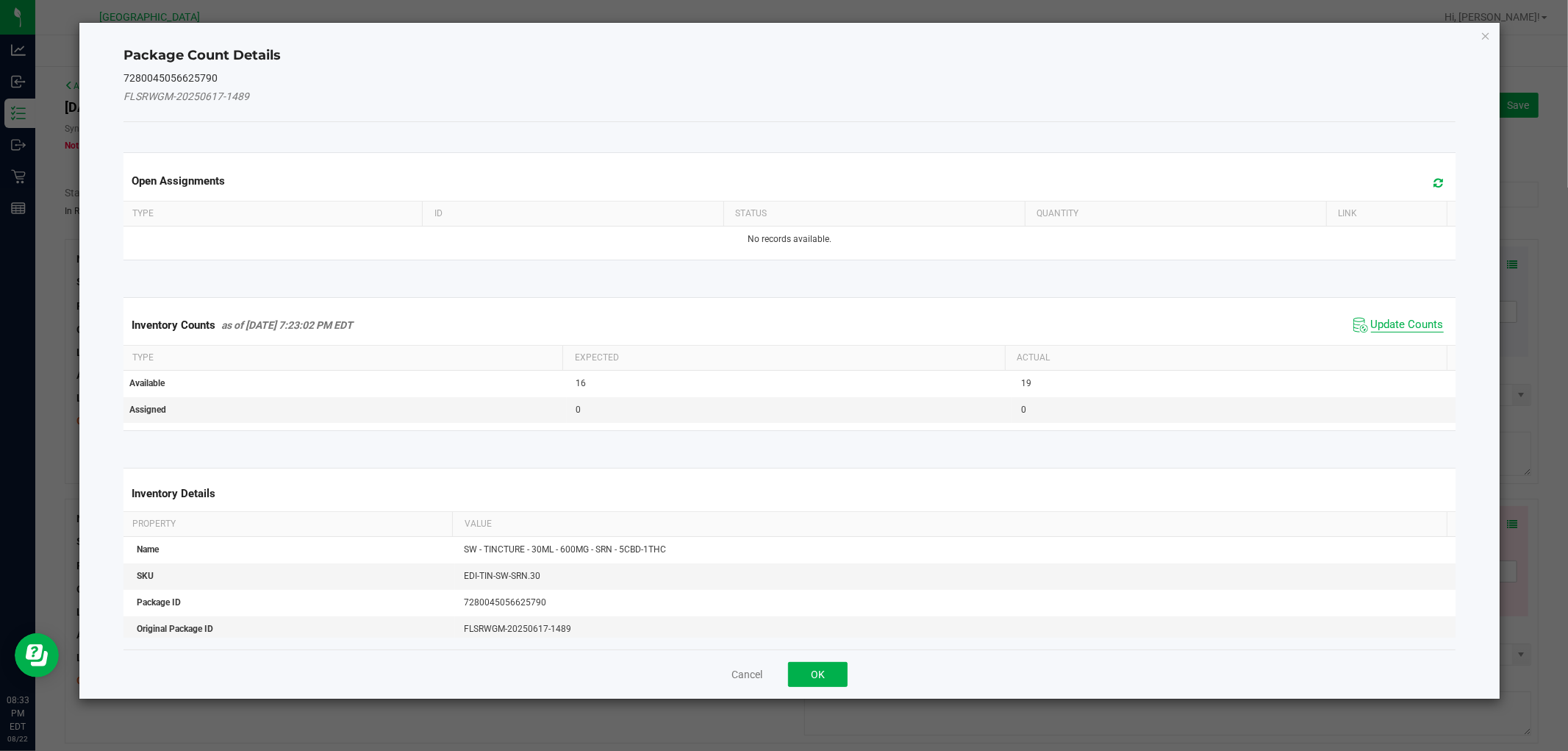
click at [1398, 322] on span "Update Counts" at bounding box center [1407, 325] width 73 height 15
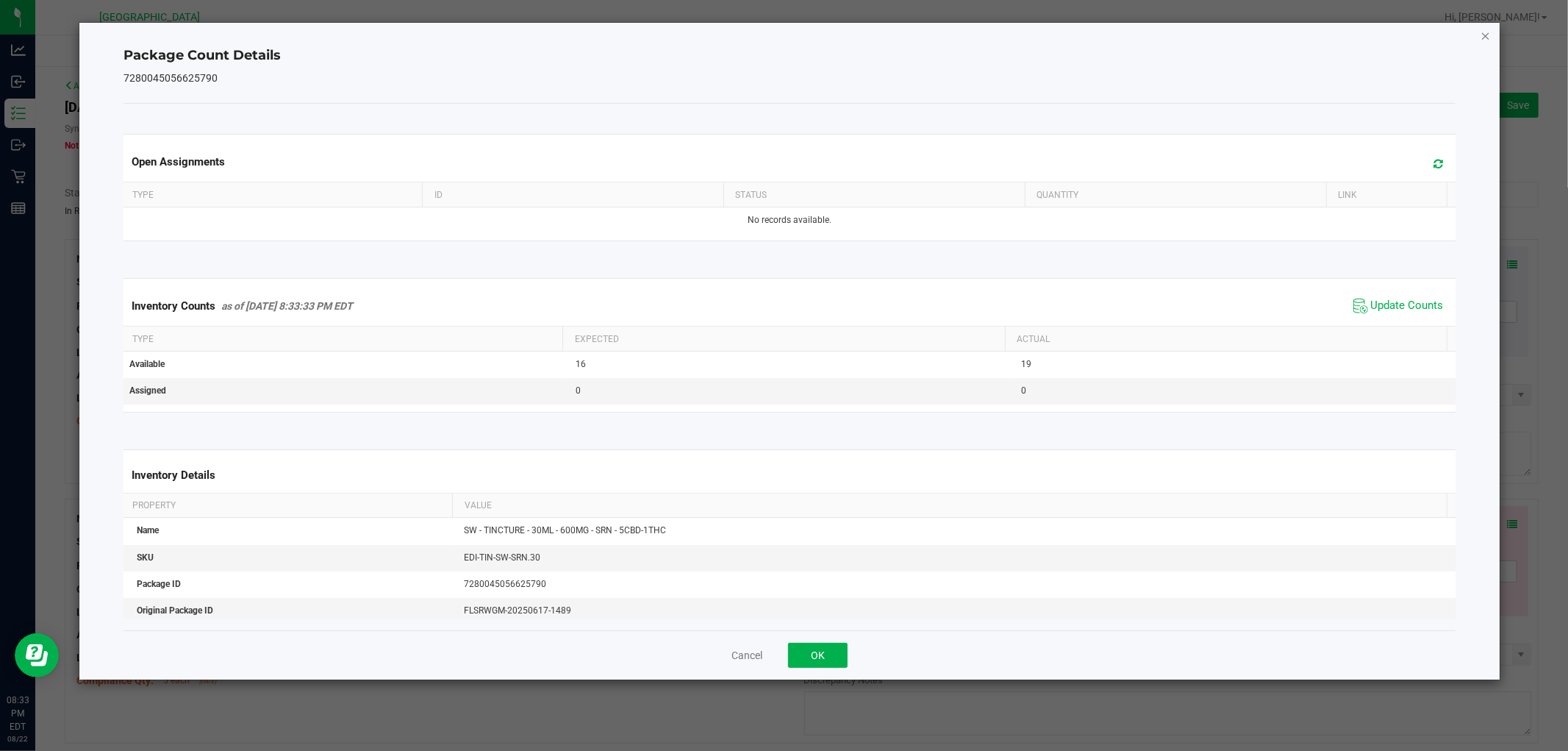
click at [1489, 28] on icon "Close" at bounding box center [1485, 36] width 11 height 18
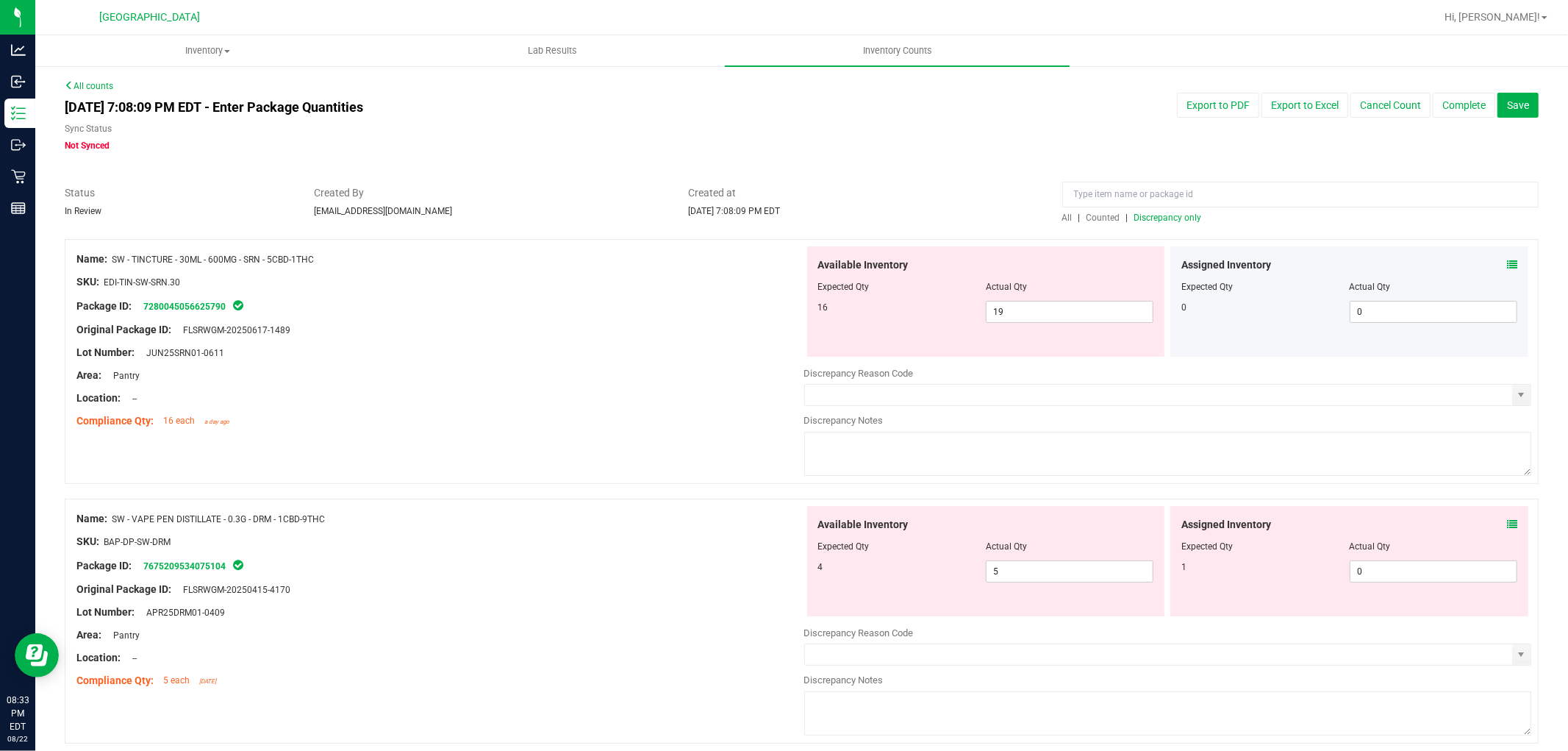
click at [1507, 526] on icon at bounding box center [1512, 524] width 11 height 11
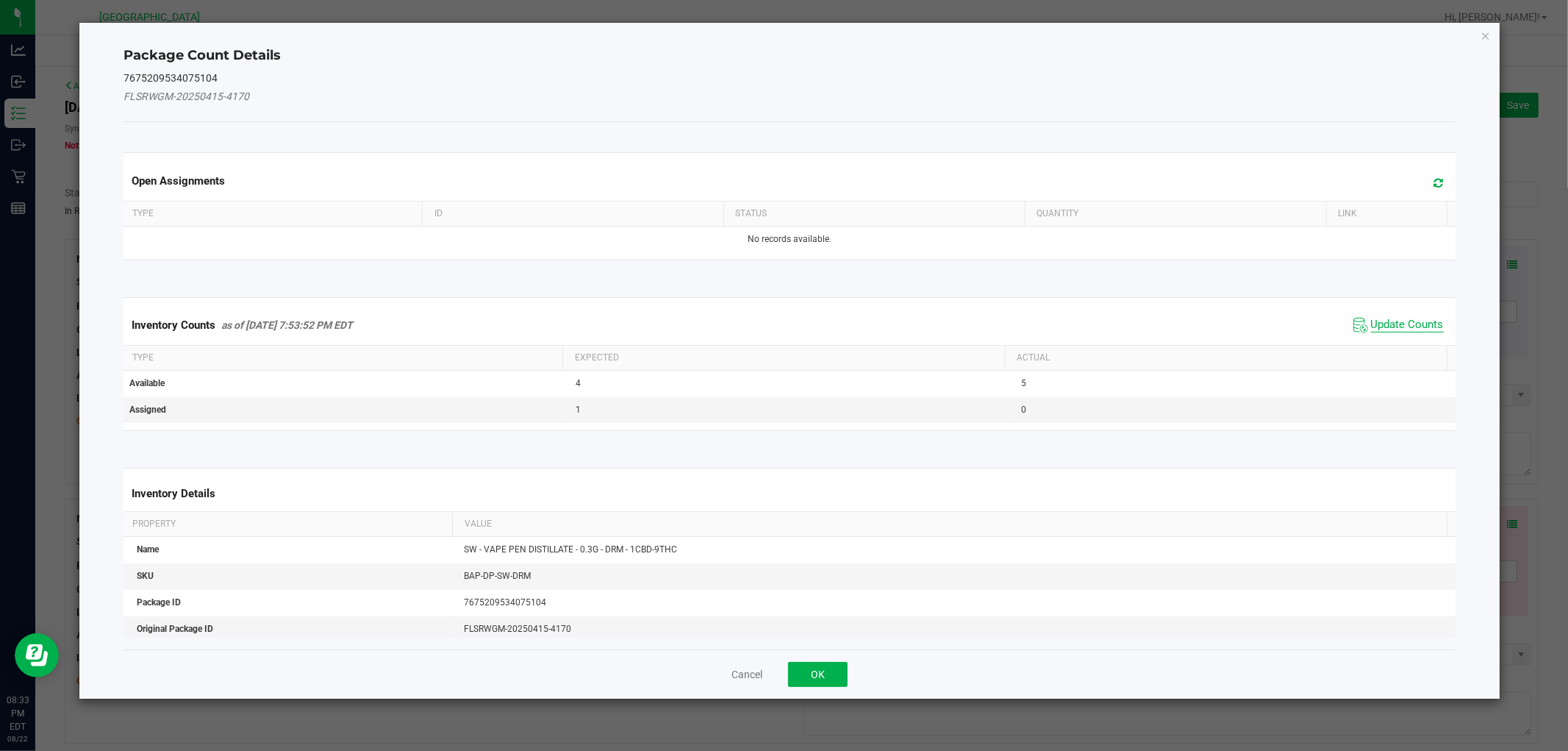
click at [1416, 327] on span "Update Counts" at bounding box center [1407, 325] width 73 height 15
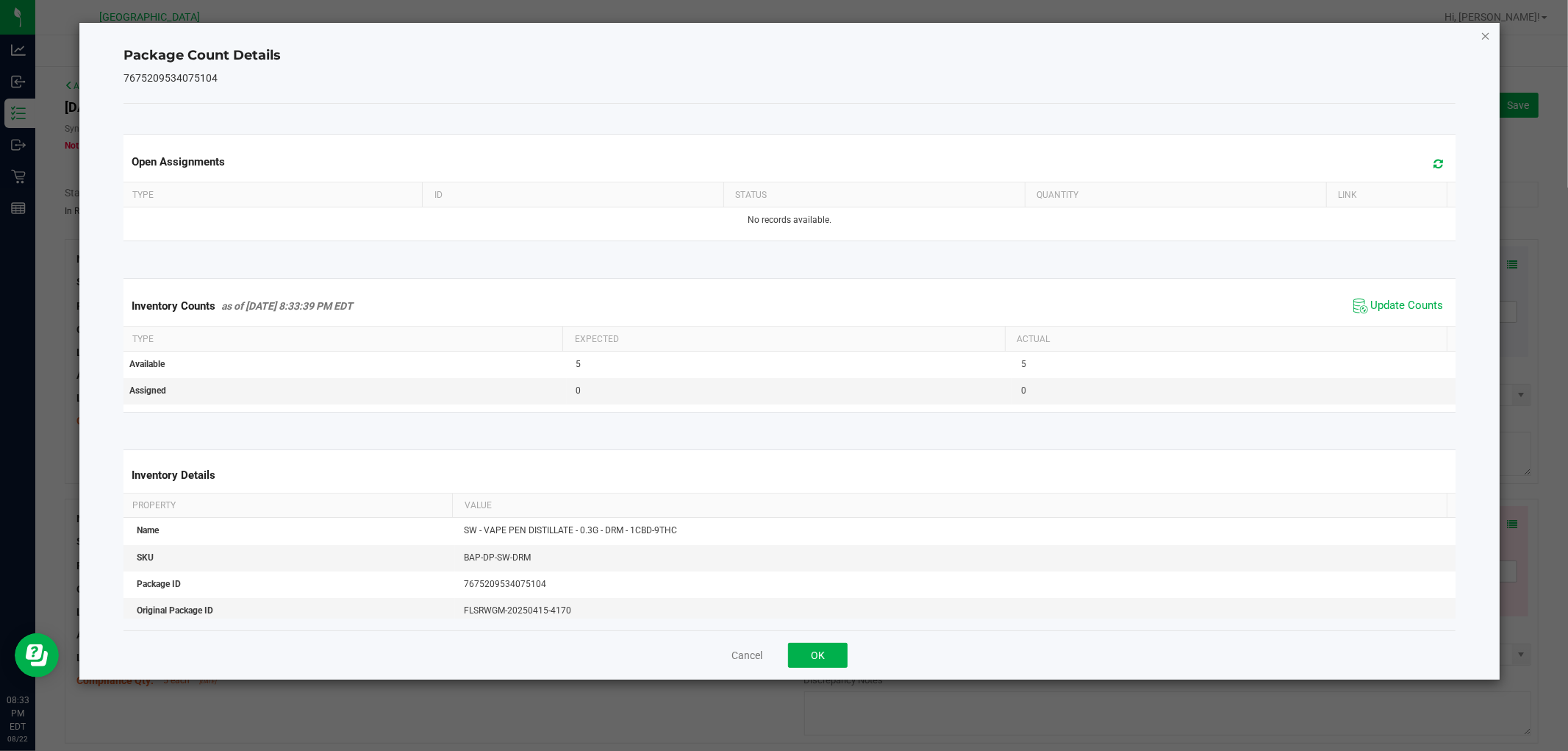
click at [1484, 36] on icon "Close" at bounding box center [1485, 36] width 11 height 18
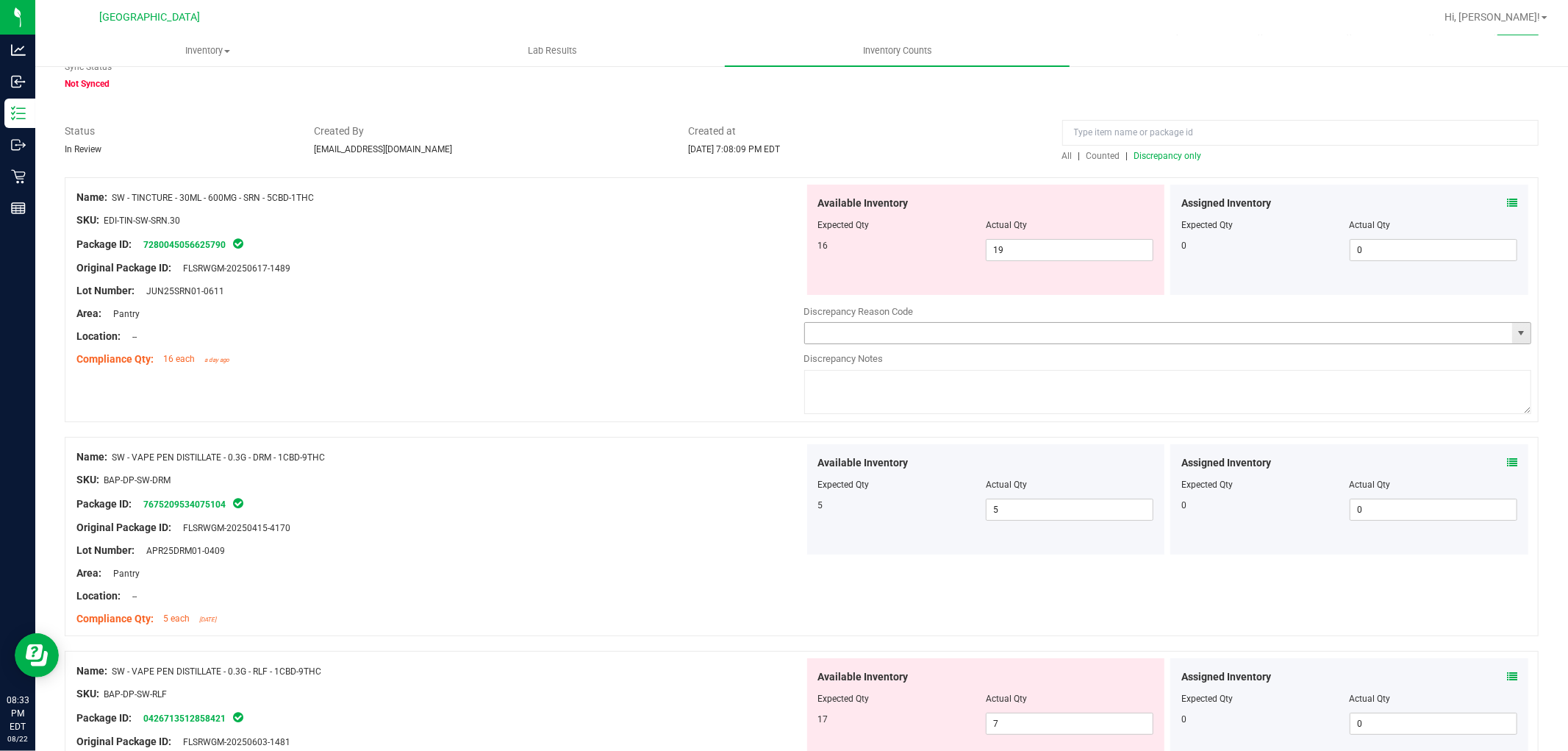
scroll to position [163, 0]
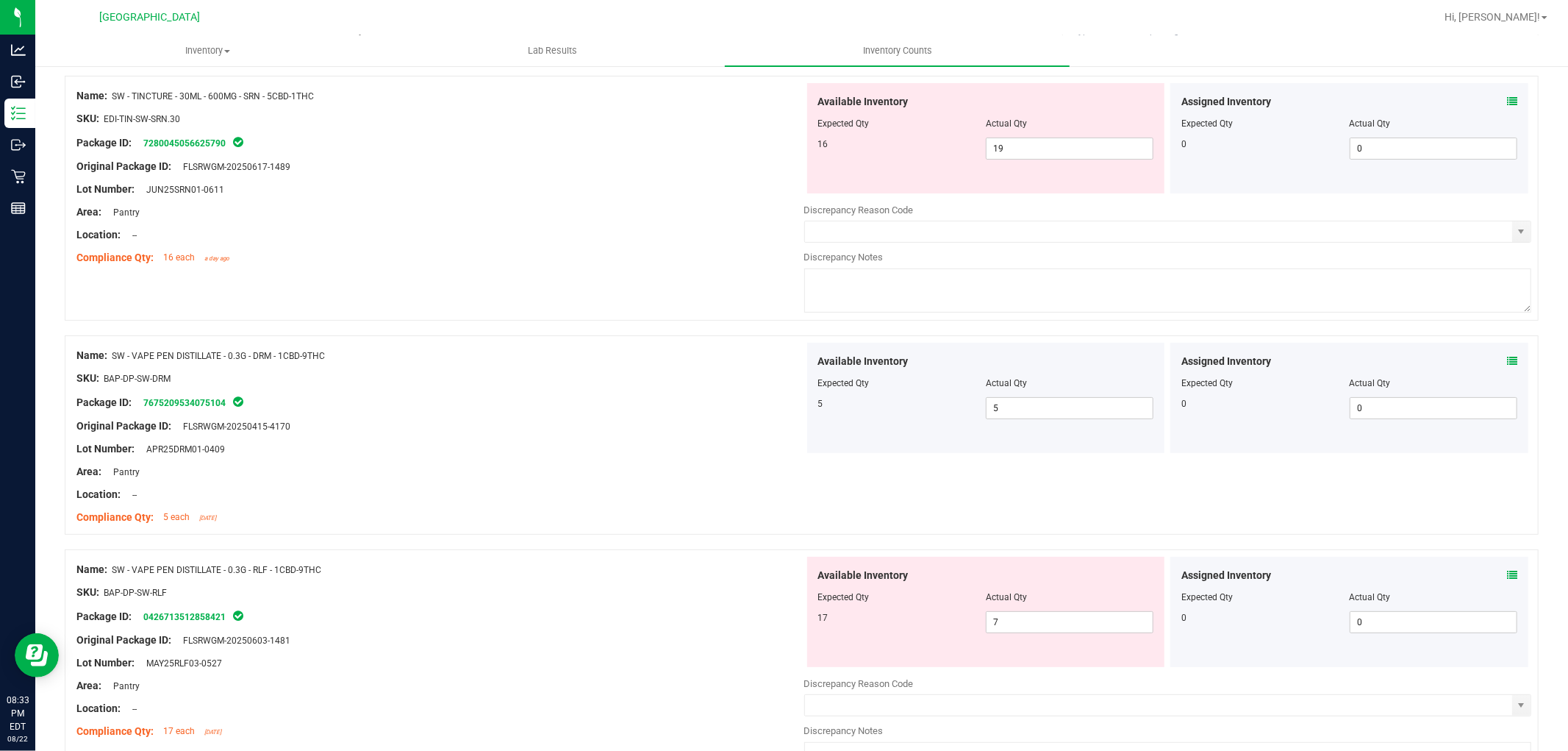
click at [1507, 577] on icon at bounding box center [1512, 575] width 11 height 11
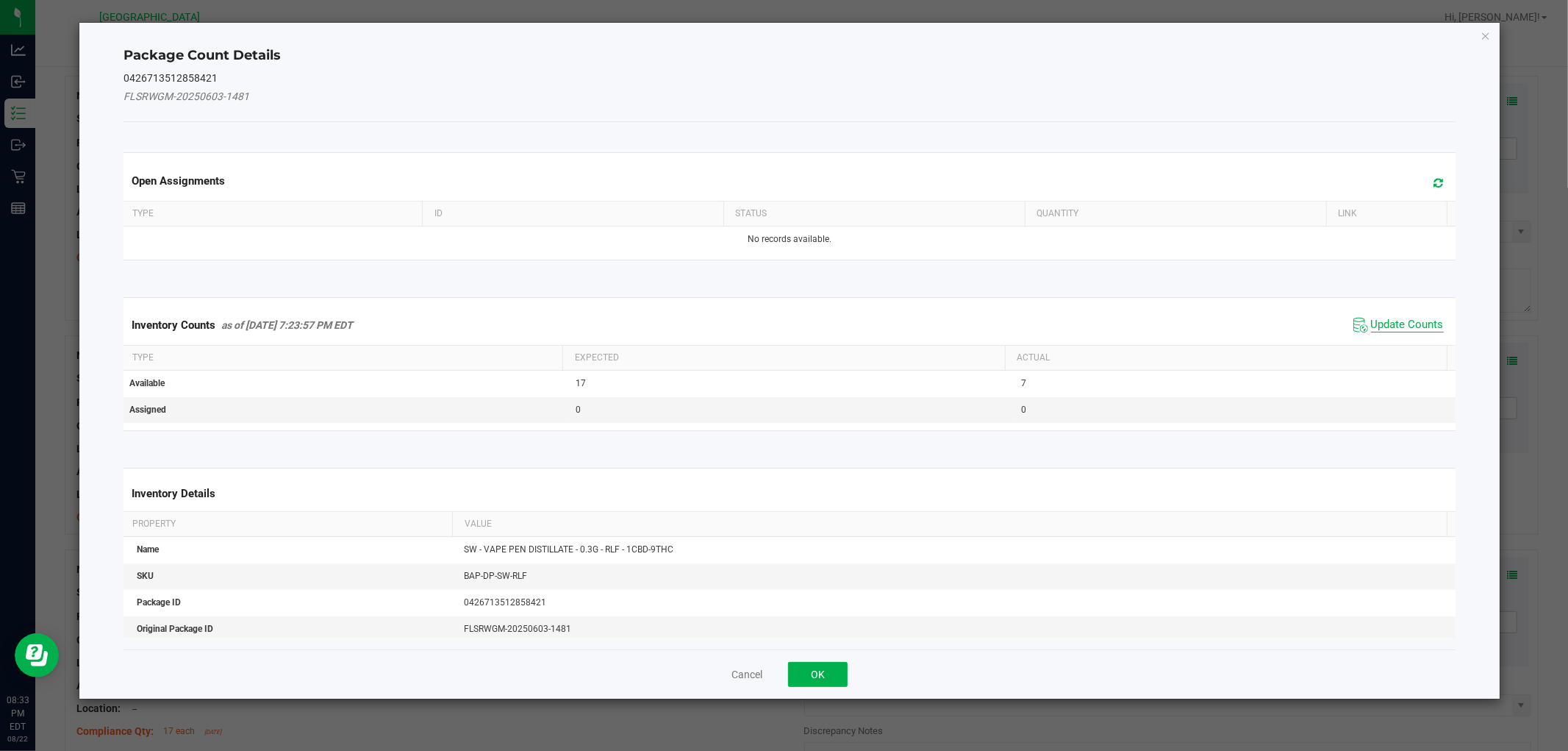
drag, startPoint x: 1374, startPoint y: 322, endPoint x: 1444, endPoint y: 236, distance: 110.9
click at [1374, 321] on span "Update Counts" at bounding box center [1407, 325] width 73 height 15
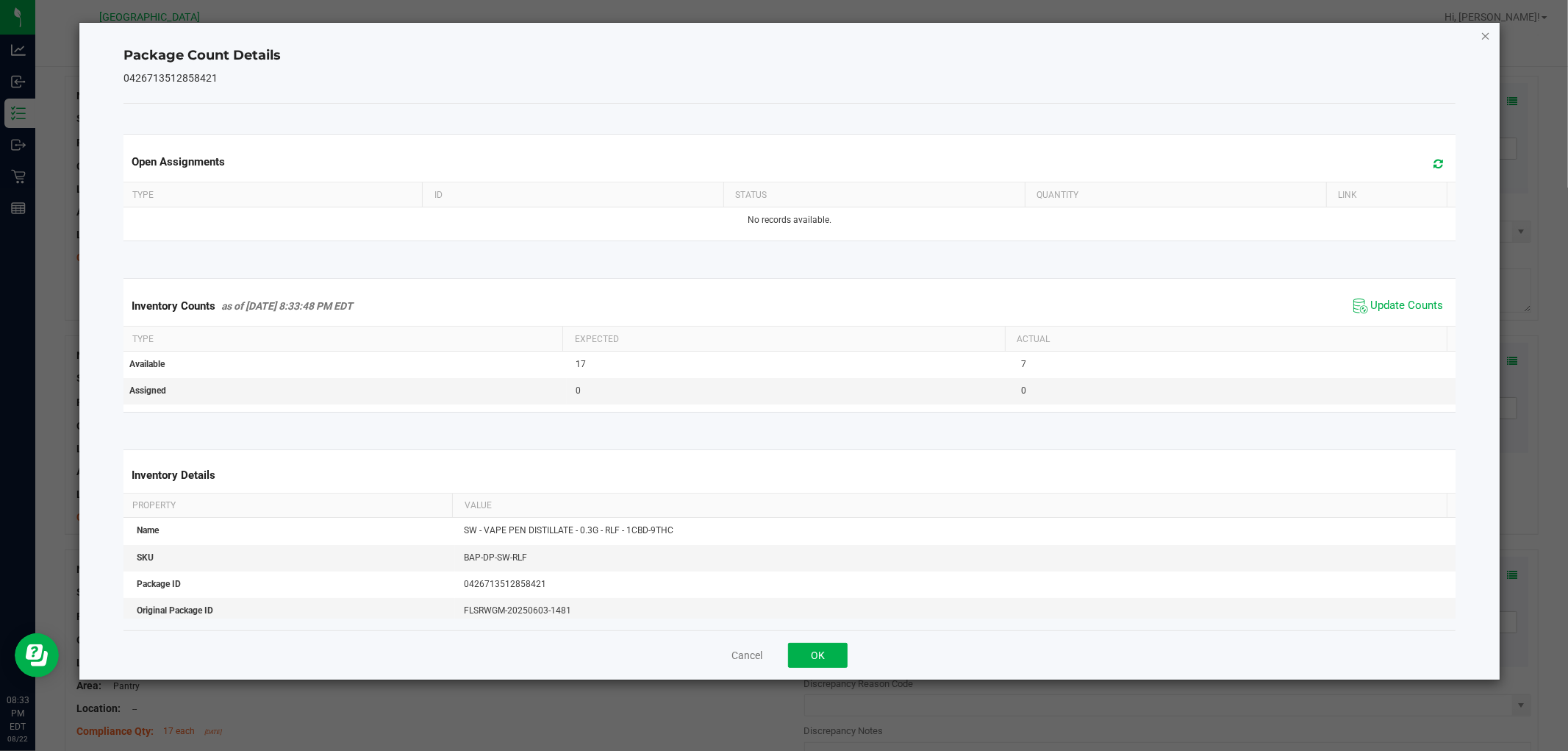
click at [1485, 36] on icon "Close" at bounding box center [1485, 36] width 11 height 18
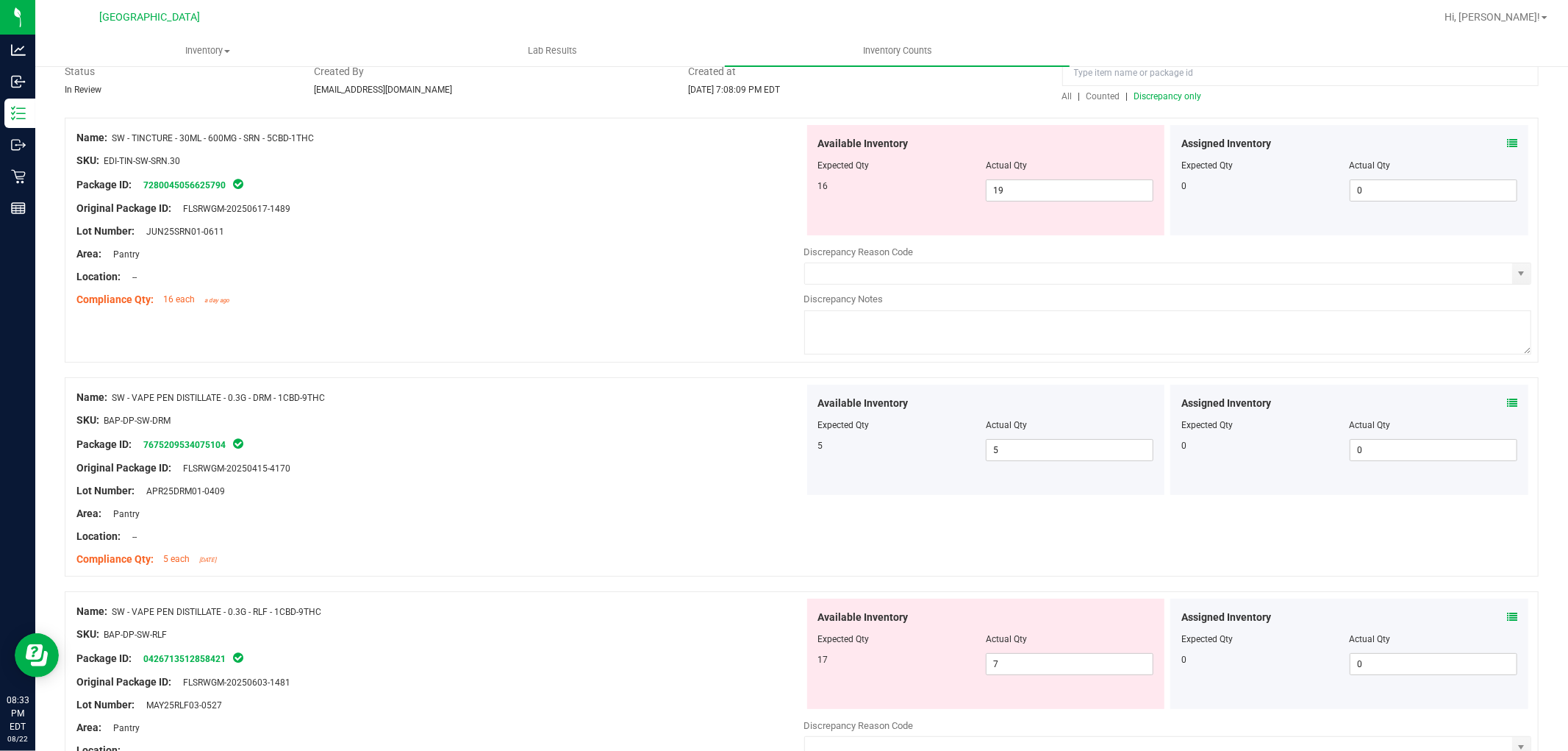
scroll to position [82, 0]
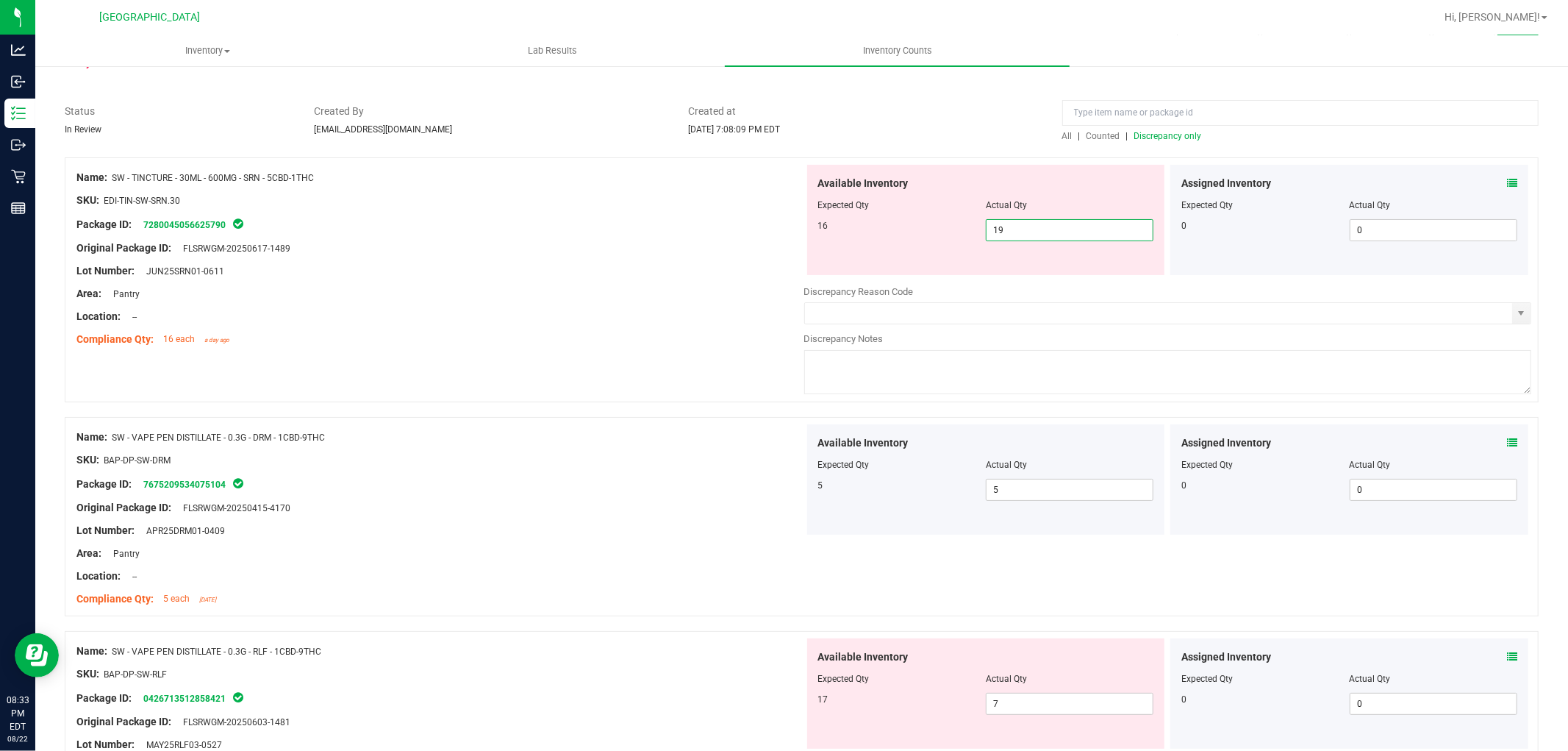
drag, startPoint x: 1069, startPoint y: 233, endPoint x: 728, endPoint y: 160, distance: 348.7
click at [730, 160] on div "Name: SW - TINCTURE - 30ML - 600MG - SRN - 5CBD-1THC SKU: EDI-TIN-SW-SRN.30 Pac…" at bounding box center [802, 280] width 1474 height 245
type input "16"
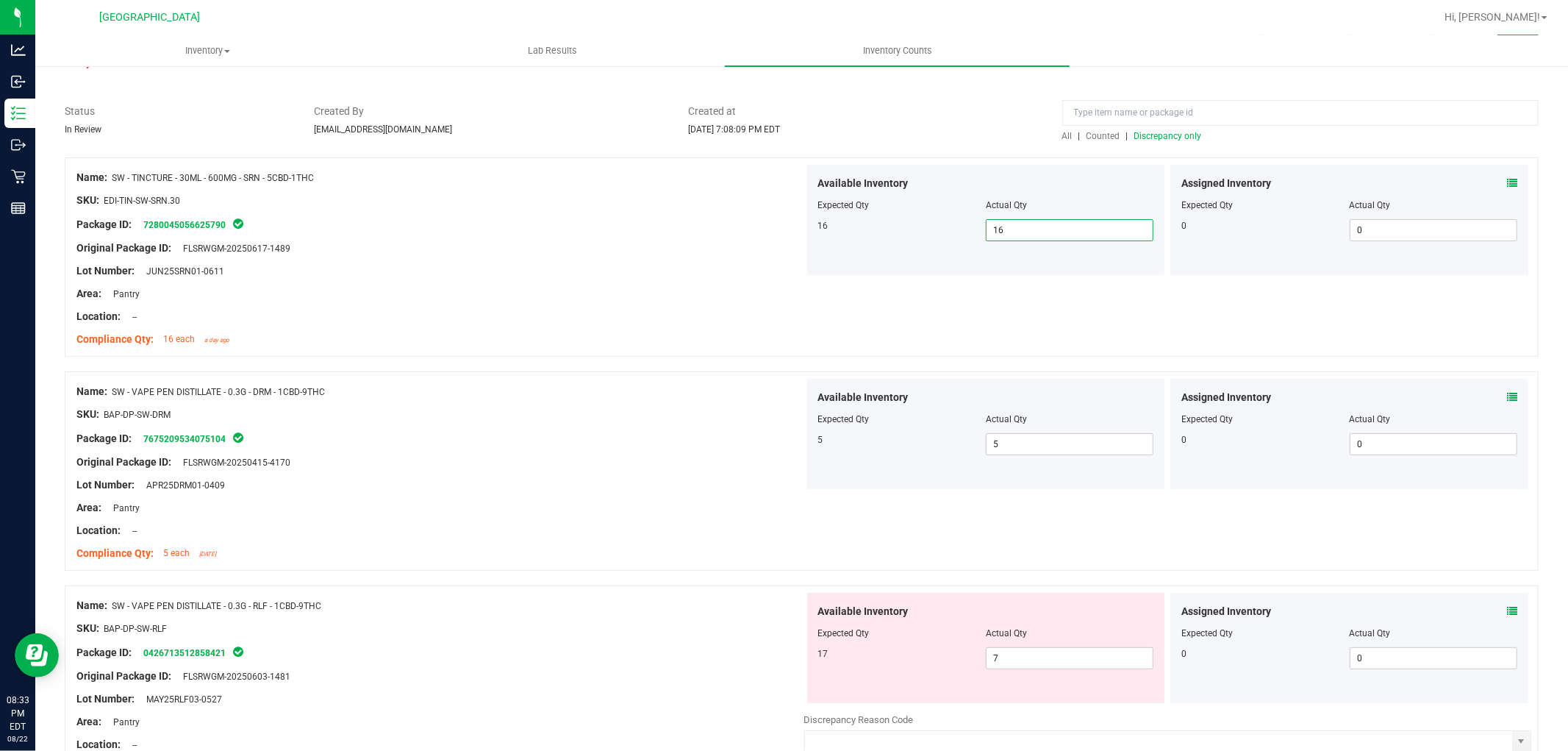
click at [1170, 143] on div at bounding box center [802, 150] width 1474 height 15
click at [1171, 138] on span "Discrepancy only" at bounding box center [1167, 135] width 67 height 11
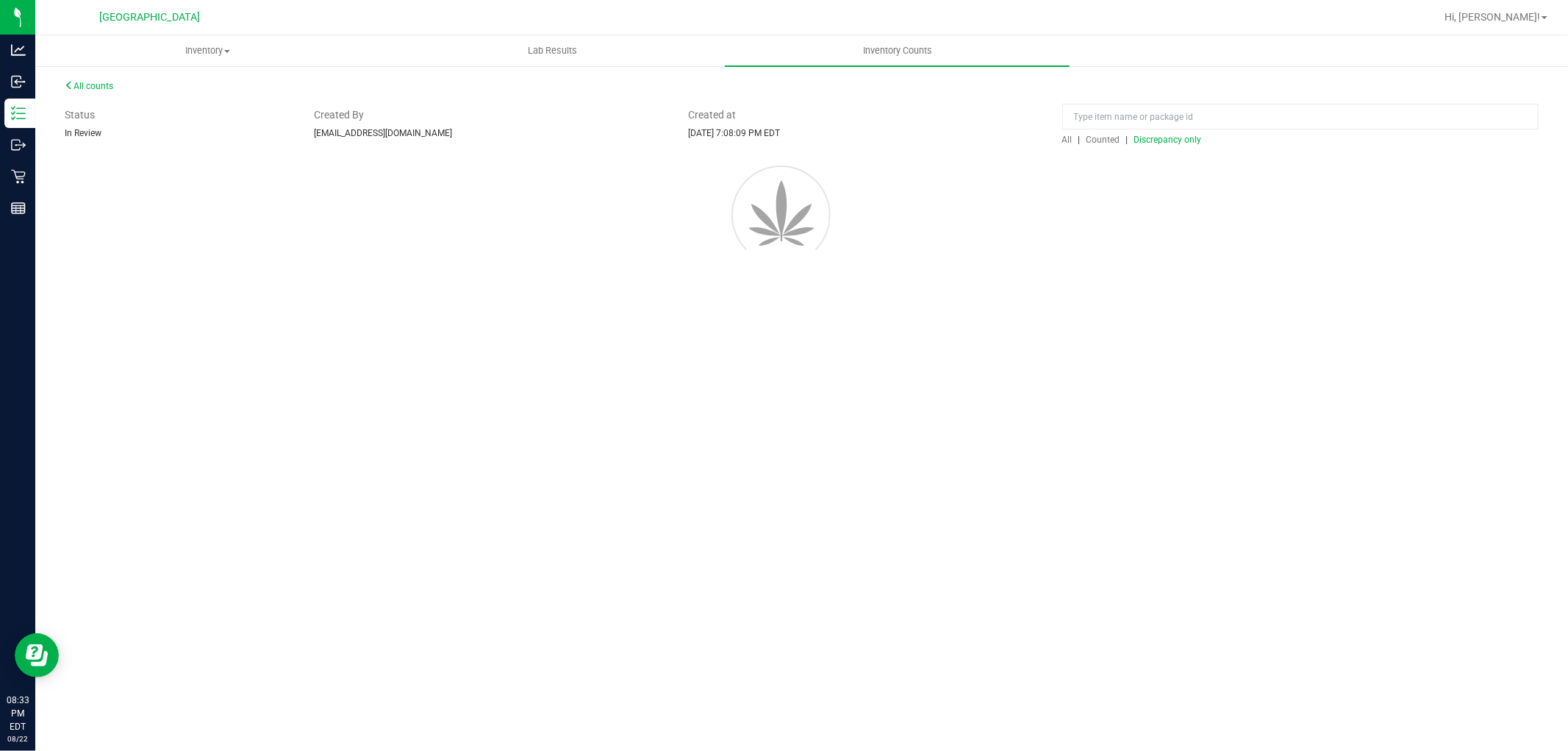
scroll to position [0, 0]
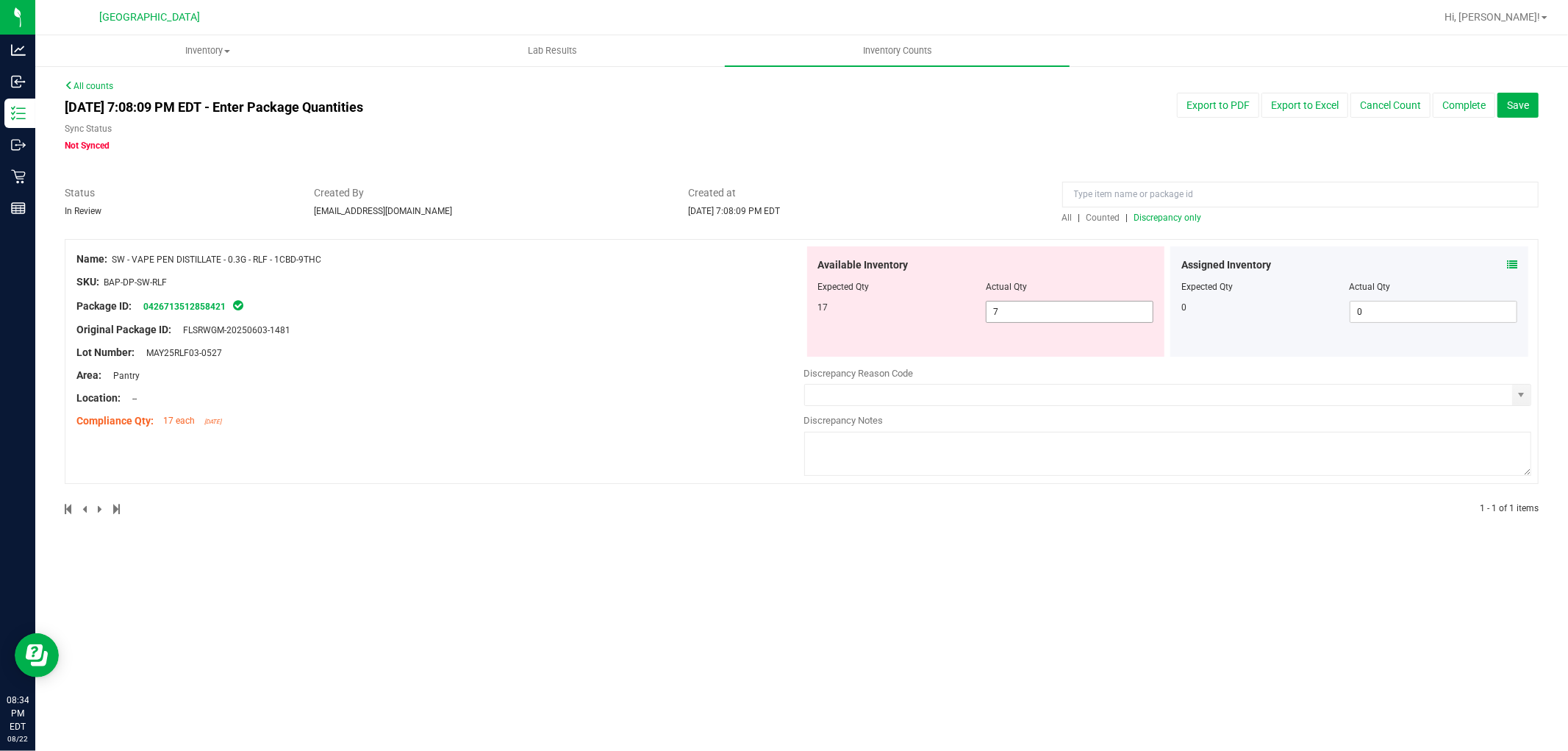
drag, startPoint x: 1057, startPoint y: 316, endPoint x: 585, endPoint y: 238, distance: 478.4
click at [395, 316] on div "Name: SW - VAPE PEN DISTILLATE - 0.3G - RLF - 1CBD-9THC SKU: BAP-DP-SW-RLF Pack…" at bounding box center [802, 362] width 1474 height 245
type input "17"
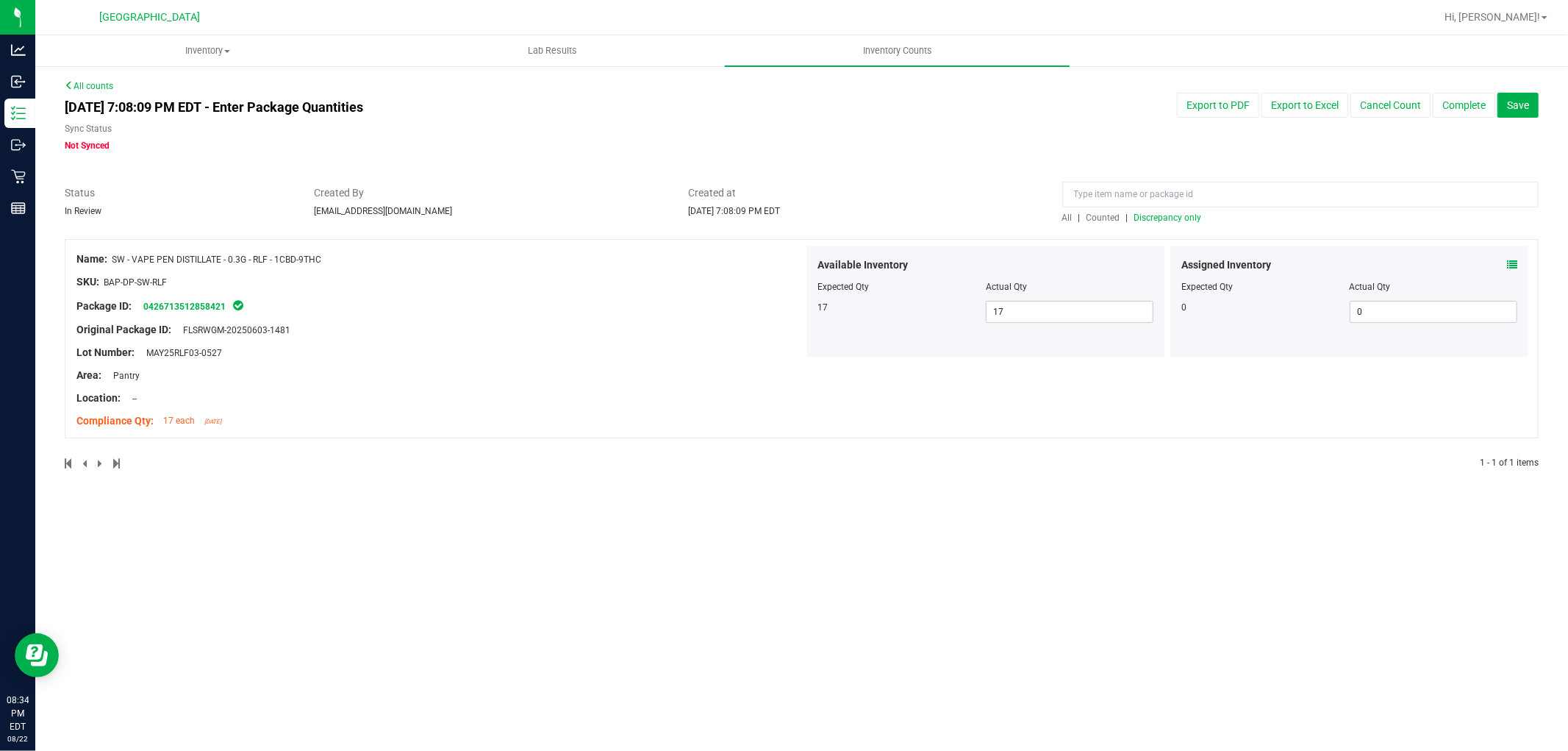
click at [1172, 221] on span "Discrepancy only" at bounding box center [1167, 217] width 67 height 11
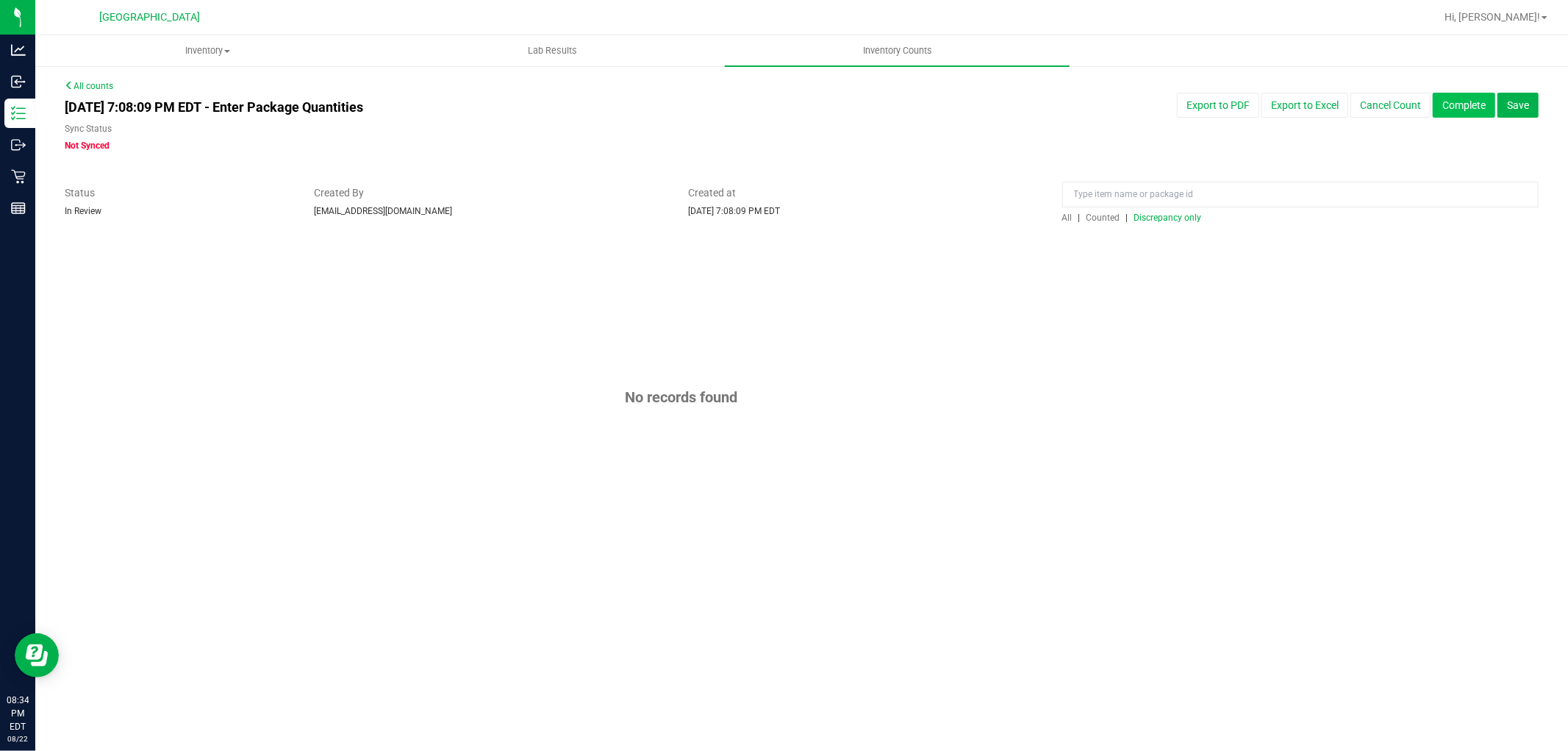
click at [1468, 108] on button "Complete" at bounding box center [1463, 105] width 62 height 25
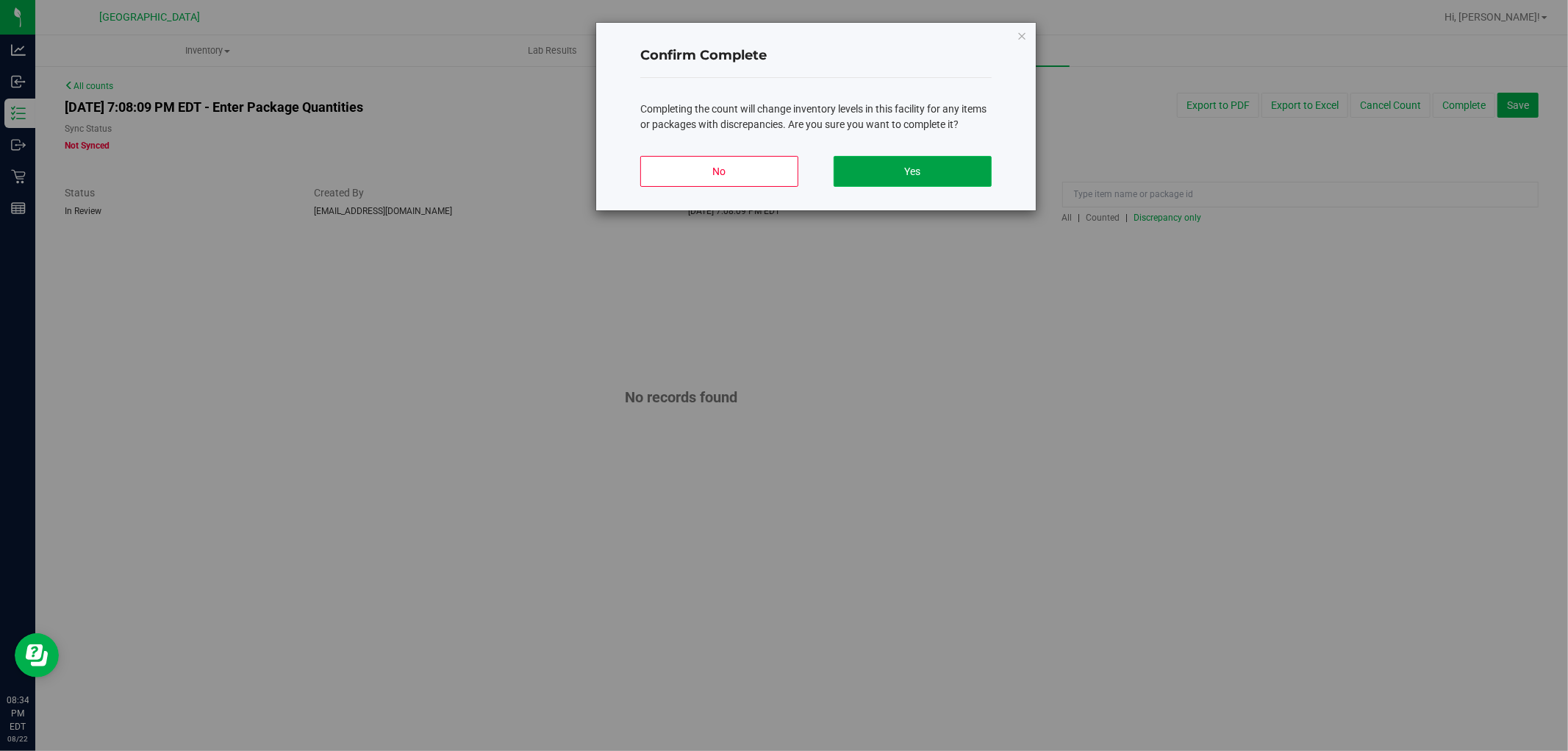
click at [963, 171] on button "Yes" at bounding box center [912, 171] width 158 height 31
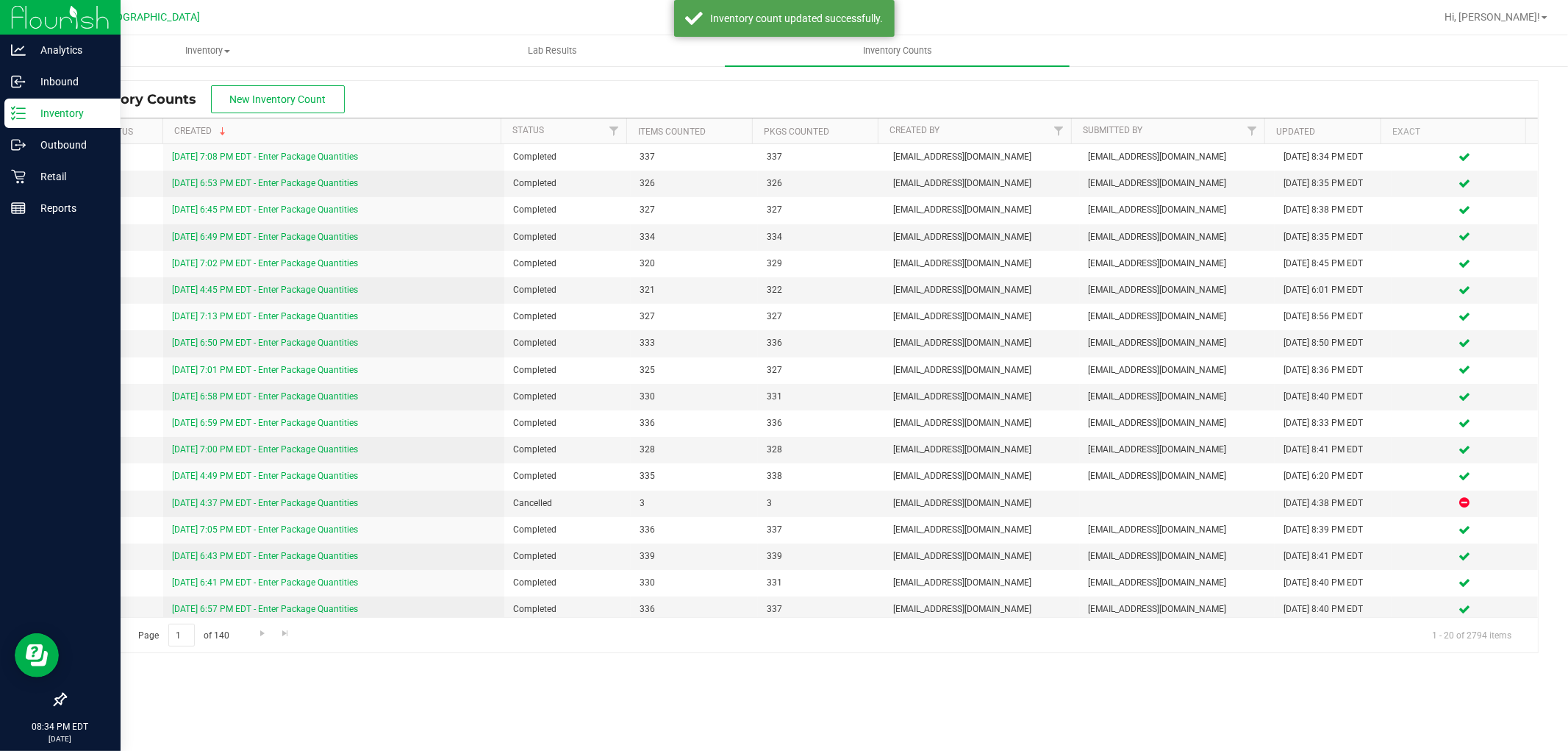
click at [71, 116] on p "Inventory" at bounding box center [70, 114] width 88 height 18
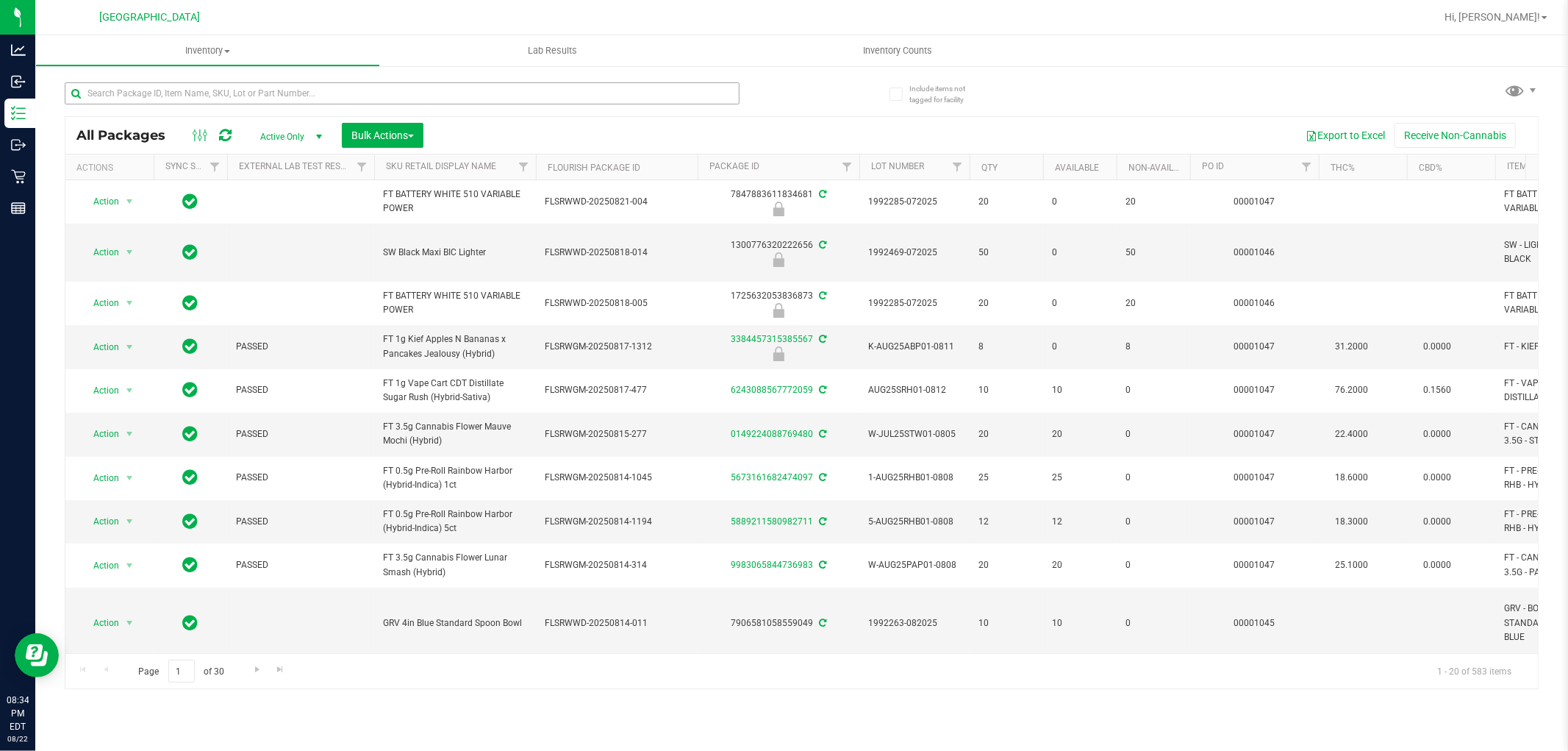
click at [192, 104] on div at bounding box center [402, 100] width 675 height 34
click at [360, 99] on input "text" at bounding box center [402, 93] width 675 height 22
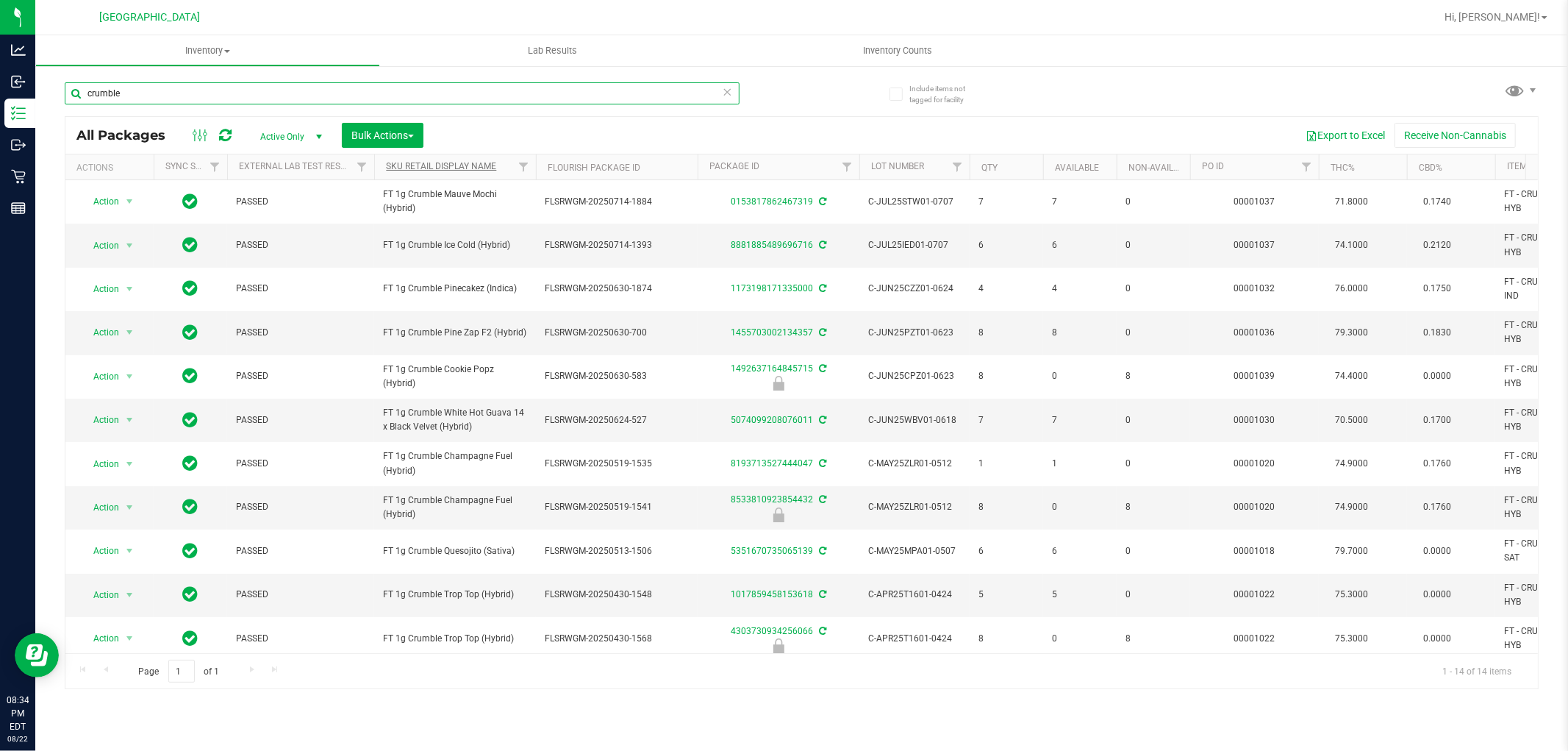
type input "crumble"
click at [461, 164] on link "Sku Retail Display Name" at bounding box center [441, 166] width 110 height 11
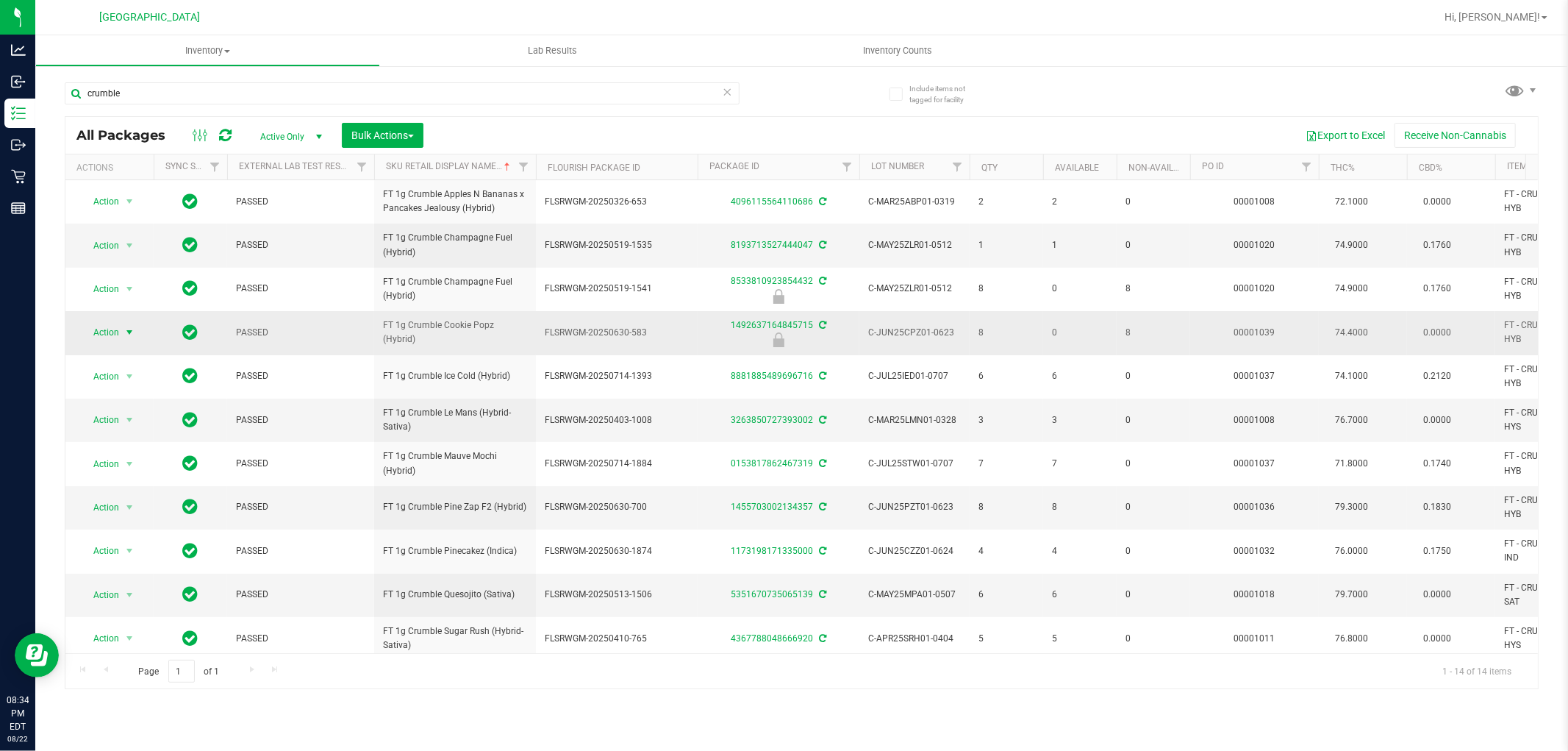
click at [116, 333] on span "Action" at bounding box center [100, 332] width 40 height 20
click at [130, 513] on li "Unlock package" at bounding box center [128, 507] width 94 height 22
